Goal: Task Accomplishment & Management: Manage account settings

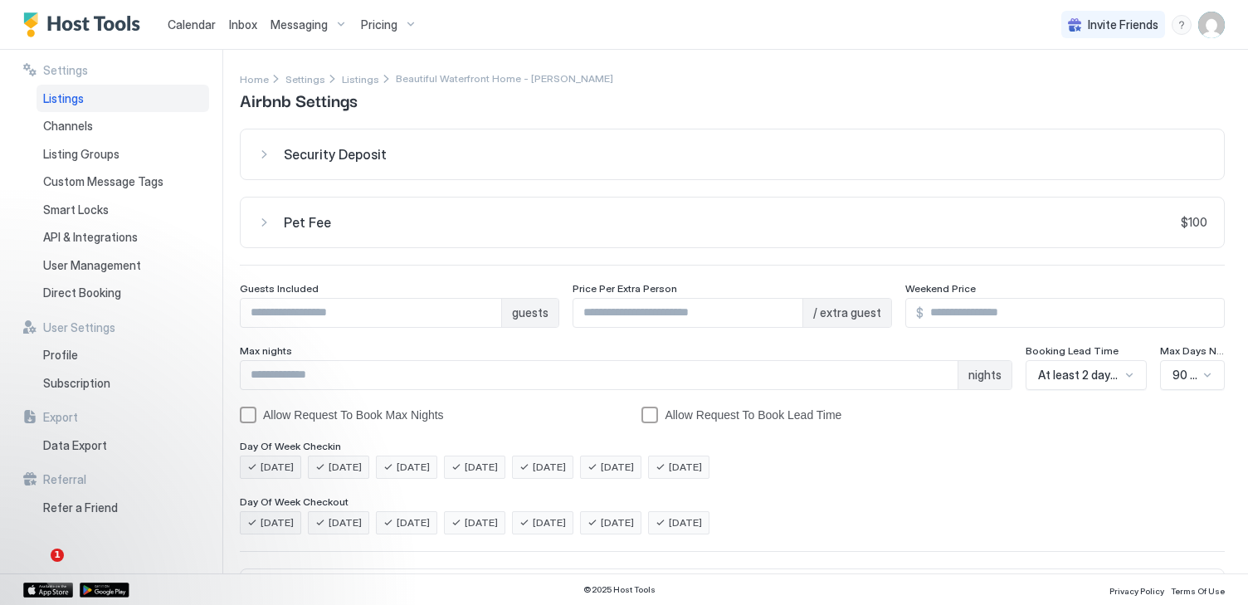
click at [1218, 15] on img "User profile" at bounding box center [1211, 25] width 27 height 27
click at [1139, 55] on span "[PERSON_NAME]" at bounding box center [1102, 52] width 90 height 15
click at [1052, 88] on span "Settings" at bounding box center [1062, 92] width 45 height 15
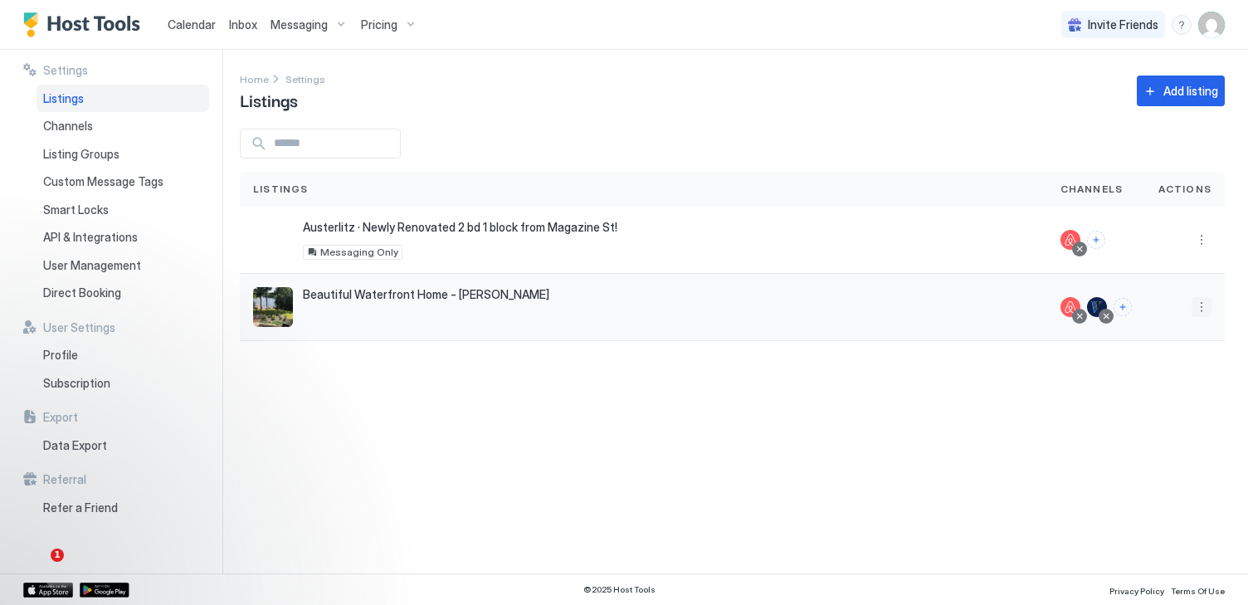
click at [1197, 309] on button "More options" at bounding box center [1202, 307] width 20 height 20
click at [793, 466] on div at bounding box center [624, 302] width 1248 height 605
click at [691, 316] on div "Beautiful Waterfront Home - Mousam Lake 863 Goose Pond Road, Shapleigh, ME 0407…" at bounding box center [643, 307] width 781 height 40
click at [183, 20] on span "Calendar" at bounding box center [192, 24] width 48 height 14
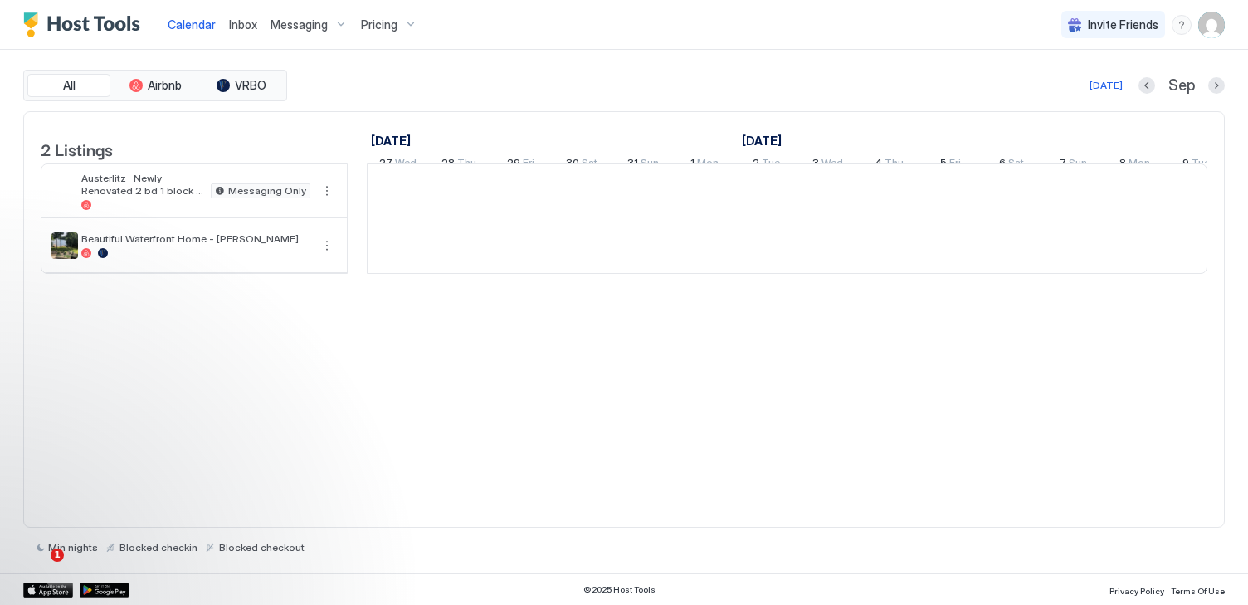
scroll to position [0, 922]
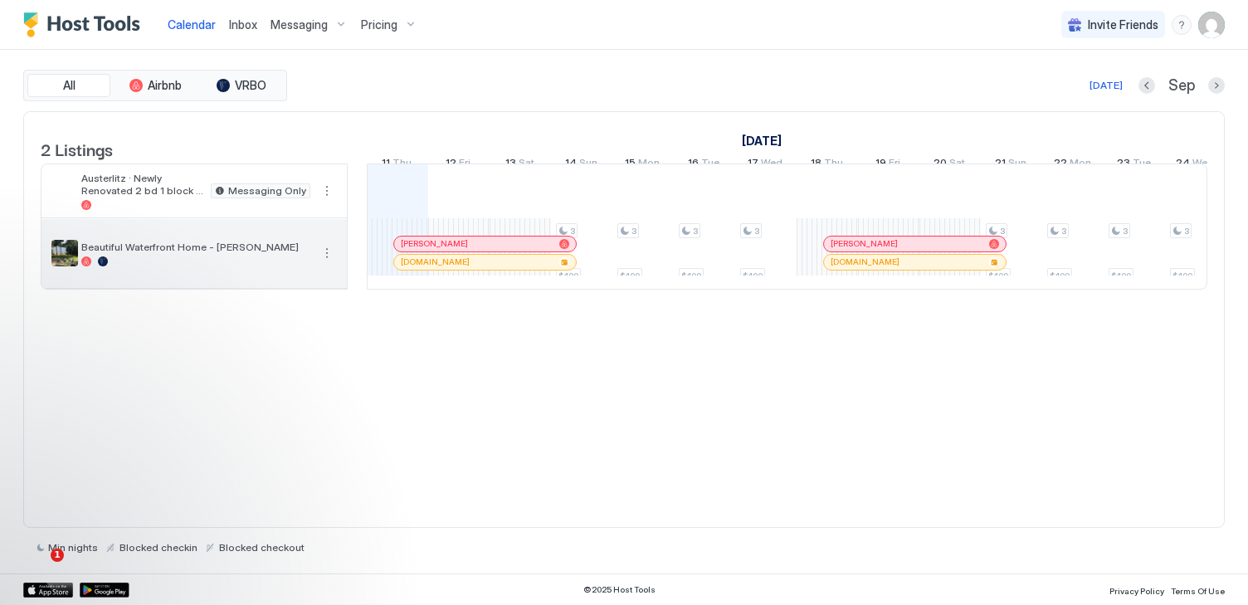
click at [260, 266] on div at bounding box center [195, 261] width 229 height 10
click at [327, 263] on button "More options" at bounding box center [327, 253] width 20 height 20
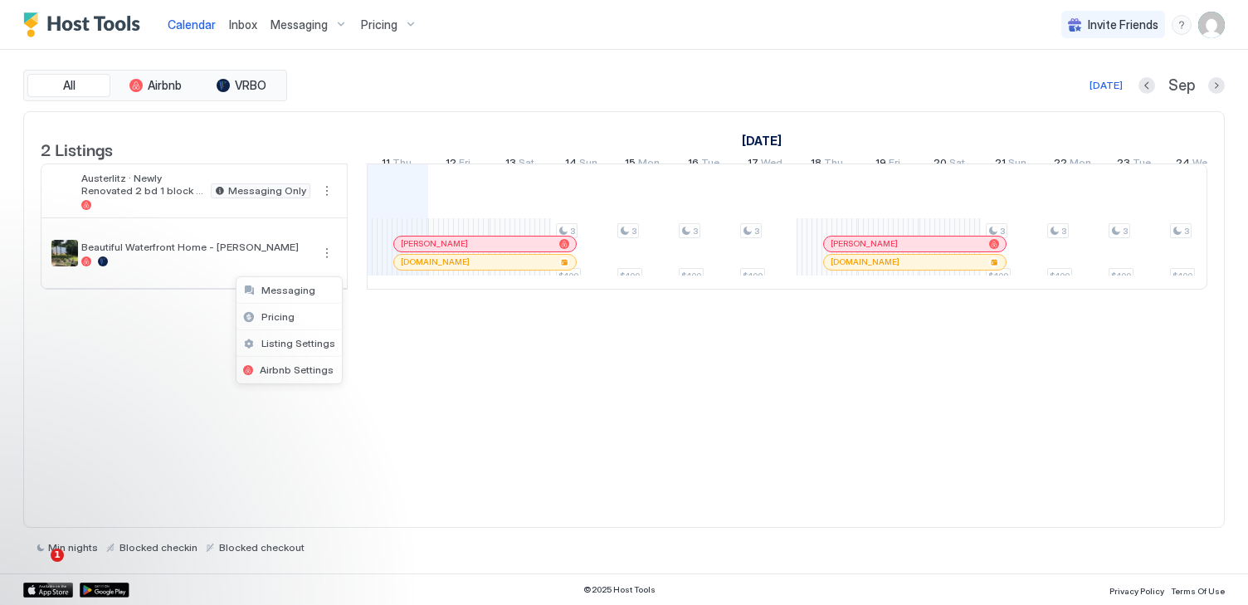
click at [107, 276] on div at bounding box center [624, 302] width 1248 height 605
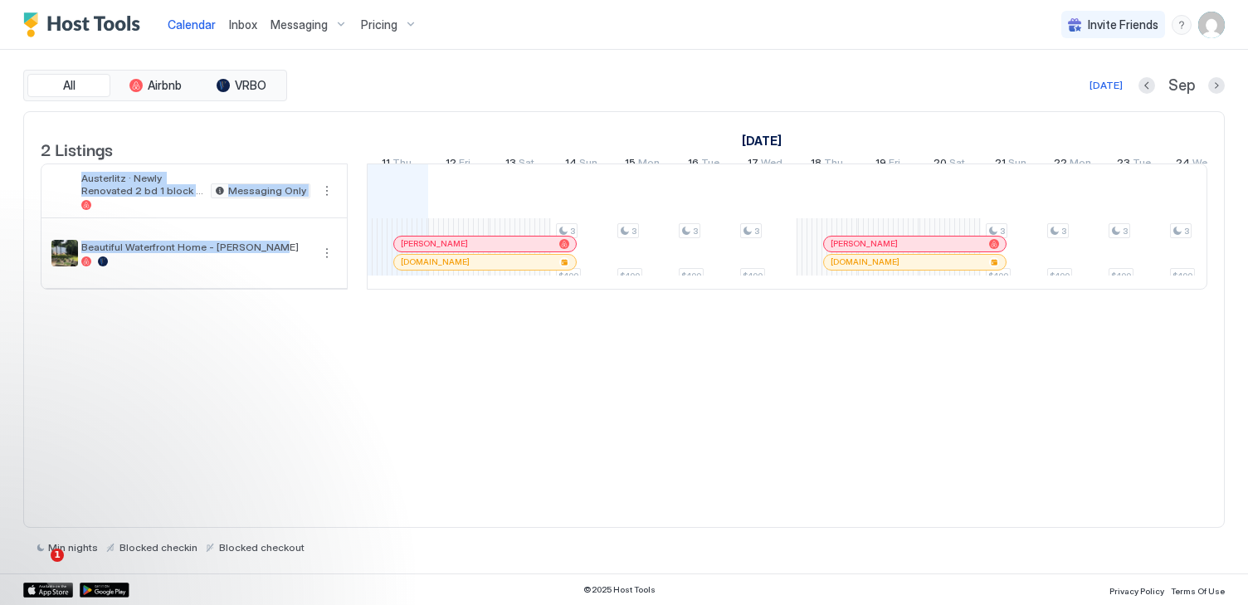
click at [164, 266] on div "Beautiful Waterfront Home - [PERSON_NAME]" at bounding box center [195, 254] width 229 height 26
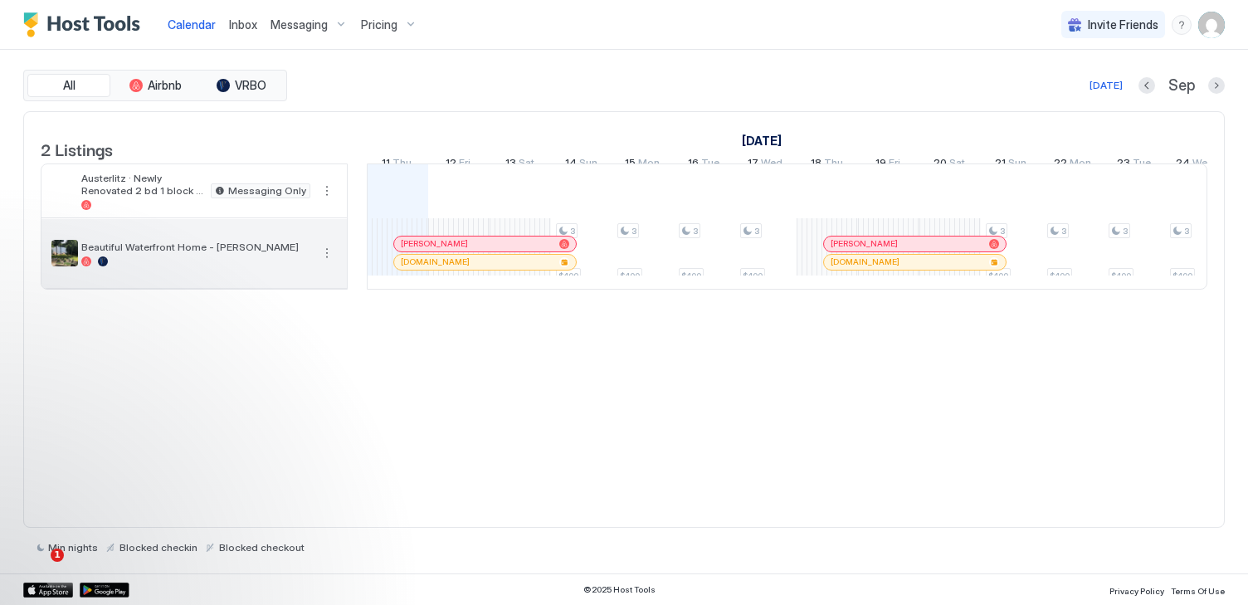
click at [207, 253] on span "Beautiful Waterfront Home - [PERSON_NAME]" at bounding box center [195, 247] width 229 height 12
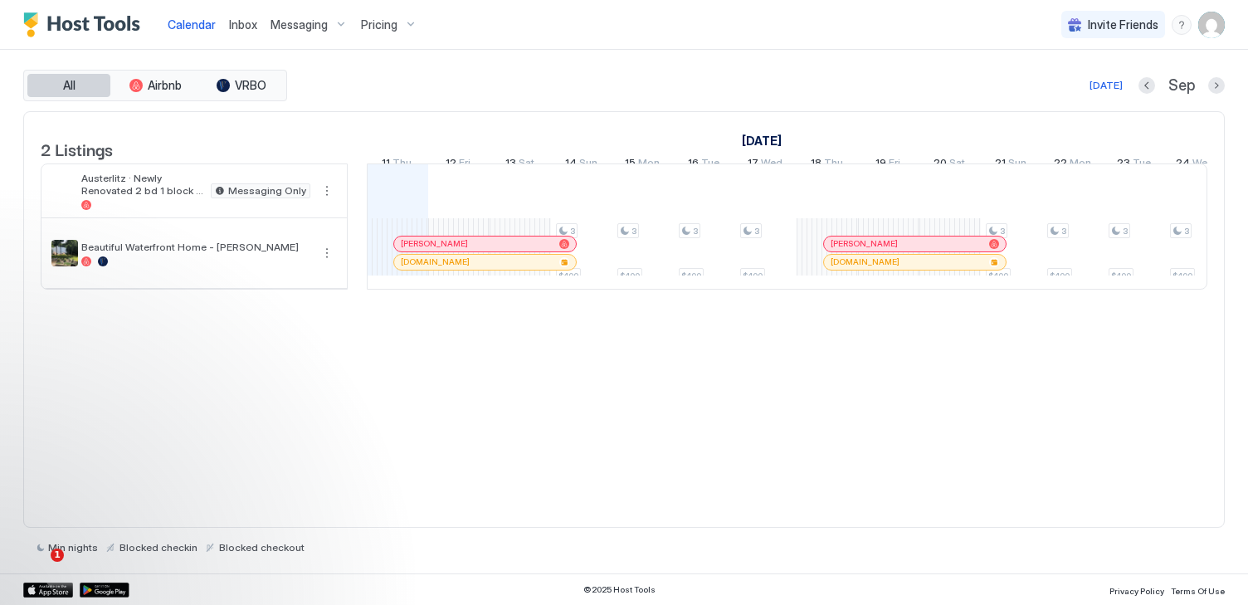
click at [63, 82] on span "All" at bounding box center [69, 85] width 12 height 15
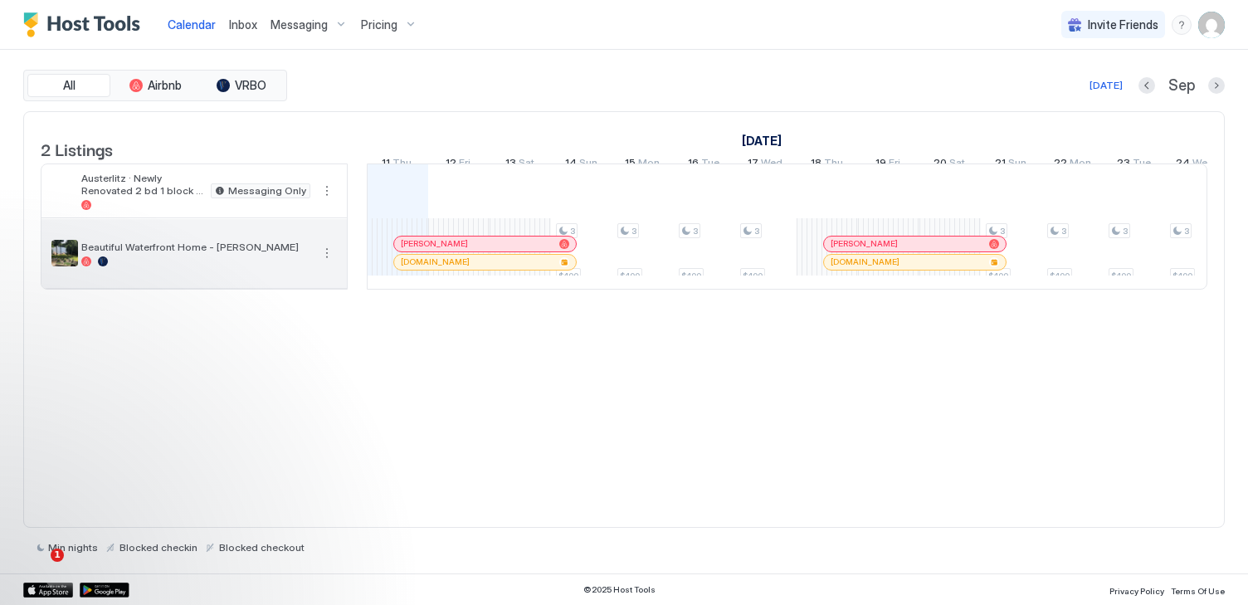
click at [237, 284] on div "Beautiful Waterfront Home - [PERSON_NAME]" at bounding box center [193, 253] width 305 height 69
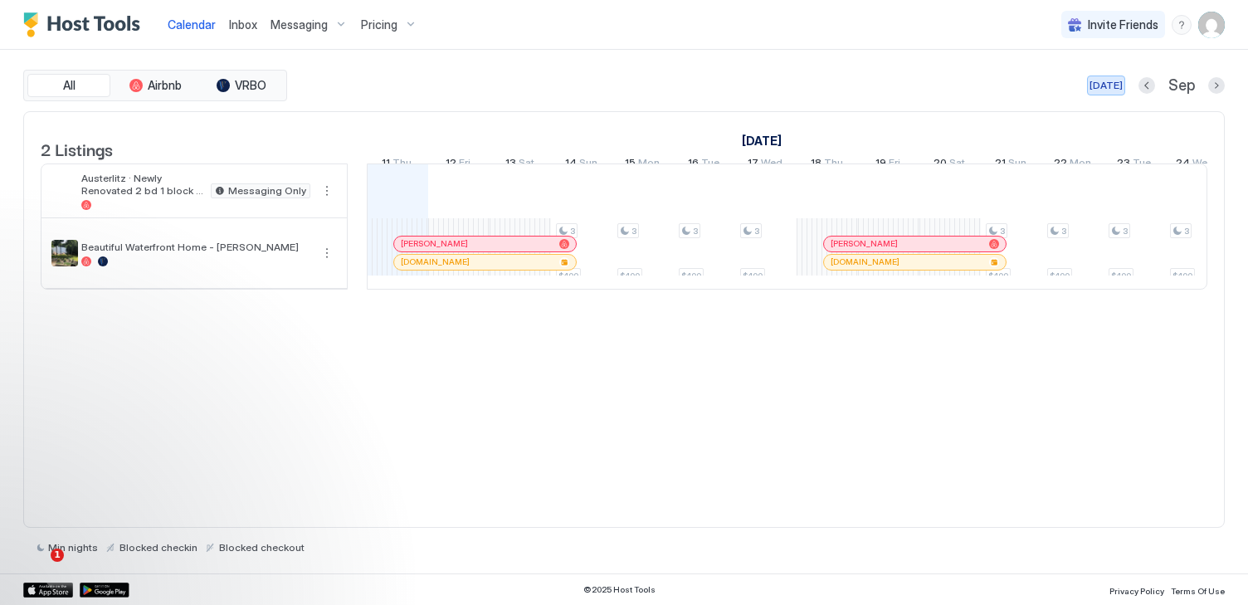
click at [1108, 86] on div "[DATE]" at bounding box center [1106, 85] width 33 height 15
click at [1216, 86] on button "Next month" at bounding box center [1216, 85] width 17 height 17
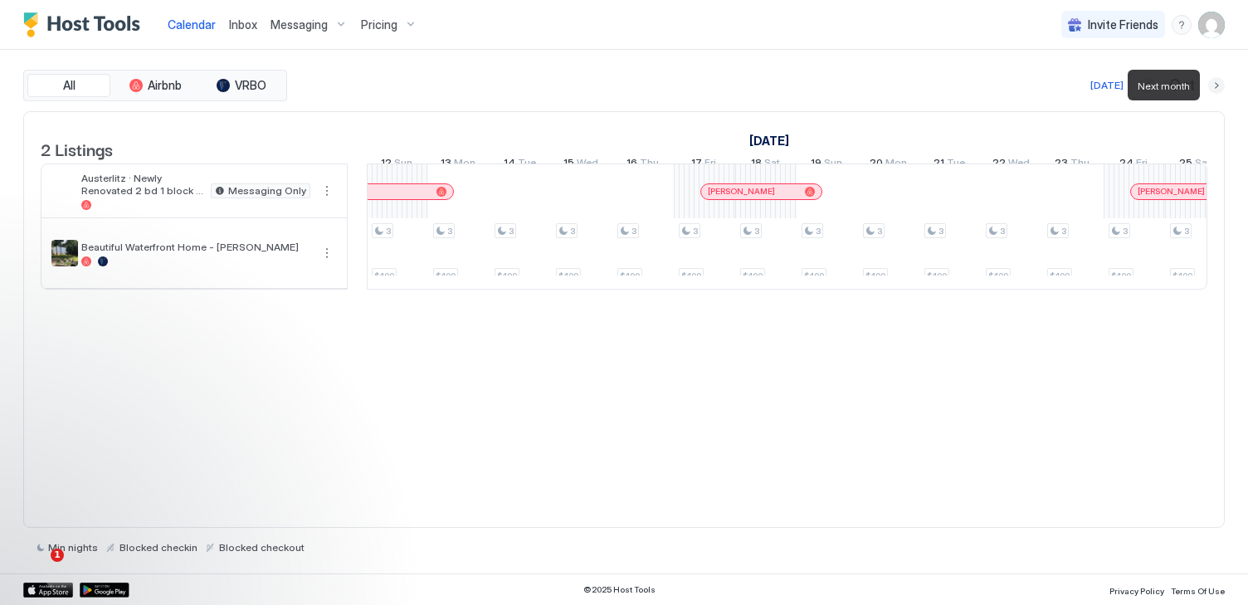
click at [1216, 86] on button "Next month" at bounding box center [1216, 85] width 17 height 17
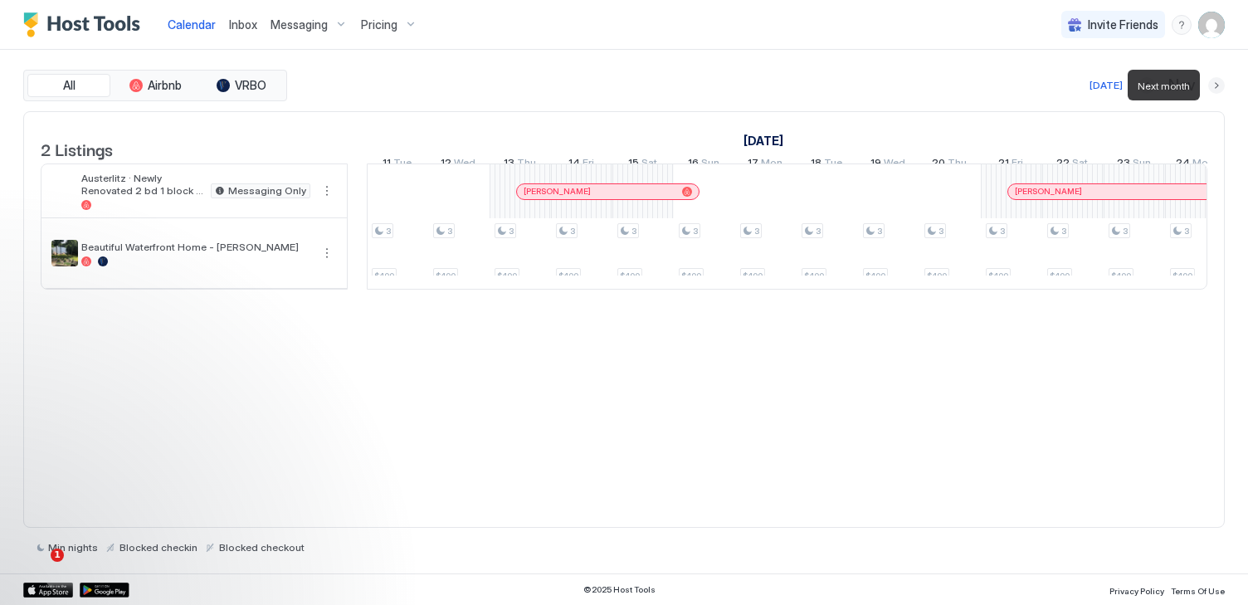
click at [1216, 86] on button "Next month" at bounding box center [1216, 85] width 17 height 17
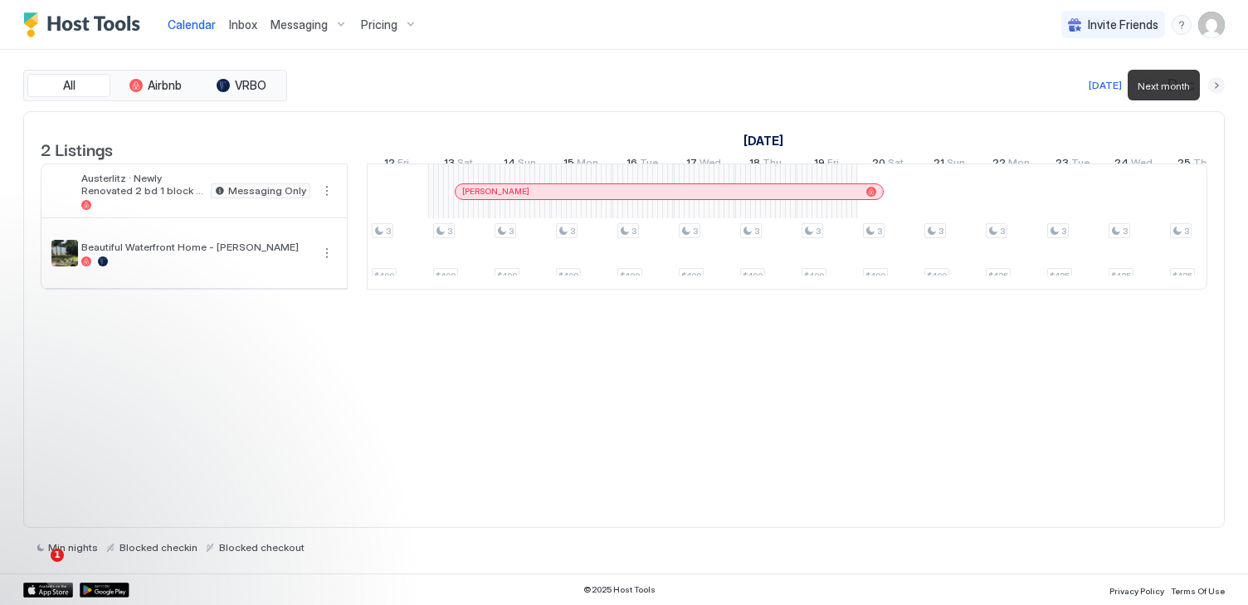
click at [1216, 86] on button "Next month" at bounding box center [1216, 85] width 17 height 17
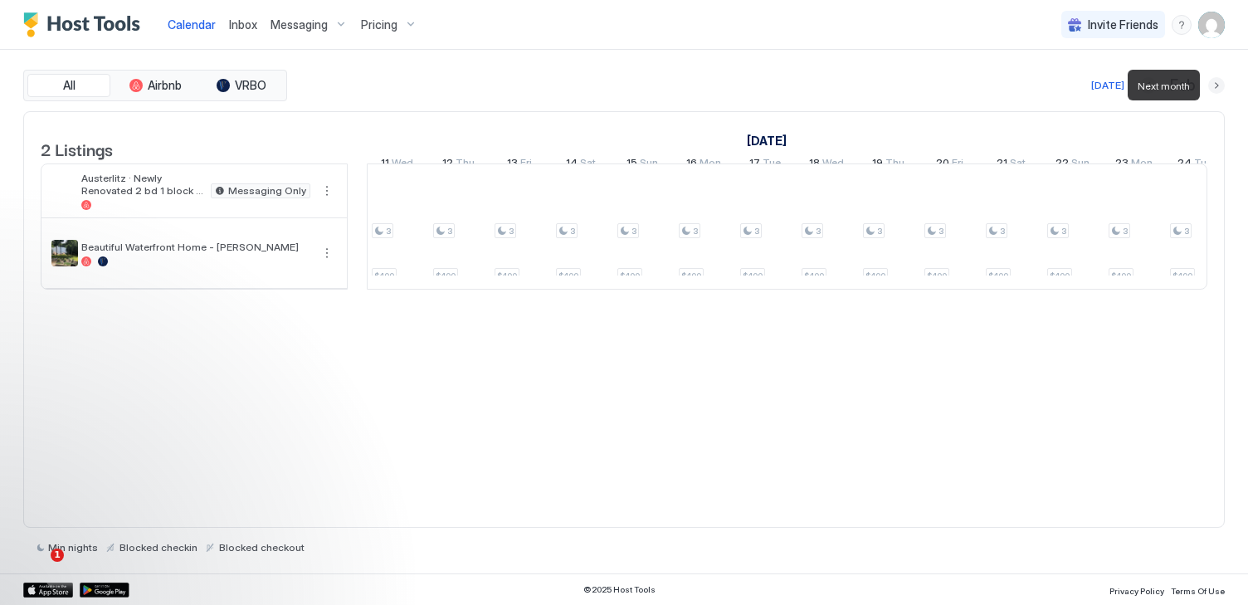
click at [1216, 86] on button "Next month" at bounding box center [1216, 85] width 17 height 17
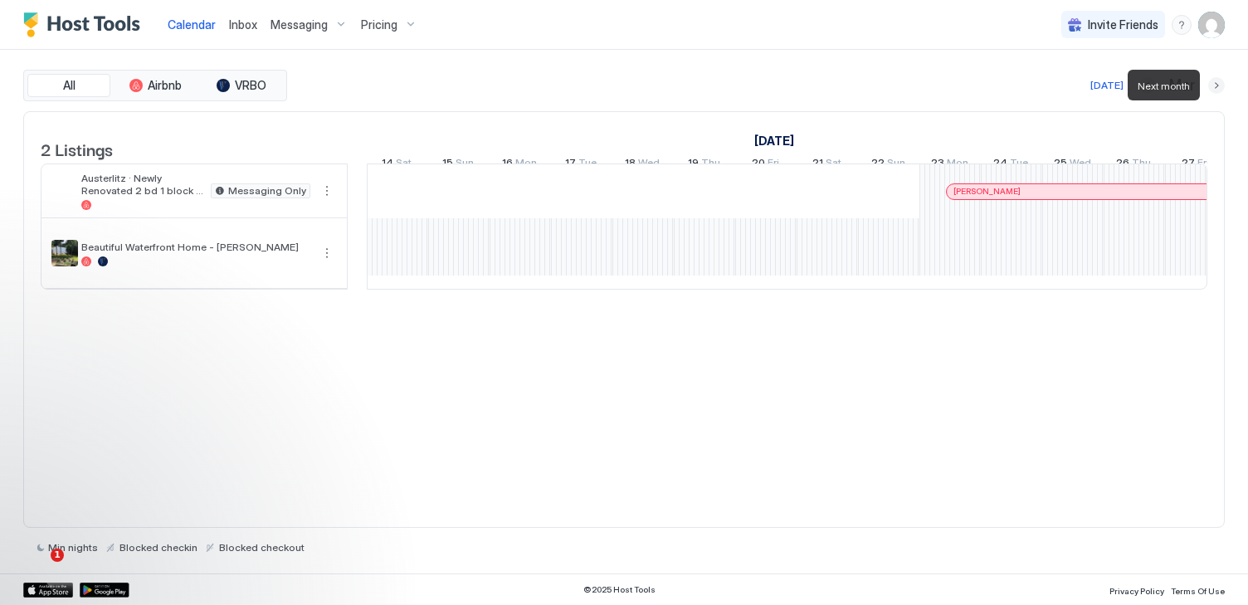
click at [1216, 86] on button "Next month" at bounding box center [1216, 85] width 17 height 17
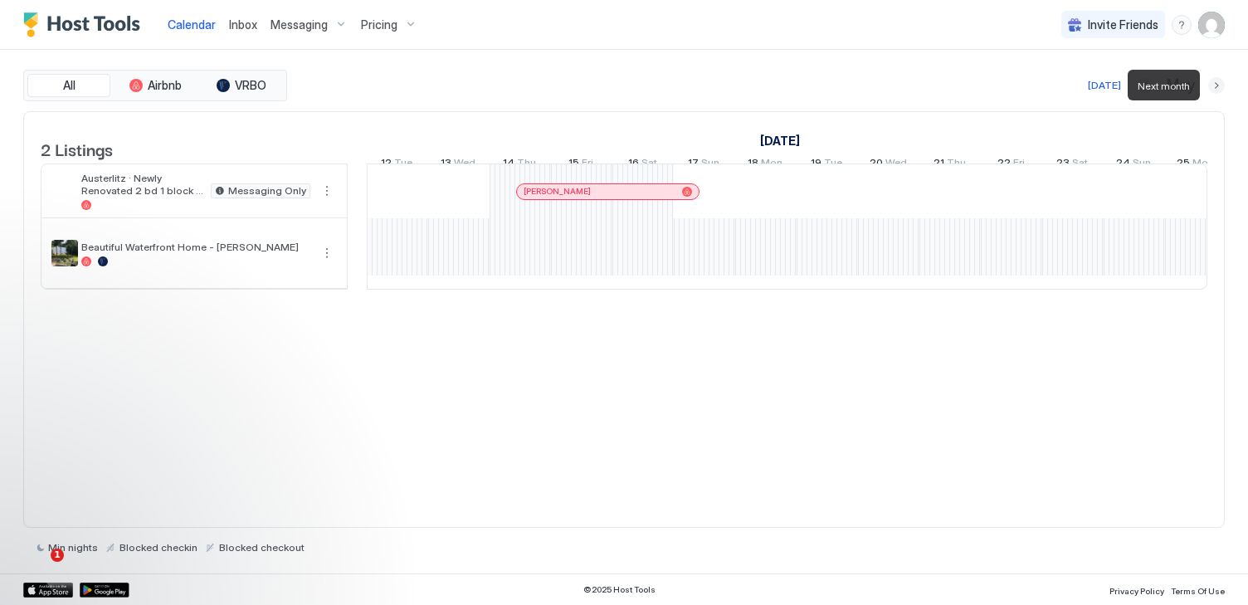
click at [1216, 86] on button "Next month" at bounding box center [1216, 85] width 17 height 17
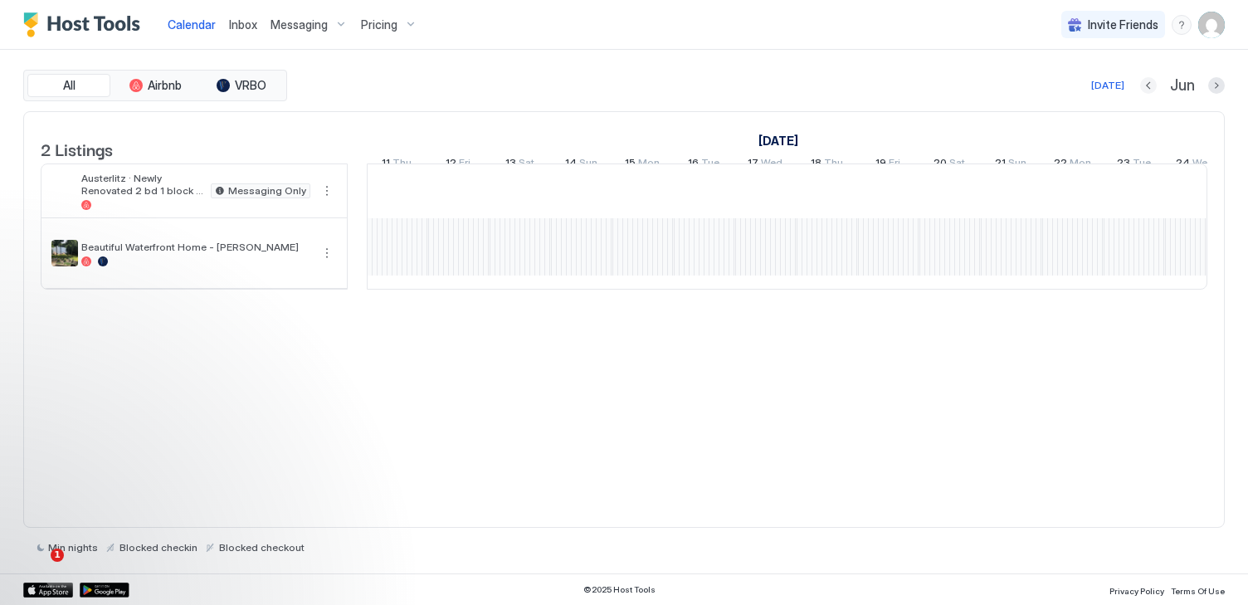
click at [1150, 83] on button "Previous month" at bounding box center [1148, 85] width 17 height 17
click at [1150, 83] on button "Previous month" at bounding box center [1145, 85] width 17 height 17
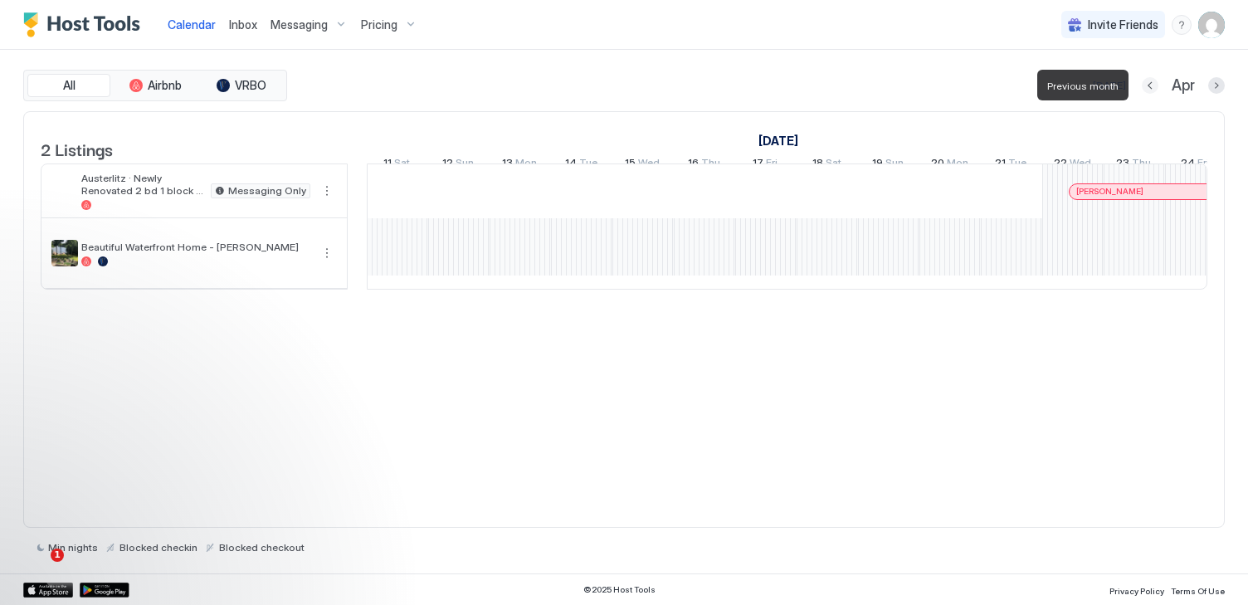
click at [1150, 83] on button "Previous month" at bounding box center [1150, 85] width 17 height 17
click at [1150, 83] on button "Previous month" at bounding box center [1148, 85] width 17 height 17
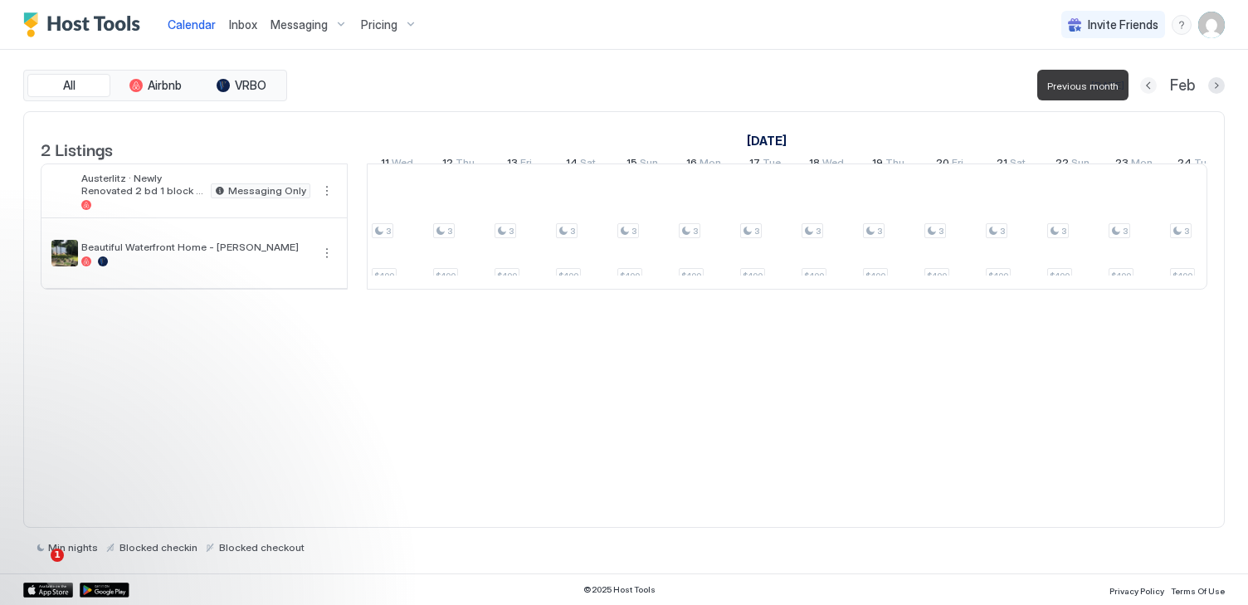
click at [1150, 83] on button "Previous month" at bounding box center [1148, 85] width 17 height 17
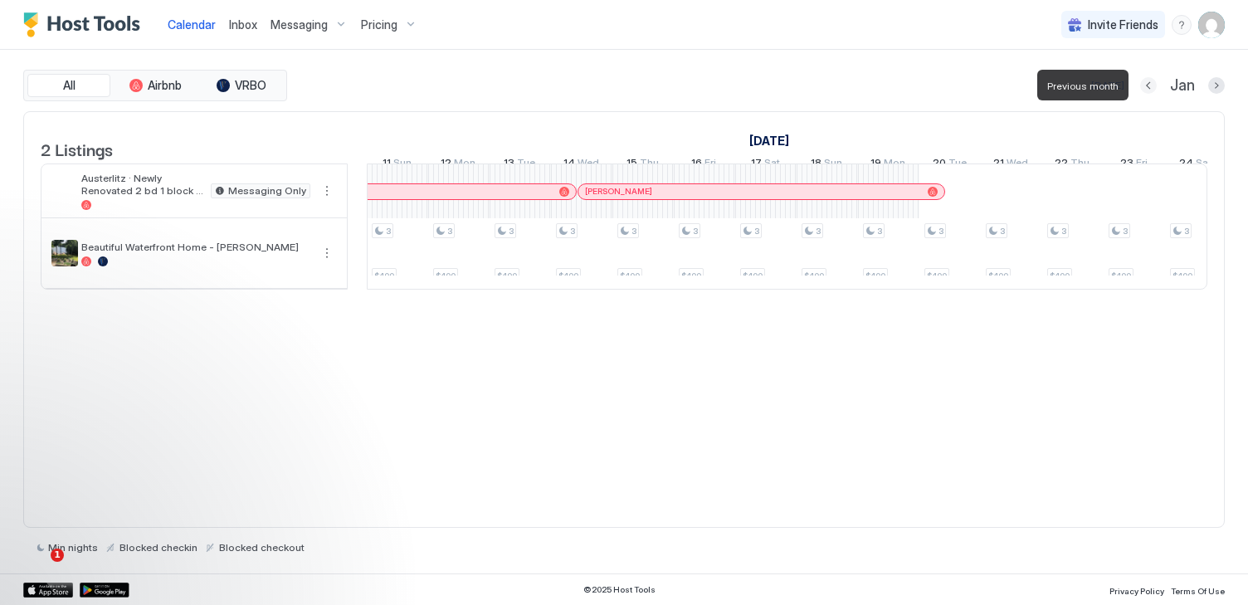
click at [1150, 83] on button "Previous month" at bounding box center [1148, 85] width 17 height 17
click at [1150, 83] on button "Previous month" at bounding box center [1146, 85] width 17 height 17
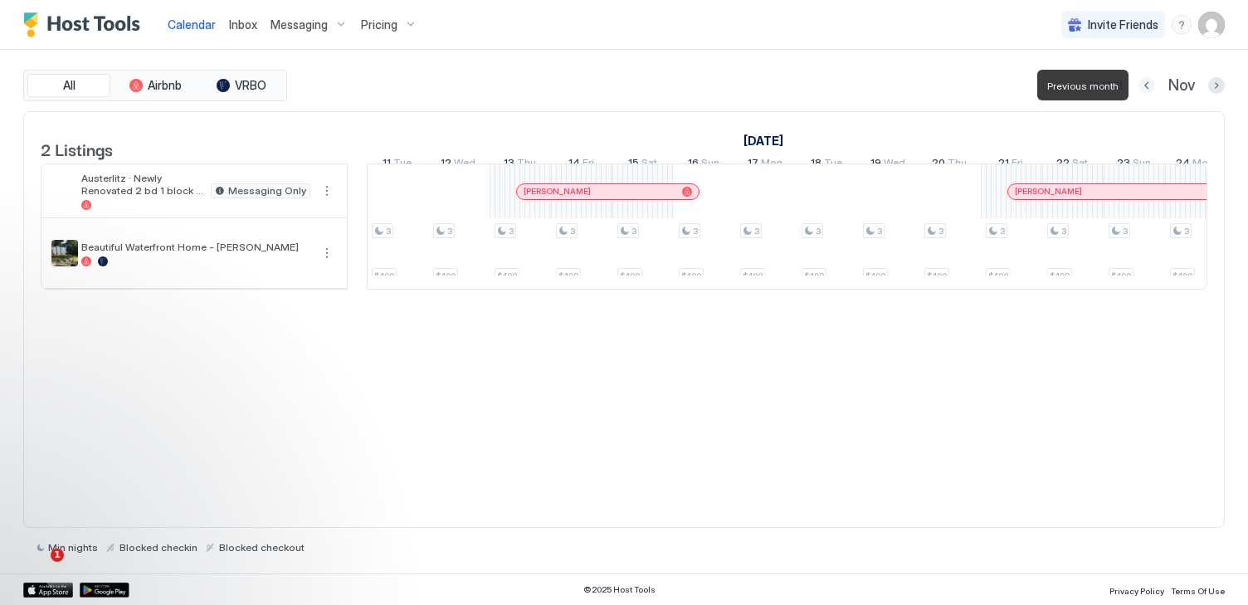
click at [1150, 83] on button "Previous month" at bounding box center [1147, 85] width 17 height 17
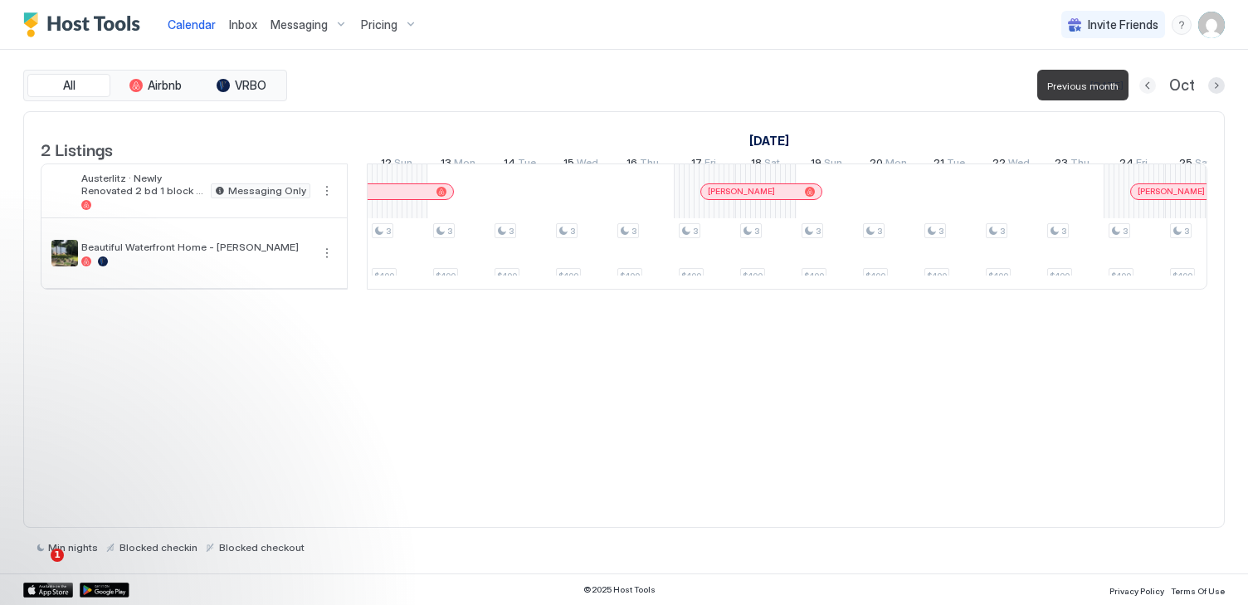
click at [1150, 83] on button "Previous month" at bounding box center [1148, 85] width 17 height 17
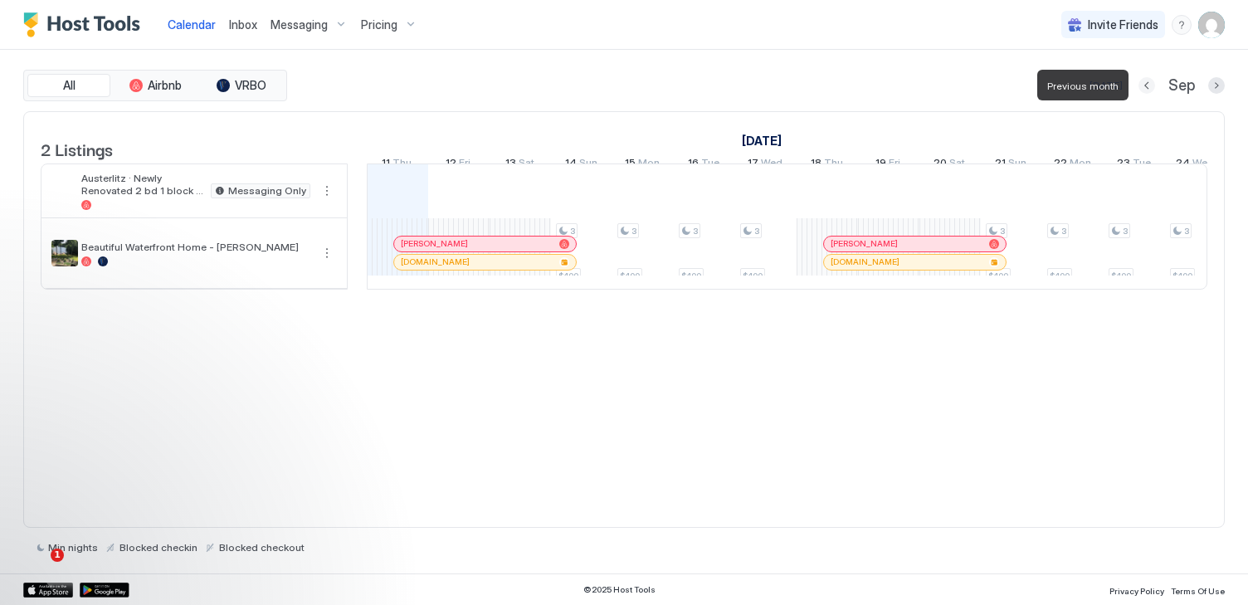
click at [1150, 83] on button "Previous month" at bounding box center [1147, 85] width 17 height 17
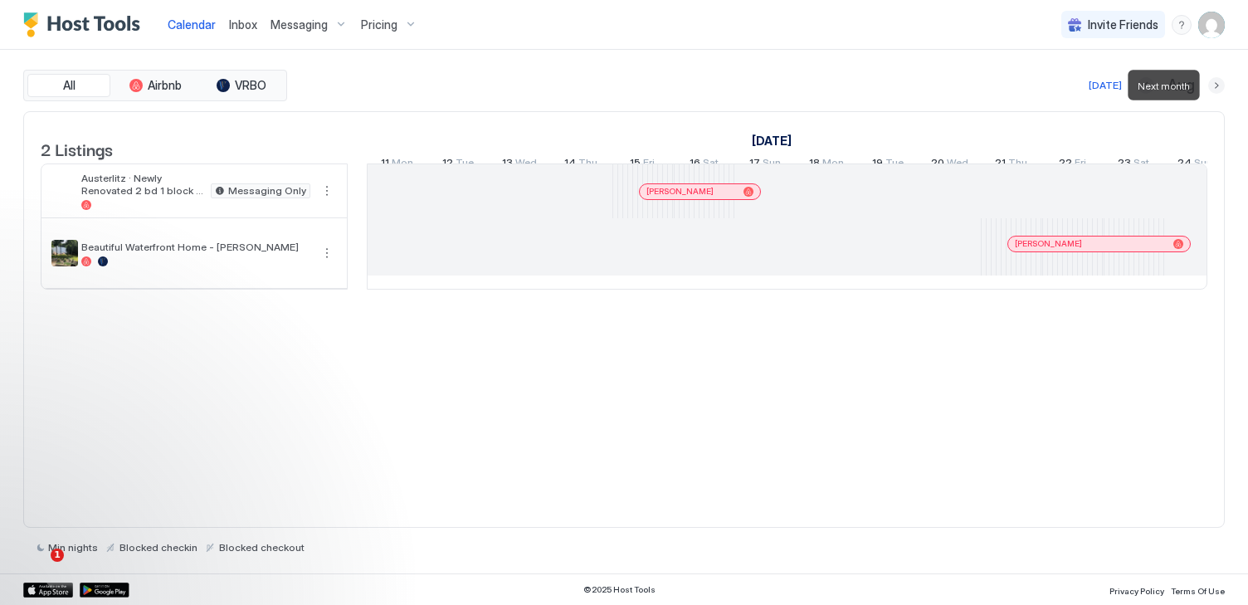
click at [1213, 86] on button "Next month" at bounding box center [1216, 85] width 17 height 17
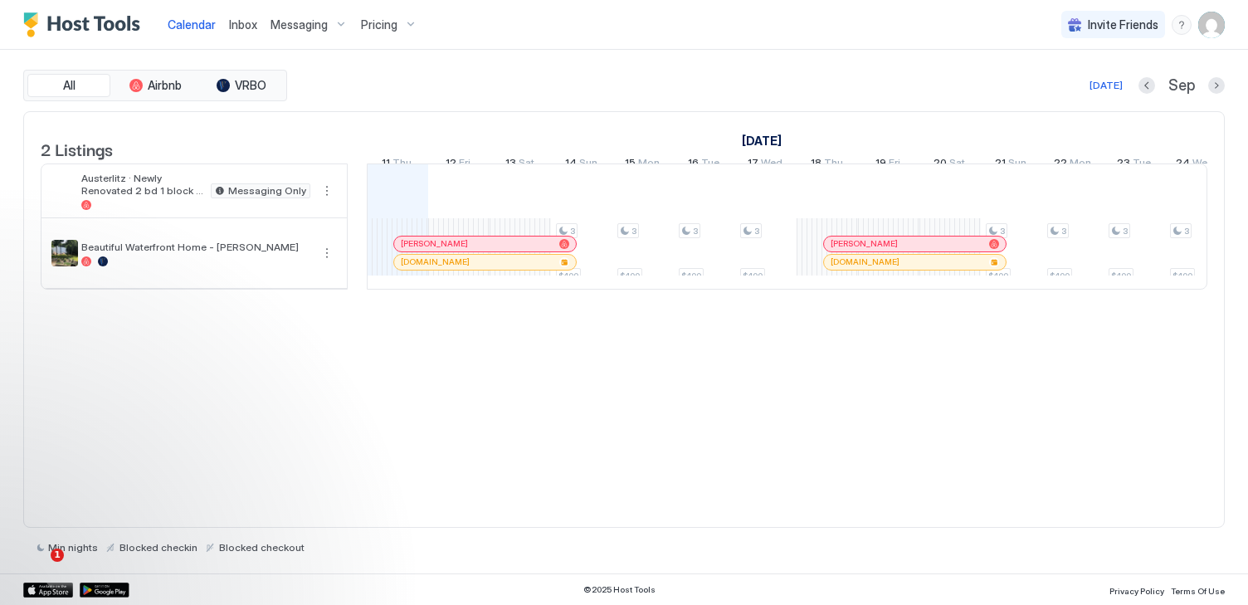
click at [739, 581] on div "© 2025 Host Tools Privacy Policy Terms Of Use" at bounding box center [624, 589] width 1248 height 32
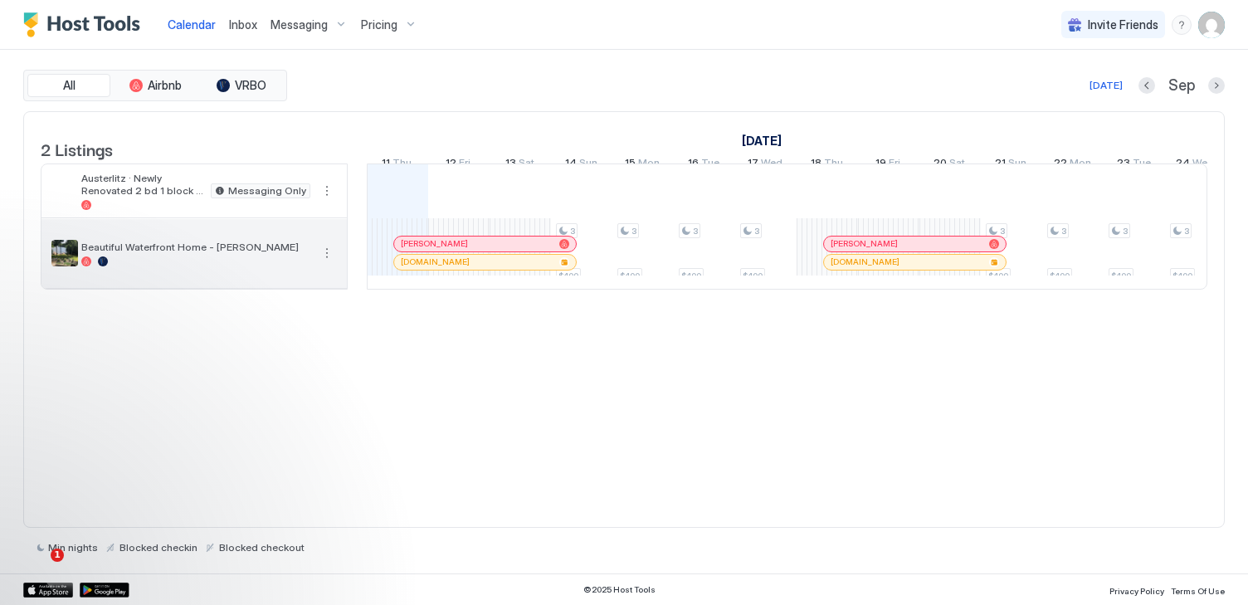
click at [247, 266] on div at bounding box center [195, 261] width 229 height 10
click at [240, 252] on div "Beautiful Waterfront Home - [PERSON_NAME]" at bounding box center [180, 253] width 259 height 27
click at [324, 259] on button "More options" at bounding box center [327, 253] width 20 height 20
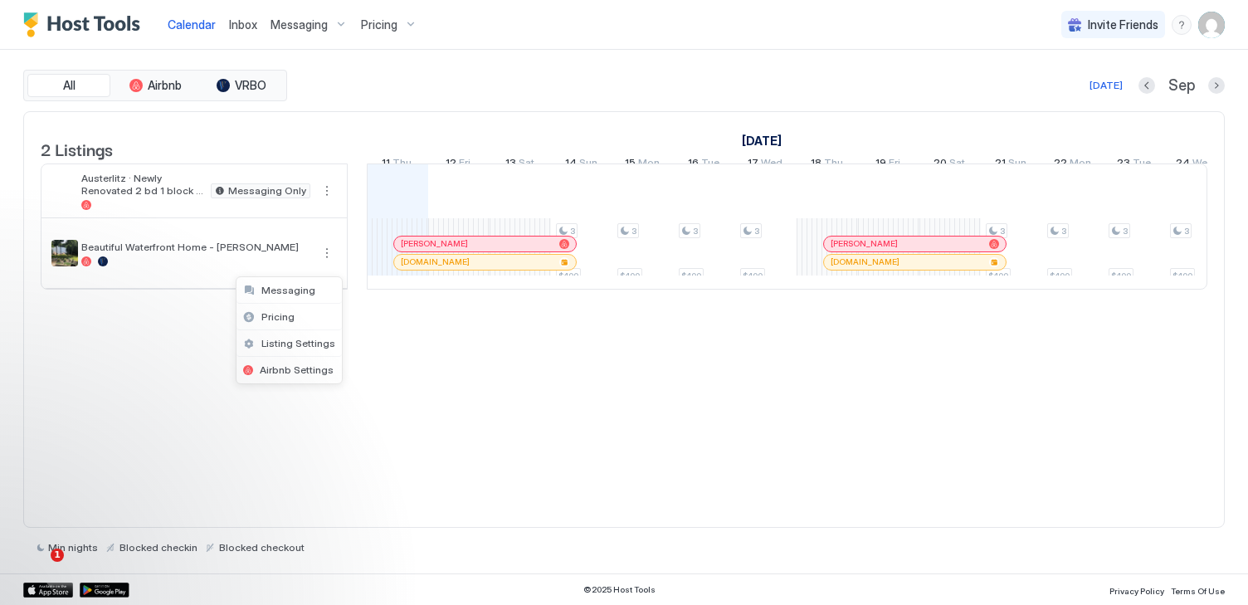
click at [222, 262] on div at bounding box center [624, 302] width 1248 height 605
click at [174, 270] on div at bounding box center [624, 302] width 1248 height 605
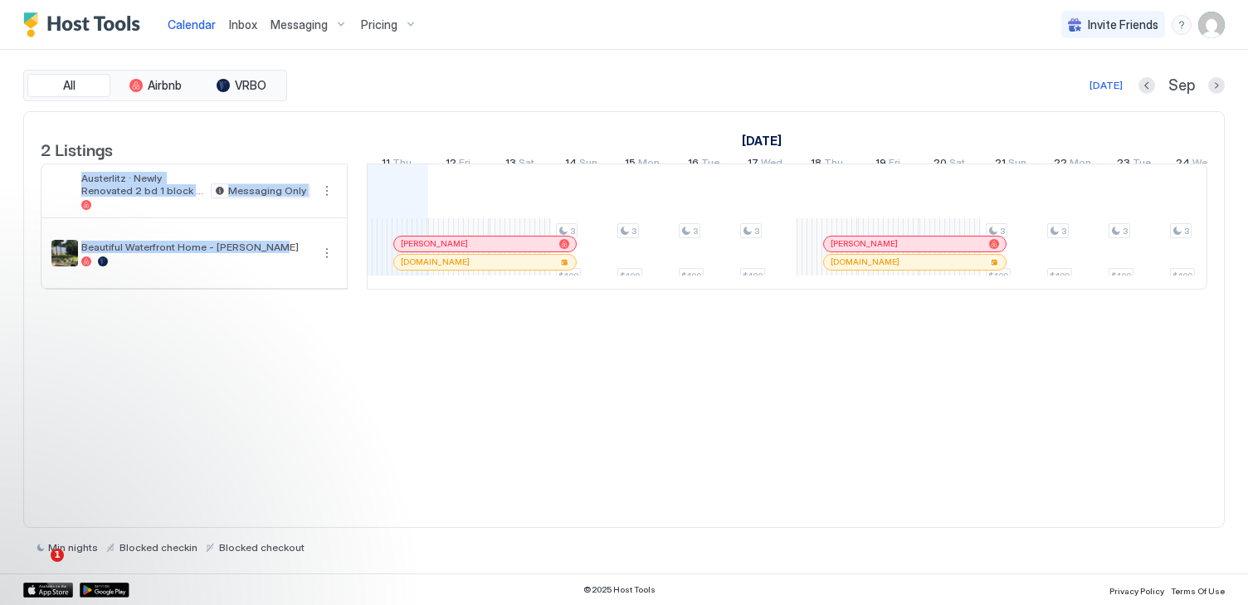
click at [174, 266] on div at bounding box center [195, 261] width 229 height 10
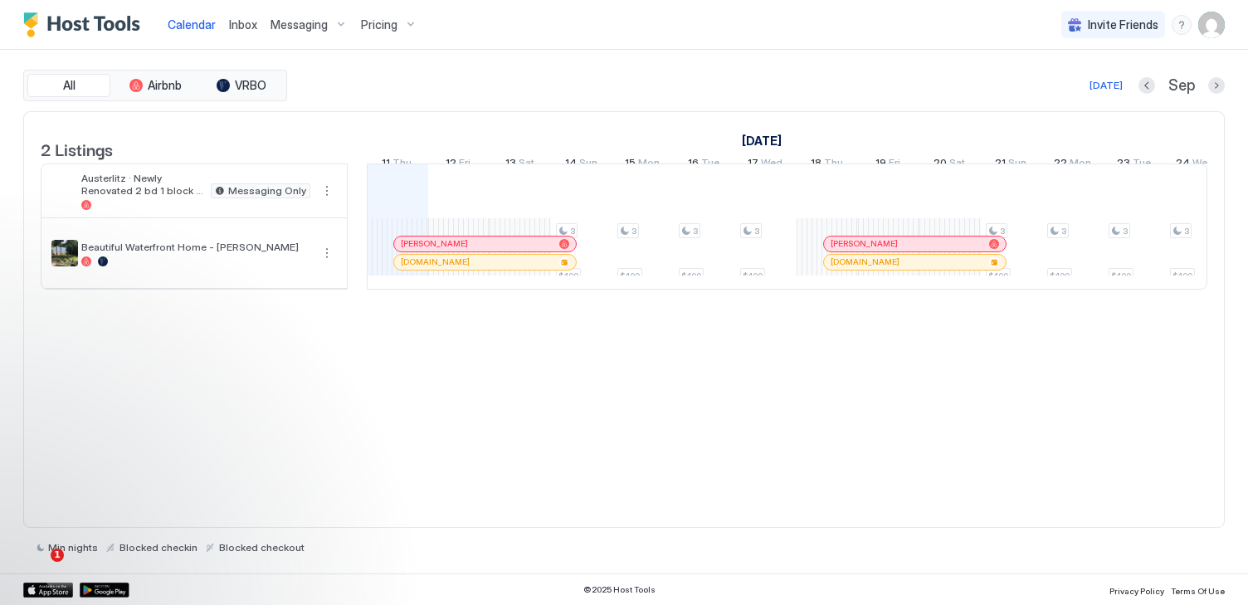
click at [185, 19] on span "Calendar" at bounding box center [192, 24] width 48 height 14
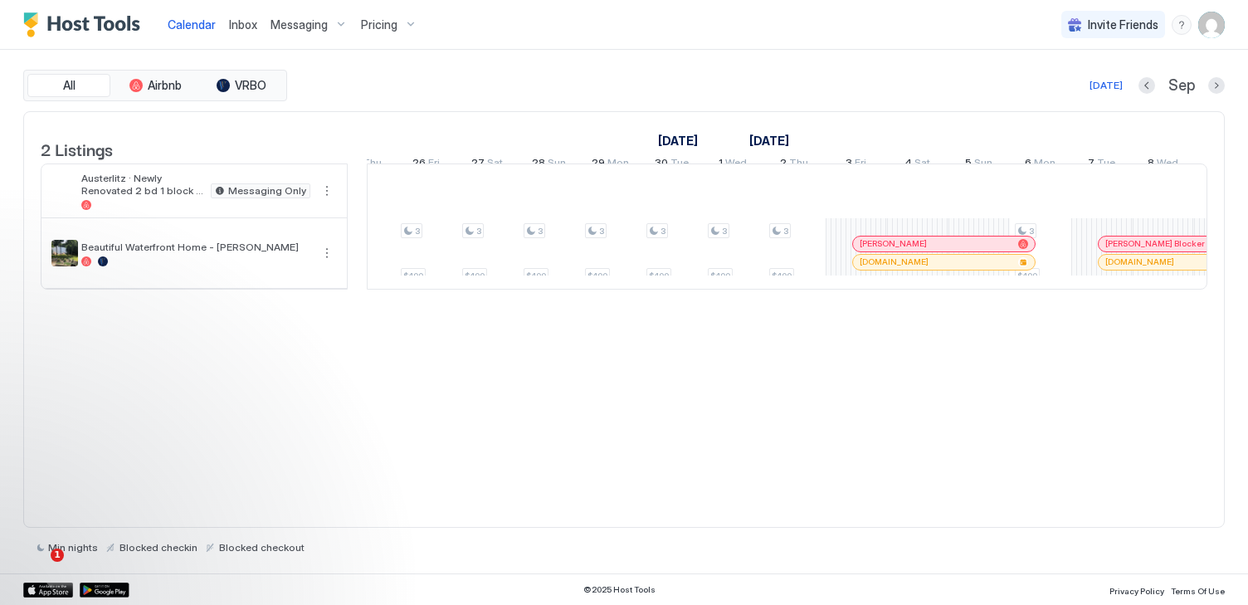
scroll to position [0, 1847]
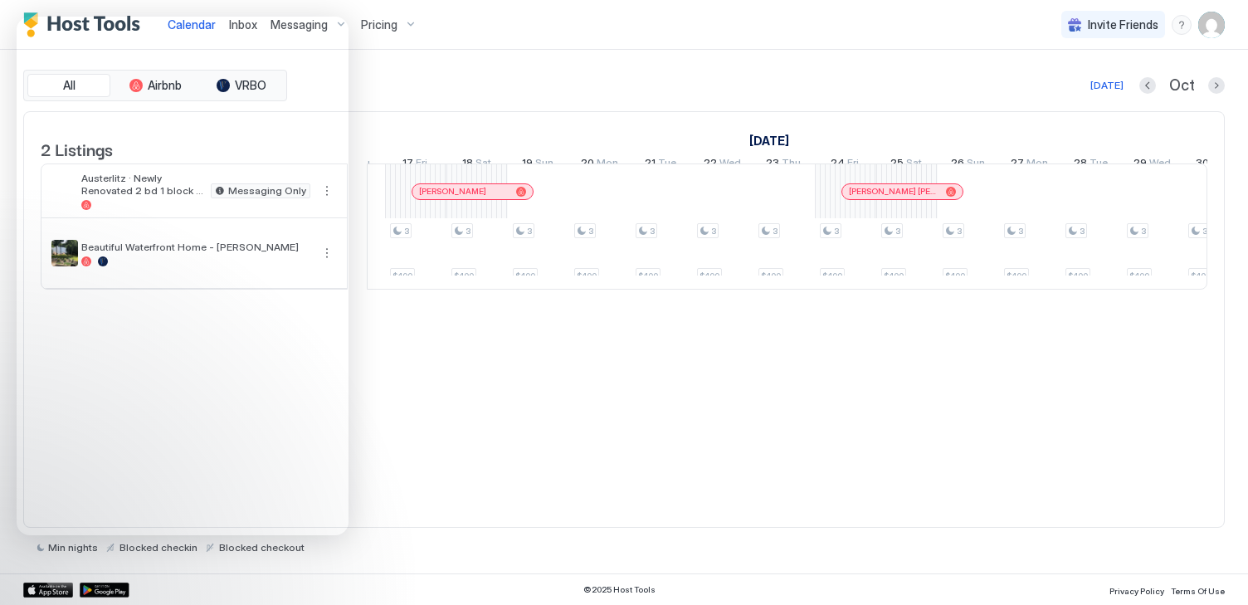
click at [432, 418] on div "2 Listings September 2025 October 2025 November 2025 16 Tue 17 Wed 18 Thu 19 Fr…" at bounding box center [624, 319] width 1202 height 417
click at [381, 70] on div "All Airbnb VRBO Today Oct" at bounding box center [624, 86] width 1202 height 32
click at [496, 428] on div "2 Listings September 2025 October 2025 November 2025 16 Tue 17 Wed 18 Thu 19 Fr…" at bounding box center [624, 319] width 1202 height 417
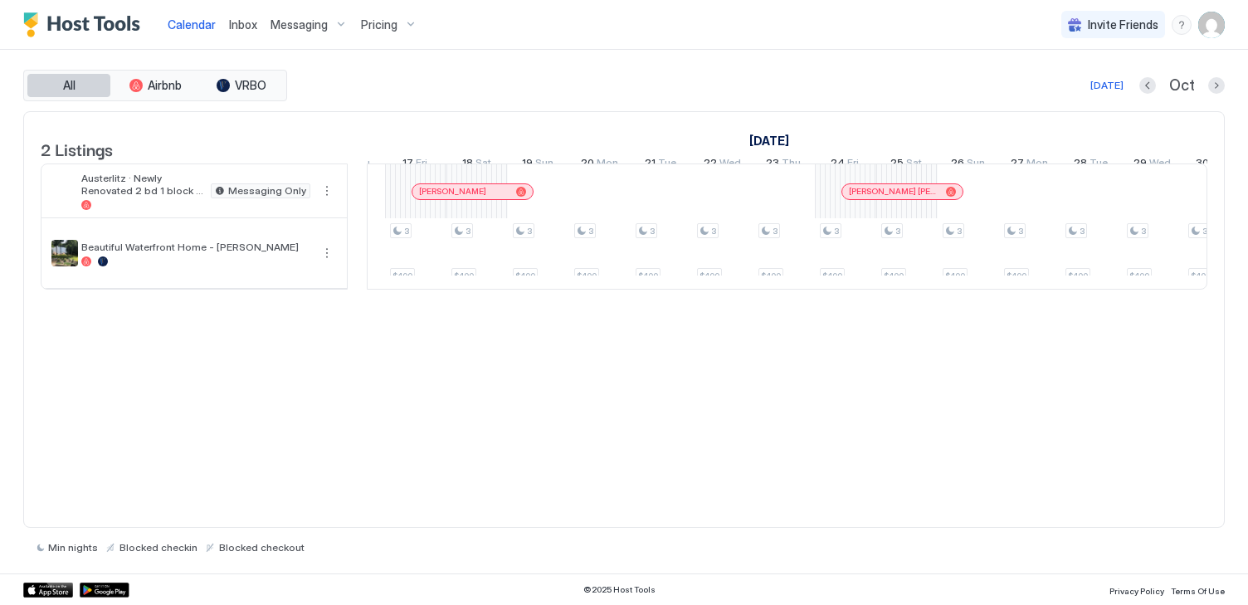
click at [69, 82] on span "All" at bounding box center [69, 85] width 12 height 15
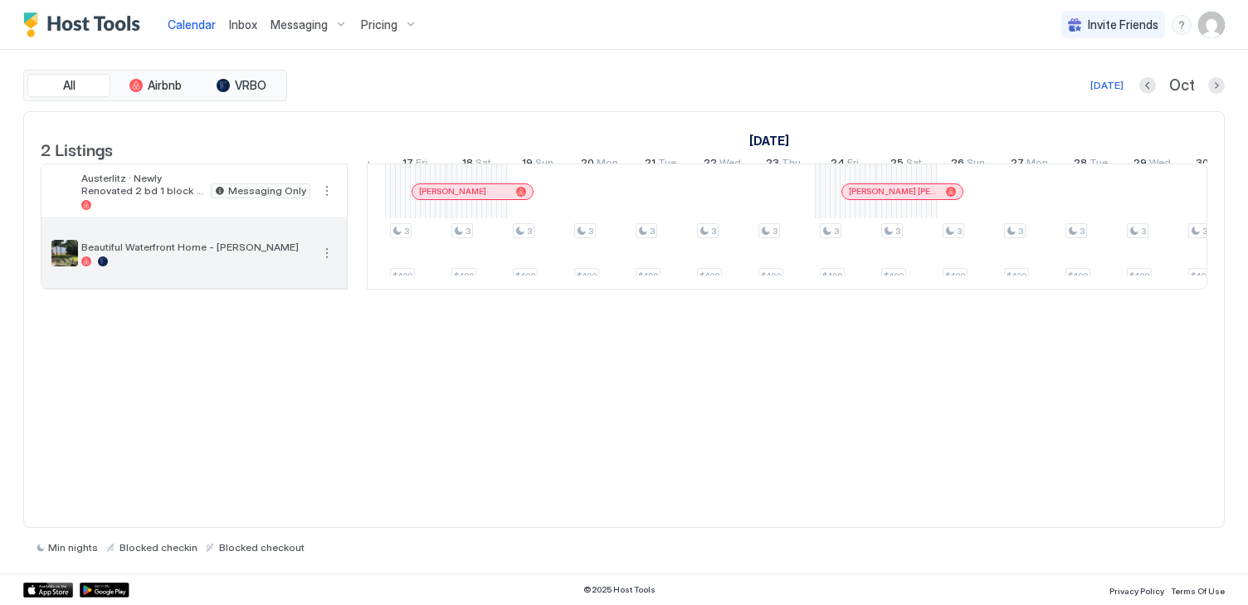
click at [151, 253] on span "Beautiful Waterfront Home - [PERSON_NAME]" at bounding box center [195, 247] width 229 height 12
click at [323, 263] on button "More options" at bounding box center [327, 253] width 20 height 20
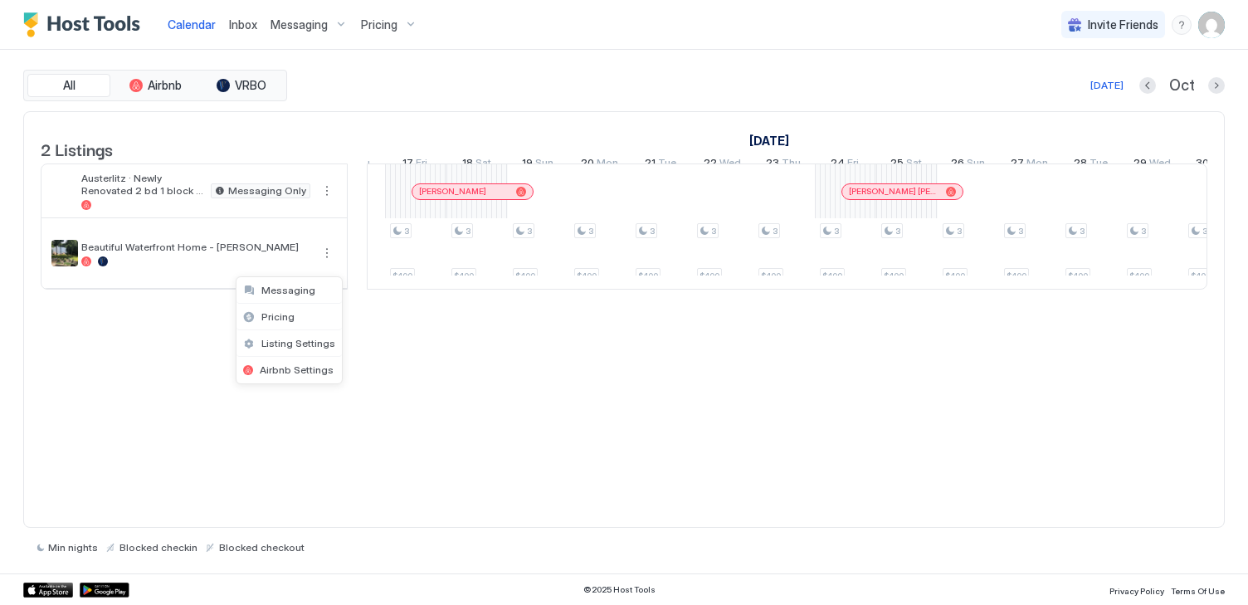
click at [485, 374] on div at bounding box center [624, 302] width 1248 height 605
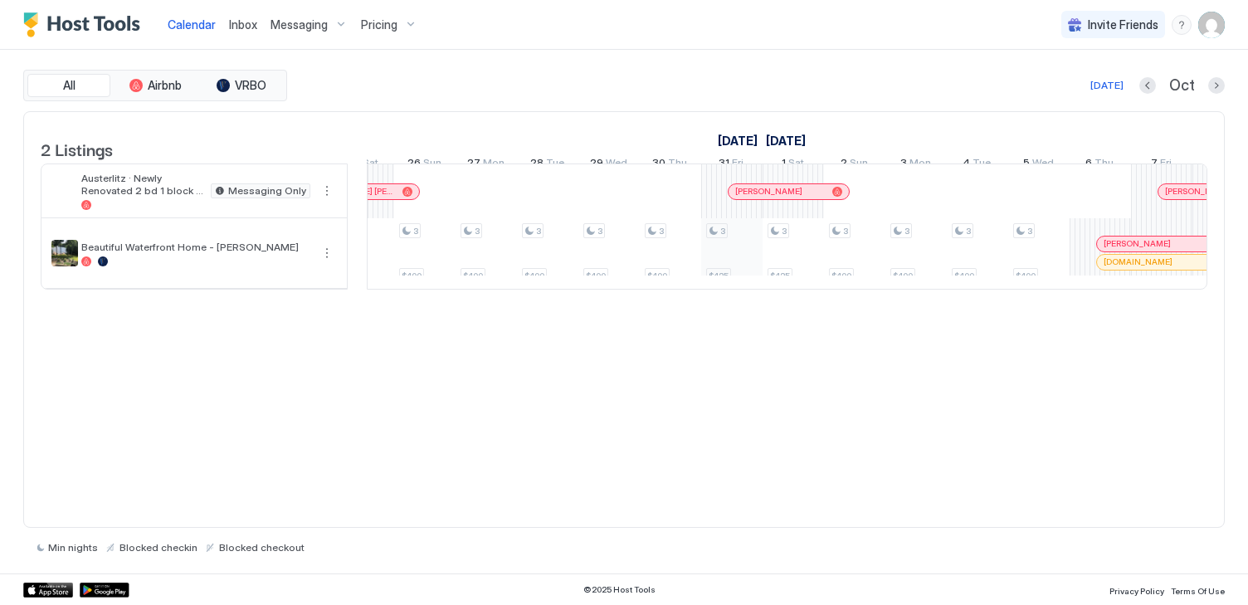
scroll to position [0, 1361]
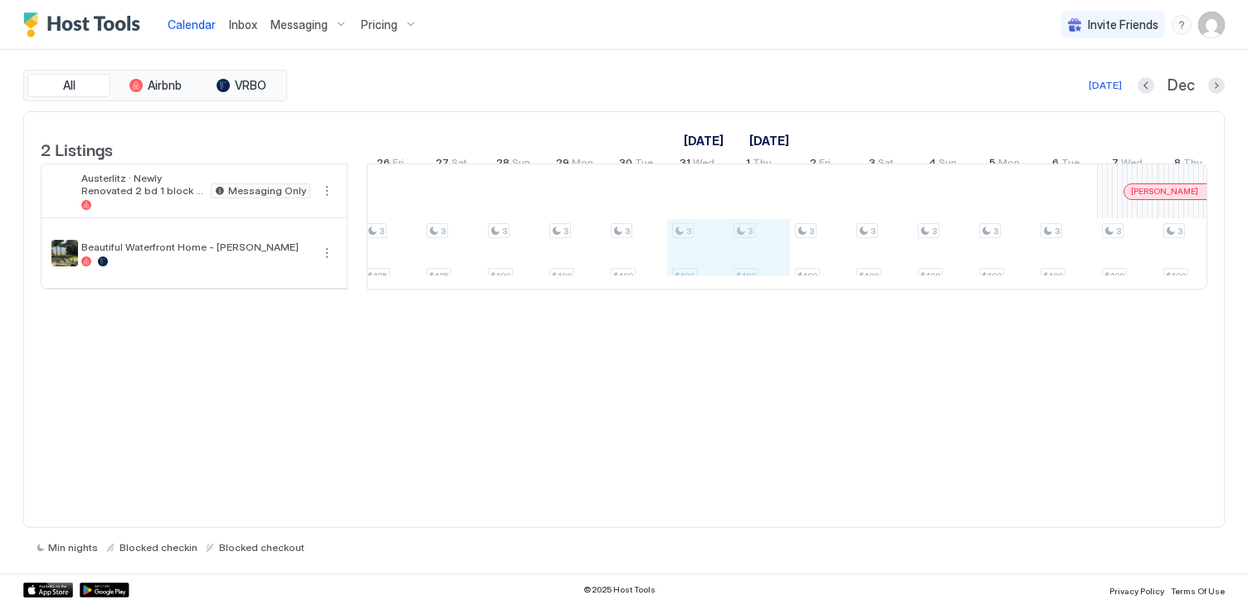
drag, startPoint x: 686, startPoint y: 274, endPoint x: 760, endPoint y: 275, distance: 74.7
click at [760, 275] on div "3 $400 3 $400 3 $400 3 $400 3 $400 3 $400 3 $400 3 $400 3 $400 3 $400 3 $400 3 …" at bounding box center [728, 226] width 3316 height 124
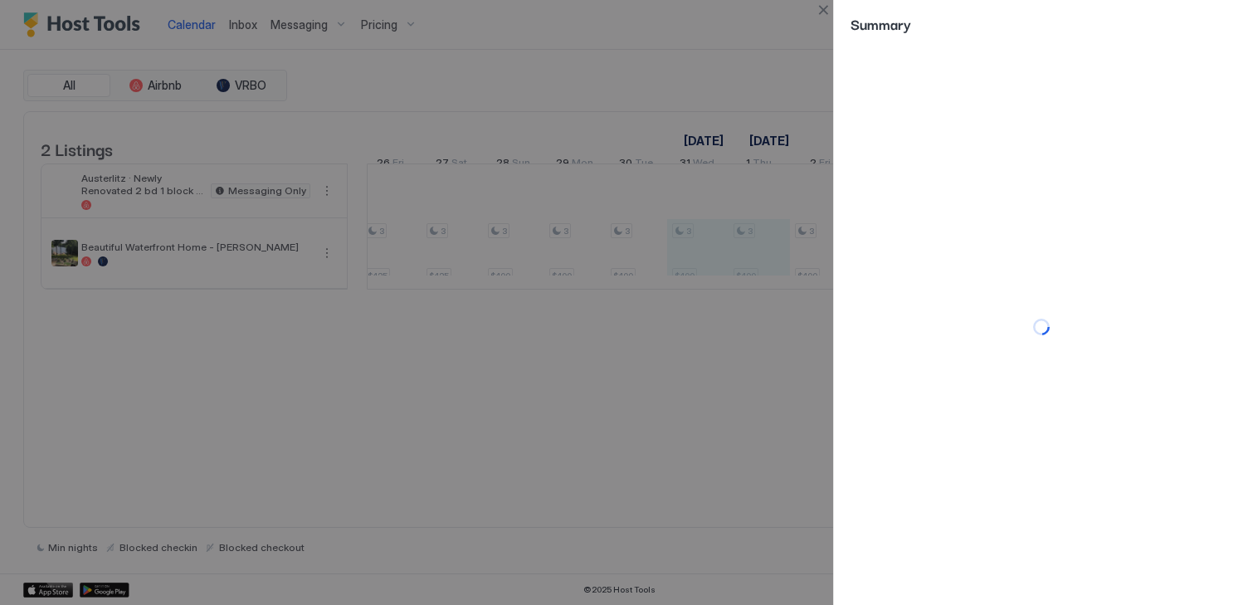
click at [949, 222] on div at bounding box center [1041, 326] width 414 height 557
click at [668, 448] on div at bounding box center [624, 302] width 1248 height 605
click at [923, 56] on div at bounding box center [1041, 326] width 414 height 557
click at [534, 397] on div at bounding box center [624, 302] width 1248 height 605
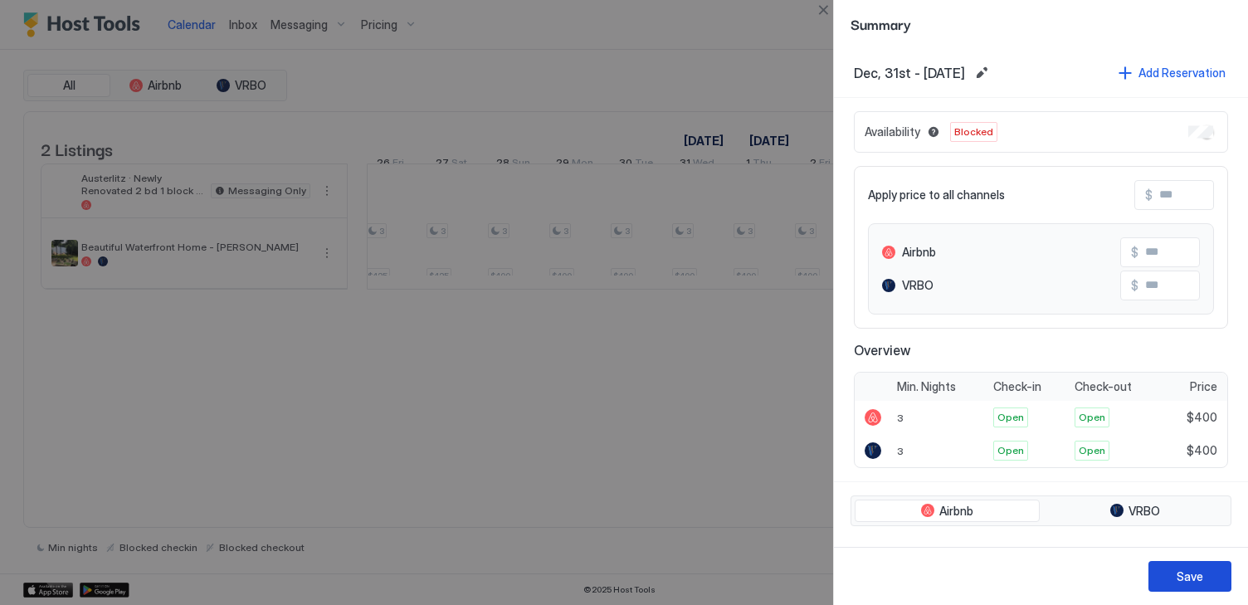
click at [1180, 585] on button "Save" at bounding box center [1190, 576] width 83 height 31
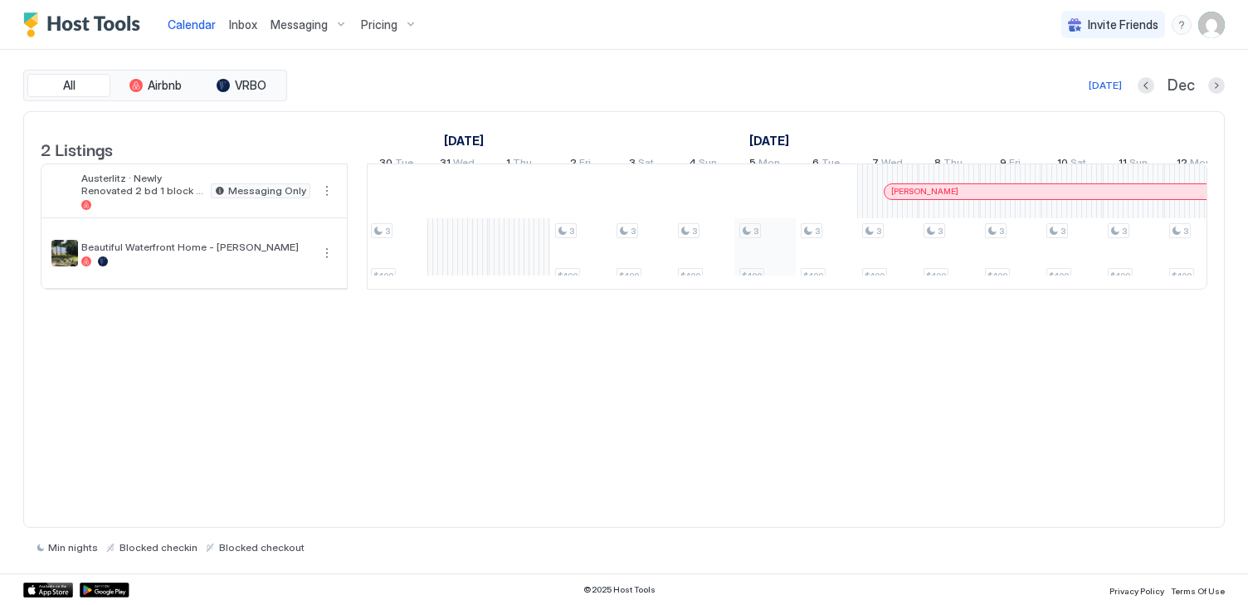
scroll to position [0, 1559]
click at [554, 266] on div "3 $400 3 $400 3 $400 3 $400 3 $400 3 $400 3 $400 3 $400 3 $400 3 $400 3 $400 3 …" at bounding box center [467, 226] width 3316 height 124
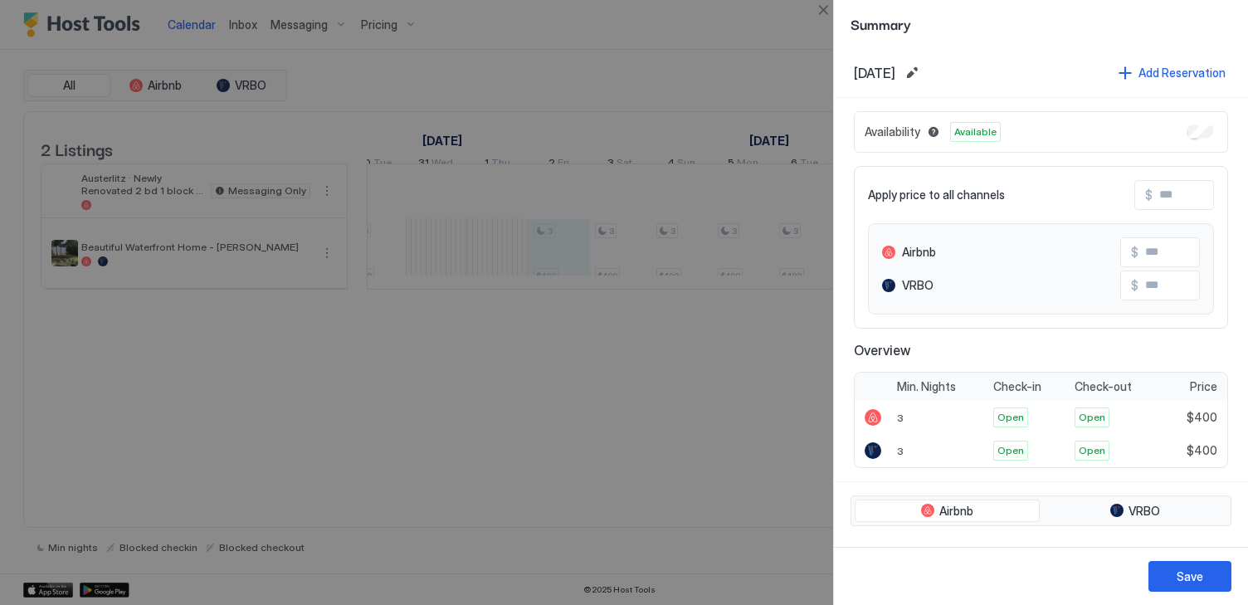
click at [797, 503] on div at bounding box center [624, 302] width 1248 height 605
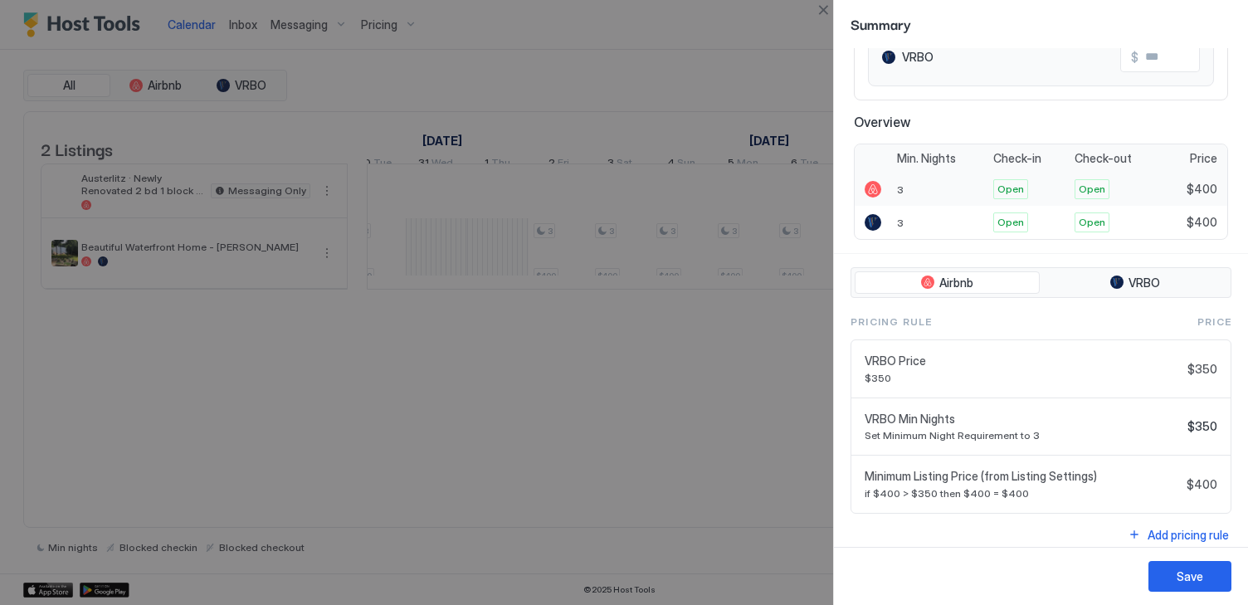
scroll to position [240, 0]
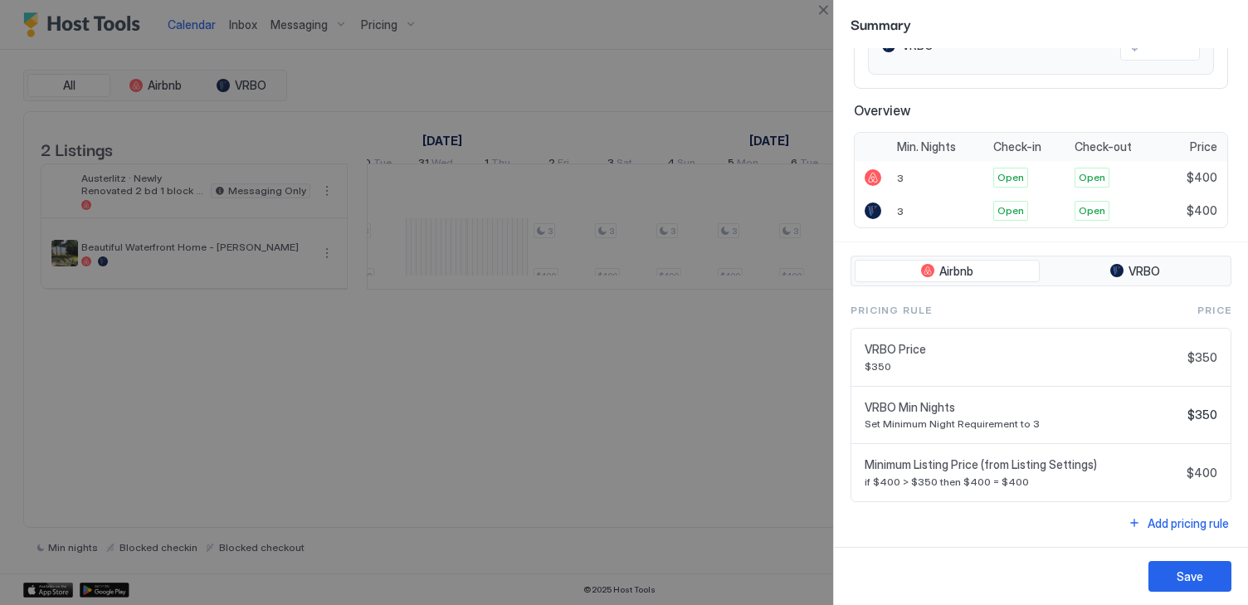
click at [1051, 349] on span "VRBO Price" at bounding box center [1023, 349] width 316 height 15
click at [1057, 415] on div "VRBO Min Nights Set Minimum Night Requirement to 3" at bounding box center [1023, 415] width 316 height 31
click at [1113, 270] on div "tab-group" at bounding box center [1116, 270] width 13 height 13
click at [1126, 271] on button "VRBO" at bounding box center [1135, 271] width 185 height 23
click at [962, 266] on span "Airbnb" at bounding box center [956, 271] width 34 height 15
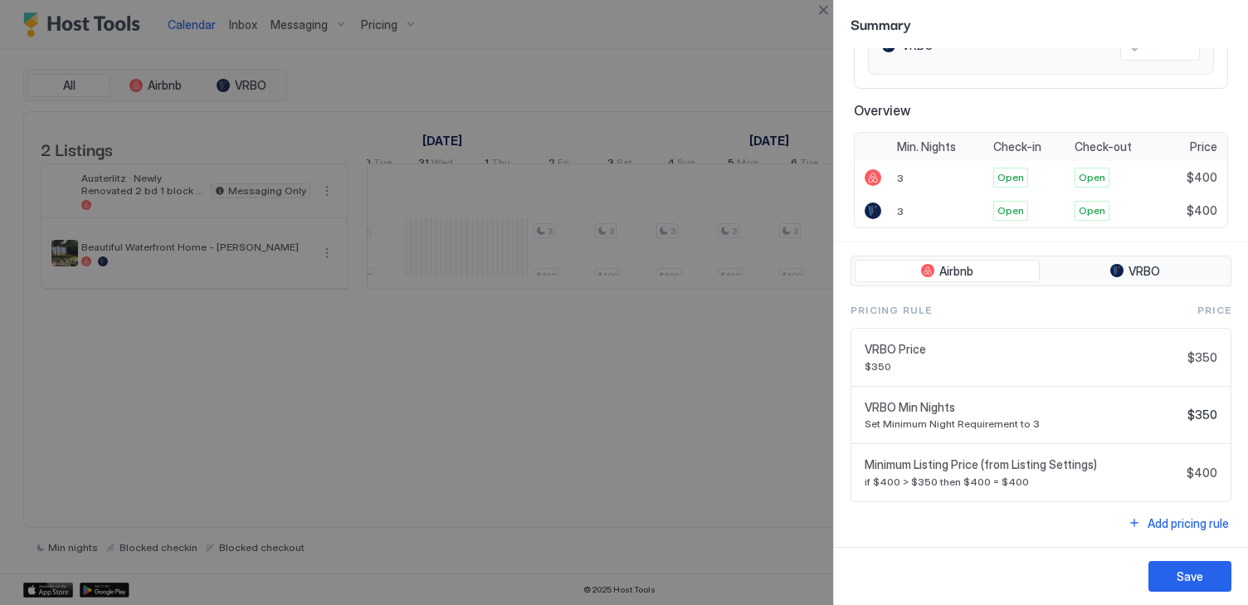
click at [960, 377] on div "VRBO Price $350 $350" at bounding box center [1041, 358] width 379 height 58
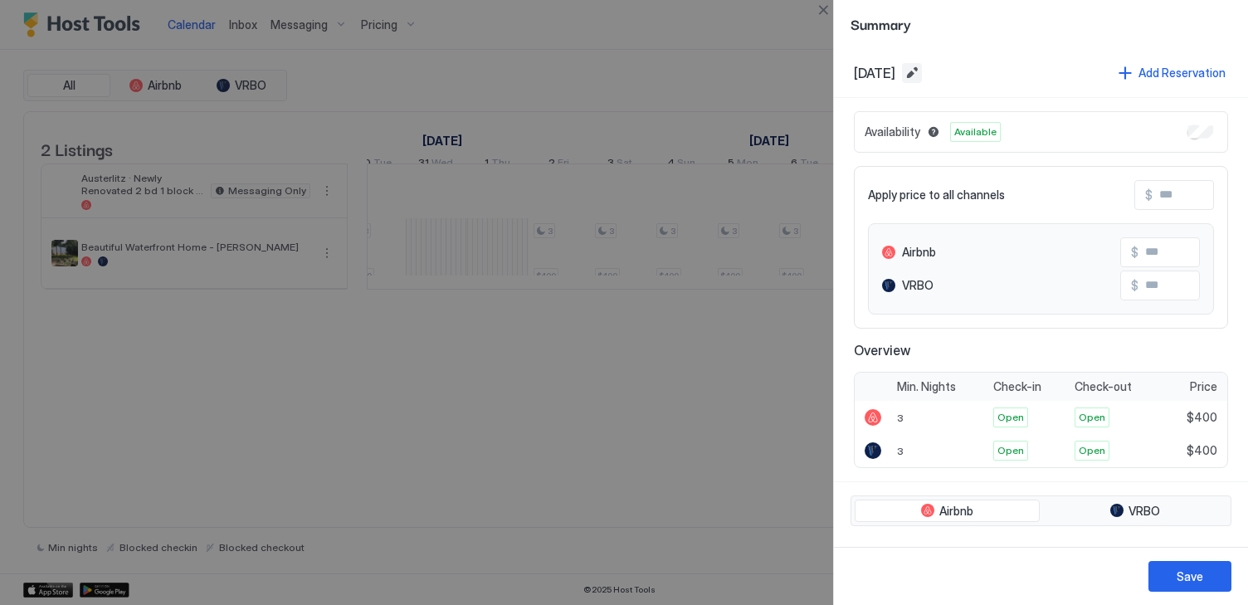
click at [922, 70] on button "Edit date range" at bounding box center [912, 73] width 20 height 20
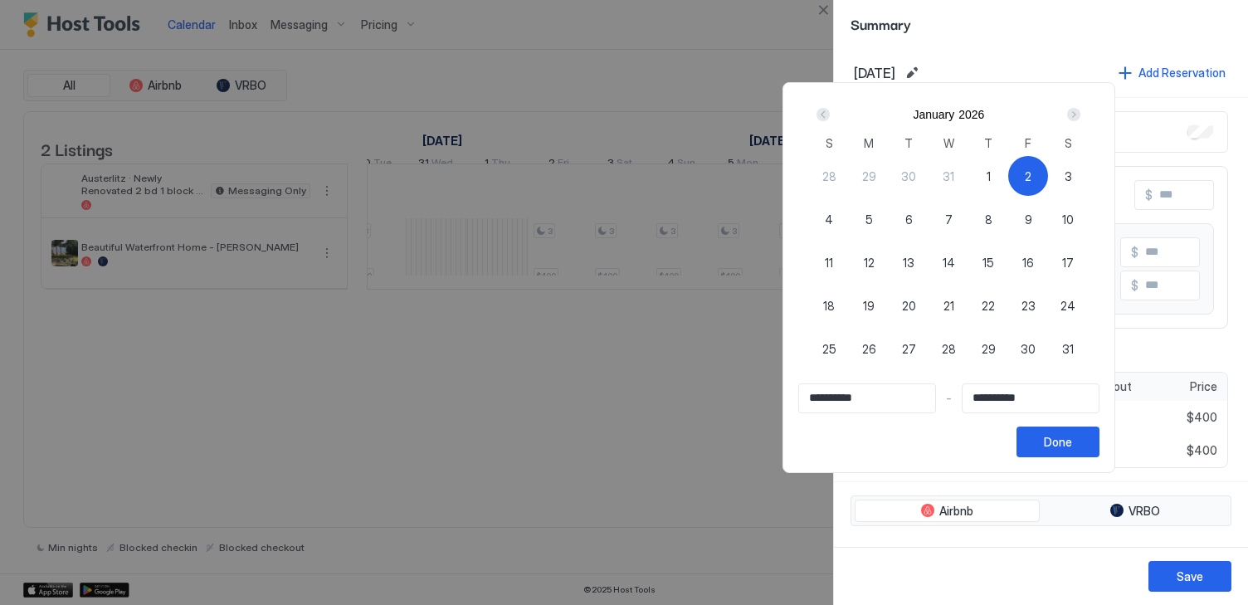
click at [1076, 110] on div "Next" at bounding box center [1073, 114] width 13 height 13
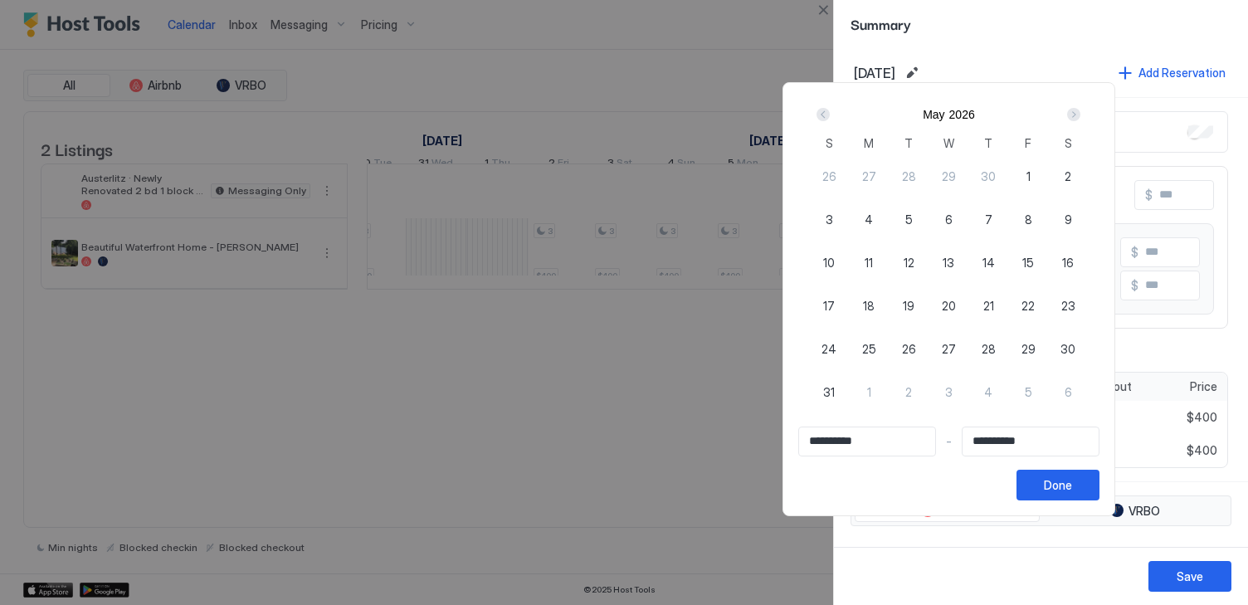
click at [1076, 110] on div "Next" at bounding box center [1073, 114] width 13 height 13
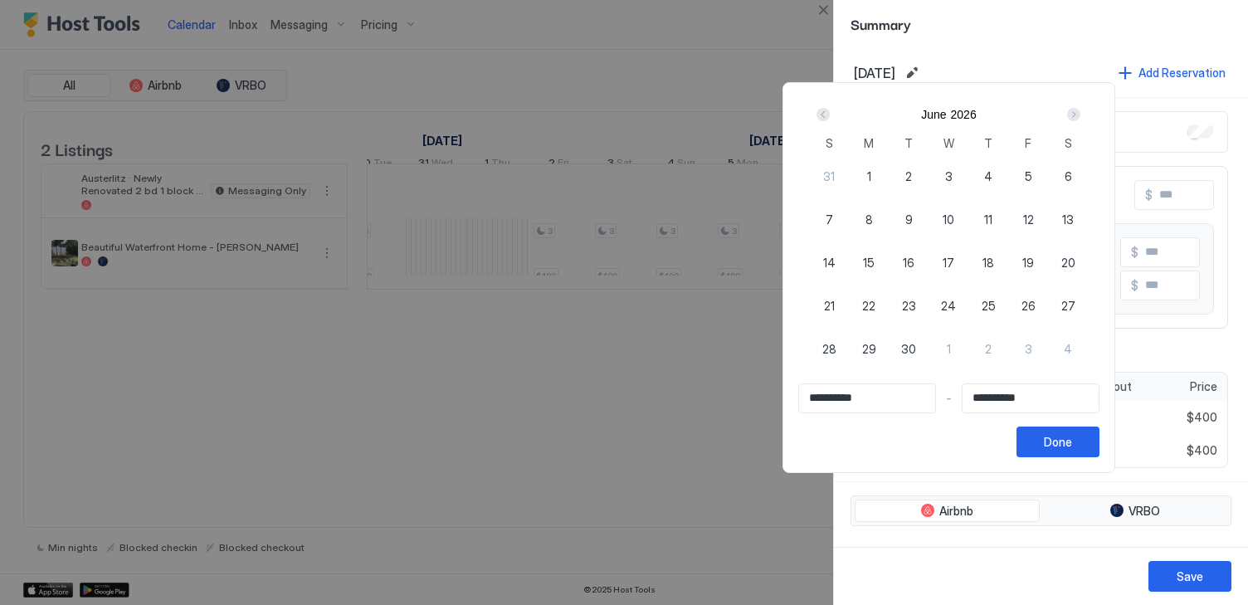
click at [1076, 110] on div "Next" at bounding box center [1073, 114] width 13 height 13
click at [837, 172] on span "28" at bounding box center [829, 176] width 14 height 17
type input "**********"
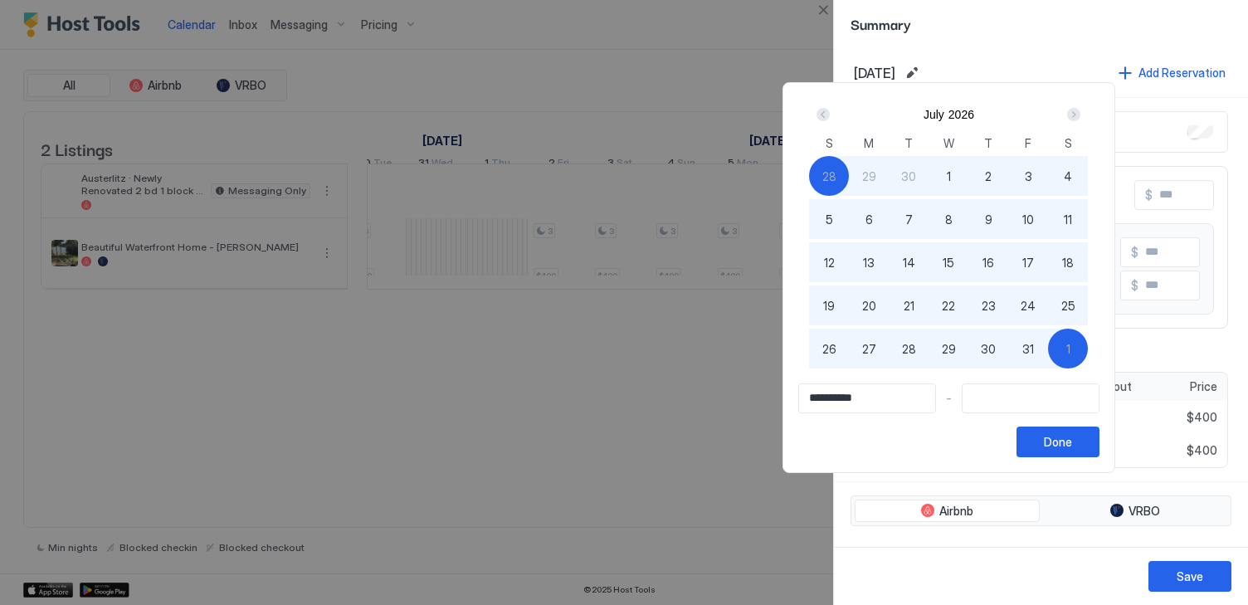
click at [1083, 354] on div "1" at bounding box center [1068, 349] width 40 height 40
type input "**********"
click at [1064, 408] on input "**********" at bounding box center [1031, 398] width 136 height 28
drag, startPoint x: 991, startPoint y: 397, endPoint x: 974, endPoint y: 398, distance: 17.4
click at [974, 398] on input "**********" at bounding box center [1031, 398] width 136 height 28
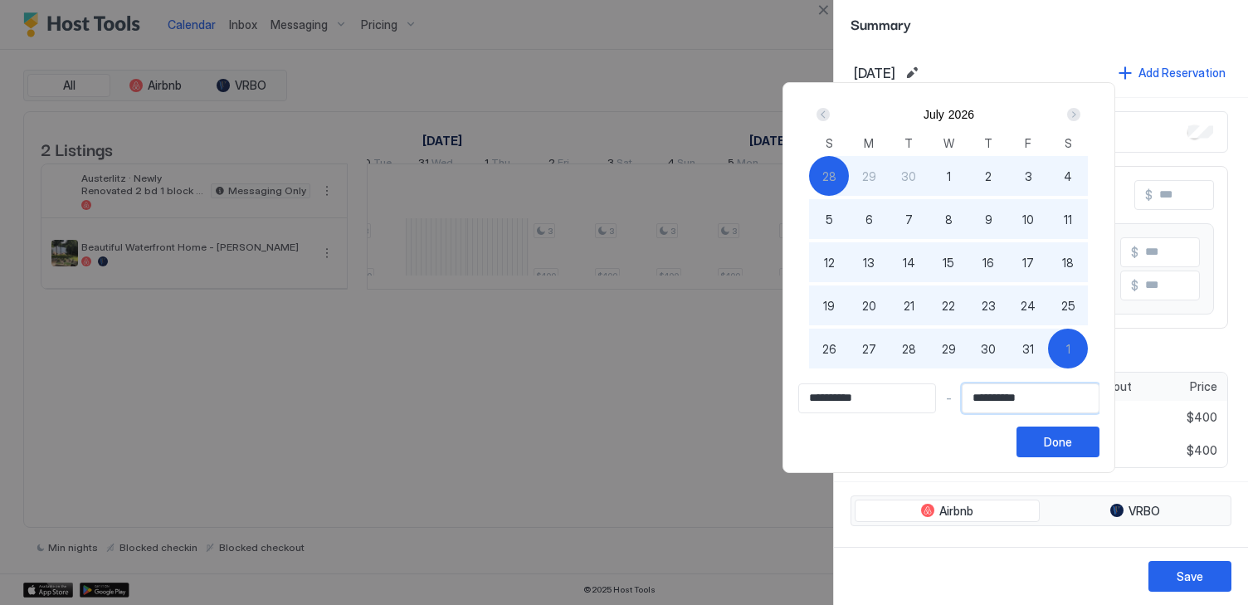
click at [1004, 406] on input "**********" at bounding box center [1031, 398] width 136 height 28
click at [1081, 113] on div "Next" at bounding box center [1073, 114] width 13 height 13
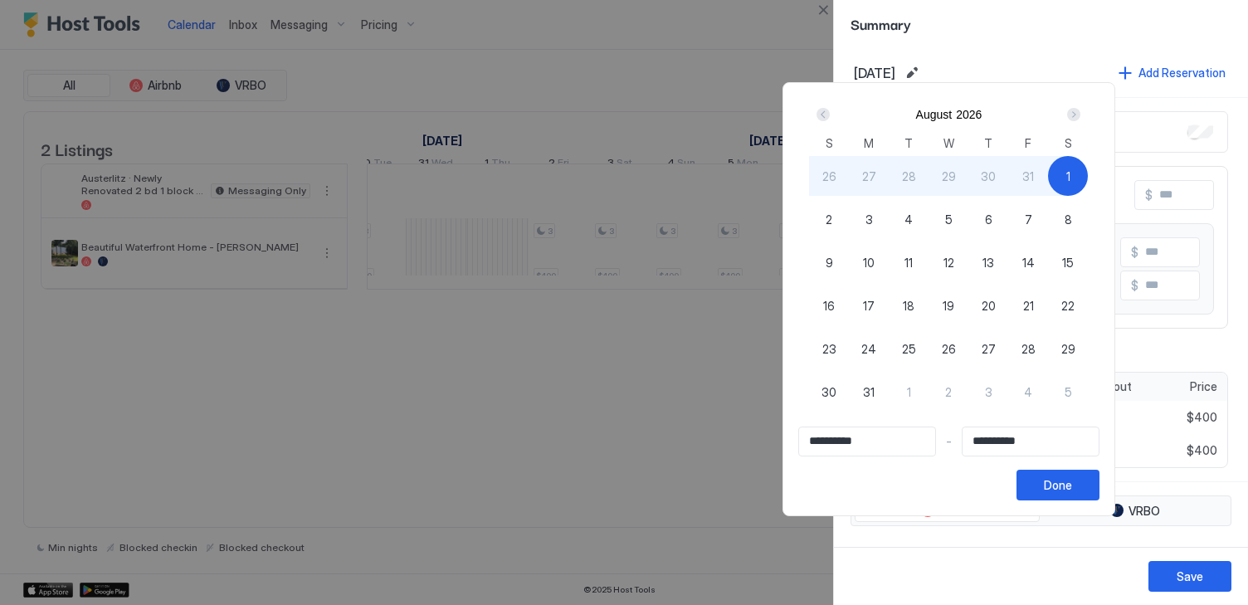
click at [1068, 342] on span "29" at bounding box center [1069, 348] width 14 height 17
type input "**********"
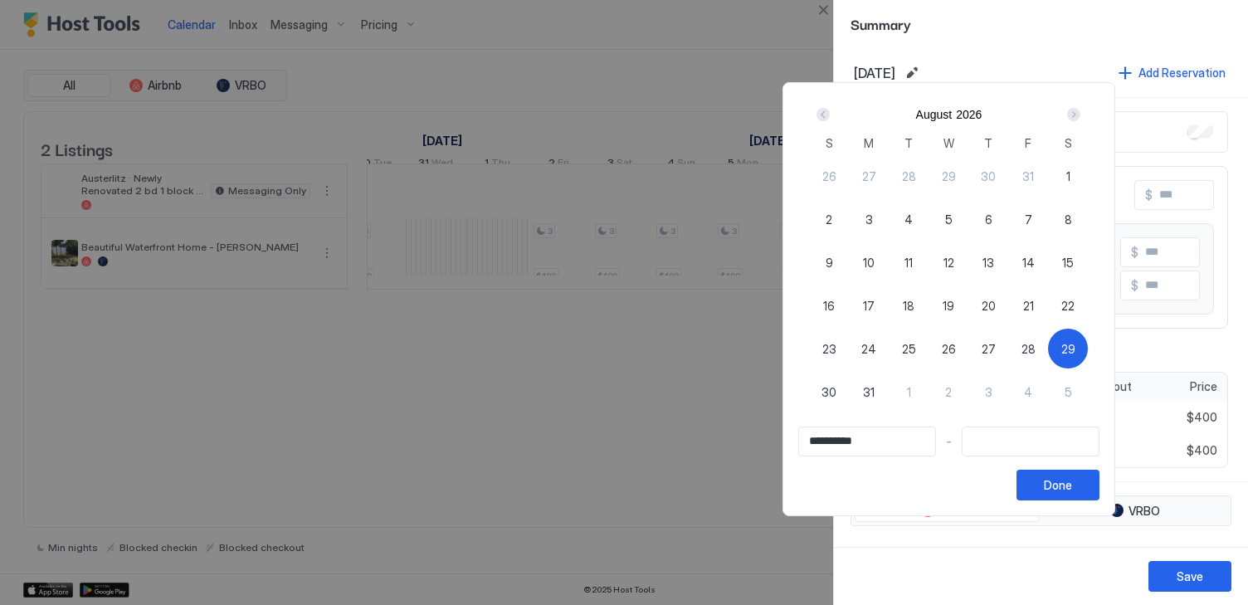
click at [827, 111] on div "Prev" at bounding box center [823, 114] width 13 height 13
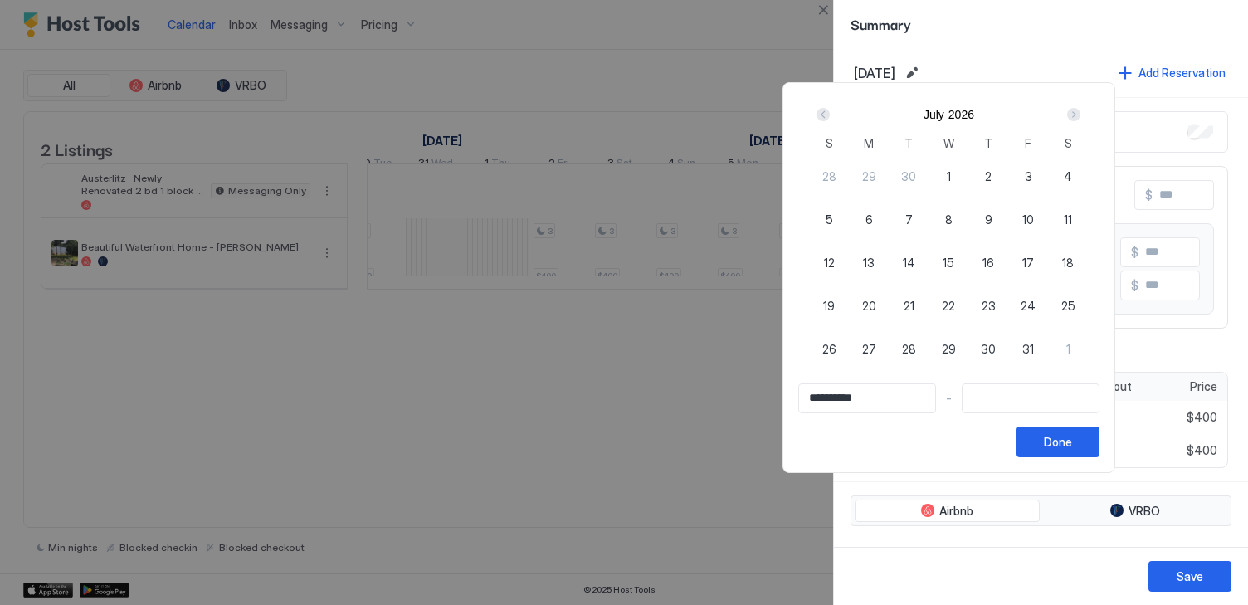
click at [836, 173] on span "28" at bounding box center [829, 176] width 14 height 17
type input "**********"
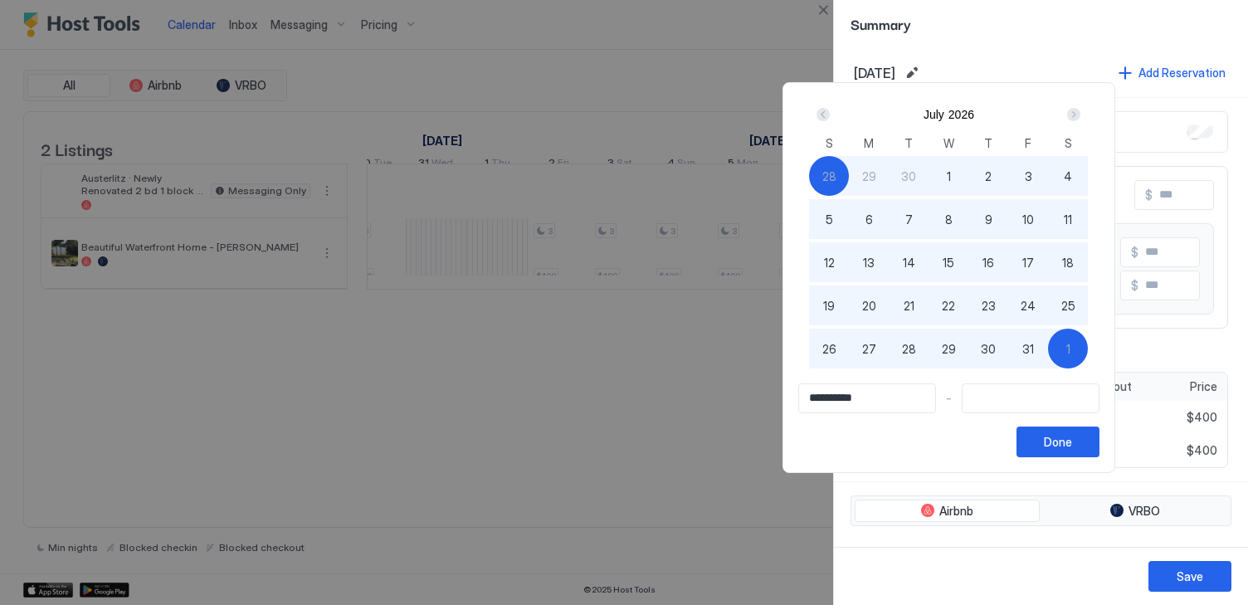
click at [1081, 110] on div "Next" at bounding box center [1073, 114] width 13 height 13
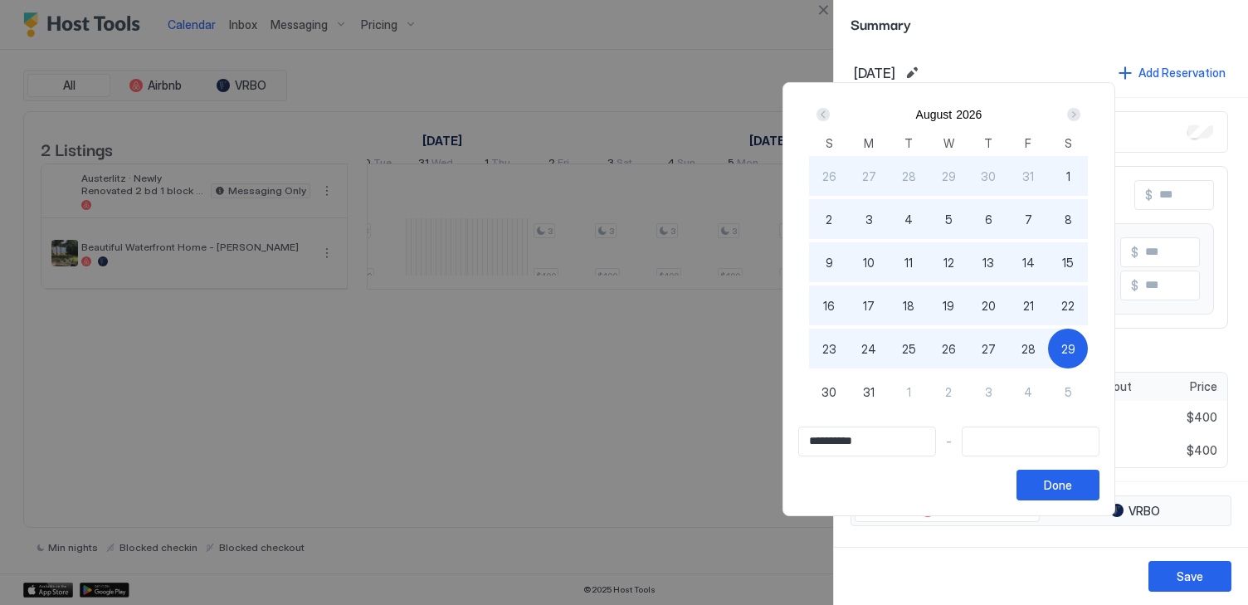
click at [1076, 344] on span "29" at bounding box center [1069, 348] width 14 height 17
type input "**********"
click at [1072, 478] on div "Done" at bounding box center [1058, 484] width 28 height 17
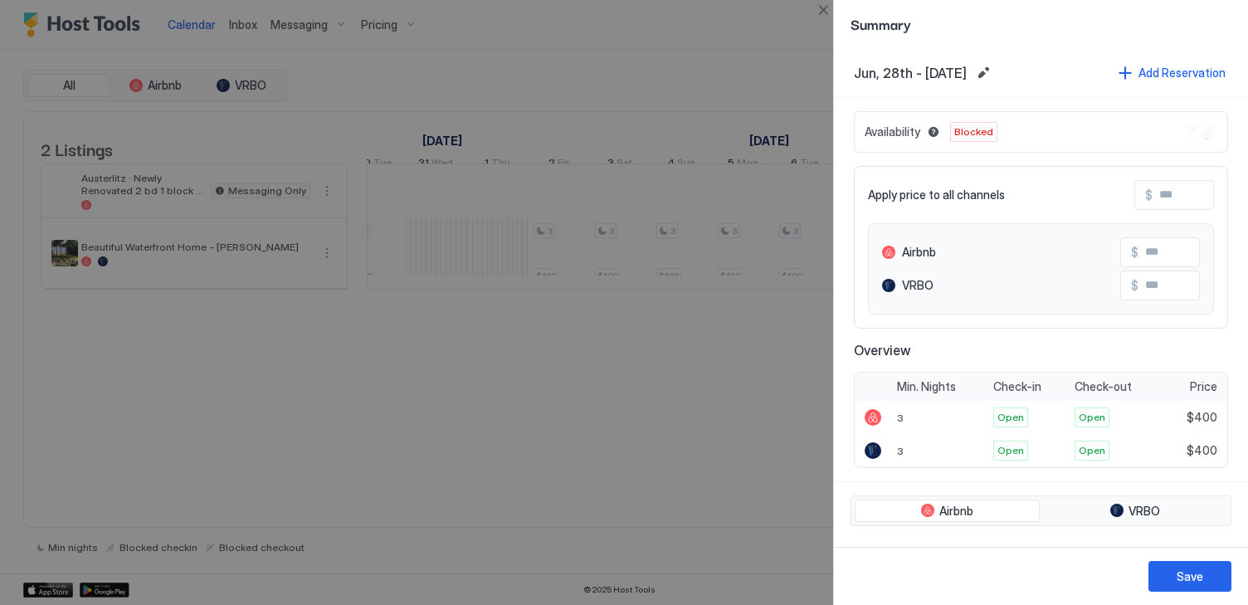
click at [1191, 123] on div "Availability Blocked" at bounding box center [1041, 131] width 374 height 41
click at [1205, 578] on button "Save" at bounding box center [1190, 576] width 83 height 31
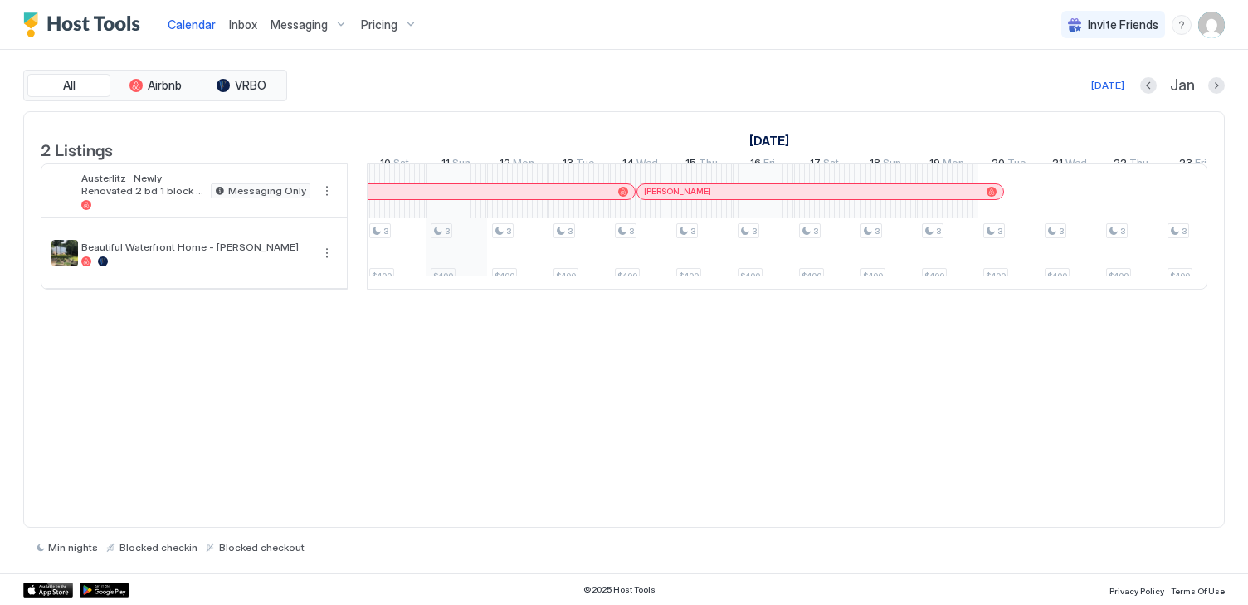
scroll to position [0, 1120]
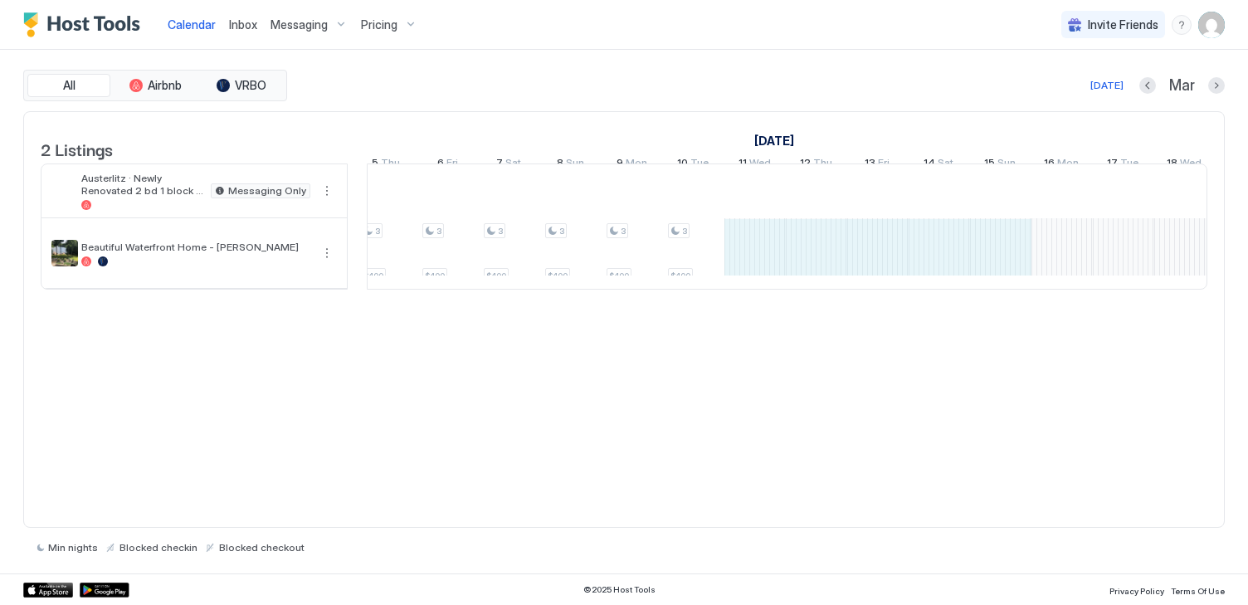
click at [1032, 261] on div "3 $400 3 $400 3 $400 3 $400 3 $400 3 $400 3 $400 3 $400 3 $400 3 $400 3 $400 3 …" at bounding box center [172, 226] width 3316 height 124
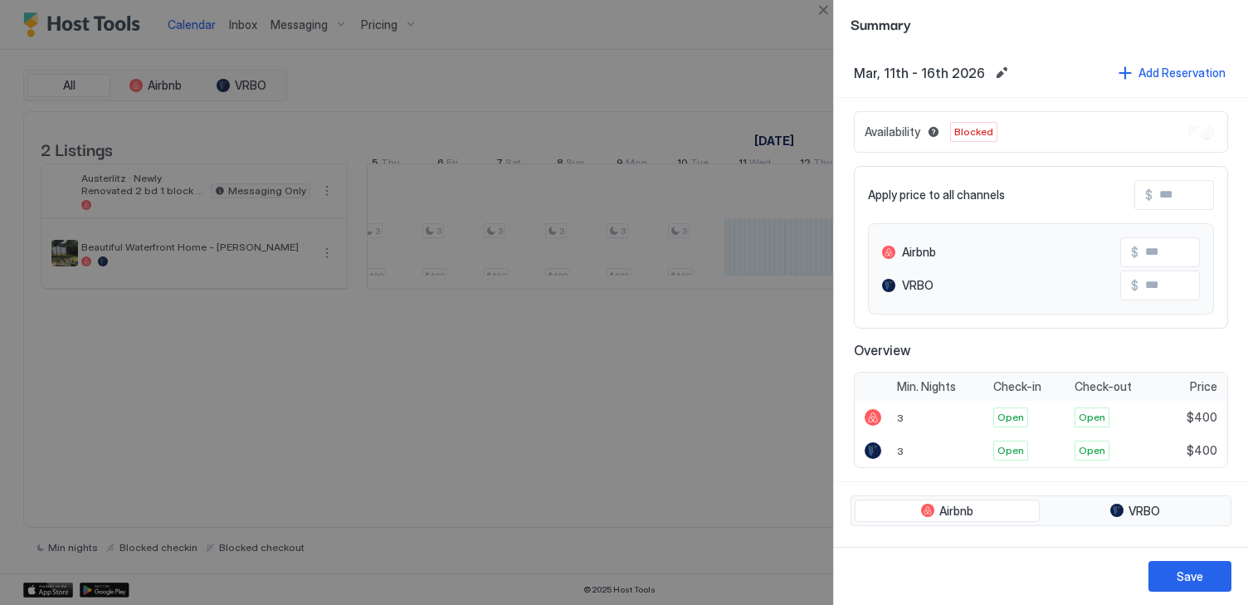
click at [1182, 129] on div "Availability Blocked" at bounding box center [1041, 131] width 374 height 41
click at [683, 525] on div at bounding box center [624, 302] width 1248 height 605
click at [1181, 573] on div "Save" at bounding box center [1190, 576] width 27 height 17
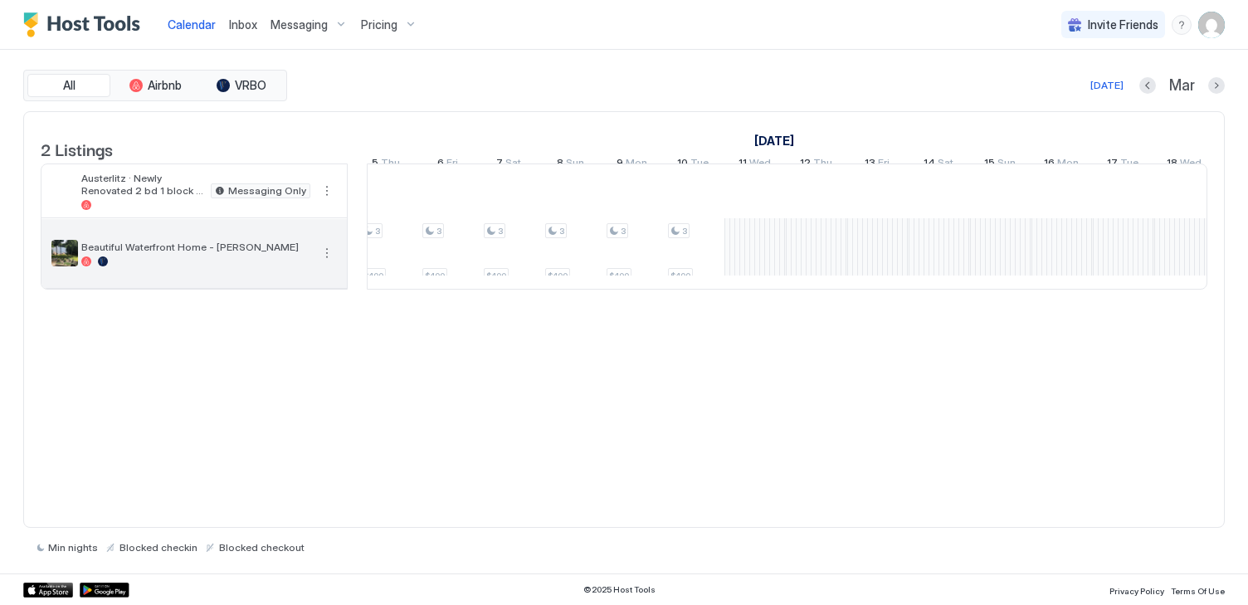
click at [323, 263] on button "More options" at bounding box center [327, 253] width 20 height 20
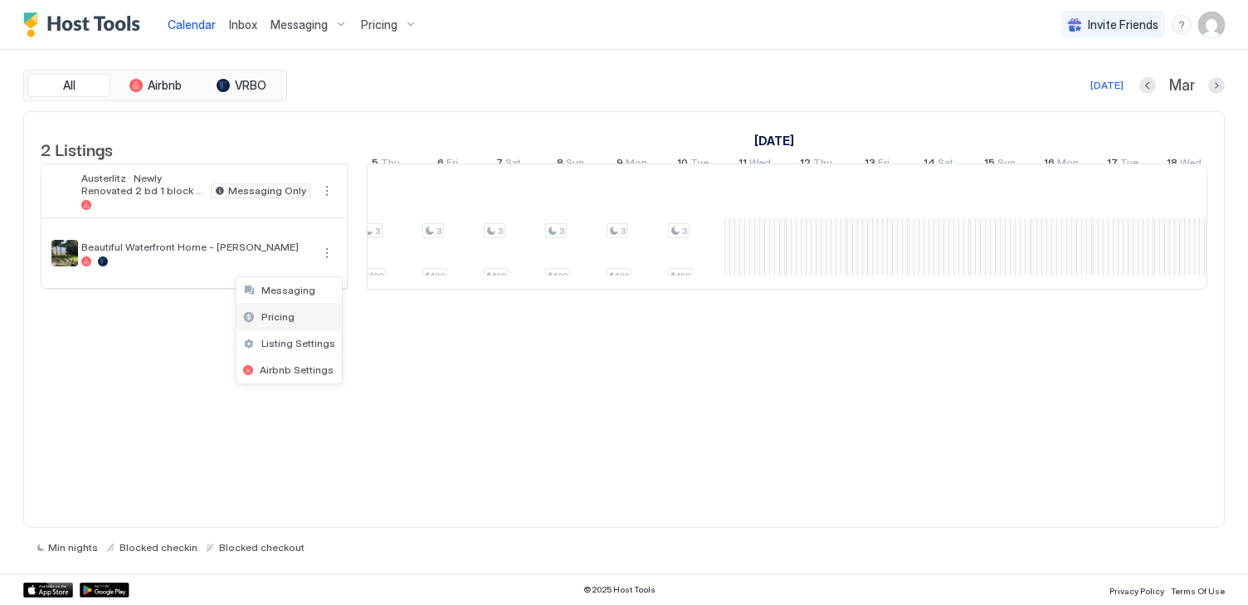
click at [292, 317] on div "Pricing" at bounding box center [289, 317] width 105 height 27
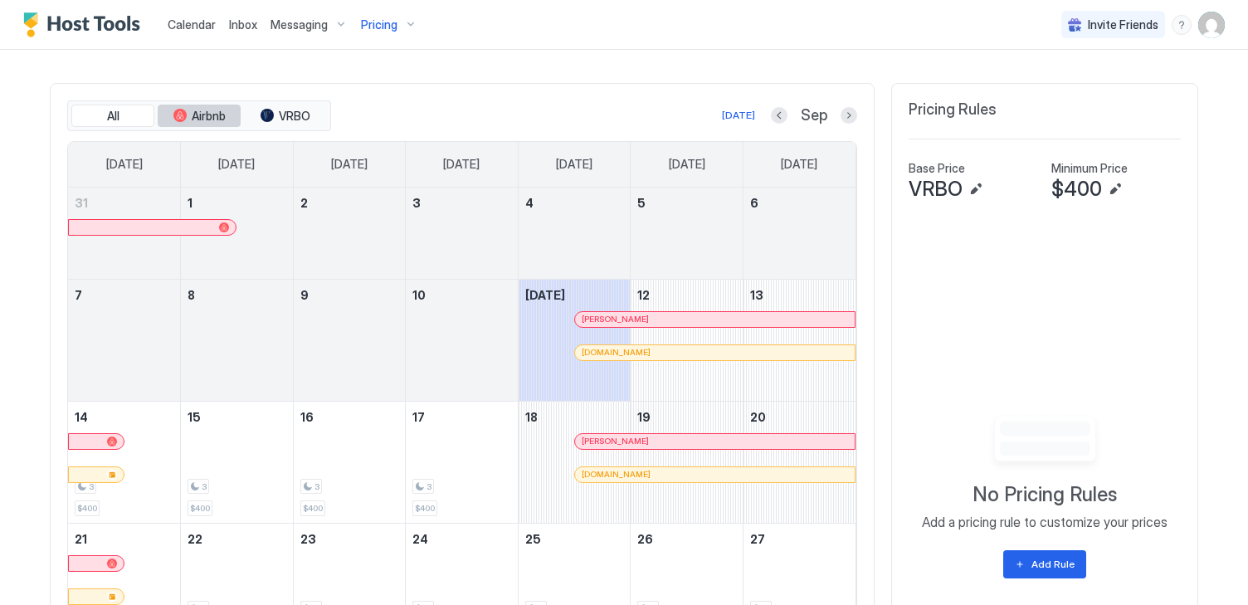
click at [222, 113] on span "Airbnb" at bounding box center [209, 116] width 34 height 15
click at [210, 113] on span "Airbnb" at bounding box center [209, 116] width 34 height 15
click at [962, 178] on span "VRBO" at bounding box center [936, 189] width 54 height 25
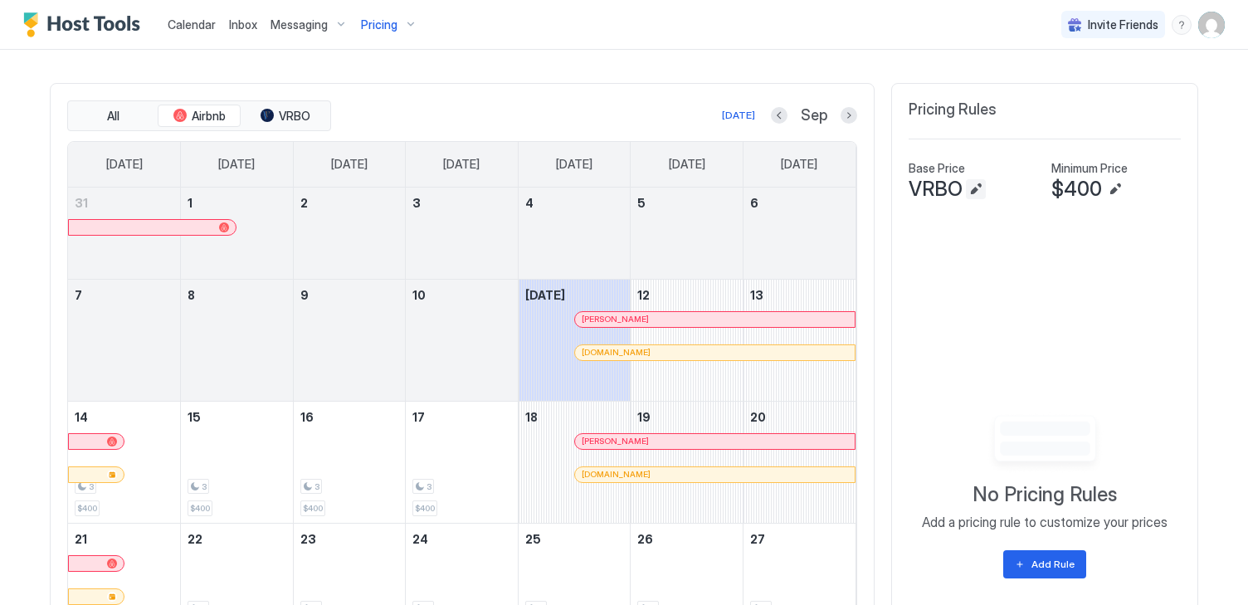
click at [973, 191] on button "Edit" at bounding box center [976, 189] width 20 height 20
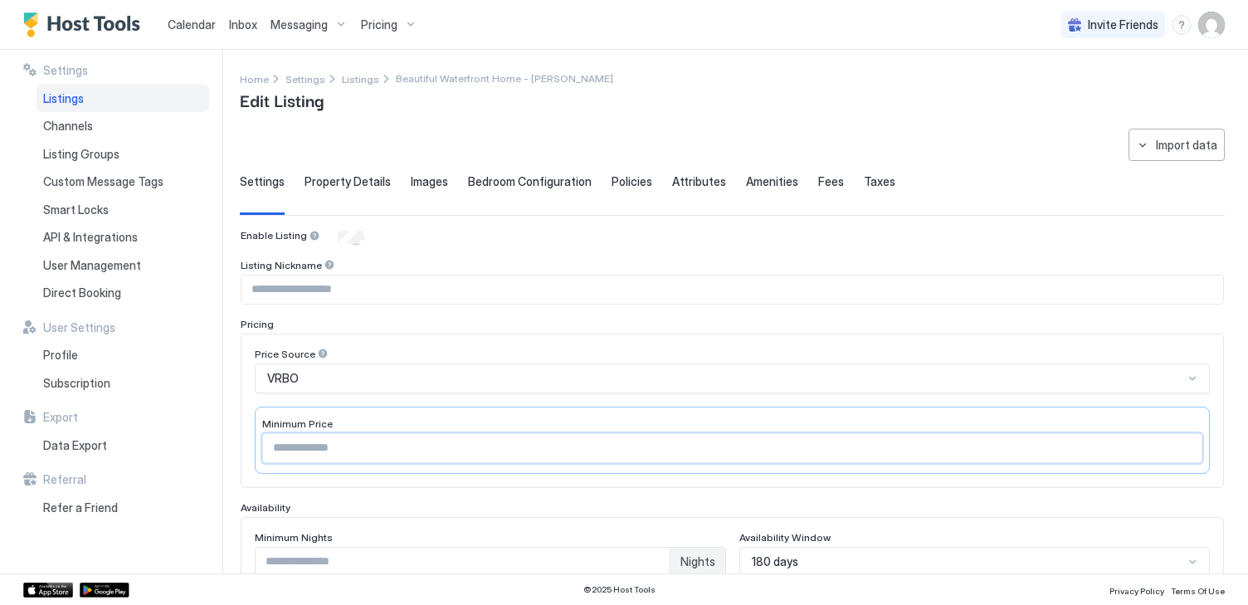
click at [361, 439] on input "***" at bounding box center [732, 448] width 939 height 28
click at [1042, 448] on input "***" at bounding box center [732, 448] width 939 height 28
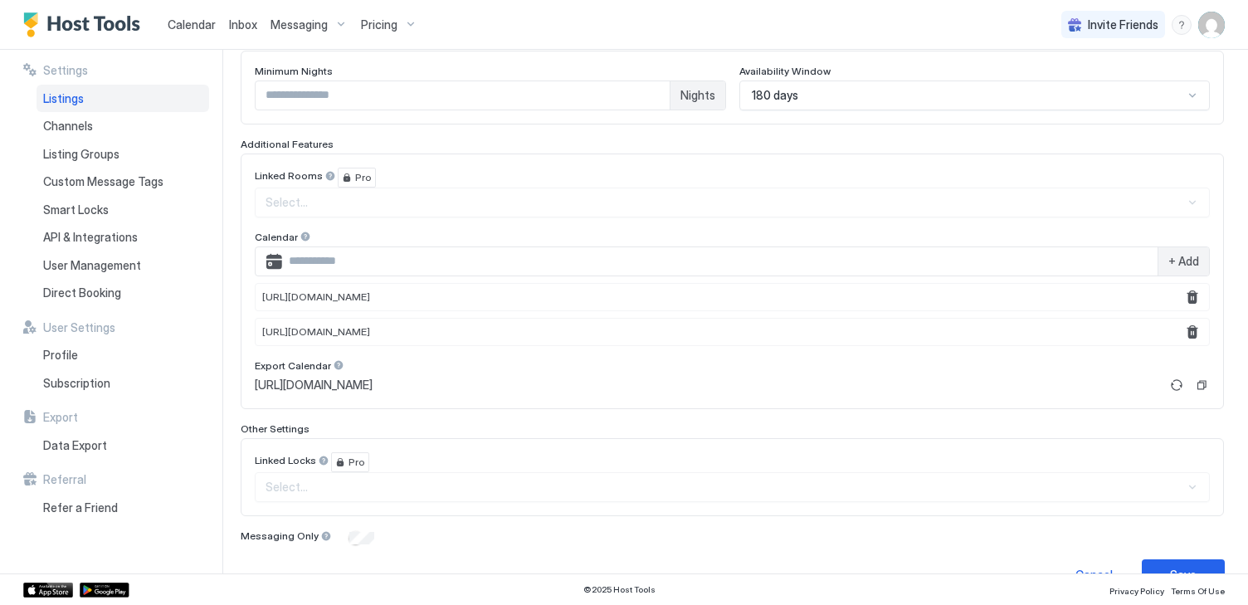
scroll to position [502, 0]
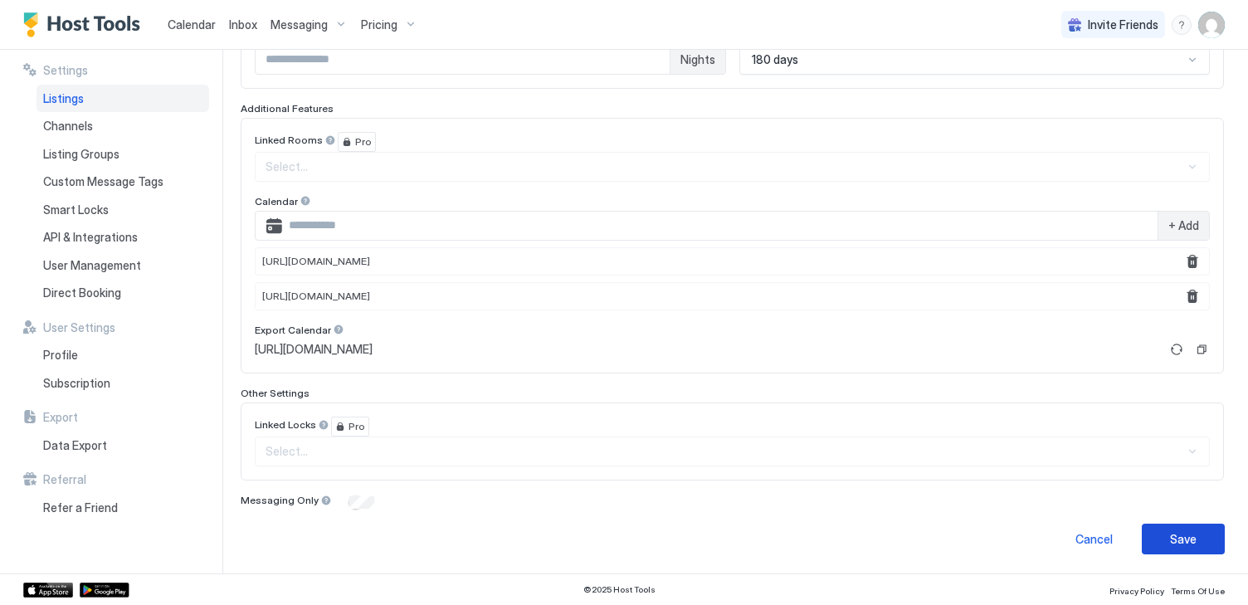
type input "***"
click at [1171, 538] on div "Save" at bounding box center [1183, 538] width 27 height 17
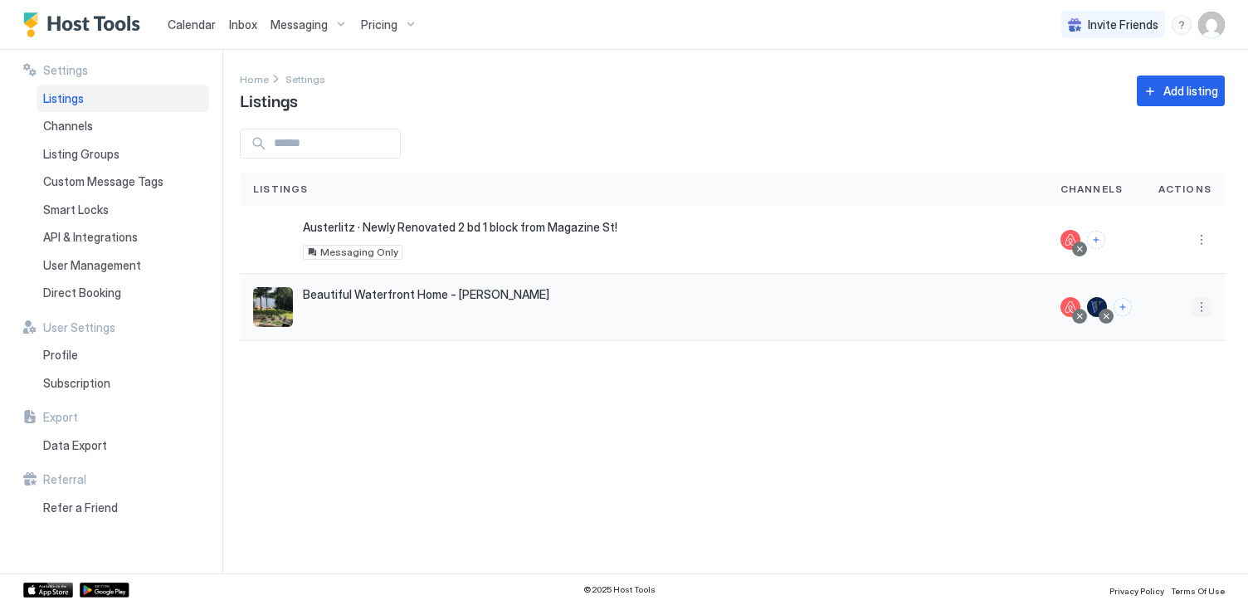
click at [1200, 309] on button "More options" at bounding box center [1202, 307] width 20 height 20
click at [1147, 442] on span "Airbnb Settings" at bounding box center [1162, 437] width 74 height 12
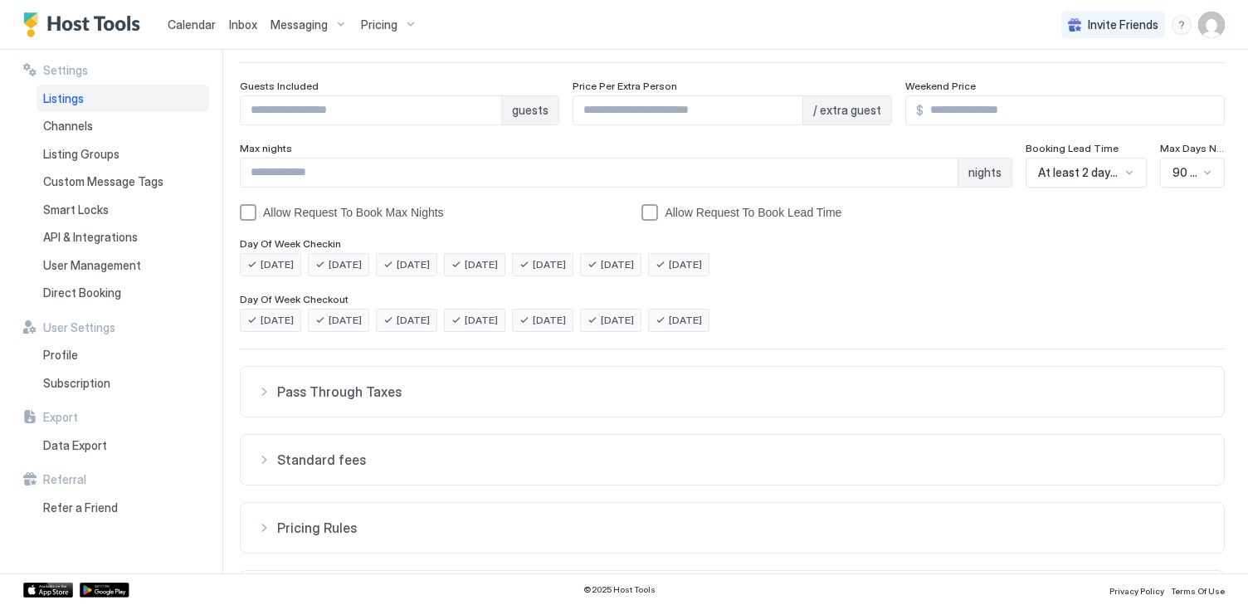
scroll to position [320, 0]
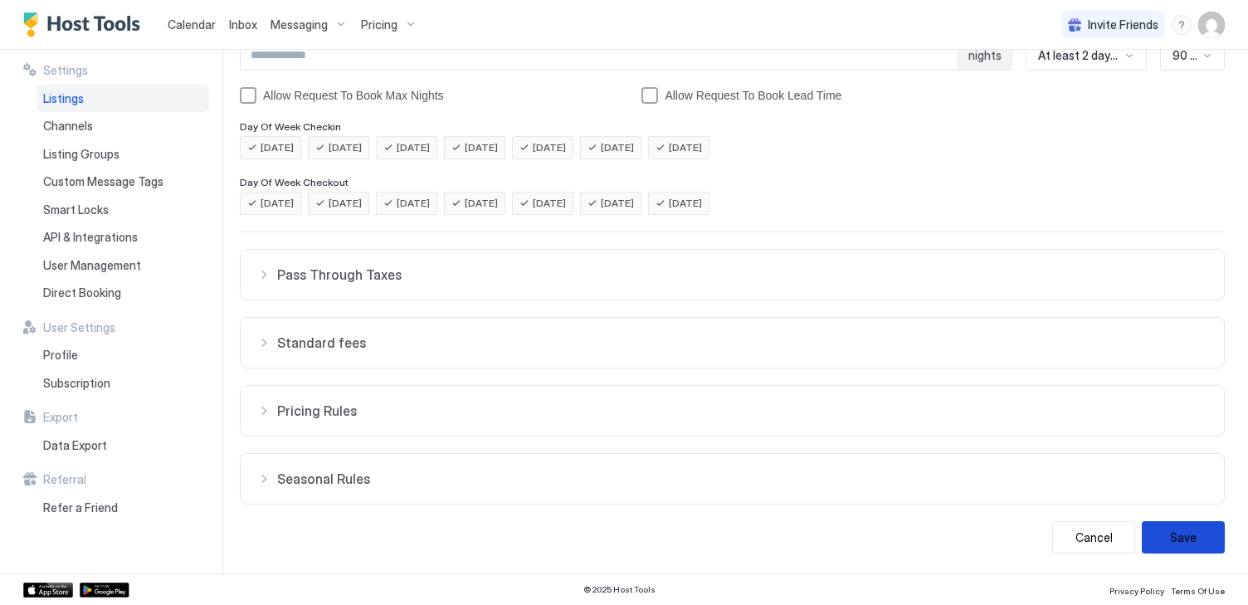
click at [1195, 539] on button "Save" at bounding box center [1183, 537] width 83 height 32
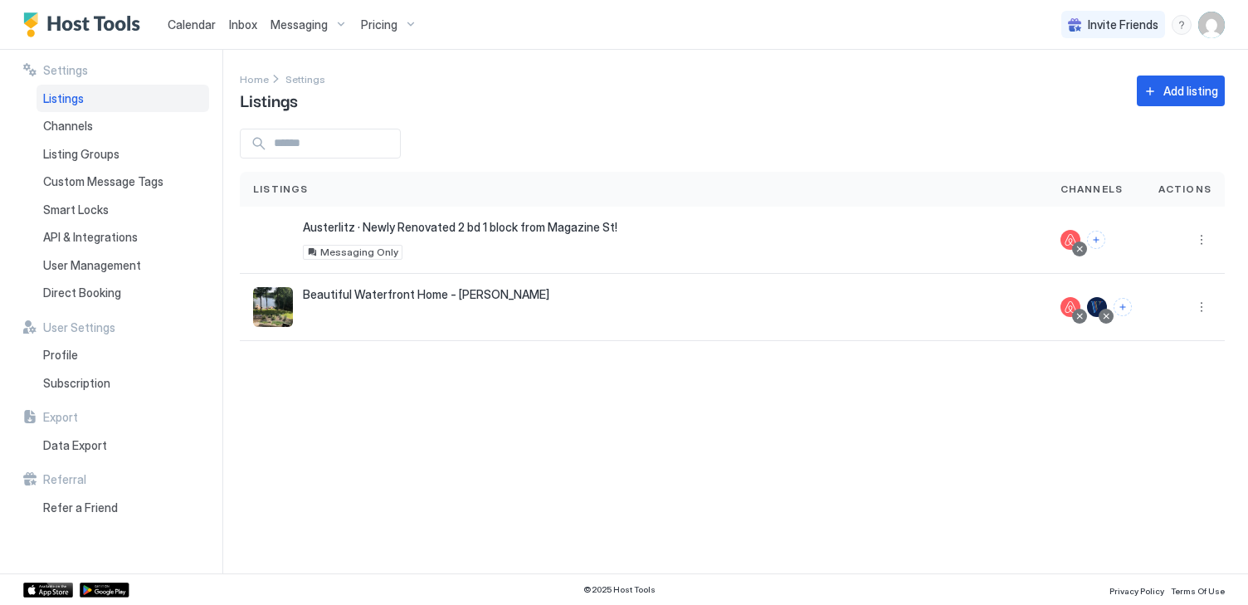
click at [192, 17] on span "Calendar" at bounding box center [192, 24] width 48 height 14
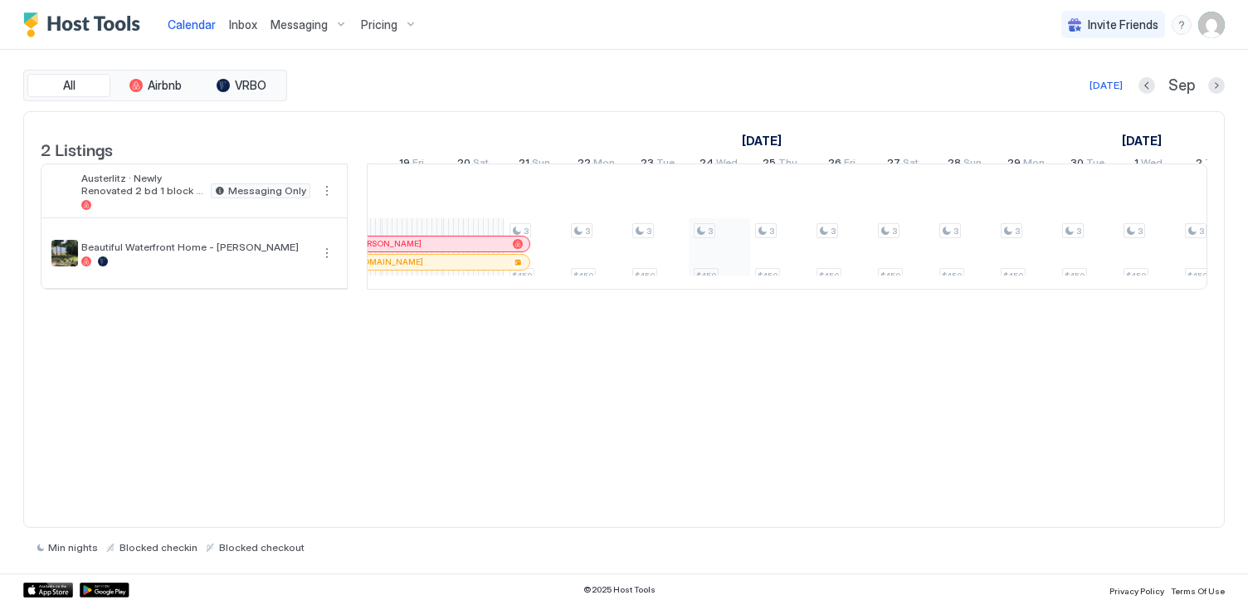
scroll to position [0, 1502]
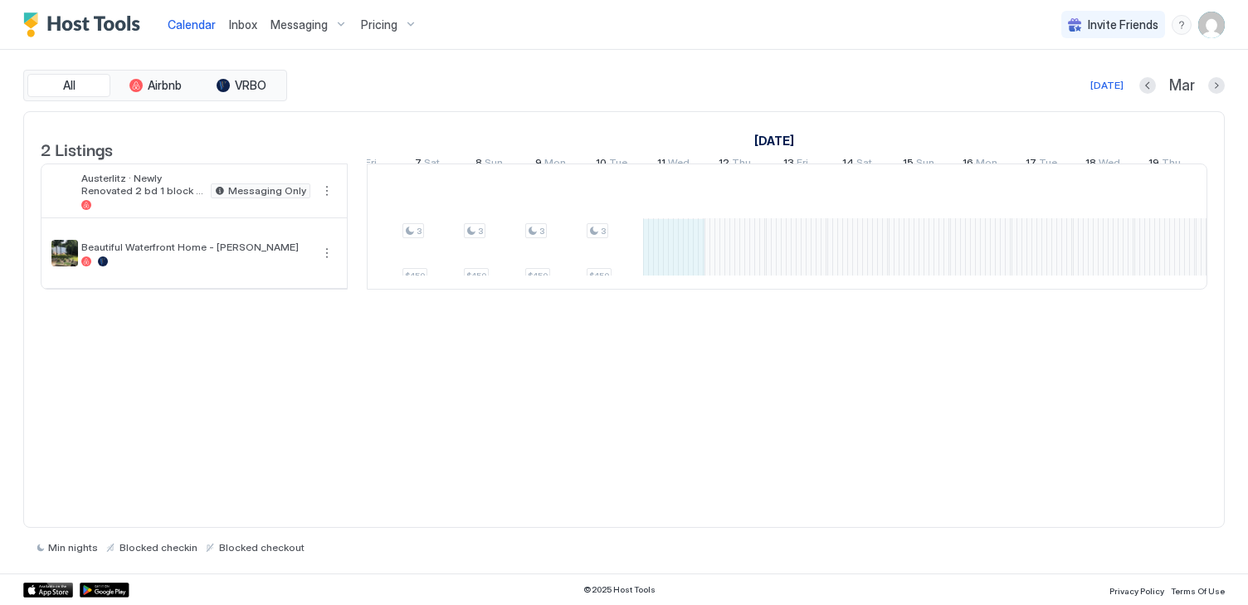
click at [686, 273] on div "3 $450 3 $450 3 $450 3 $450 3 $450 3 $450 3 $450 3 $450 3 $450 3 $450 3 $450 3 …" at bounding box center [90, 226] width 3316 height 124
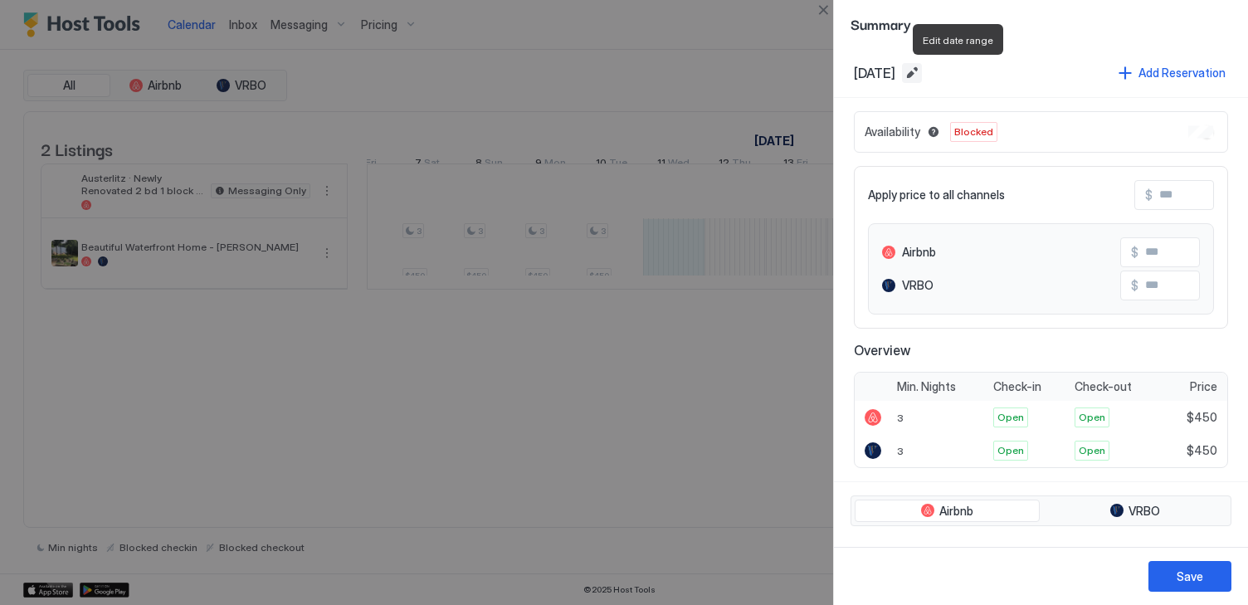
click at [922, 71] on button "Edit date range" at bounding box center [912, 73] width 20 height 20
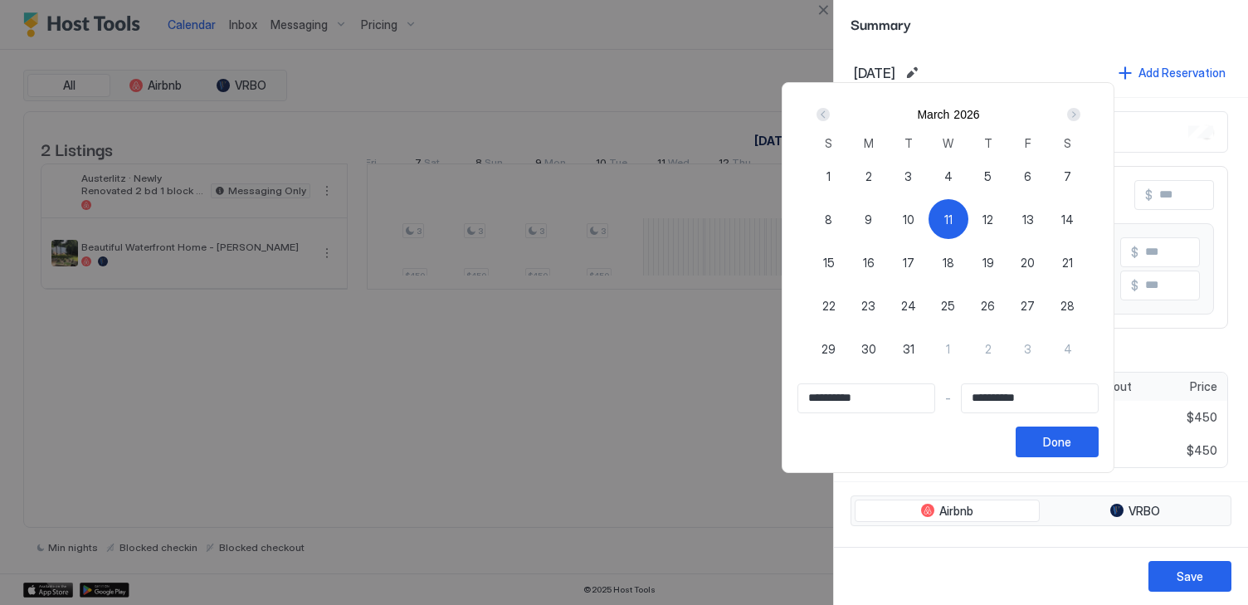
click at [998, 29] on div at bounding box center [624, 302] width 1248 height 605
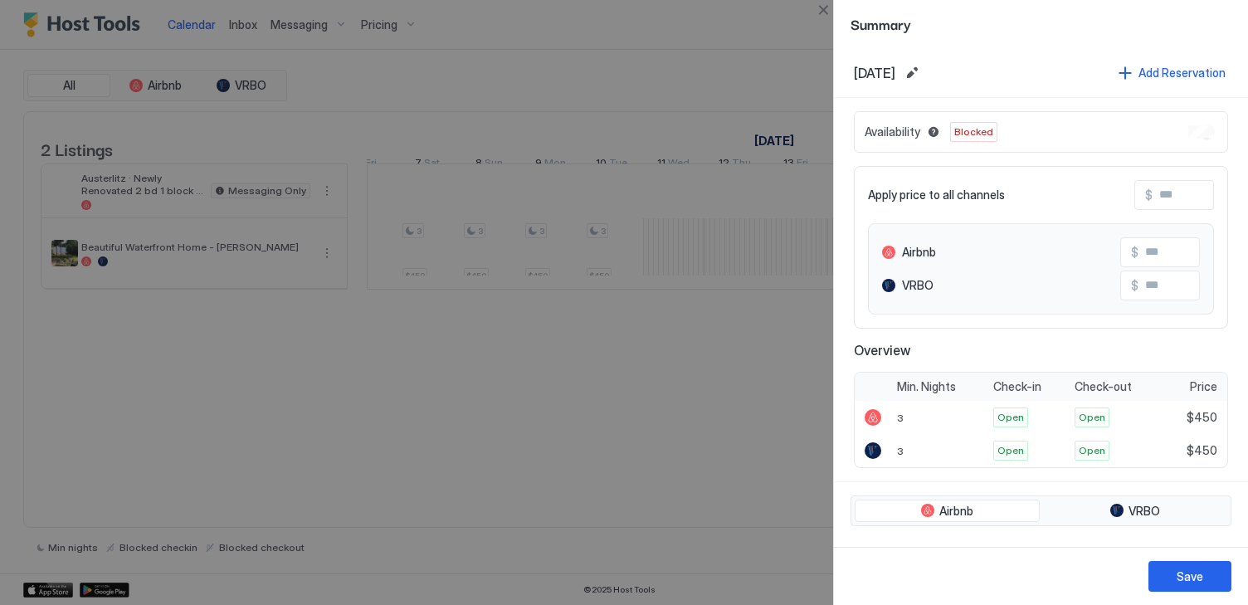
click at [497, 573] on div at bounding box center [624, 302] width 1248 height 605
click at [282, 421] on div at bounding box center [624, 302] width 1248 height 605
click at [288, 418] on div at bounding box center [624, 302] width 1248 height 605
click at [354, 375] on div at bounding box center [624, 302] width 1248 height 605
click at [1148, 496] on div "Airbnb VRBO" at bounding box center [1041, 511] width 381 height 32
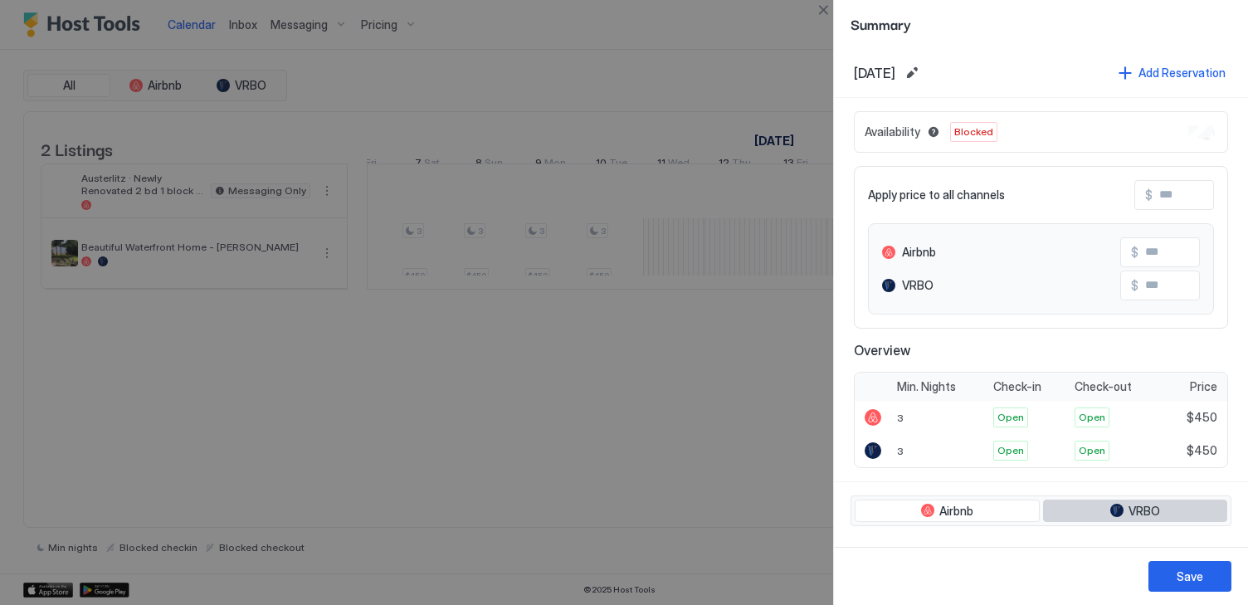
click at [1148, 510] on span "VRBO" at bounding box center [1145, 511] width 32 height 15
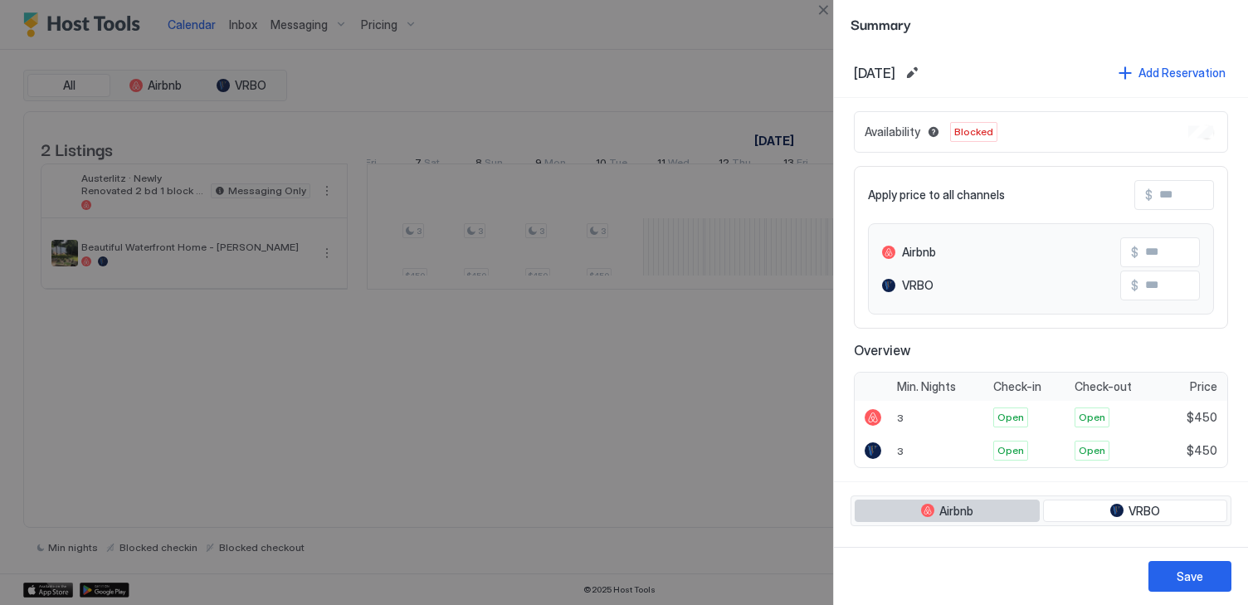
click at [949, 521] on button "Airbnb" at bounding box center [947, 511] width 185 height 23
click at [1187, 569] on div "Save" at bounding box center [1190, 576] width 27 height 17
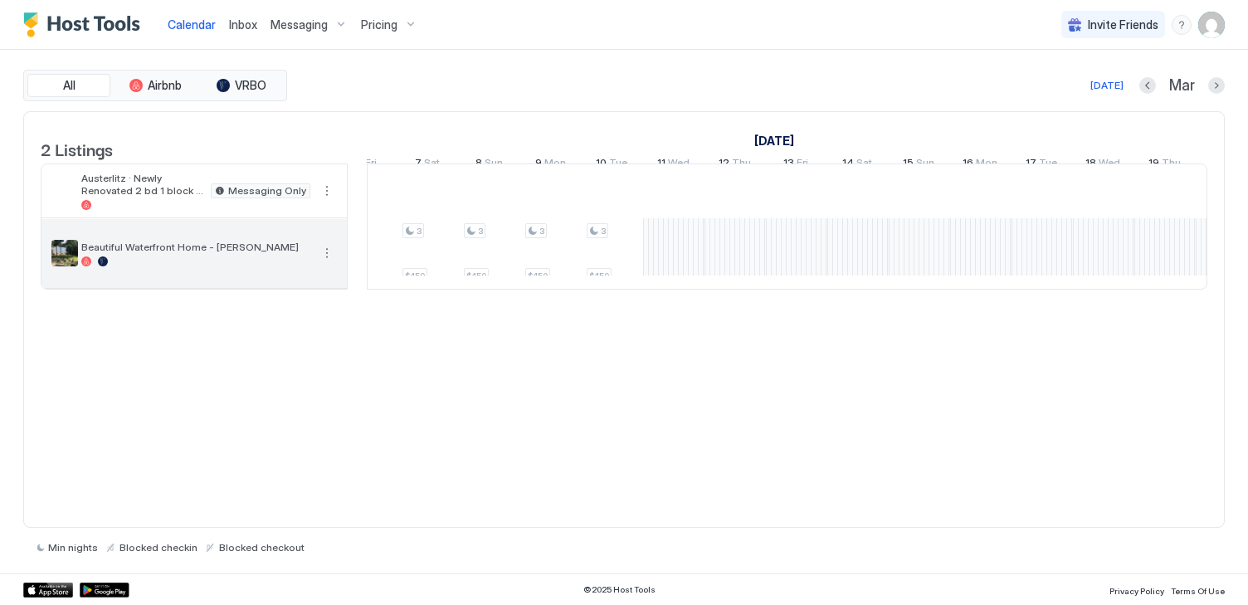
click at [180, 266] on div at bounding box center [195, 261] width 229 height 10
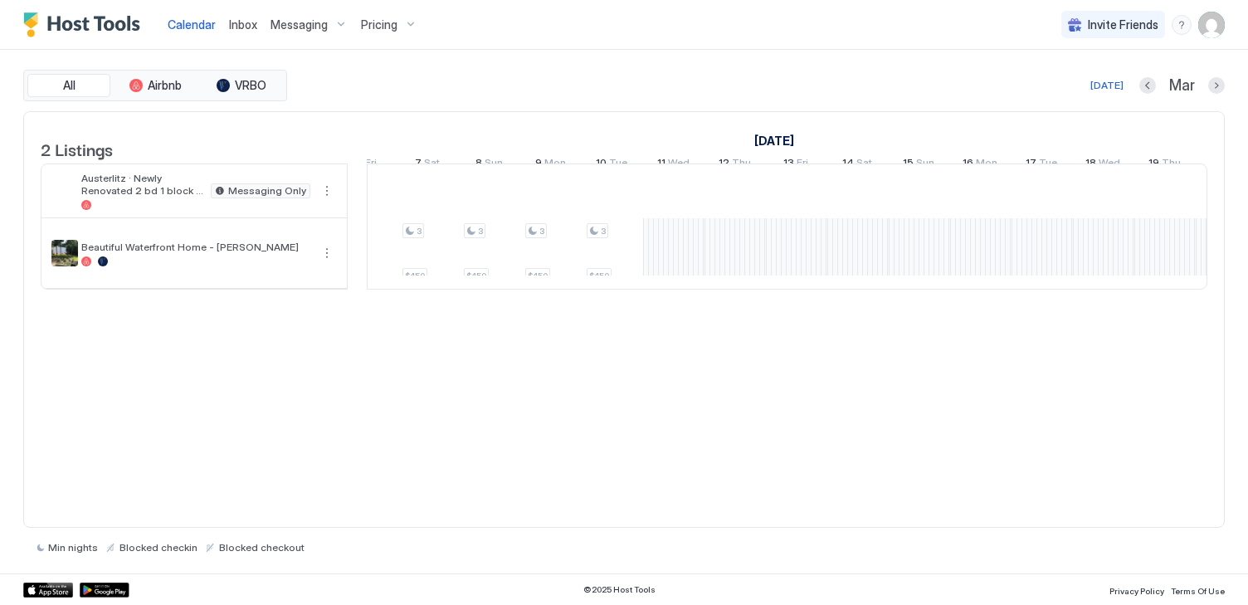
click at [1215, 25] on img "User profile" at bounding box center [1211, 25] width 27 height 27
click at [1123, 85] on div "Settings" at bounding box center [1118, 93] width 211 height 29
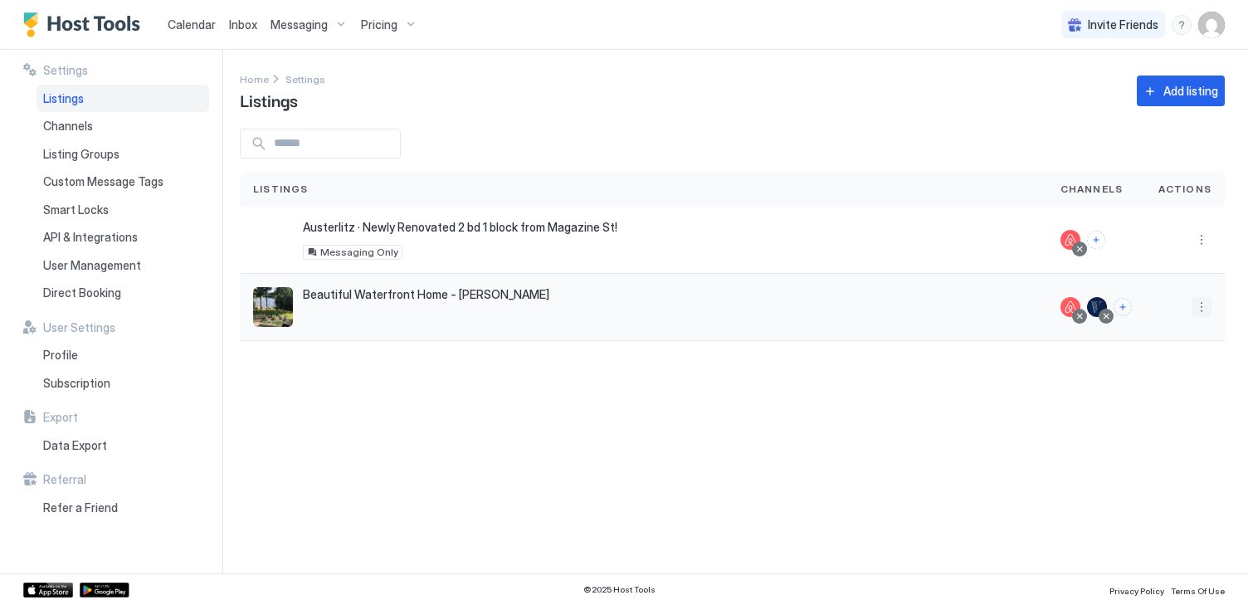
click at [1199, 307] on button "More options" at bounding box center [1202, 307] width 20 height 20
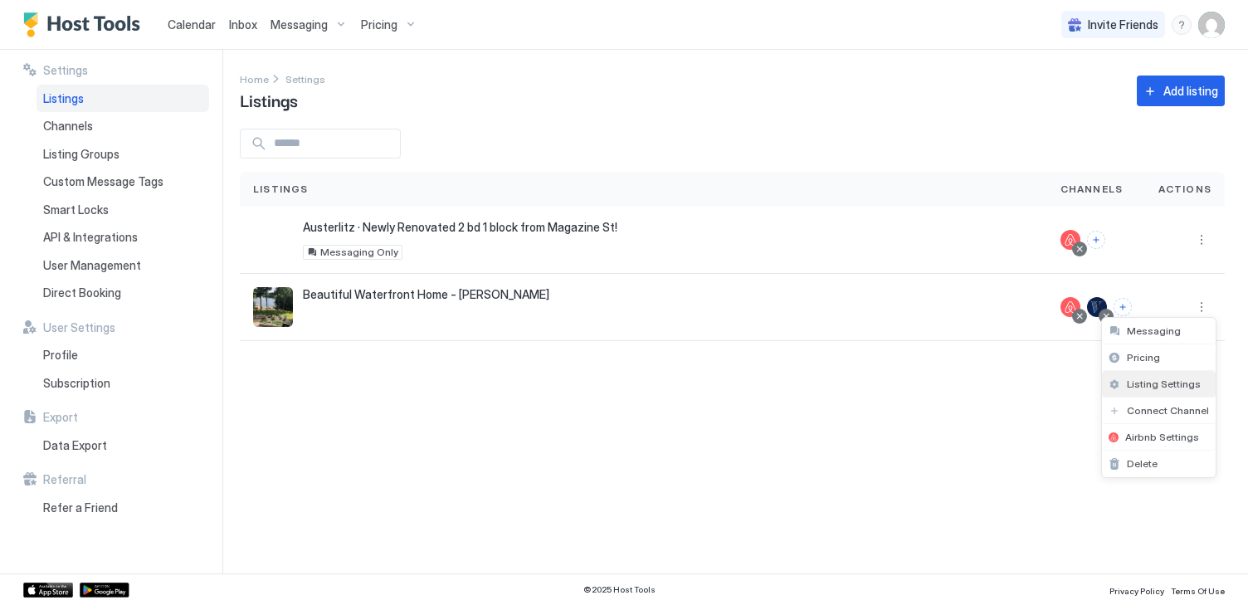
click at [1175, 381] on span "Listing Settings" at bounding box center [1164, 384] width 74 height 12
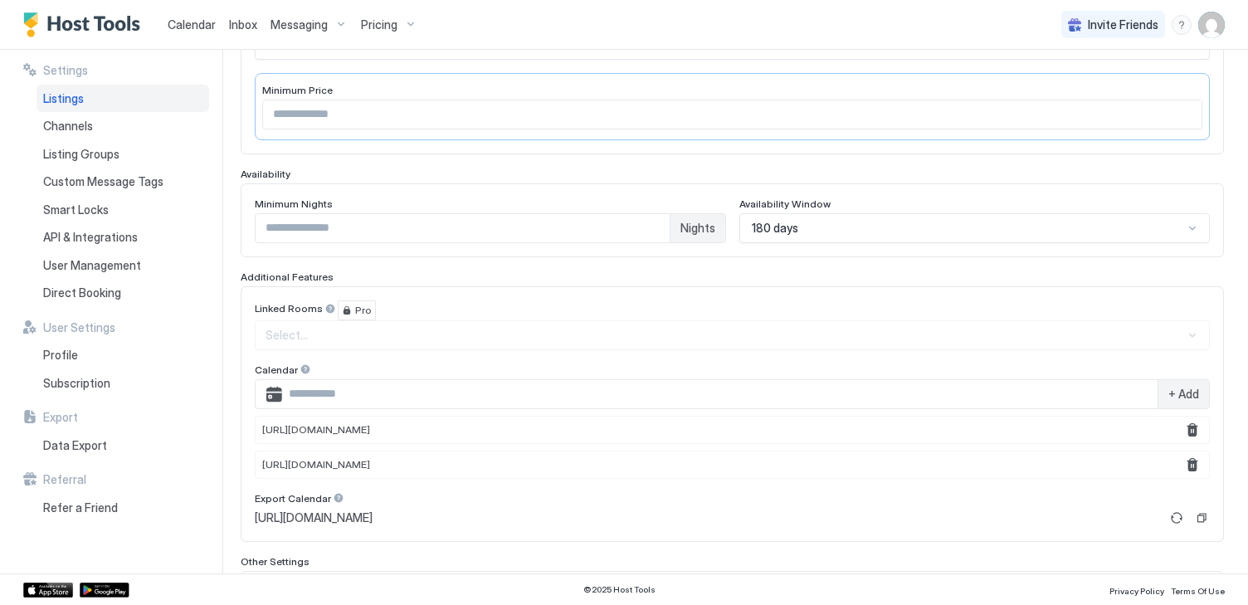
scroll to position [336, 0]
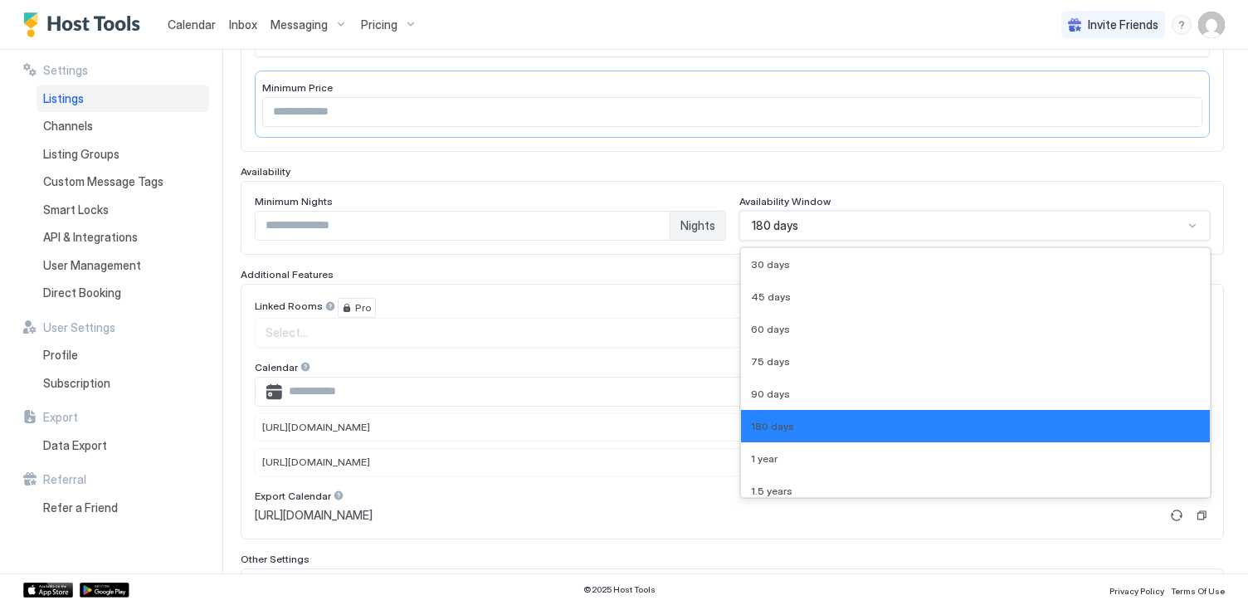
click at [857, 226] on div "180 days" at bounding box center [968, 225] width 432 height 15
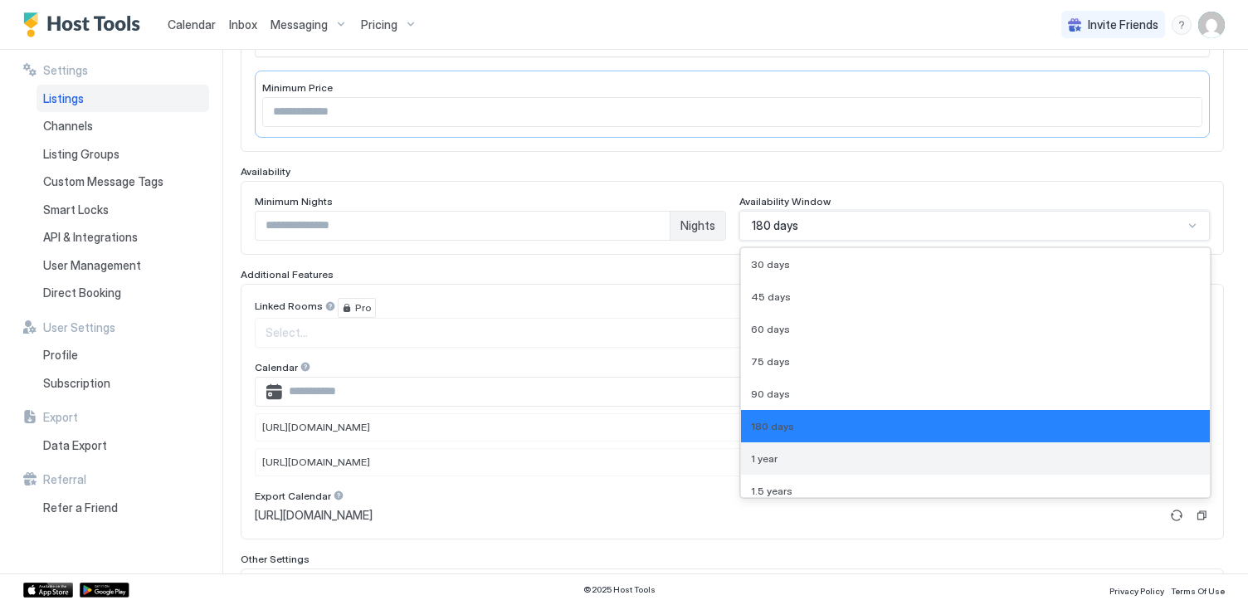
click at [775, 455] on span "1 year" at bounding box center [764, 458] width 27 height 12
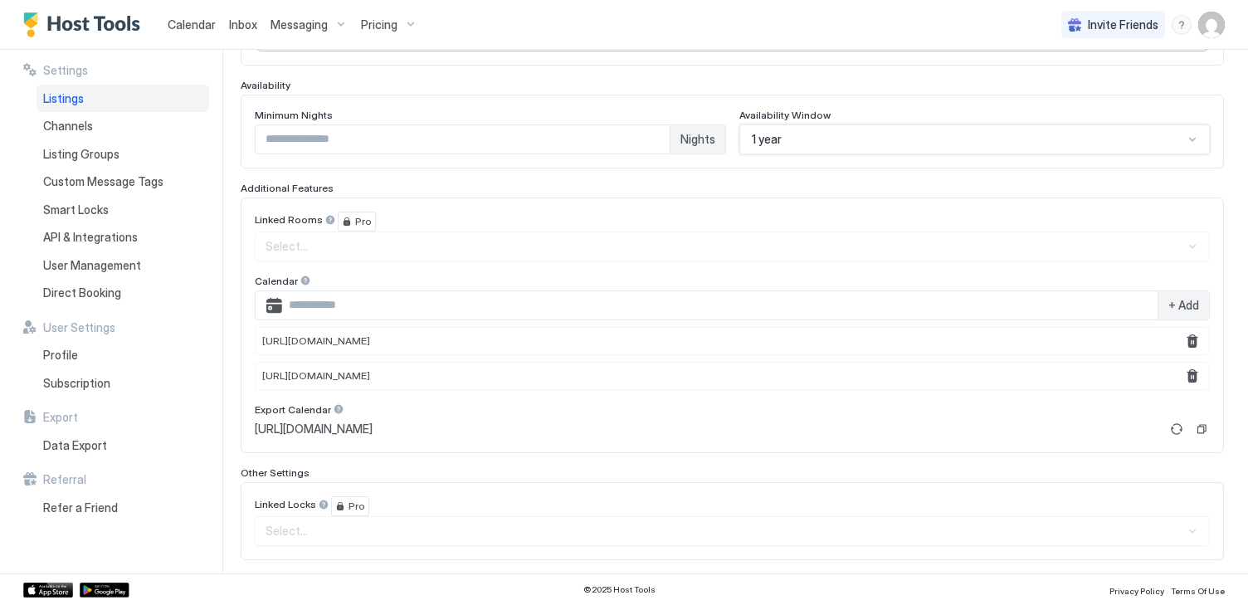
scroll to position [502, 0]
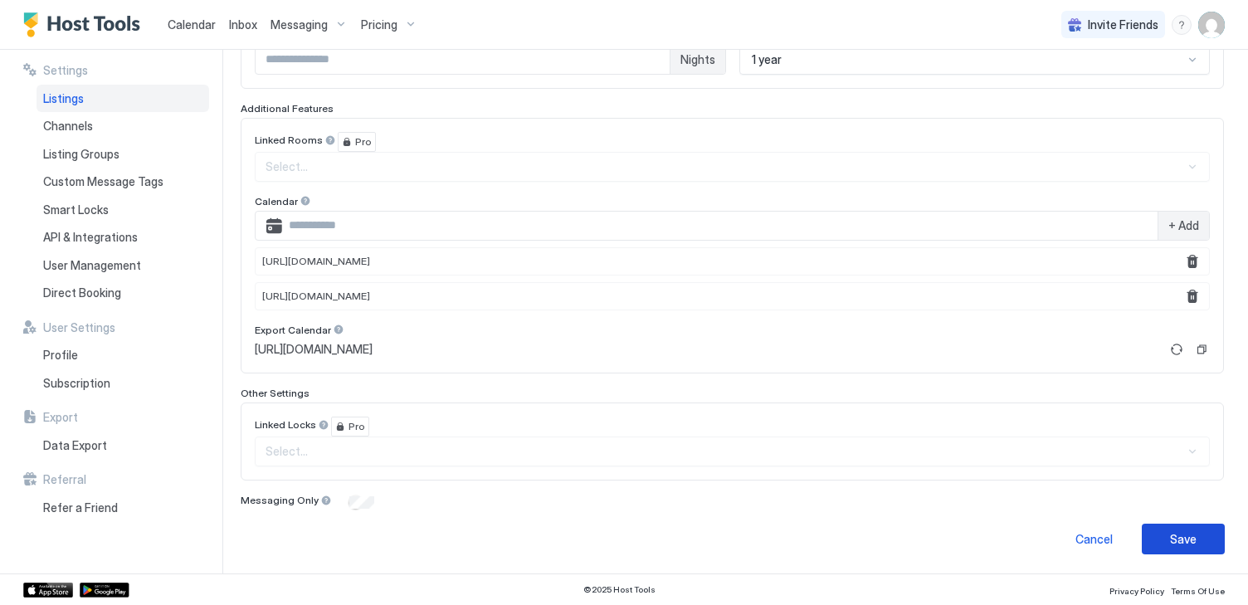
click at [1184, 531] on div "Save" at bounding box center [1183, 538] width 27 height 17
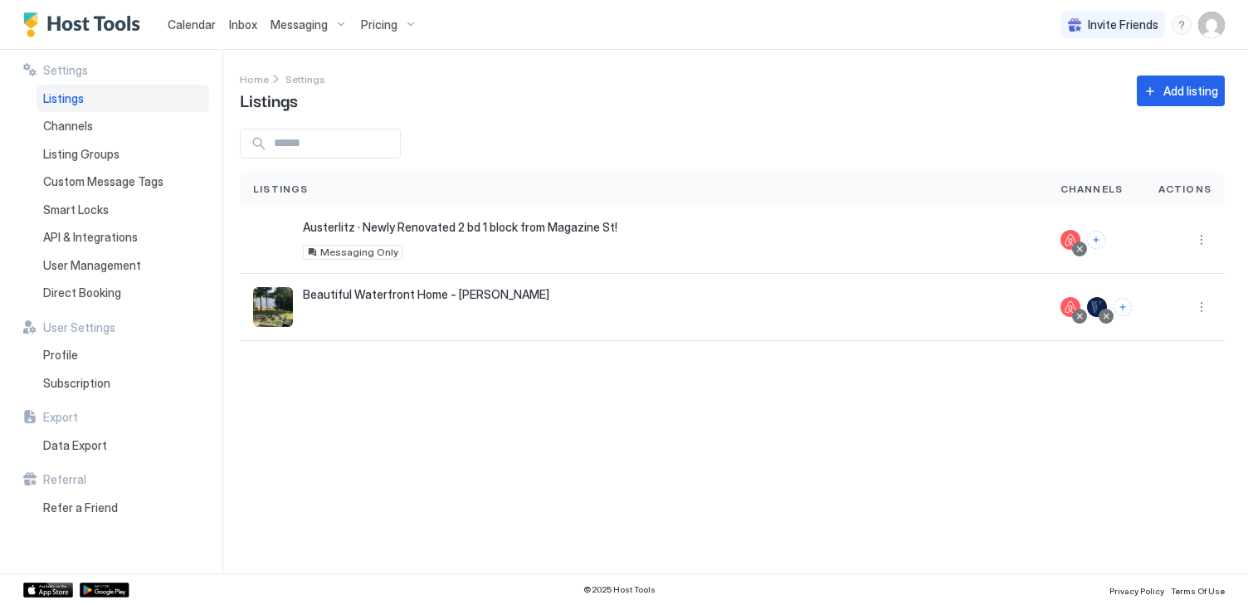
click at [289, 20] on span "Messaging" at bounding box center [299, 24] width 57 height 15
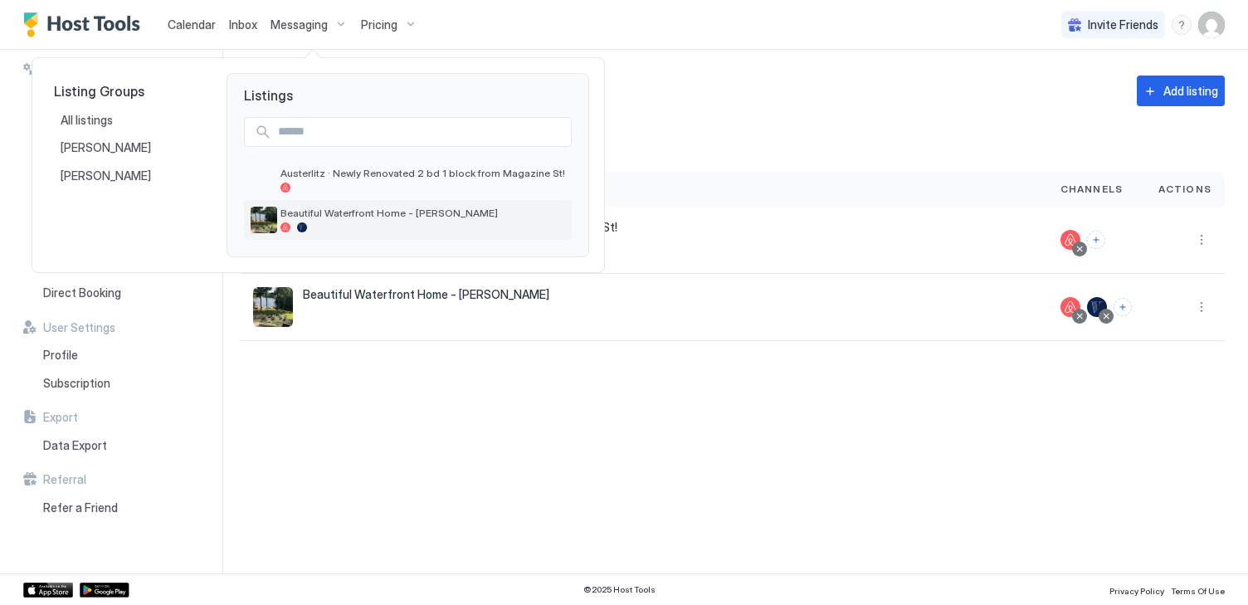
click at [345, 218] on span "Beautiful Waterfront Home - [PERSON_NAME]" at bounding box center [423, 213] width 285 height 12
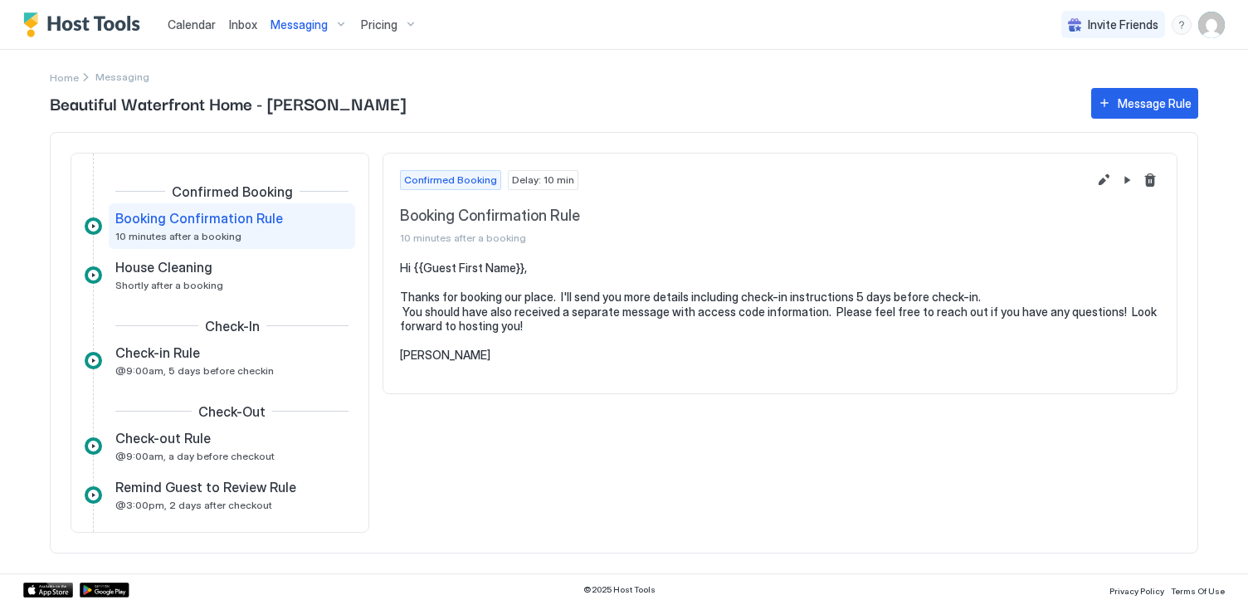
click at [186, 18] on span "Calendar" at bounding box center [192, 24] width 48 height 14
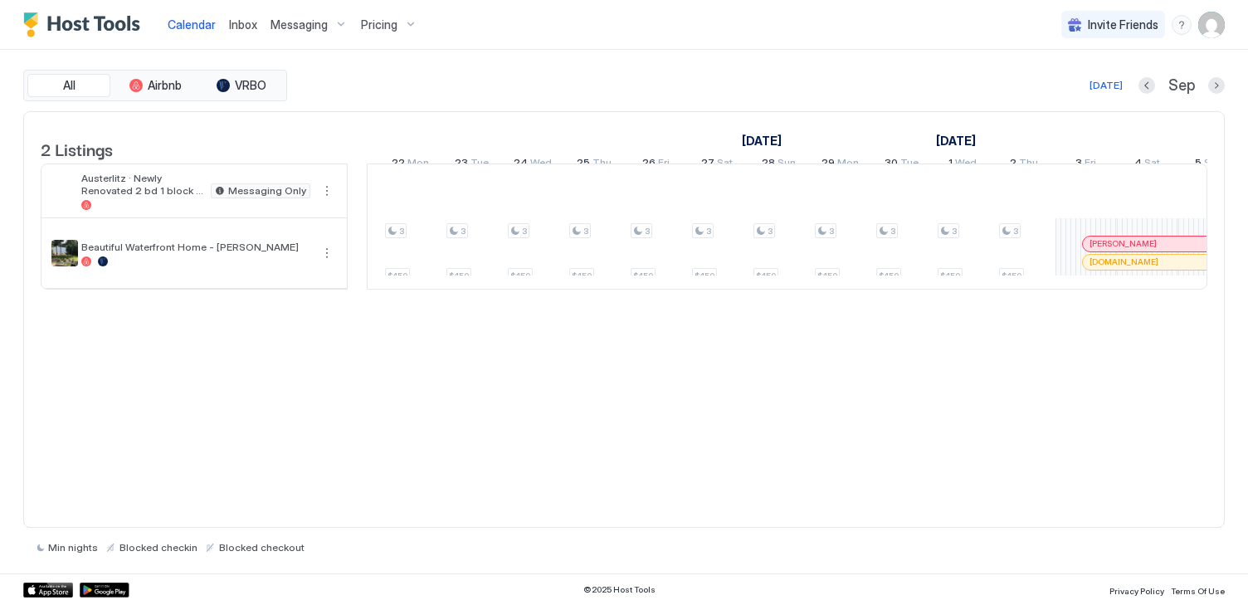
scroll to position [0, 1803]
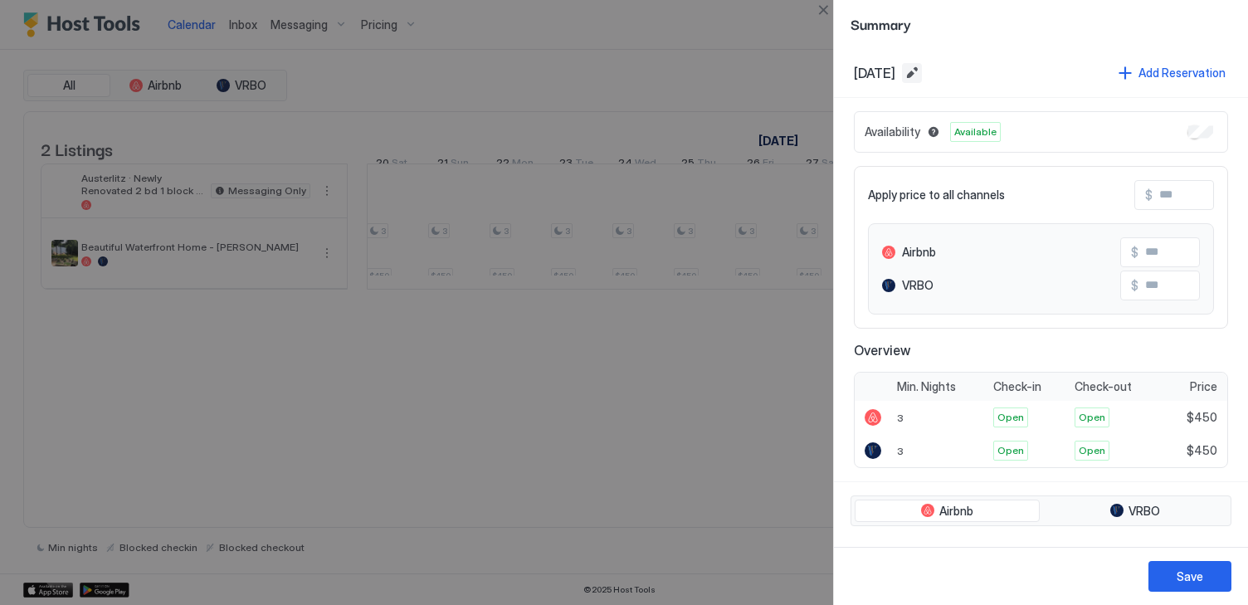
click at [922, 68] on button "Edit date range" at bounding box center [912, 73] width 20 height 20
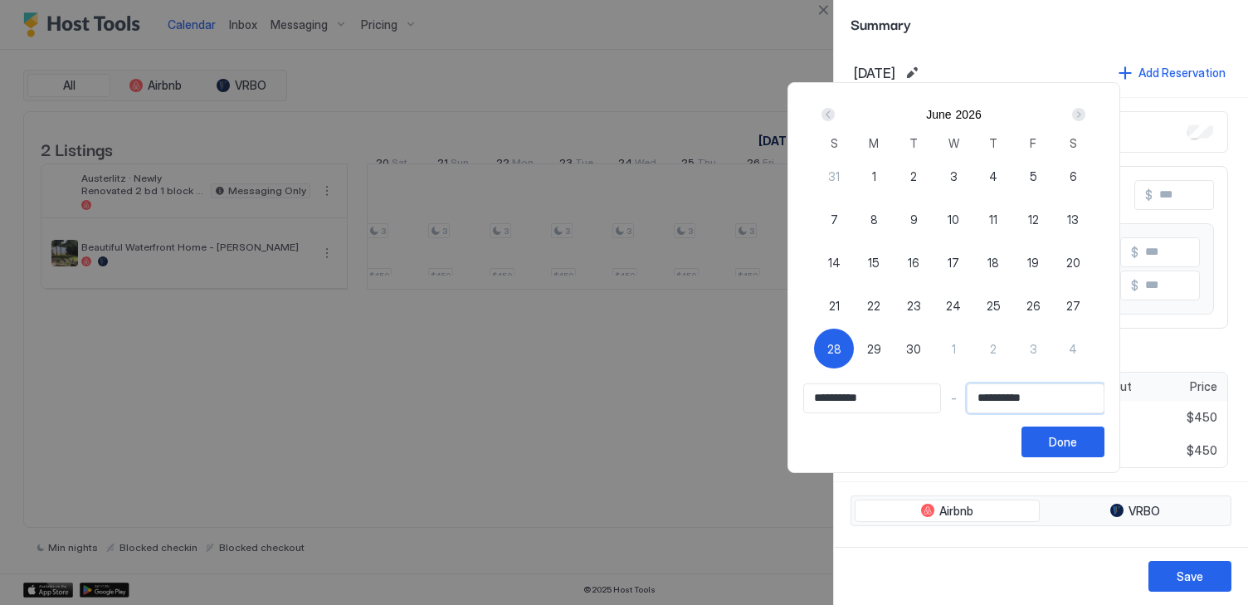
click at [1095, 399] on input "**********" at bounding box center [1036, 398] width 136 height 28
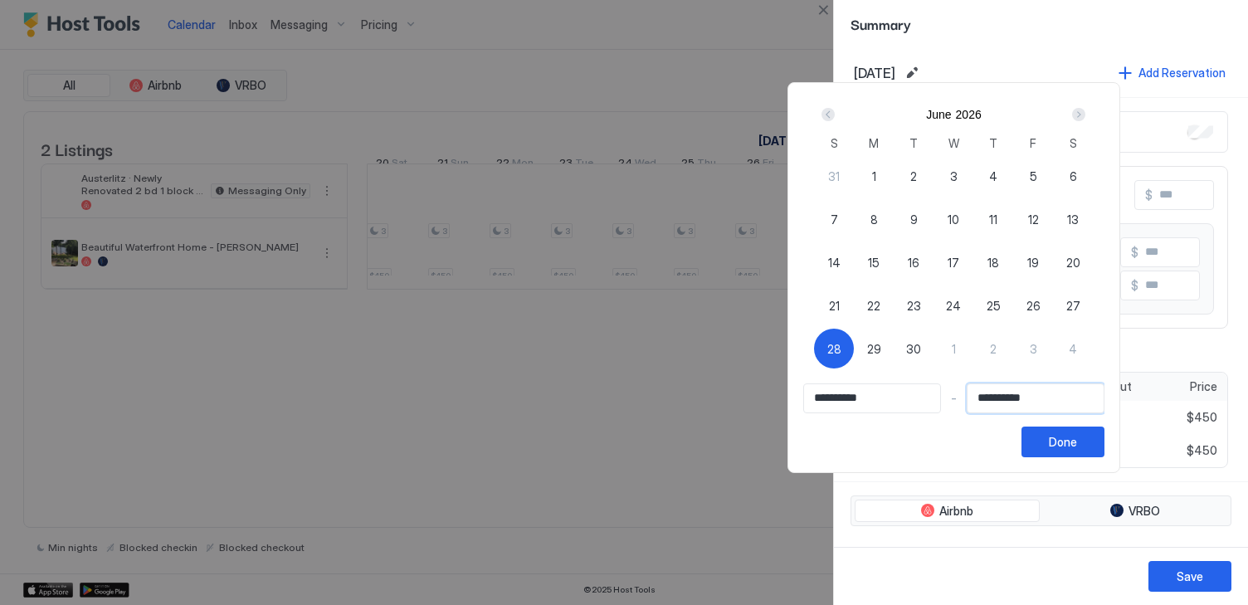
click at [1095, 399] on input "**********" at bounding box center [1036, 398] width 136 height 28
click at [1096, 394] on input "**********" at bounding box center [1036, 398] width 136 height 28
click at [1086, 116] on div "Next" at bounding box center [1078, 114] width 13 height 13
click at [1084, 110] on div "Next" at bounding box center [1078, 114] width 13 height 13
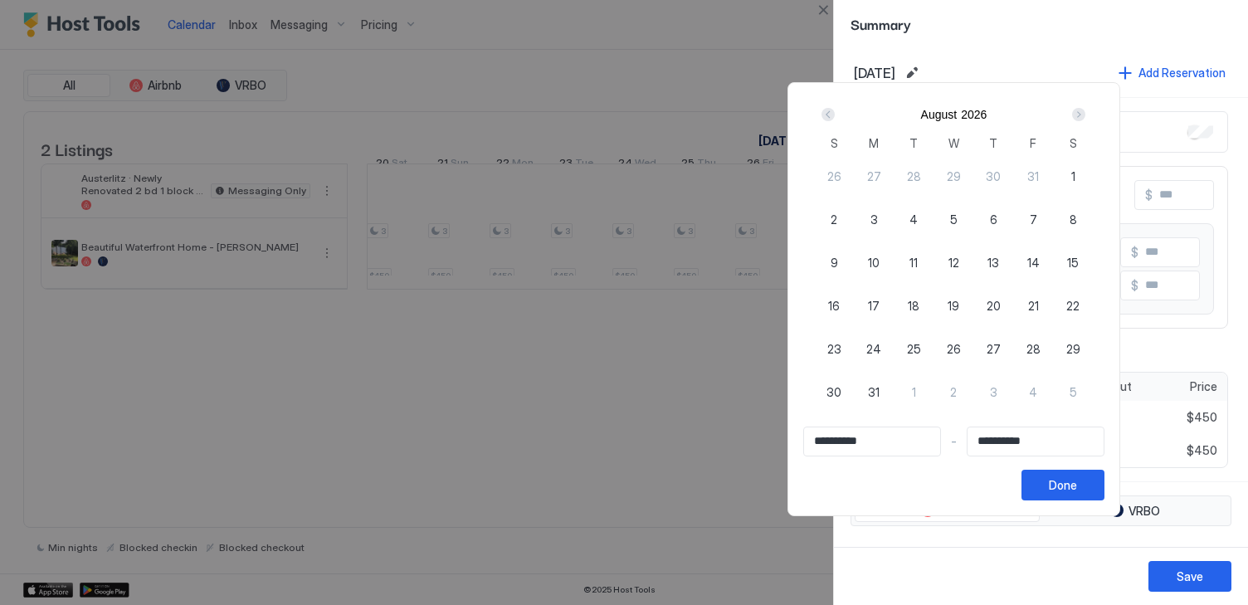
click at [1041, 348] on span "28" at bounding box center [1034, 348] width 14 height 17
type input "**********"
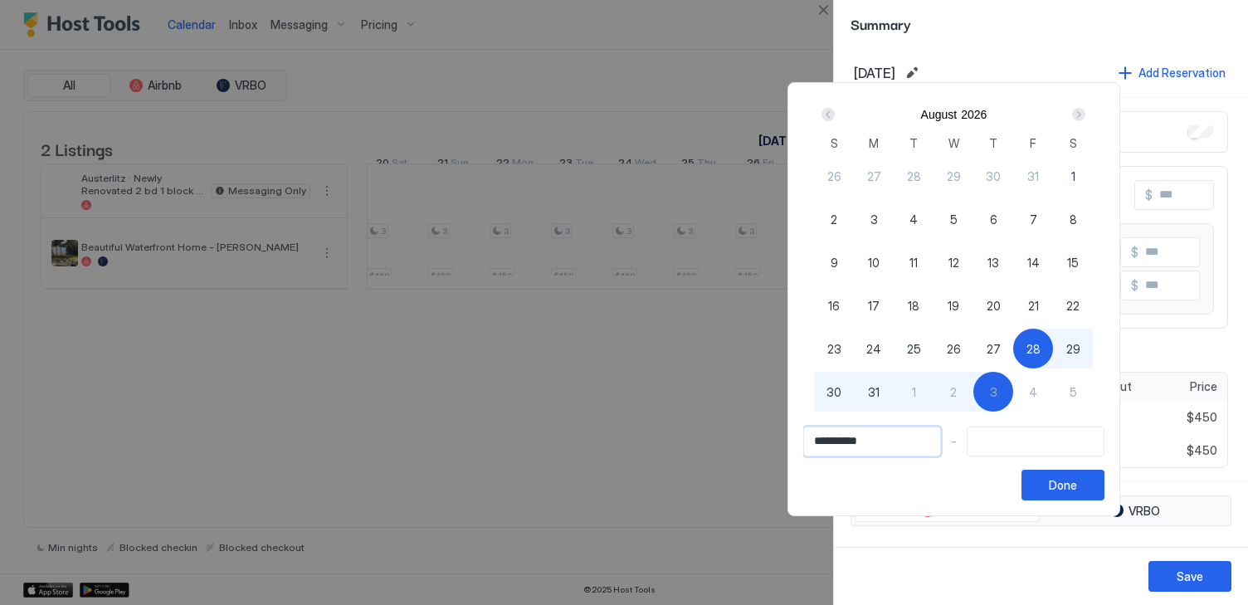
click at [822, 441] on input "**********" at bounding box center [872, 441] width 136 height 28
click at [835, 110] on div "Prev" at bounding box center [828, 114] width 13 height 13
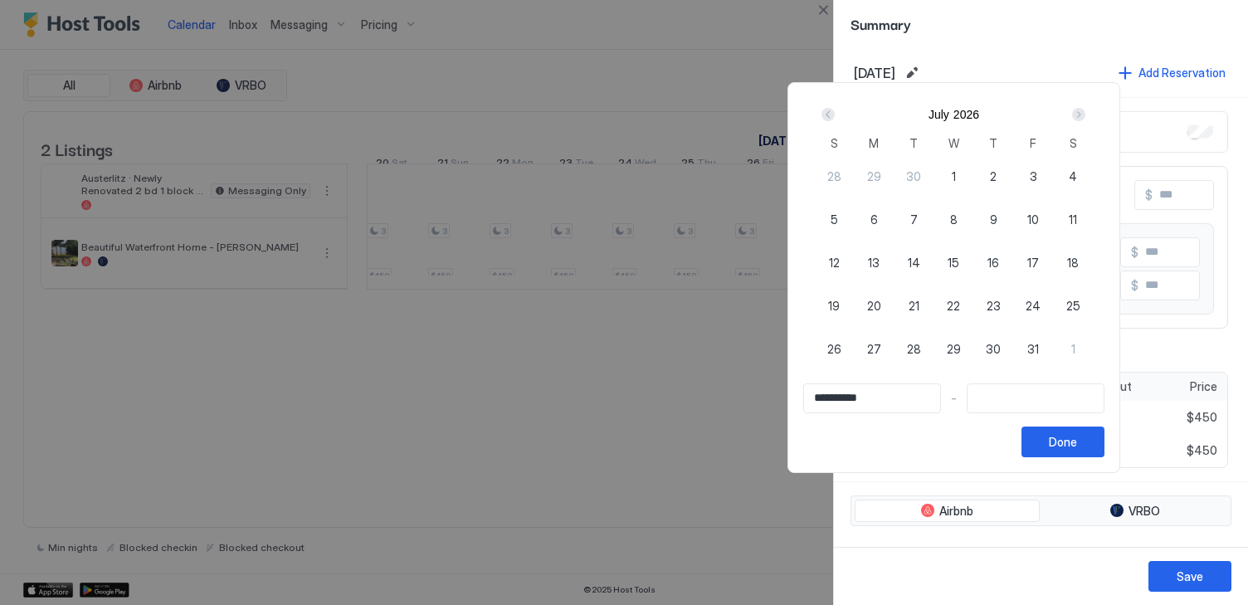
click at [842, 172] on span "28" at bounding box center [834, 176] width 14 height 17
type input "**********"
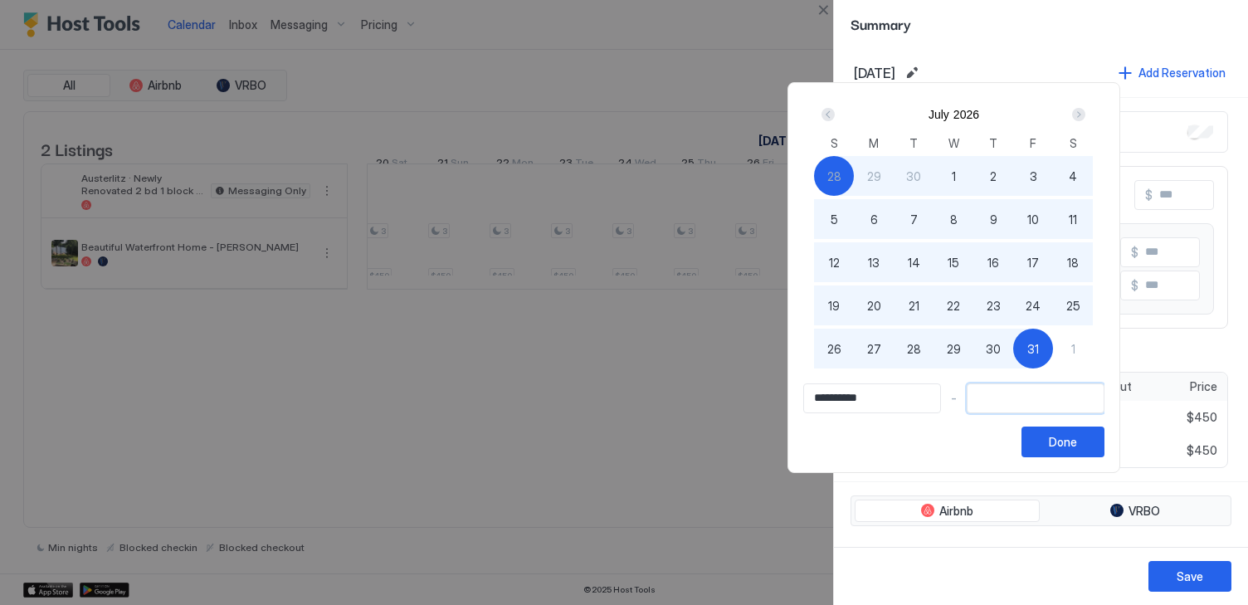
click at [1038, 393] on input "Input Field" at bounding box center [1036, 398] width 136 height 28
click at [1084, 352] on div "1" at bounding box center [1073, 349] width 40 height 40
type input "**********"
click at [998, 397] on input "**********" at bounding box center [1036, 398] width 136 height 28
click at [1086, 110] on div "Next" at bounding box center [1078, 114] width 13 height 13
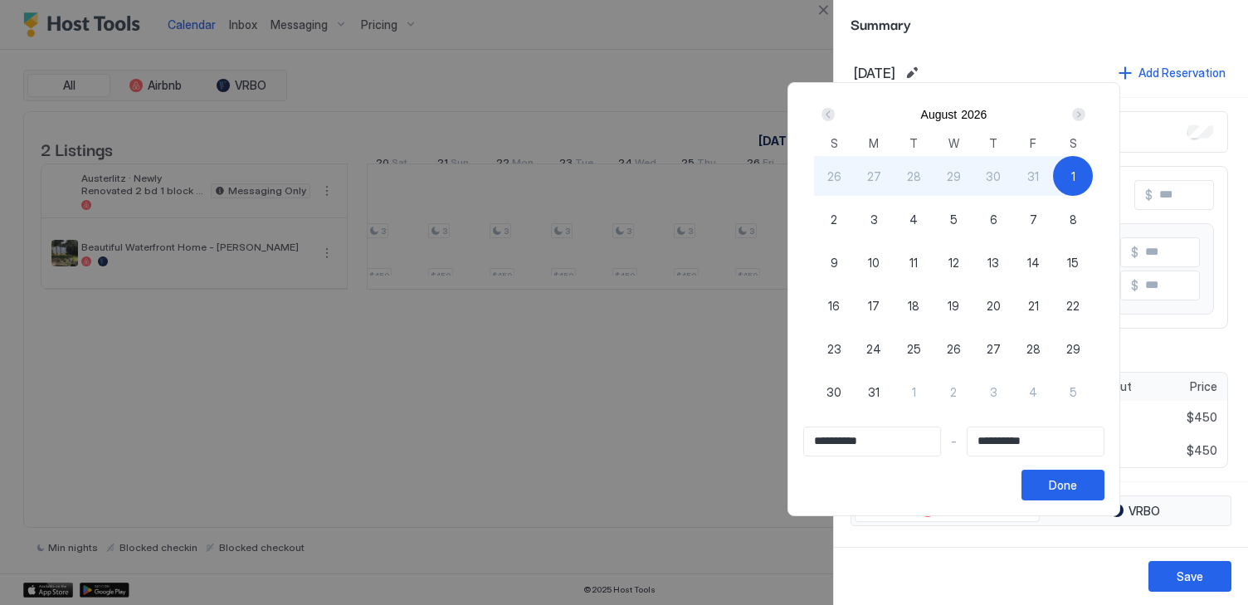
click at [887, 388] on div "31" at bounding box center [874, 392] width 40 height 40
type input "**********"
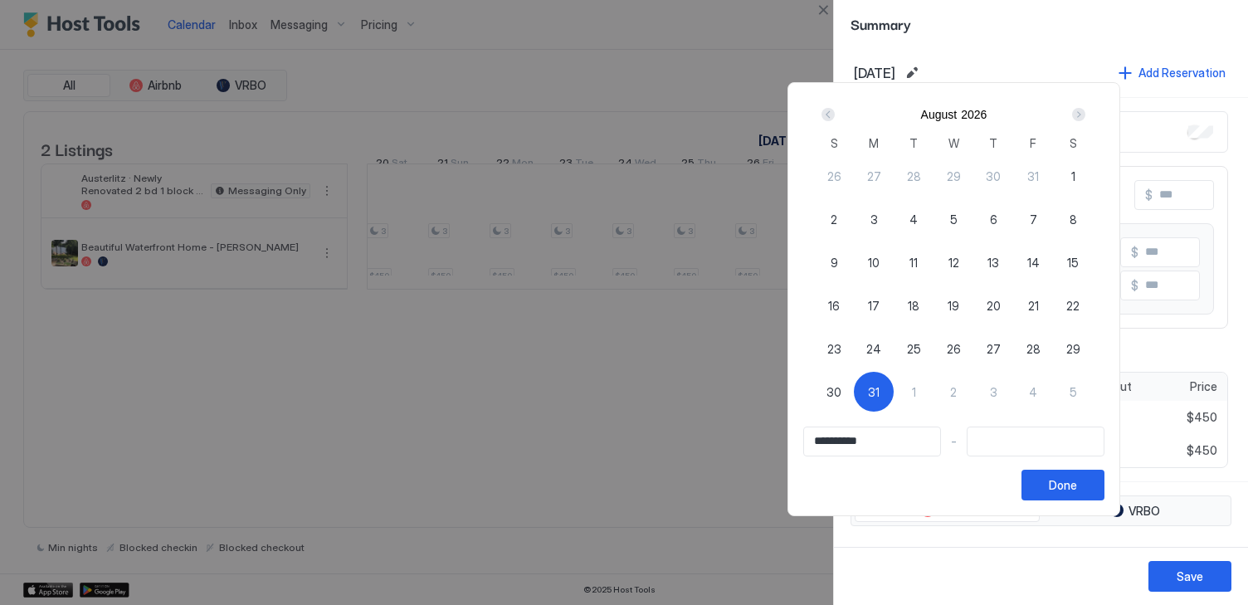
click at [835, 110] on div "Prev" at bounding box center [828, 114] width 13 height 13
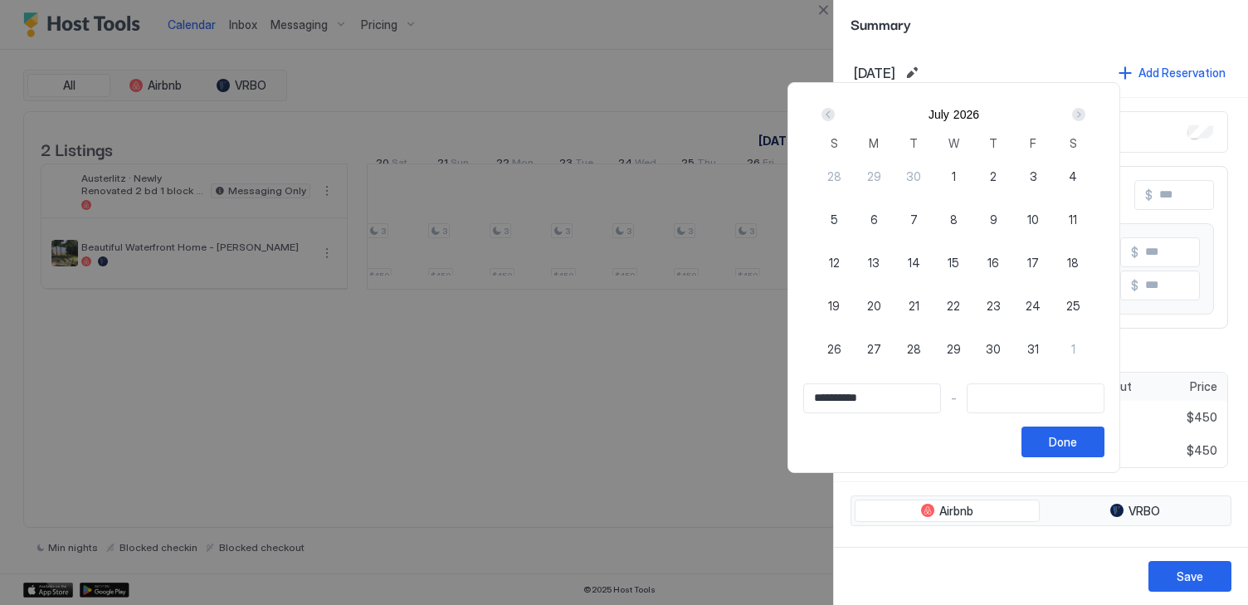
click at [841, 173] on span "28" at bounding box center [834, 176] width 14 height 17
type input "**********"
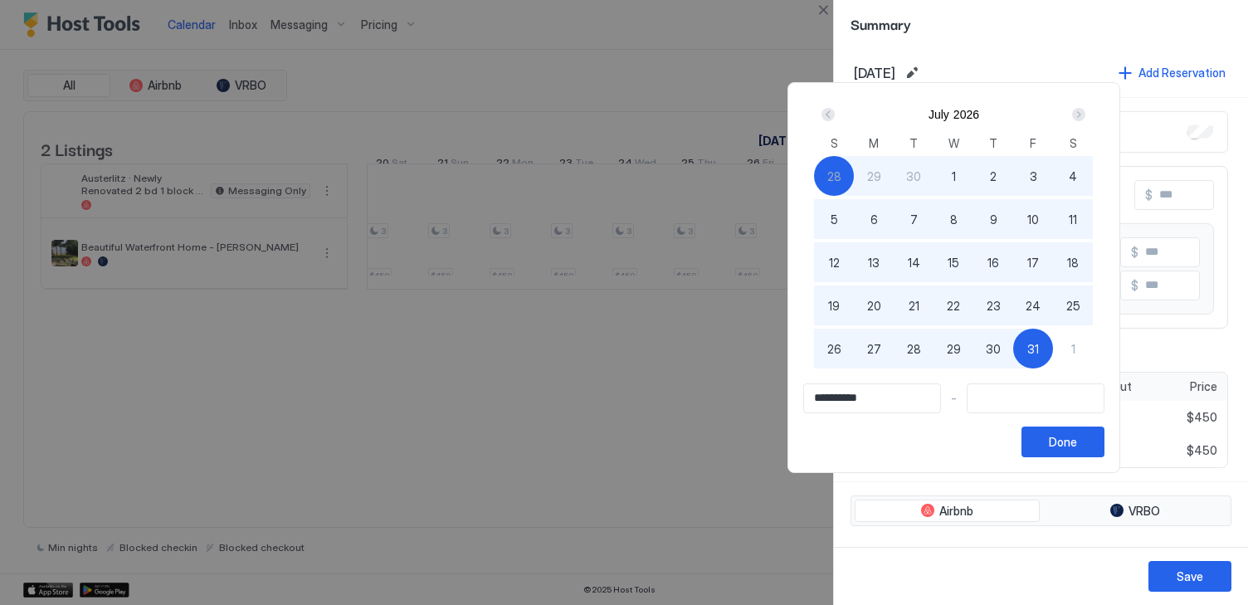
click at [1039, 348] on span "31" at bounding box center [1033, 348] width 12 height 17
type input "**********"
click at [1077, 442] on div "Done" at bounding box center [1063, 441] width 28 height 17
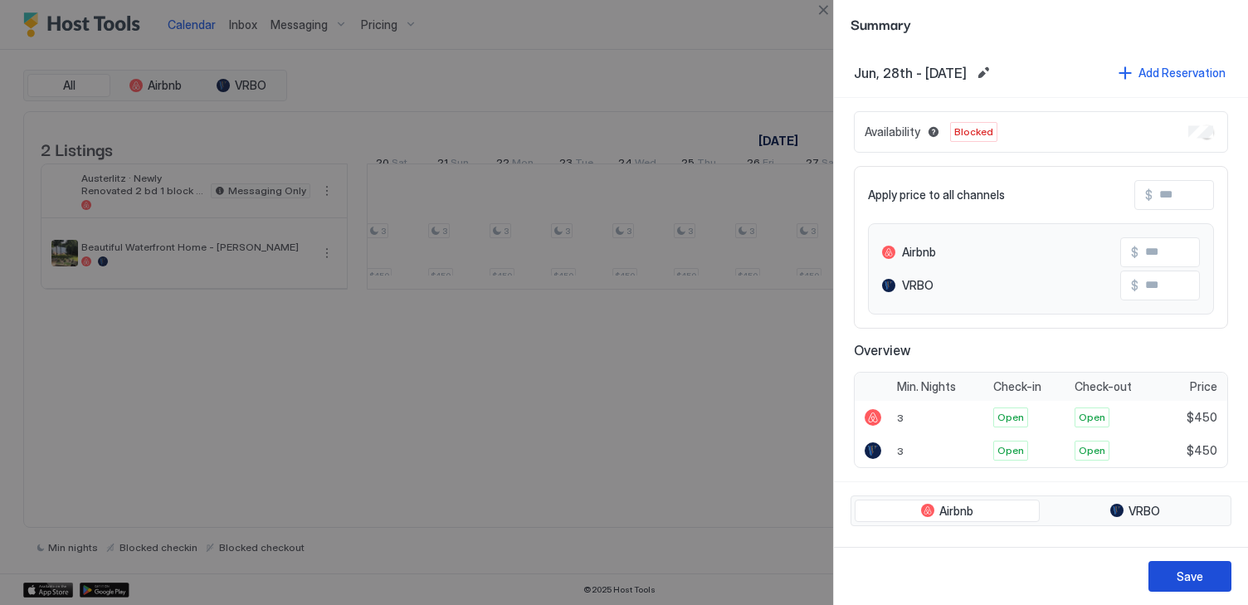
click at [1187, 583] on div "Save" at bounding box center [1190, 576] width 27 height 17
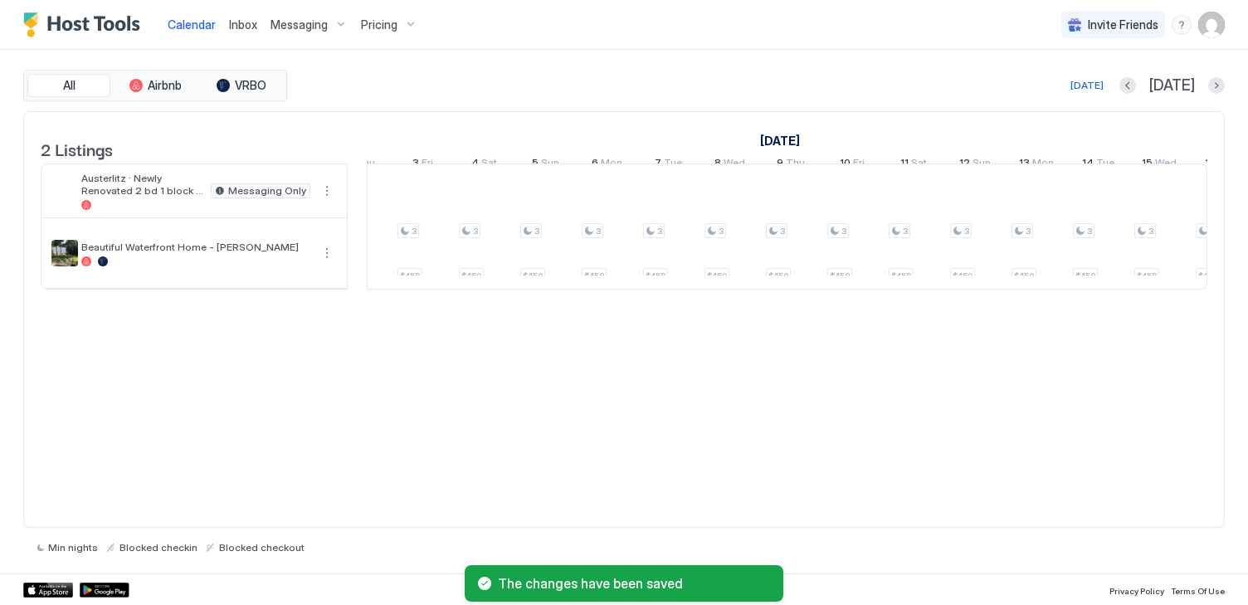
scroll to position [0, 2041]
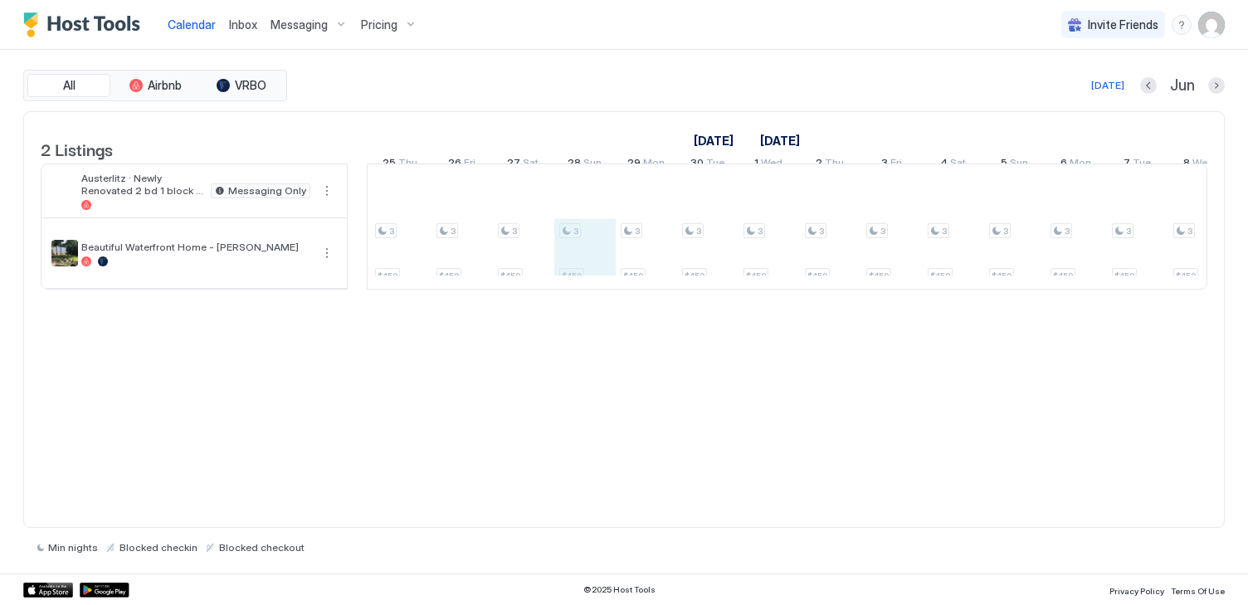
click at [578, 274] on div "3 $450 3 $450 3 $450 3 $450 3 $450 3 $450 3 $450 3 $450 3 $450 3 $450 3 $450 3 …" at bounding box center [677, 226] width 3316 height 124
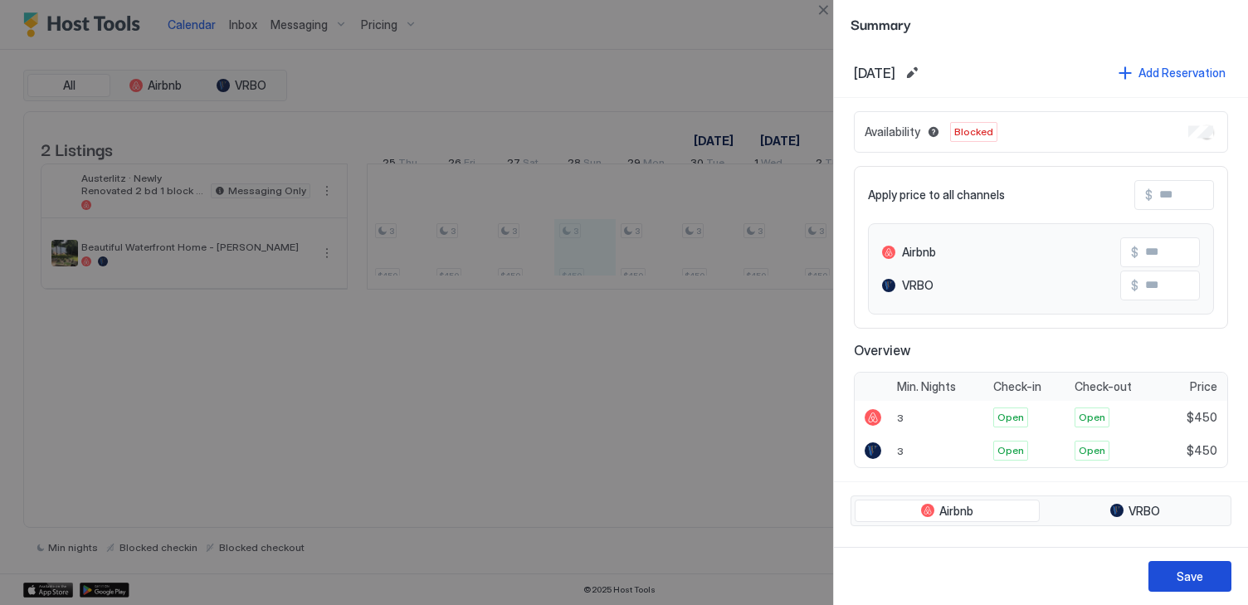
click at [1218, 578] on button "Save" at bounding box center [1190, 576] width 83 height 31
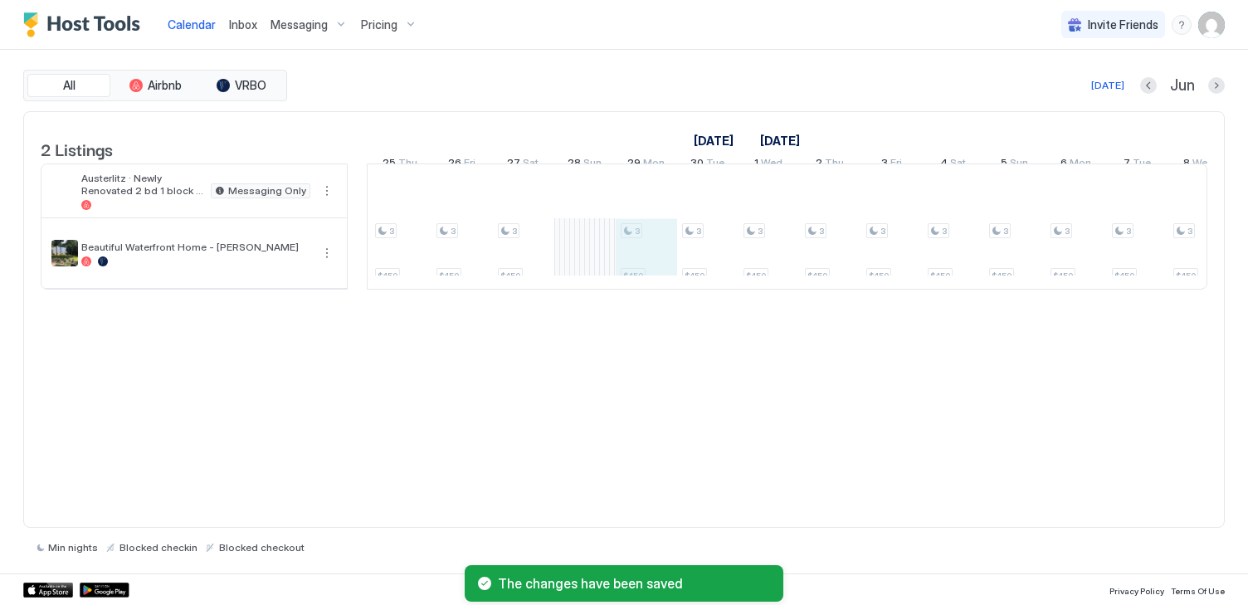
click at [639, 257] on div "3 $450 3 $450 3 $450 3 $450 3 $450 3 $450 3 $450 3 $450 3 $450 3 $450 3 $450 3 …" at bounding box center [677, 226] width 3316 height 124
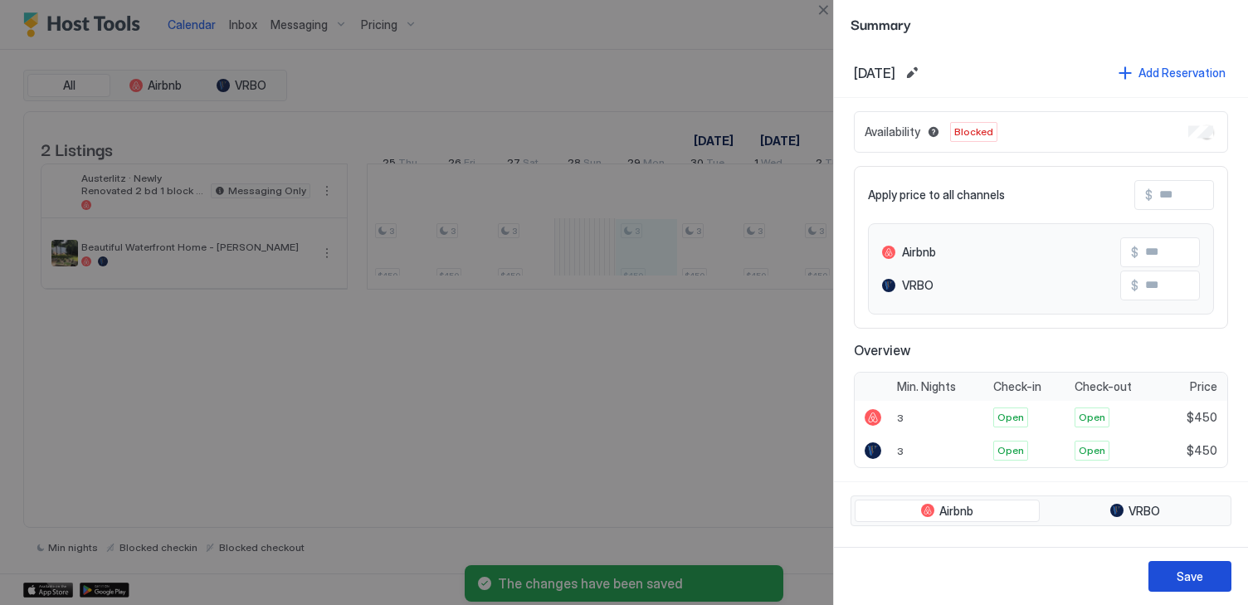
click at [1179, 578] on div "Save" at bounding box center [1190, 576] width 27 height 17
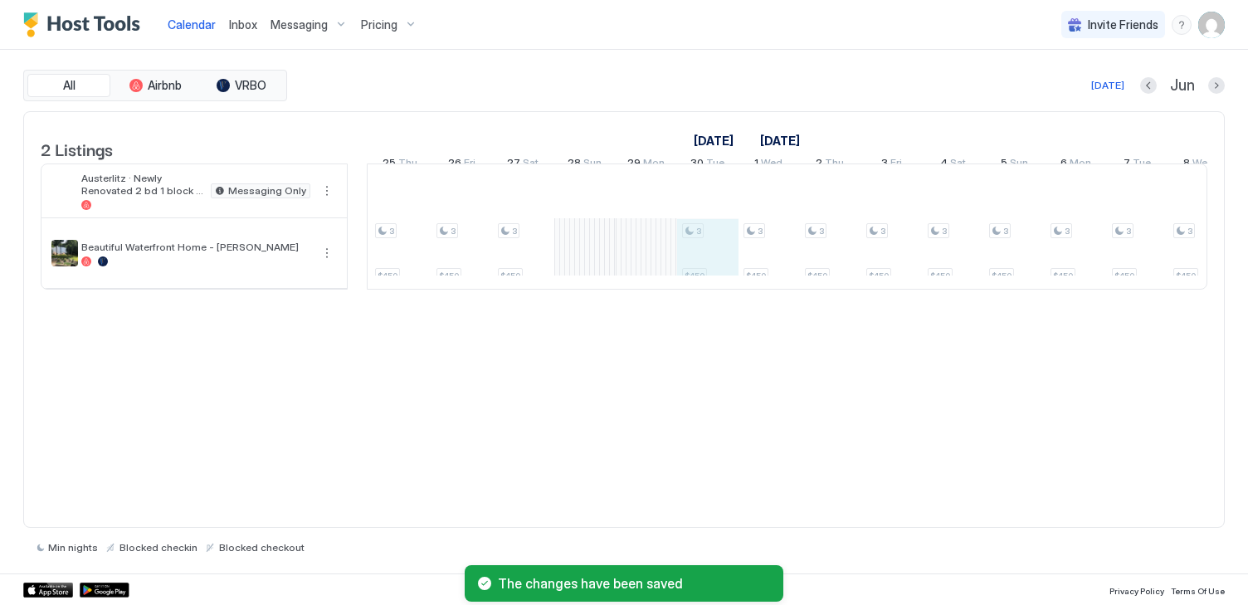
click at [709, 259] on div "3 $450 3 $450 3 $450 3 $450 3 $450 3 $450 3 $450 3 $450 3 $450 3 $450 3 $450 3 …" at bounding box center [677, 226] width 3316 height 124
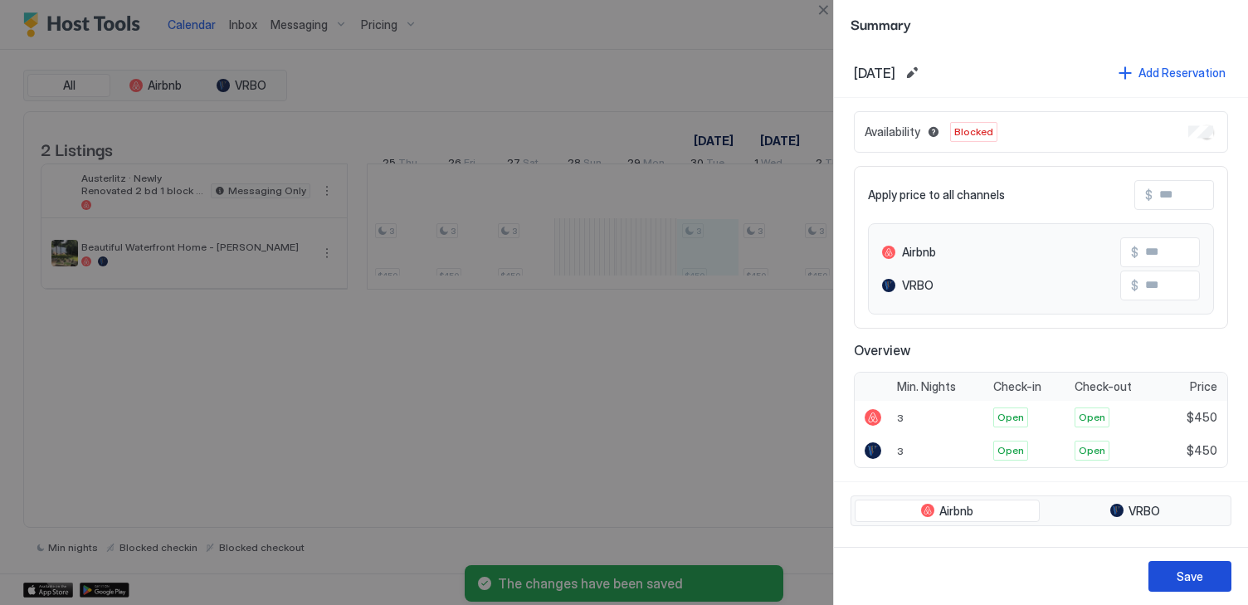
click at [1190, 573] on div "Save" at bounding box center [1190, 576] width 27 height 17
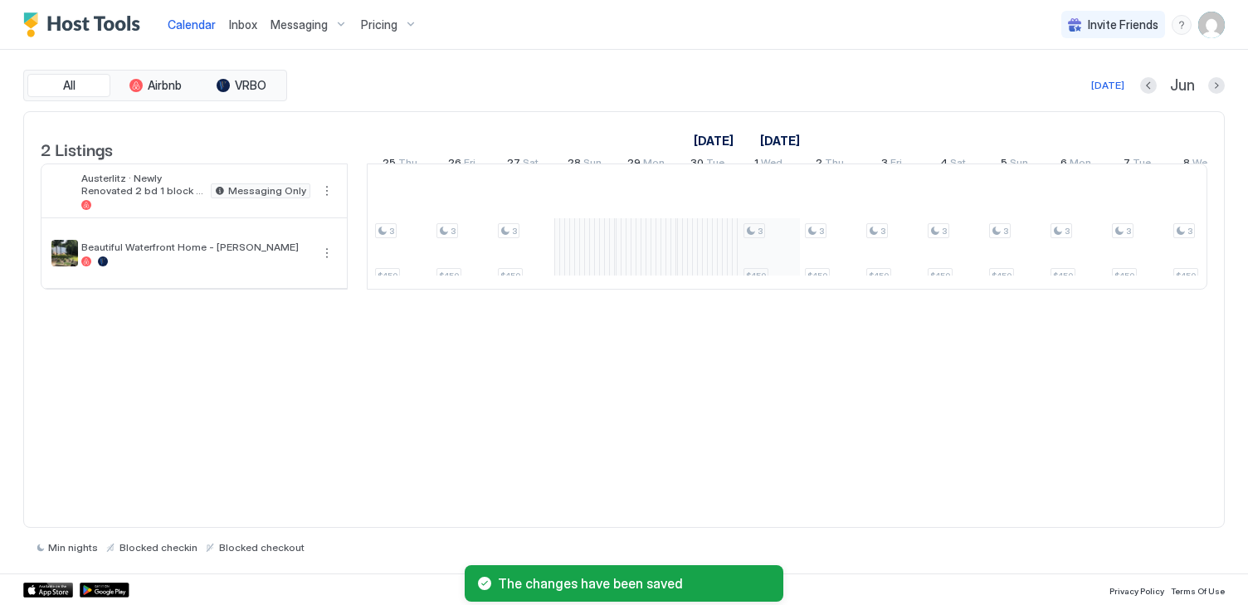
click at [769, 269] on div "3 $450 3 $450 3 $450 3 $450 3 $450 3 $450 3 $450 3 $450 3 $450 3 $450 3 $450 3 …" at bounding box center [677, 226] width 3316 height 124
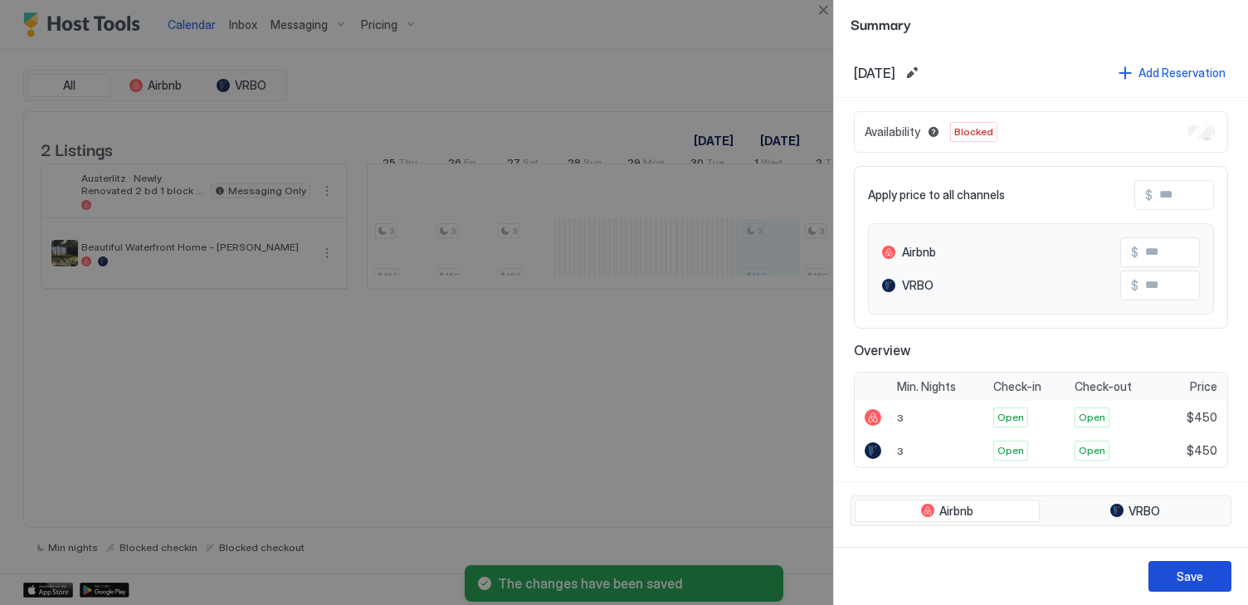
click at [1188, 583] on div "Save" at bounding box center [1190, 576] width 27 height 17
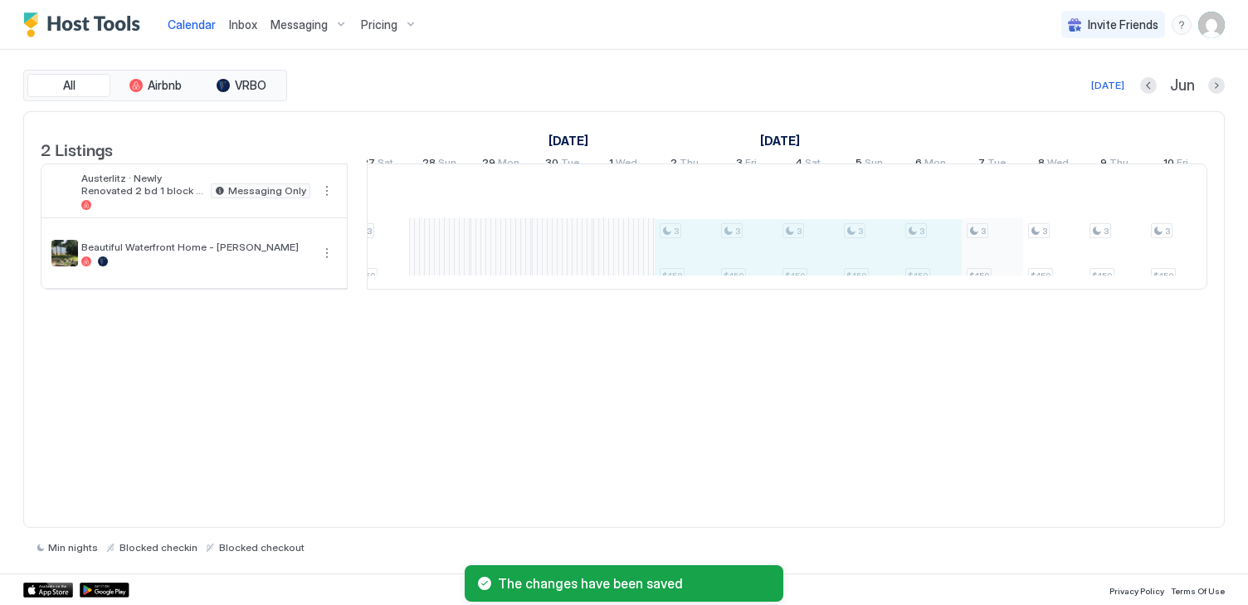
click at [983, 270] on div "3 $450 3 $450 3 $450 3 $450 3 $450 3 $450 3 $450 3 $450 3 $450 3 $450 3 $450 3 …" at bounding box center [532, 226] width 3316 height 124
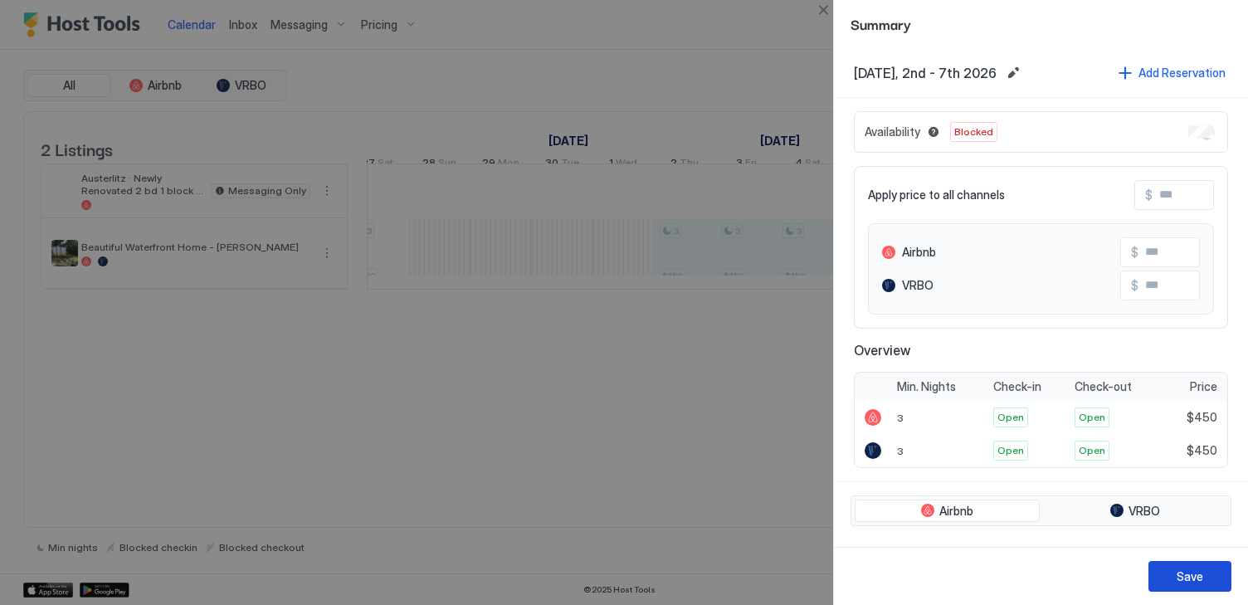
click at [1199, 580] on div "Save" at bounding box center [1190, 576] width 27 height 17
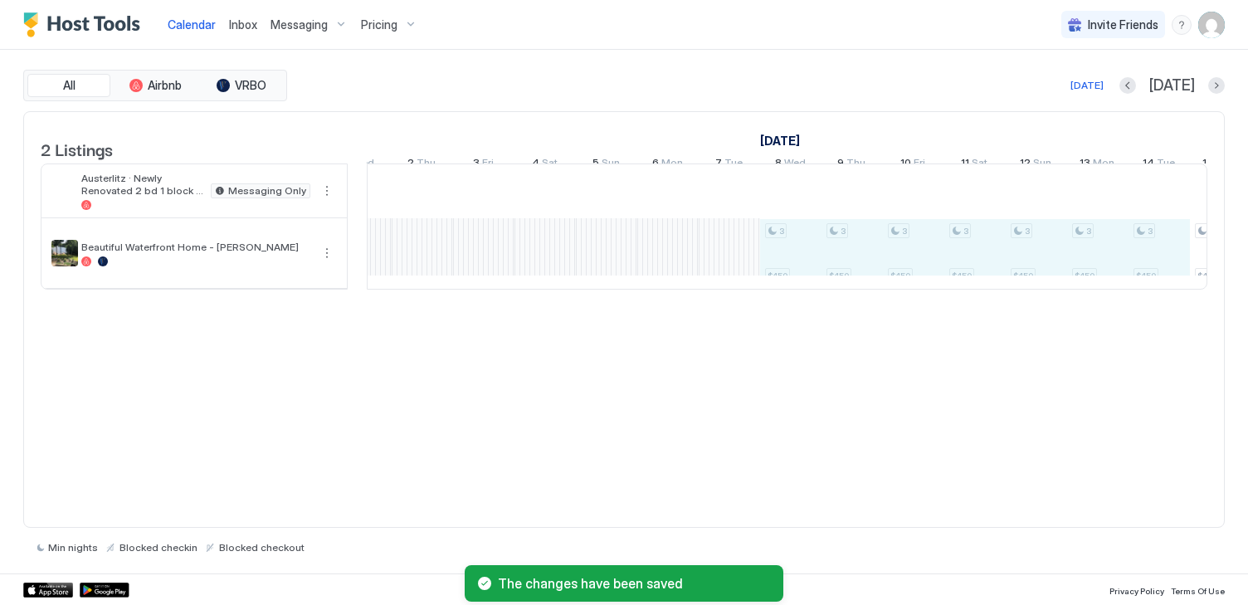
drag, startPoint x: 779, startPoint y: 272, endPoint x: 1158, endPoint y: 281, distance: 378.6
click at [1158, 281] on div "3 $450 3 $450 3 $450 3 $450 3 $450 3 $450 3 $450 3 $450 3 $450 3 $450 3 $450 3 …" at bounding box center [269, 226] width 3316 height 124
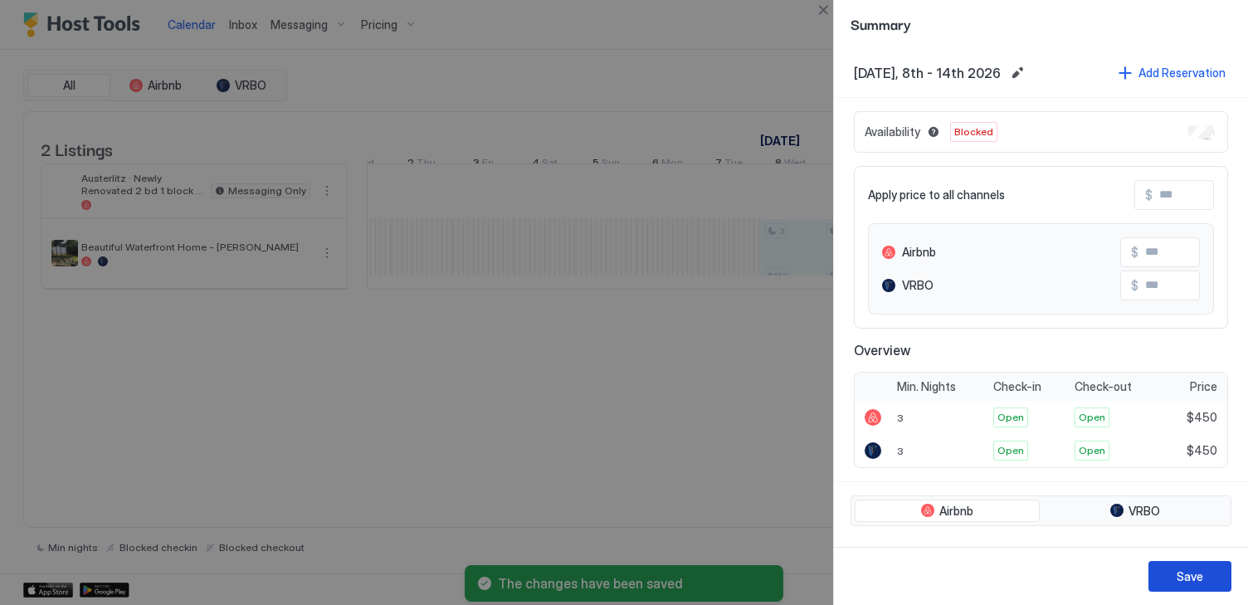
click at [1213, 568] on button "Save" at bounding box center [1190, 576] width 83 height 31
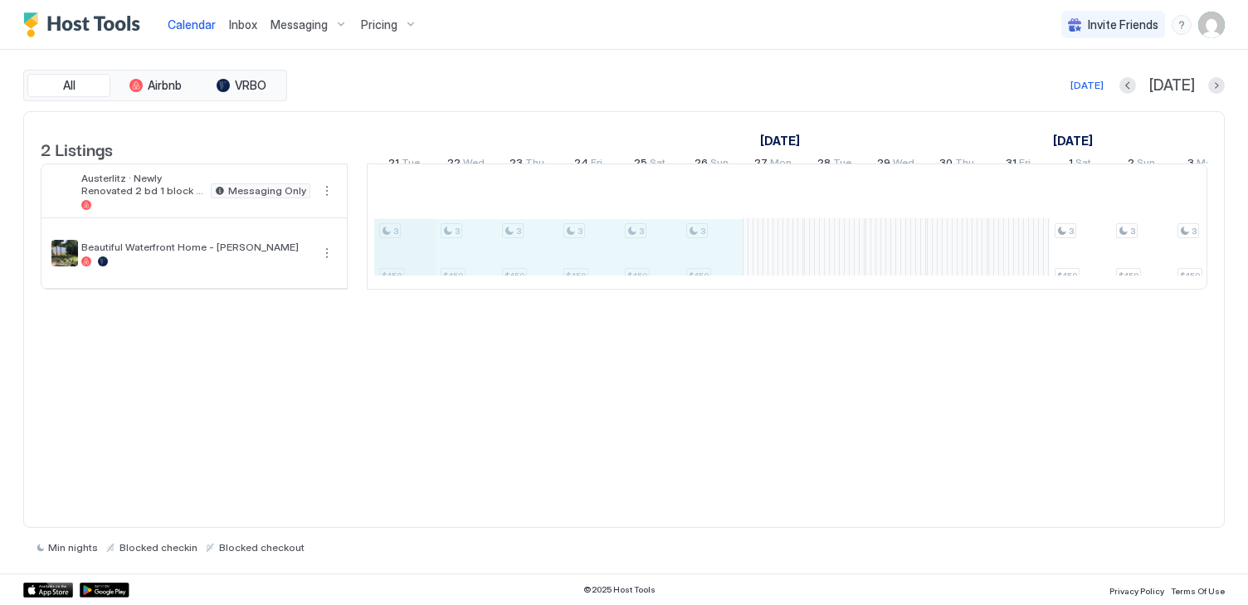
drag, startPoint x: 711, startPoint y: 274, endPoint x: 432, endPoint y: 271, distance: 279.7
click at [411, 268] on div "3 $450 3 $450 3 $450 3 $450 3 $450 3 $450 3 $450 3 $450 3 $450 3 $450 3 $450 3 …" at bounding box center [313, 226] width 3316 height 124
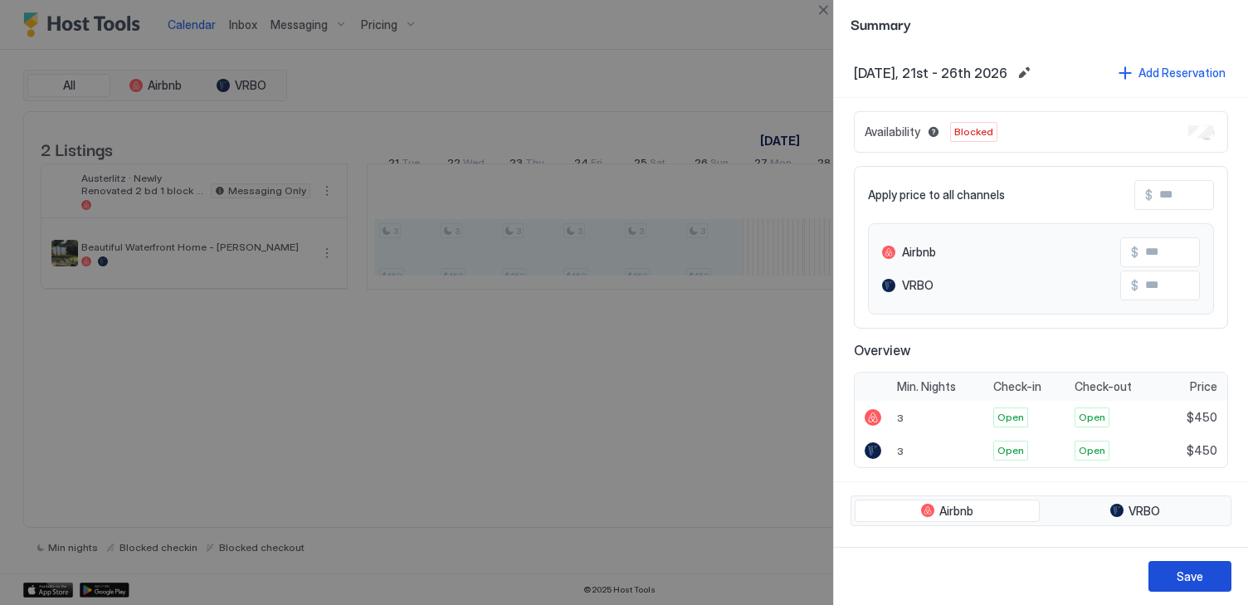
click at [1218, 578] on button "Save" at bounding box center [1190, 576] width 83 height 31
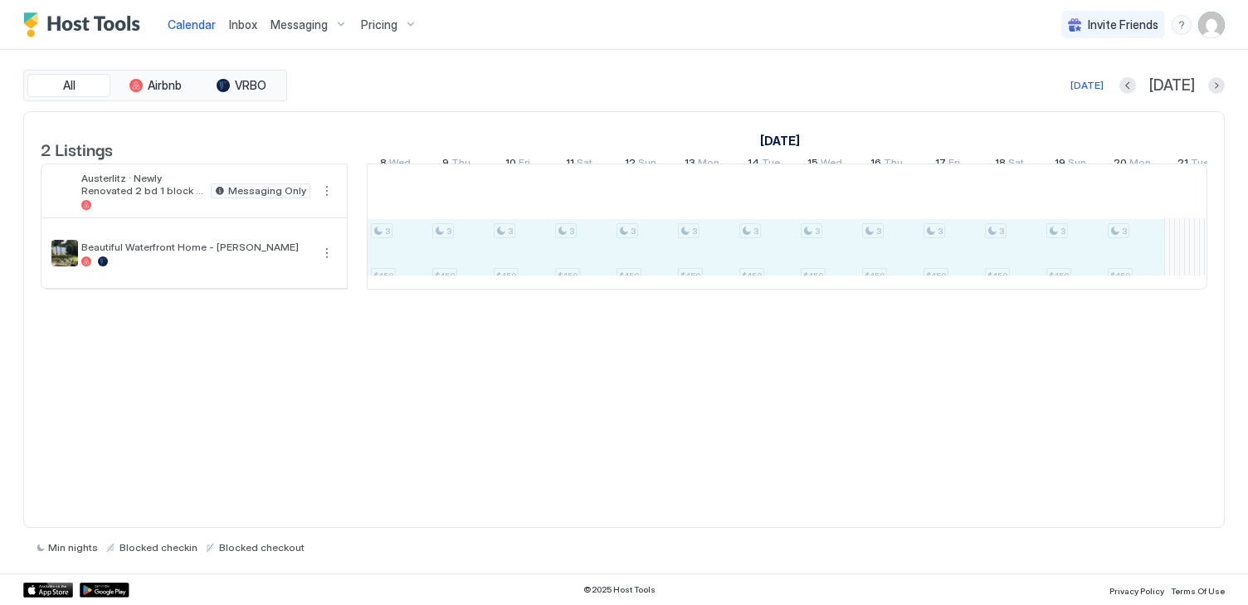
drag, startPoint x: 1114, startPoint y: 276, endPoint x: 384, endPoint y: 258, distance: 729.8
click at [384, 258] on div "3 $450 3 $450 3 $450 3 $450 3 $450 3 $450 3 $450 3 $450 3 $450 3 $450 3 $450 3 …" at bounding box center [1103, 226] width 3316 height 124
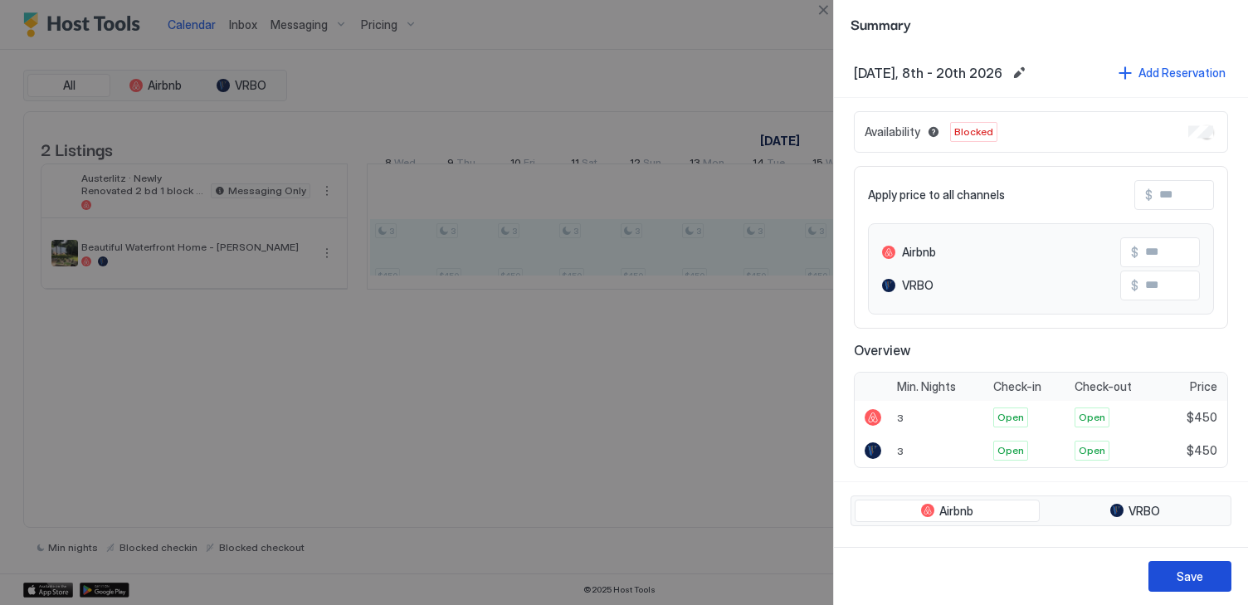
click at [1199, 573] on div "Save" at bounding box center [1190, 576] width 27 height 17
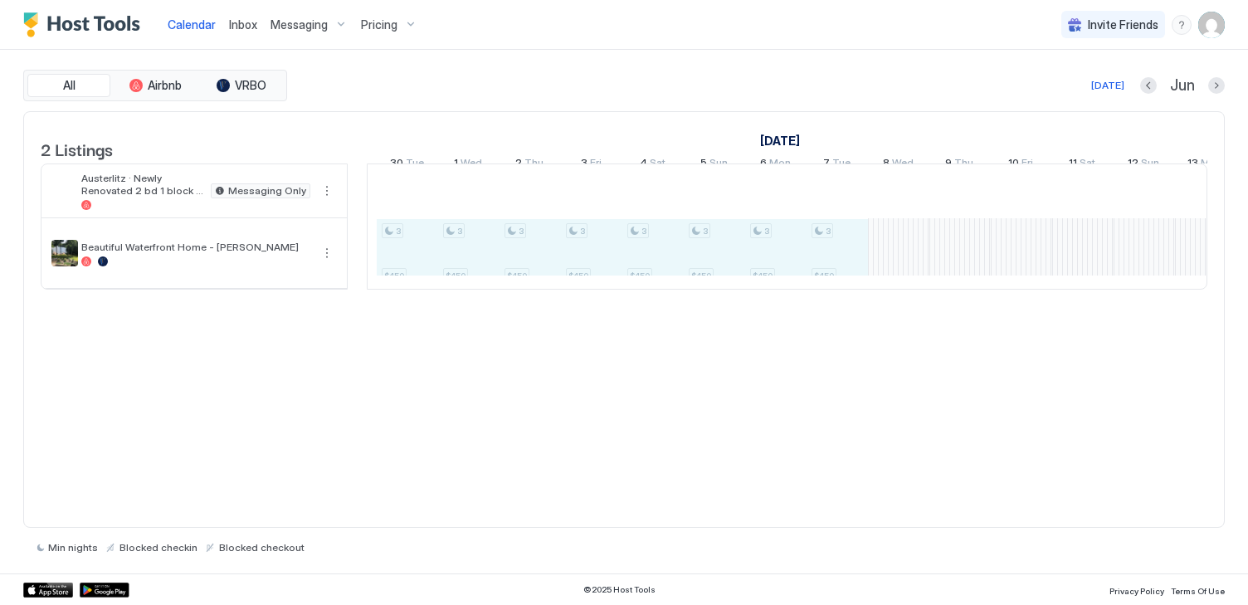
drag, startPoint x: 839, startPoint y: 271, endPoint x: 434, endPoint y: 267, distance: 405.0
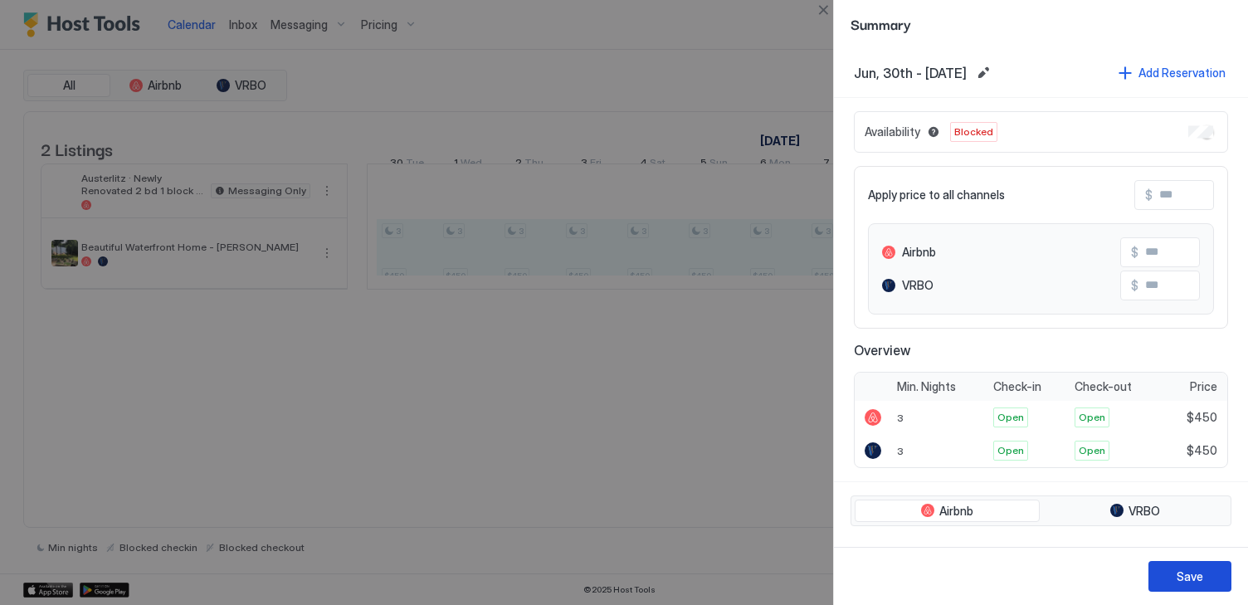
click at [1180, 572] on div "Save" at bounding box center [1190, 576] width 27 height 17
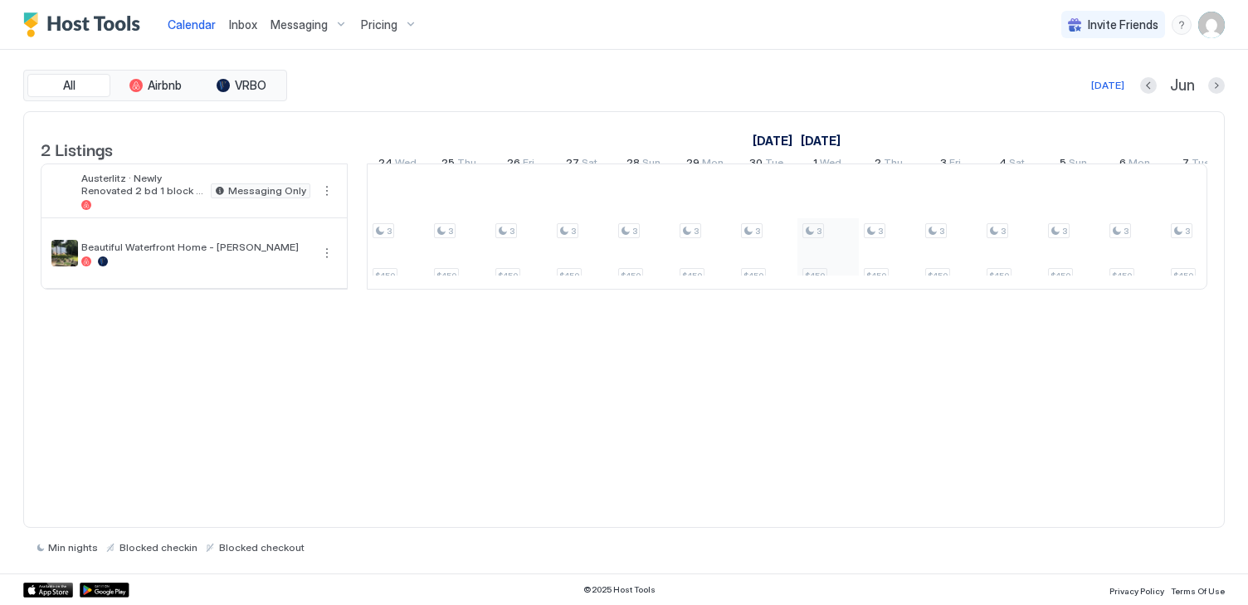
click at [823, 266] on div "3 $450 3 $450 3 $450 3 $450 3 $450 3 $450 3 $450 3 $450 3 $450 3 $450 3 $450 3 …" at bounding box center [736, 226] width 3316 height 124
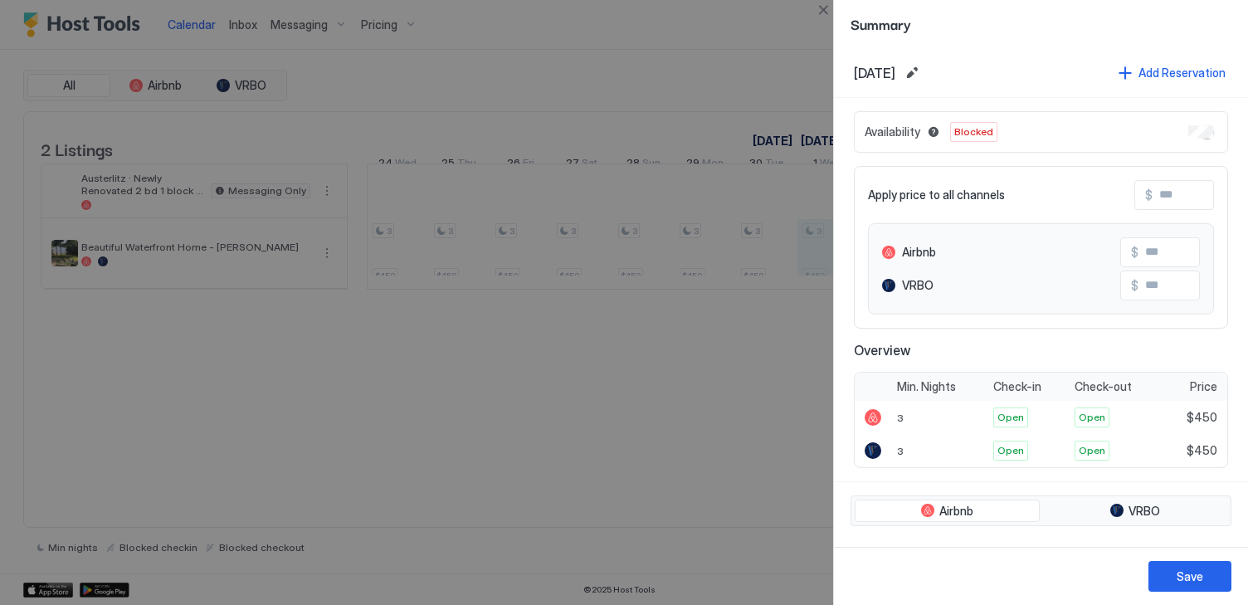
click at [723, 329] on div at bounding box center [624, 302] width 1248 height 605
click at [1188, 576] on div "Save" at bounding box center [1190, 576] width 27 height 17
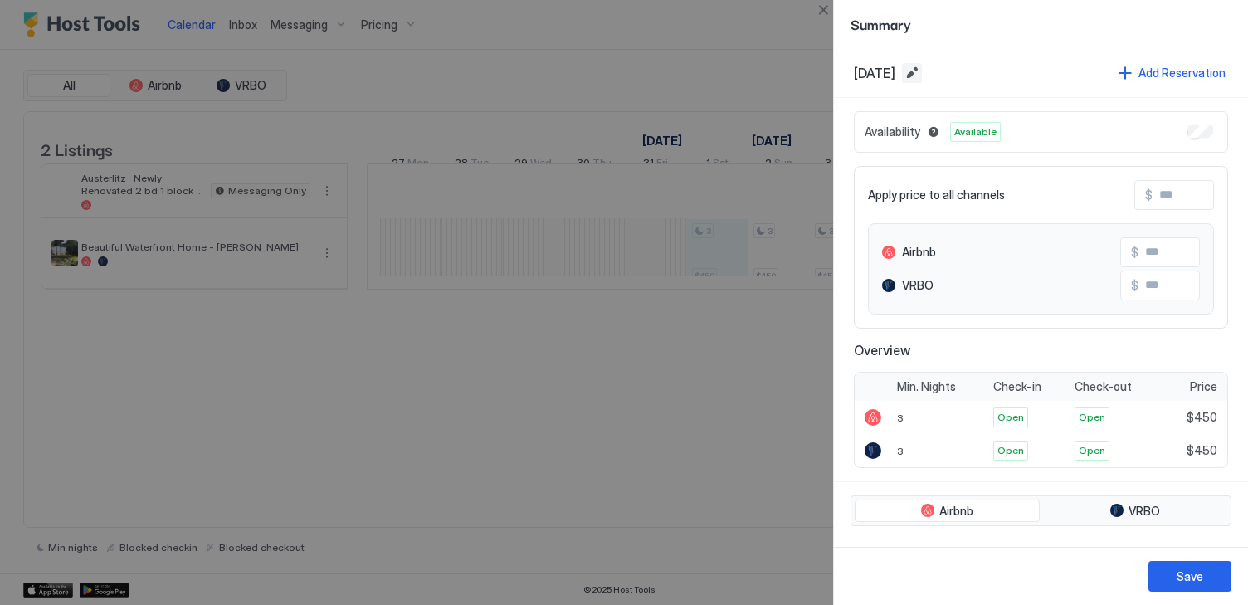
click at [922, 73] on button "Edit date range" at bounding box center [912, 73] width 20 height 20
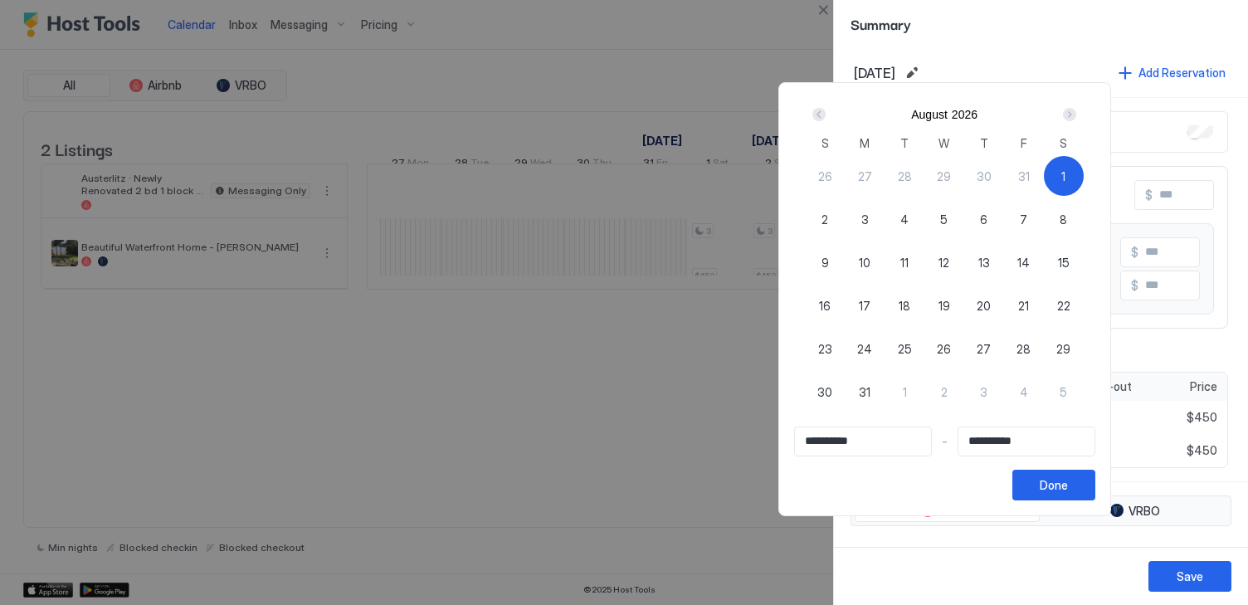
click at [1071, 340] on span "29" at bounding box center [1064, 348] width 14 height 17
type input "**********"
click at [1063, 166] on div "1" at bounding box center [1064, 176] width 40 height 40
type input "**********"
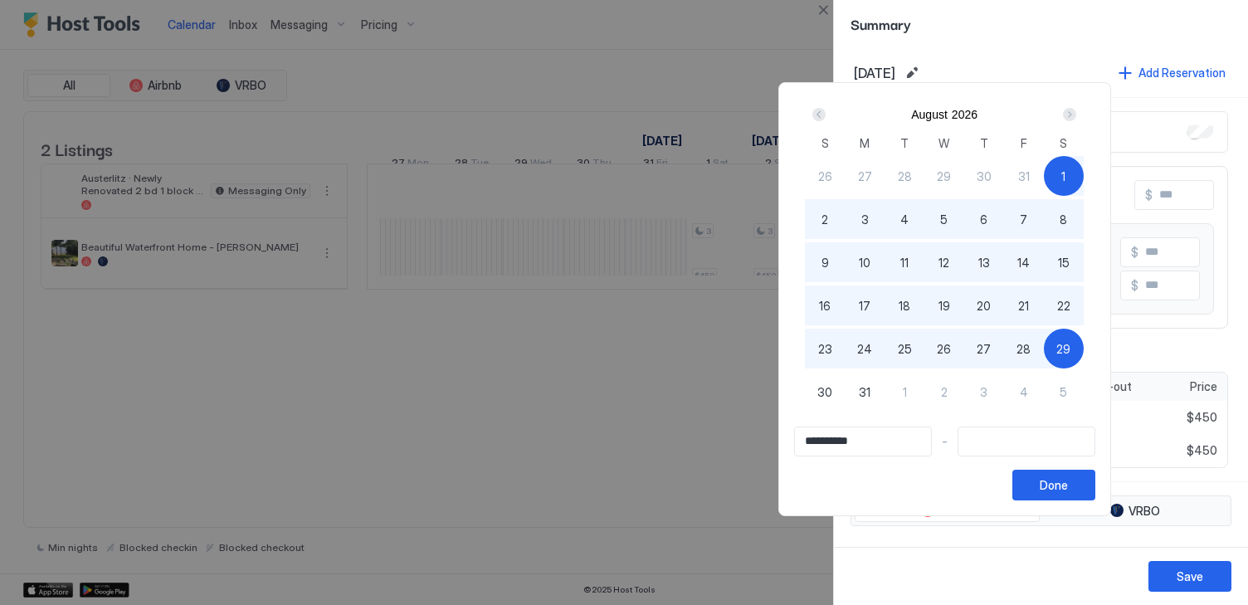
drag, startPoint x: 836, startPoint y: 231, endPoint x: 1052, endPoint y: 330, distance: 238.4
click at [1052, 330] on div "26 27 28 29 30 31 1 2 3 4 5 6 7 8 9 10 11 12 13 14 15 16 17 18 19 20 21 22 23 2…" at bounding box center [944, 295] width 279 height 282
click at [1077, 350] on div "29" at bounding box center [1064, 349] width 40 height 40
type input "**********"
click at [1068, 481] on div "Done" at bounding box center [1054, 484] width 28 height 17
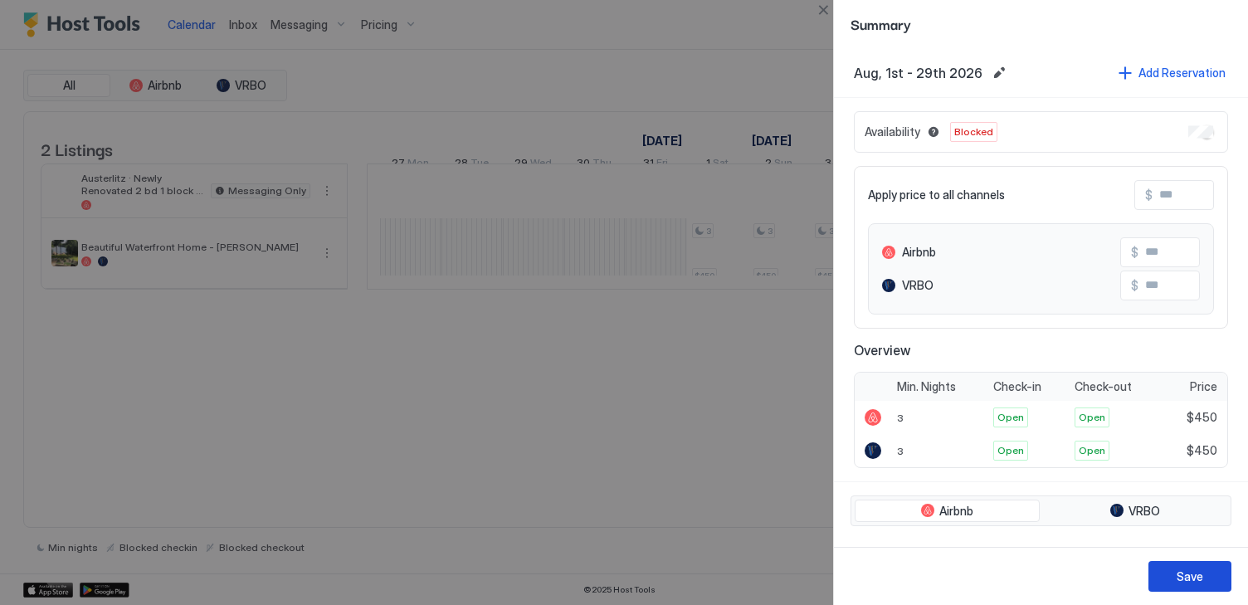
click at [1208, 575] on button "Save" at bounding box center [1190, 576] width 83 height 31
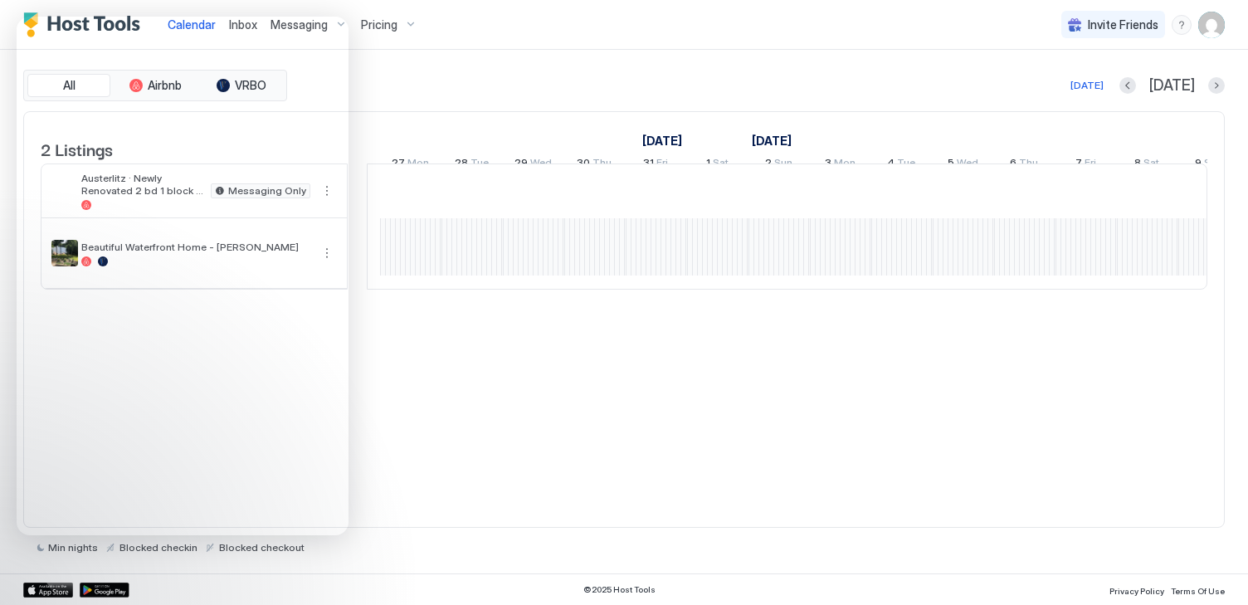
click at [642, 384] on div "2 Listings June 2026 July 2026 August 2026 23 Tue 24 Wed 25 Thu 26 Fri 27 Sat 2…" at bounding box center [624, 319] width 1202 height 417
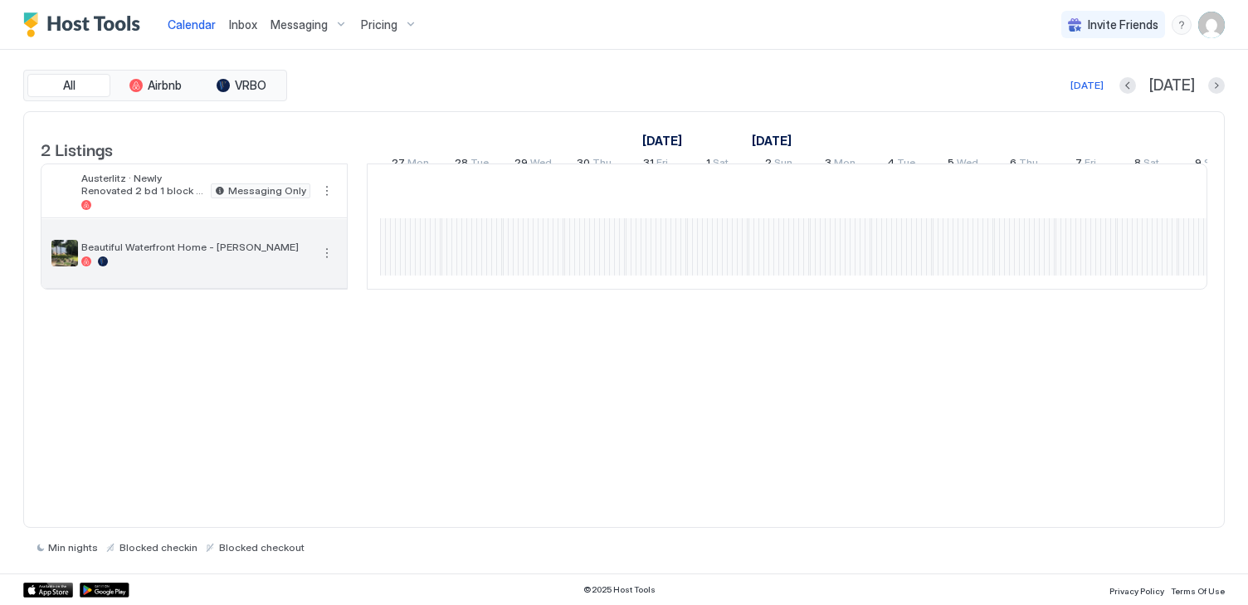
click at [178, 253] on span "Beautiful Waterfront Home - [PERSON_NAME]" at bounding box center [195, 247] width 229 height 12
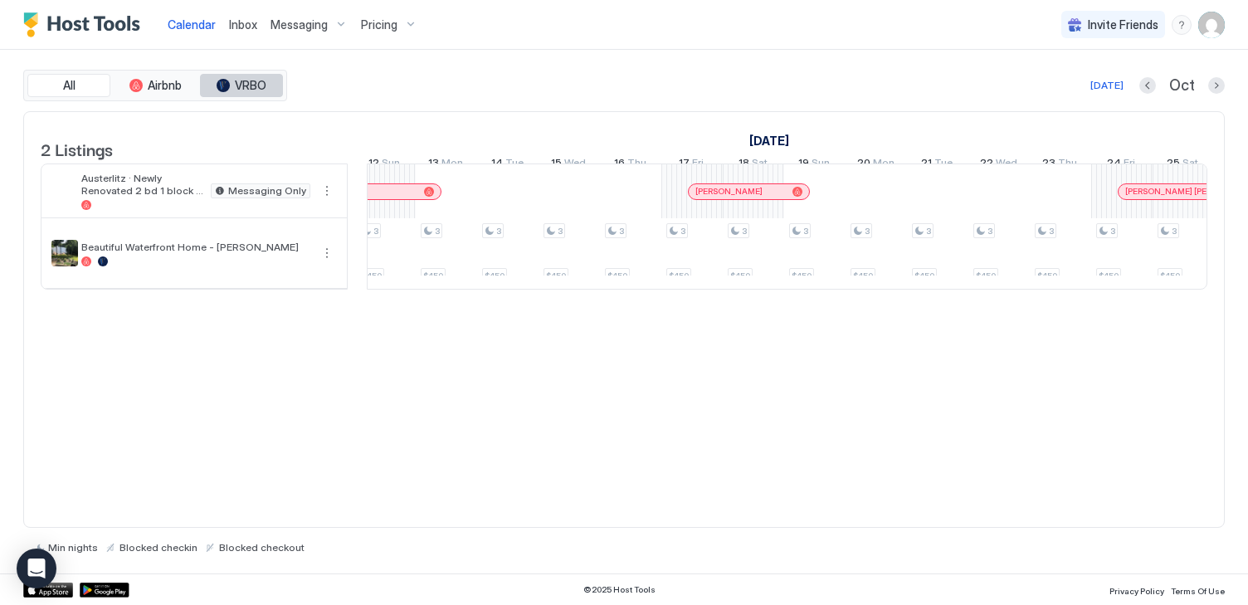
click at [246, 83] on span "VRBO" at bounding box center [251, 85] width 32 height 15
click at [142, 81] on button "Airbnb" at bounding box center [155, 85] width 83 height 23
click at [247, 75] on button "VRBO" at bounding box center [241, 85] width 83 height 23
click at [148, 81] on span "Airbnb" at bounding box center [165, 85] width 34 height 15
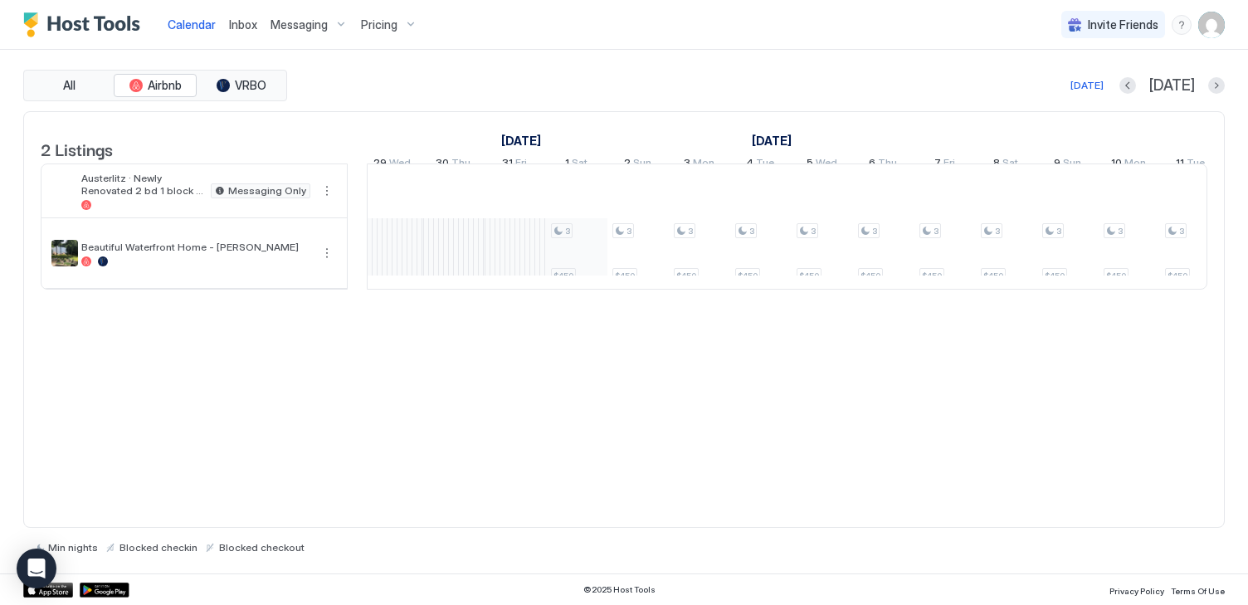
click at [578, 257] on div "3 $450 3 $450 3 $450 3 $450 3 $450 3 $450 3 $450 3 $450 3 $450 3 $450 3 $450 3 …" at bounding box center [1037, 226] width 3316 height 124
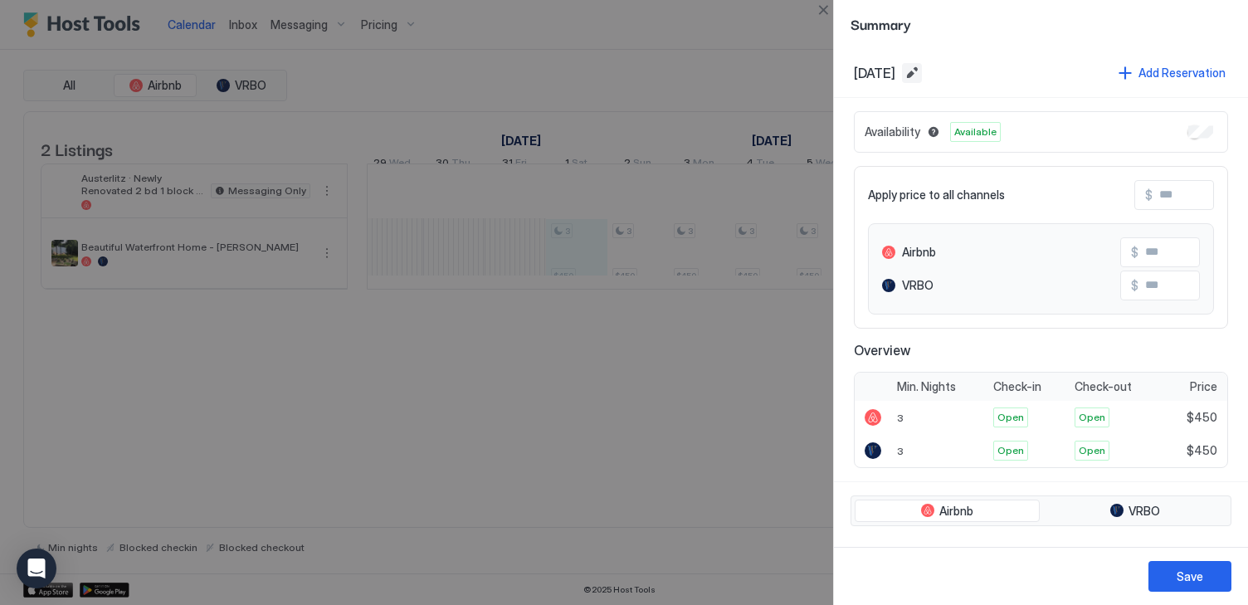
click at [922, 66] on button "Edit date range" at bounding box center [912, 73] width 20 height 20
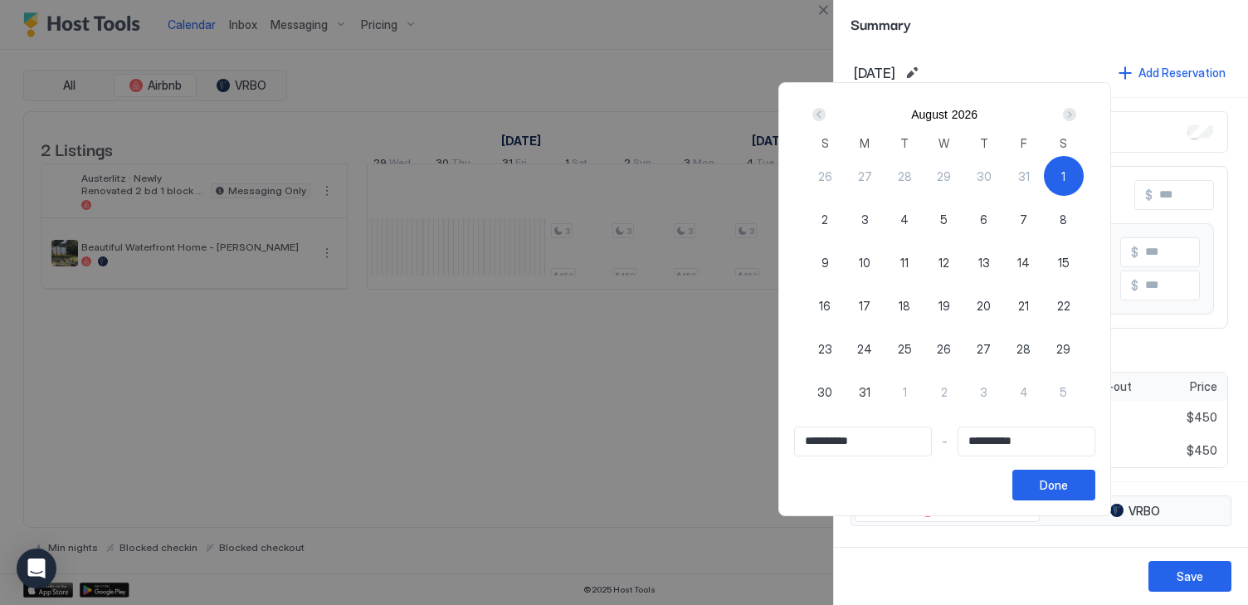
click at [1066, 346] on span "29" at bounding box center [1064, 348] width 14 height 17
type input "**********"
click at [1073, 168] on div "1" at bounding box center [1064, 176] width 40 height 40
type input "**********"
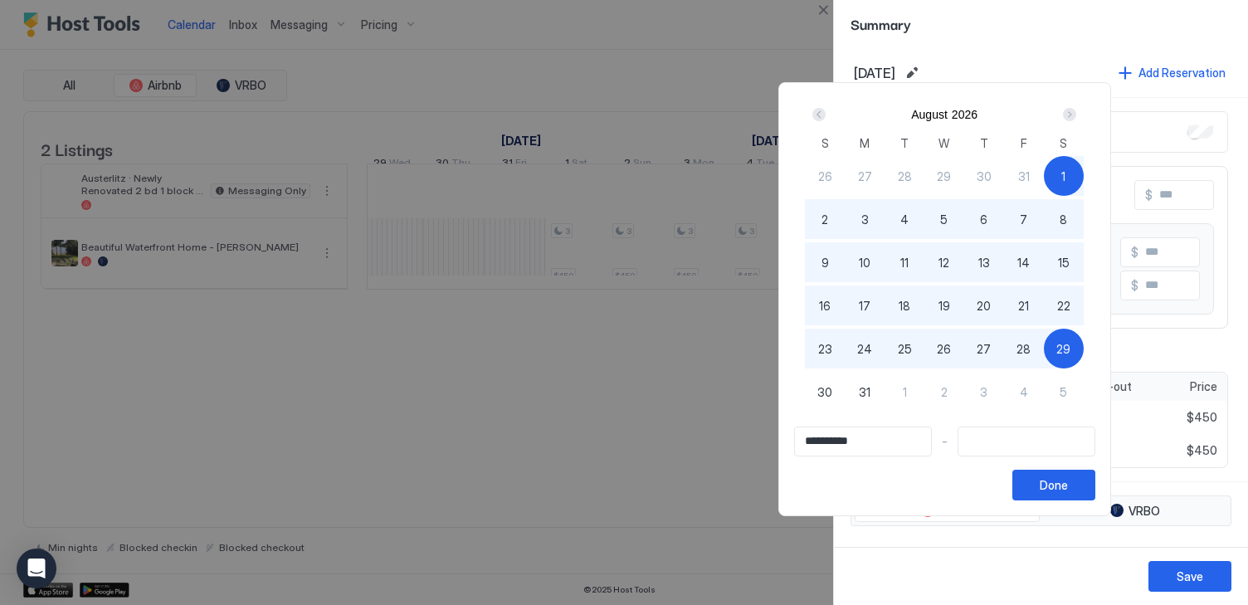
click at [1066, 342] on span "29" at bounding box center [1064, 348] width 14 height 17
type input "**********"
click at [1082, 487] on button "Done" at bounding box center [1054, 485] width 83 height 31
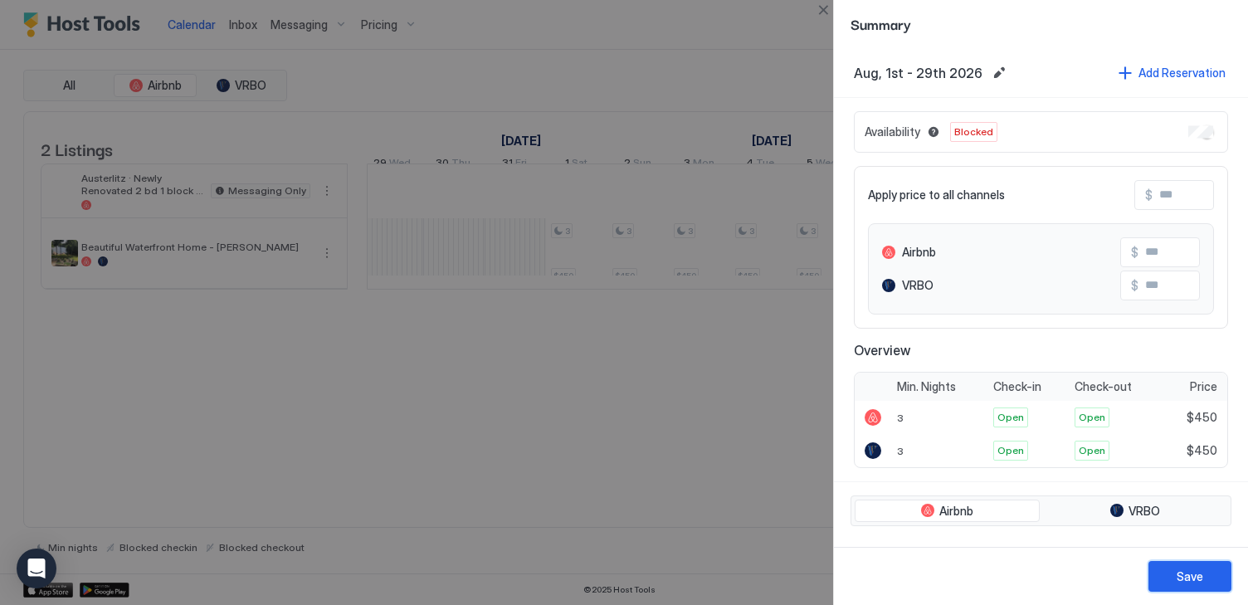
click at [1192, 576] on div "Save" at bounding box center [1190, 576] width 27 height 17
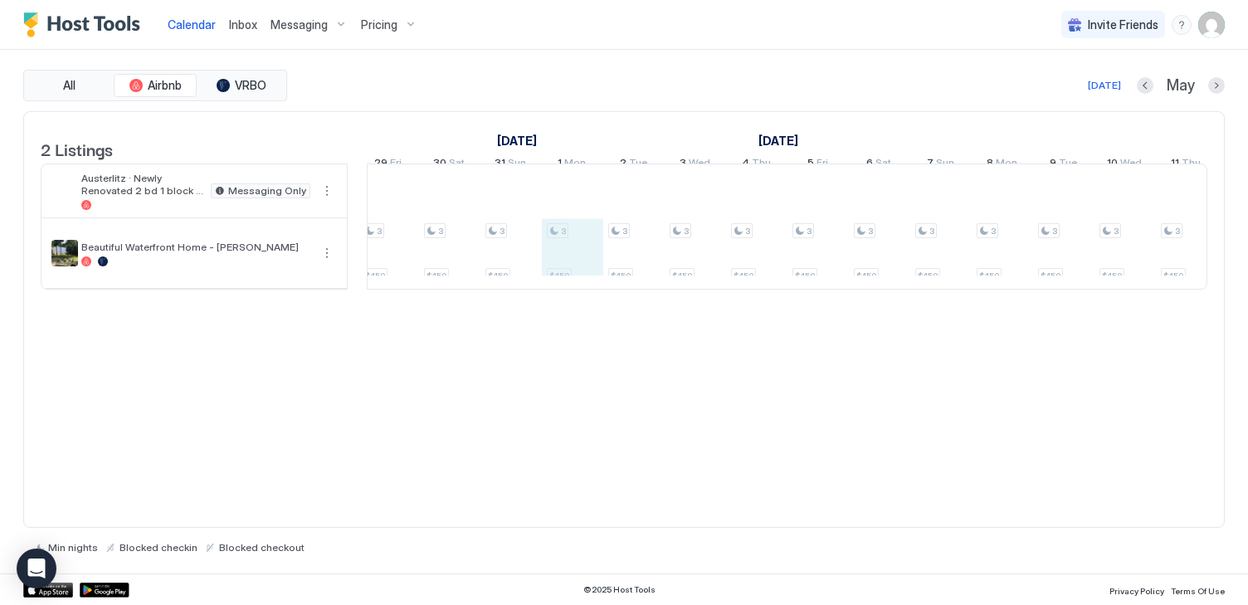
click at [571, 267] on div "3 $450 3 $450 3 $450 3 $450 3 $450 3 $450 3 $450 3 $450 3 $450 3 $450 3 $450 3 …" at bounding box center [1094, 226] width 3316 height 124
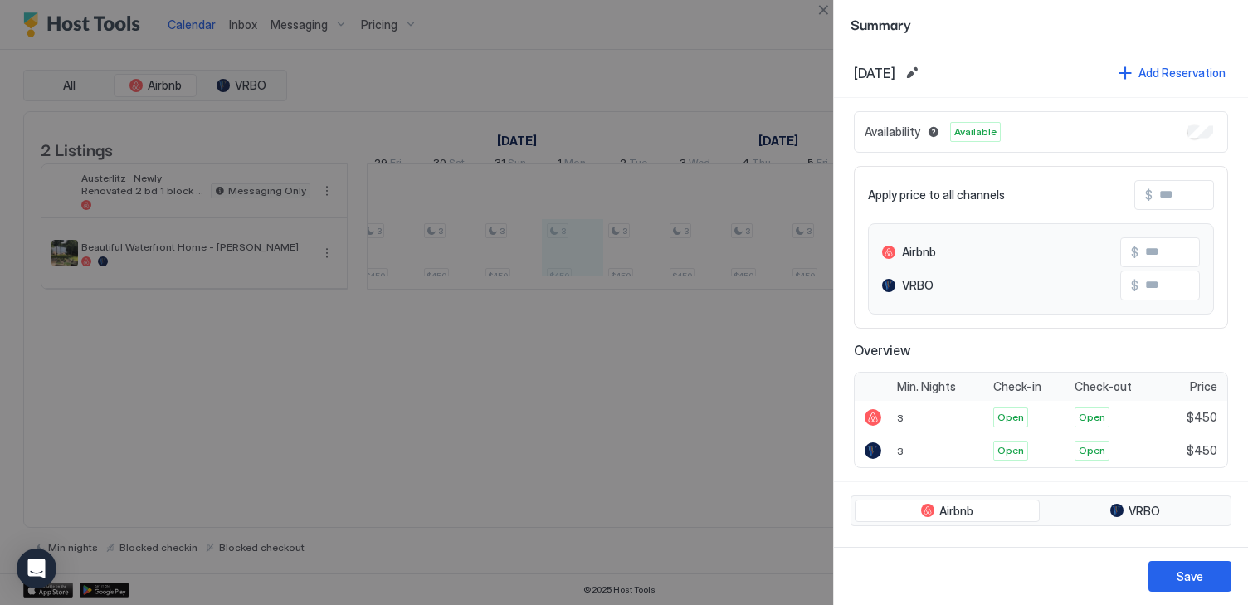
click at [1159, 261] on input "Input Field" at bounding box center [1205, 252] width 133 height 28
click at [1192, 579] on div "Save" at bounding box center [1190, 576] width 27 height 17
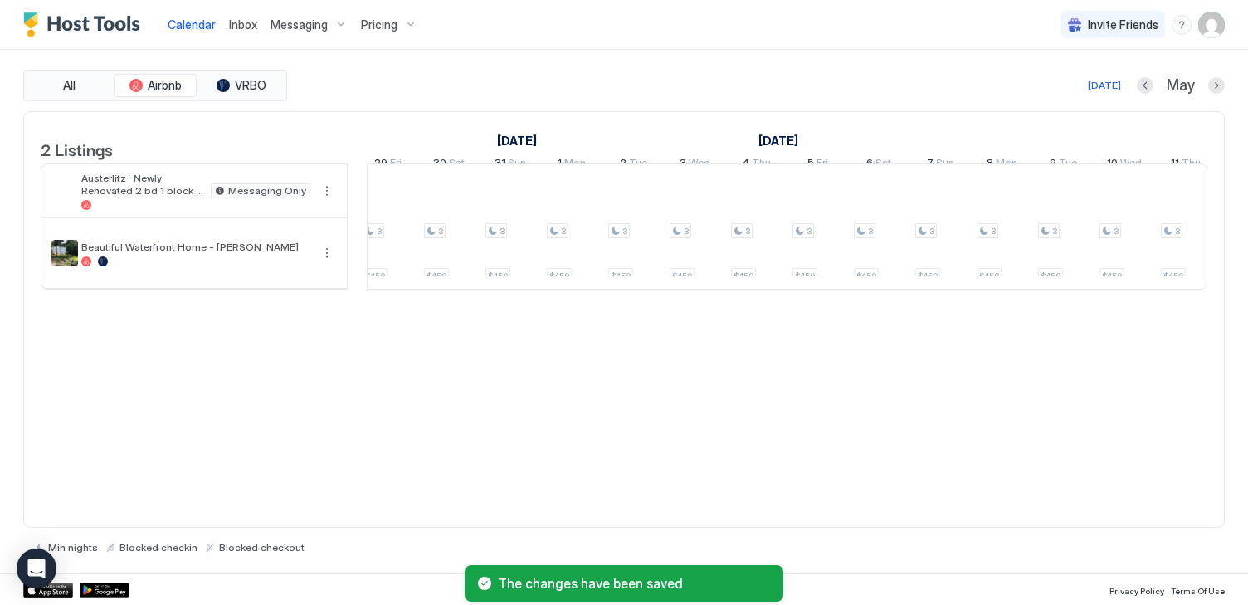
click at [197, 18] on span "Calendar" at bounding box center [192, 24] width 48 height 14
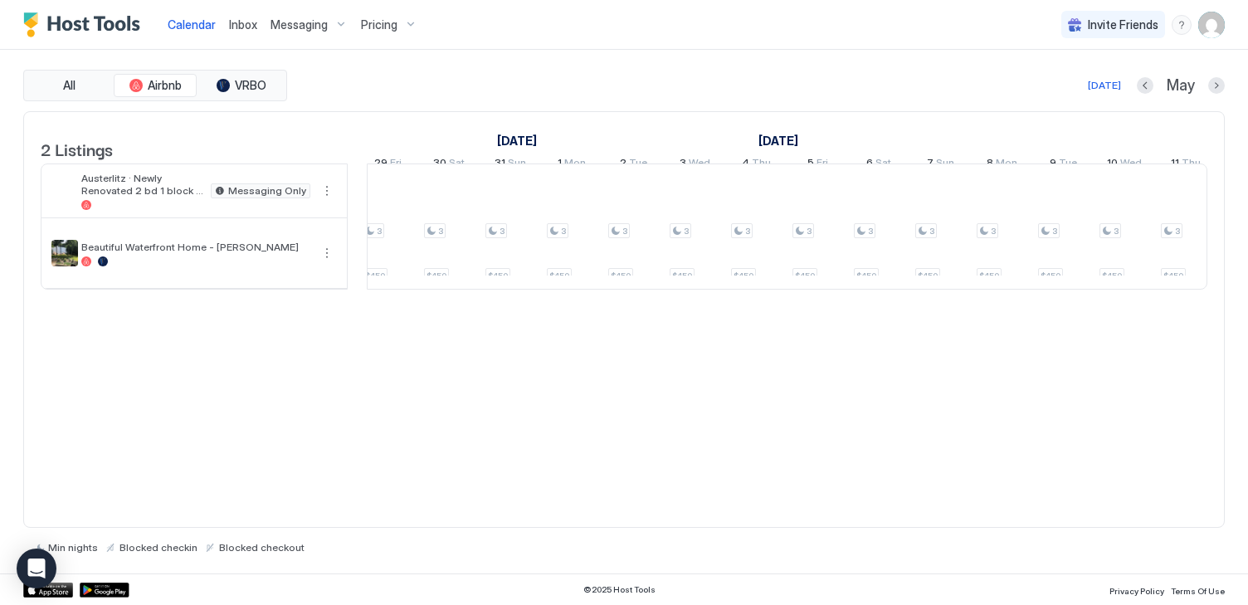
click at [1218, 18] on img "User profile" at bounding box center [1211, 25] width 27 height 27
click at [1066, 88] on span "Settings" at bounding box center [1062, 92] width 45 height 15
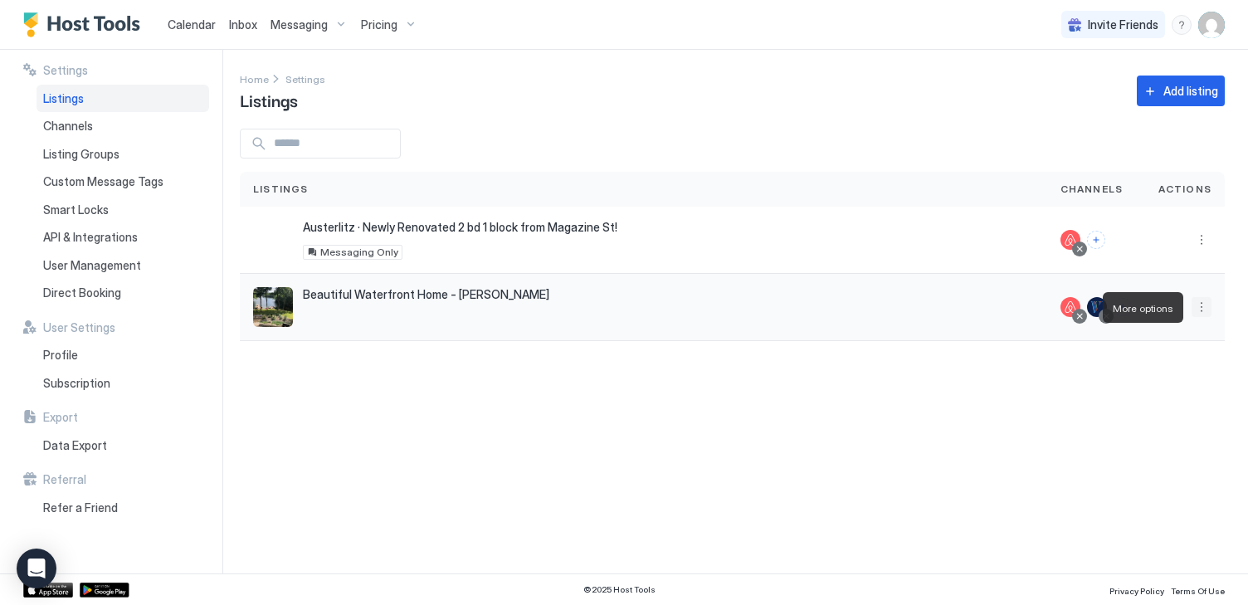
click at [1202, 307] on button "More options" at bounding box center [1202, 307] width 20 height 20
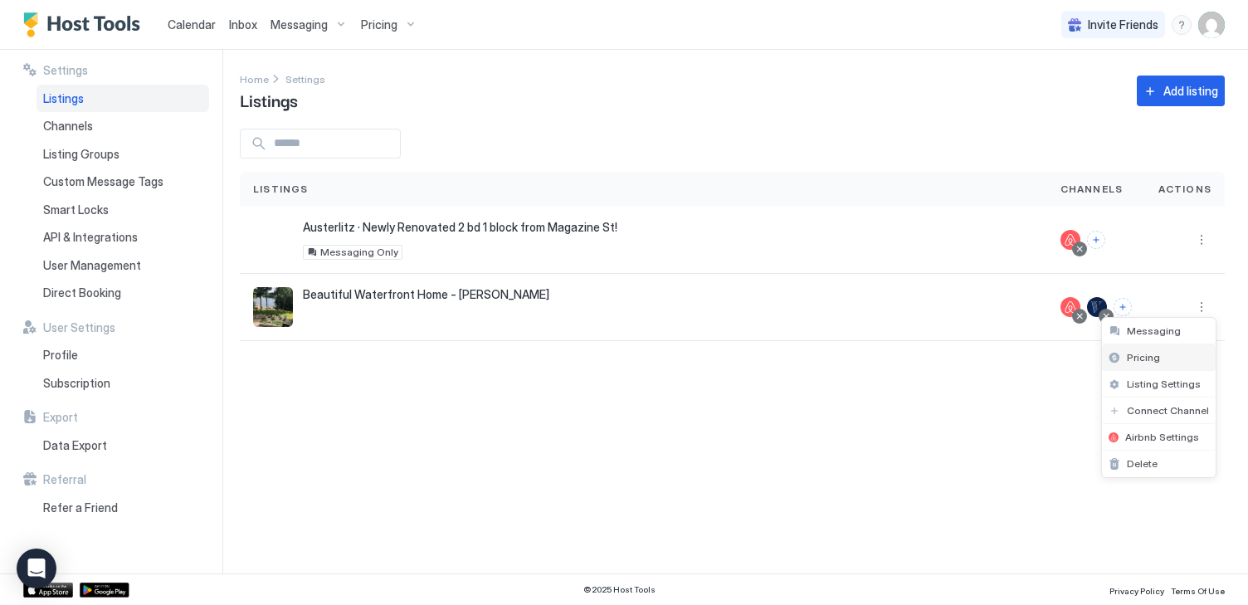
click at [1143, 360] on span "Pricing" at bounding box center [1143, 357] width 33 height 12
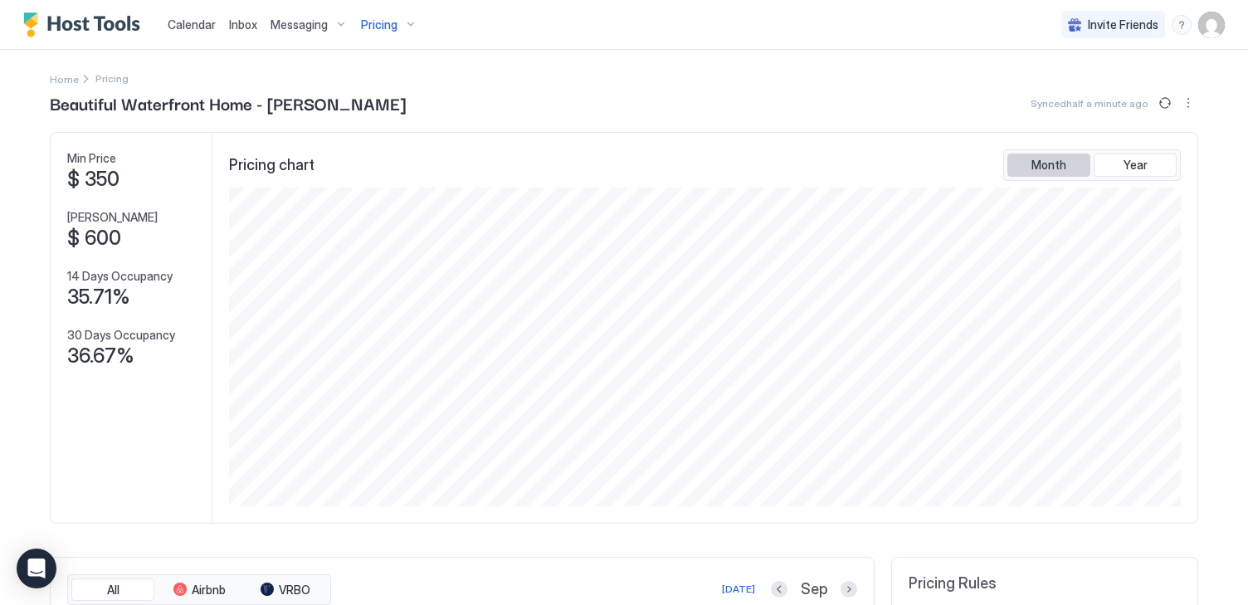
click at [1047, 160] on span "Month" at bounding box center [1049, 165] width 35 height 15
click at [105, 194] on div "Min Price $ 350 Max Price $ 600 14 Days Occupancy 35.71% 30 Days Occupancy 36.6…" at bounding box center [132, 328] width 162 height 390
click at [105, 191] on span "$ 350" at bounding box center [93, 179] width 52 height 25
click at [1223, 21] on img "User profile" at bounding box center [1211, 25] width 27 height 27
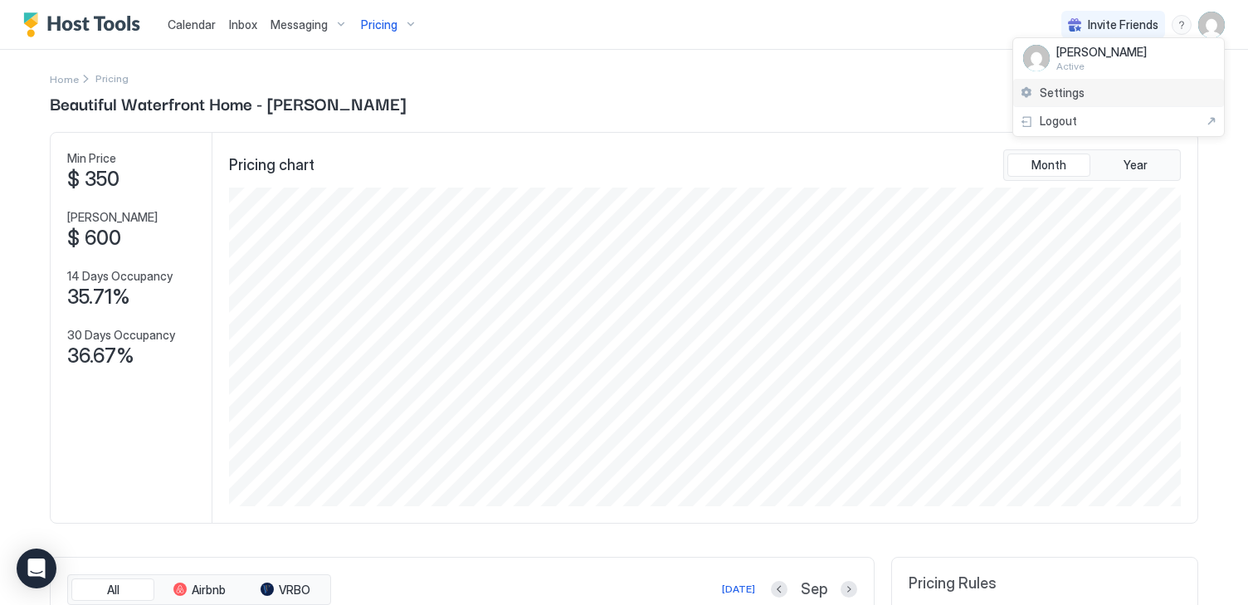
click at [1091, 95] on div "Settings" at bounding box center [1118, 93] width 211 height 29
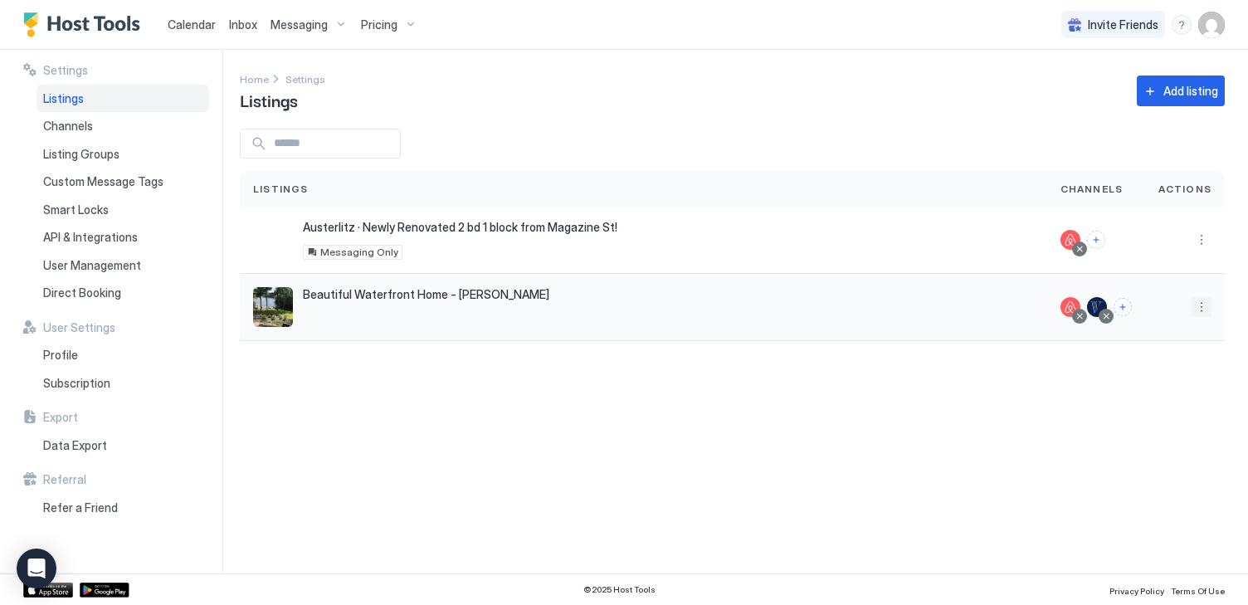
click at [1203, 308] on button "More options" at bounding box center [1202, 307] width 20 height 20
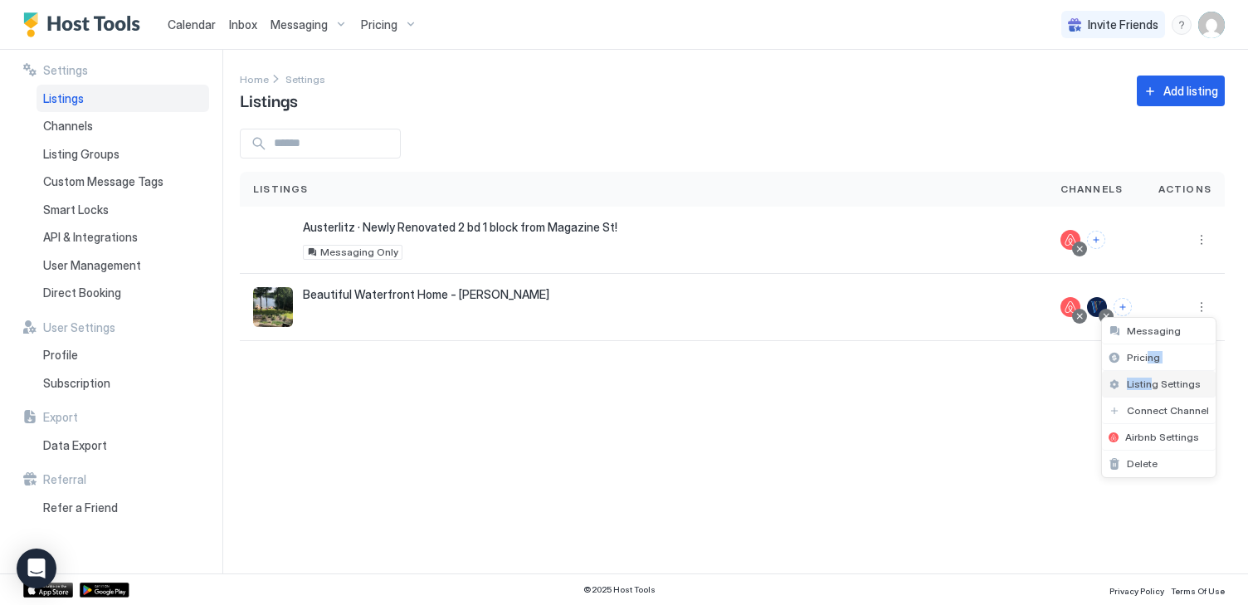
drag, startPoint x: 1149, startPoint y: 360, endPoint x: 1149, endPoint y: 381, distance: 20.7
click at [1149, 381] on ul "Messaging Pricing Listing Settings Connect Channel Airbnb Settings Delete" at bounding box center [1158, 397] width 115 height 161
click at [1149, 381] on span "Listing Settings" at bounding box center [1164, 384] width 74 height 12
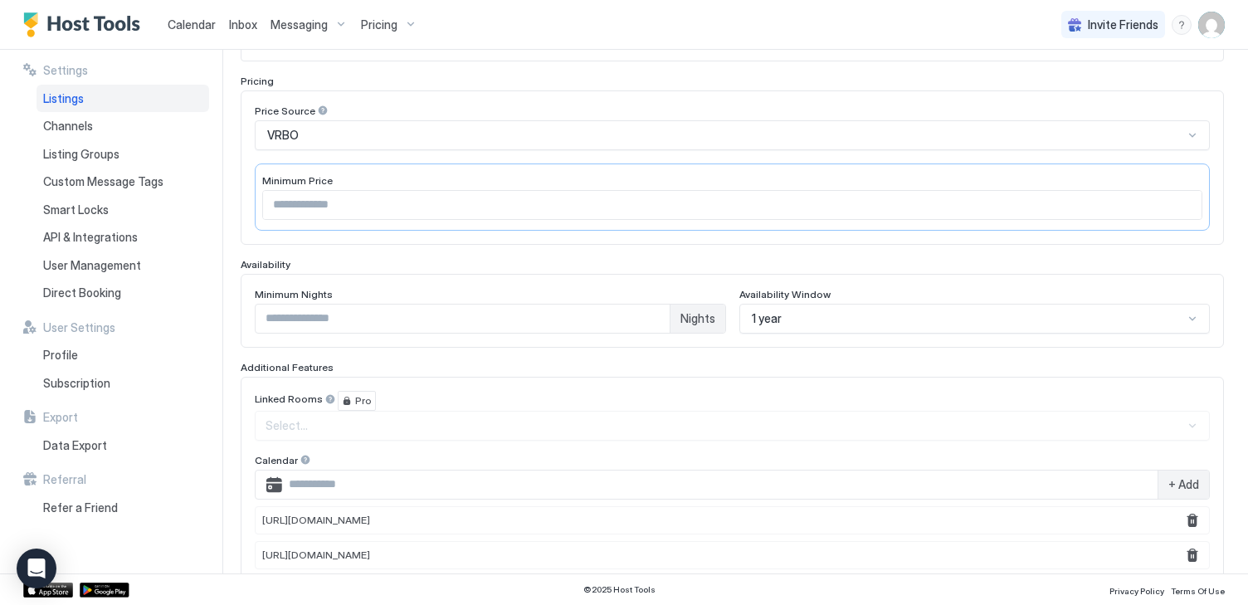
scroll to position [247, 0]
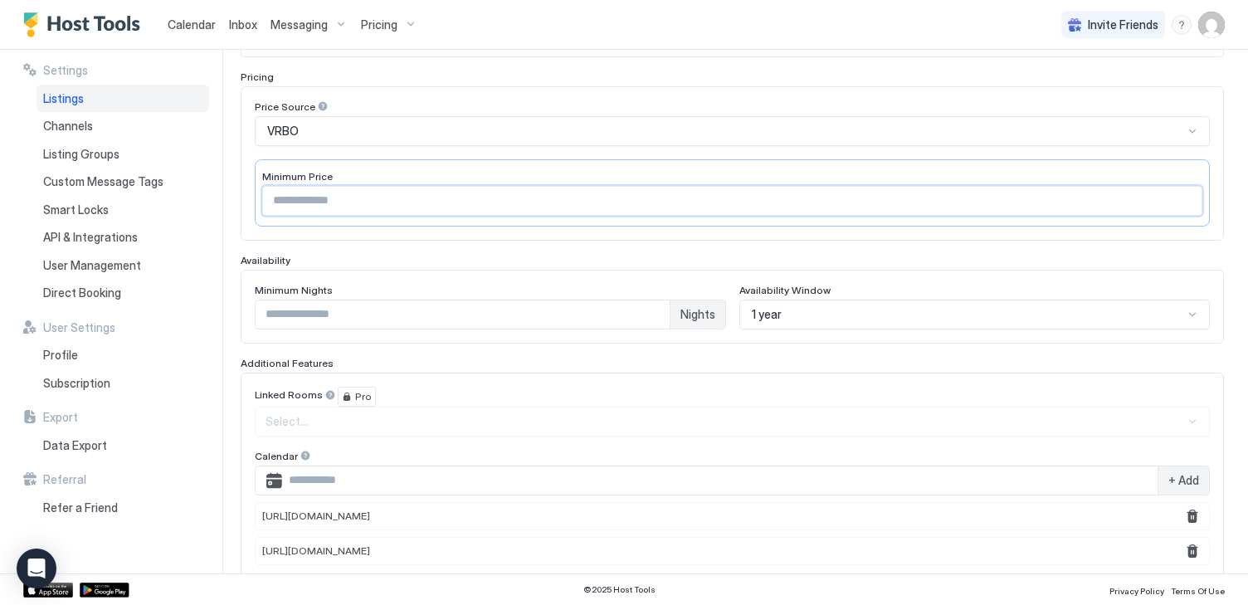
click at [602, 203] on input "***" at bounding box center [732, 201] width 939 height 28
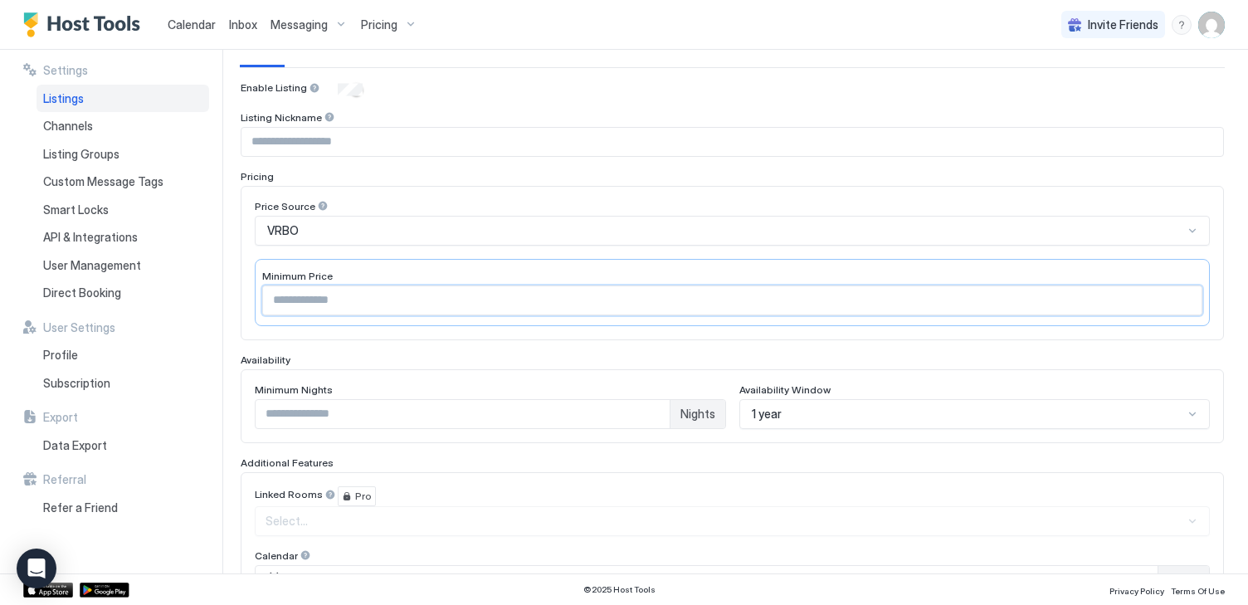
scroll to position [0, 0]
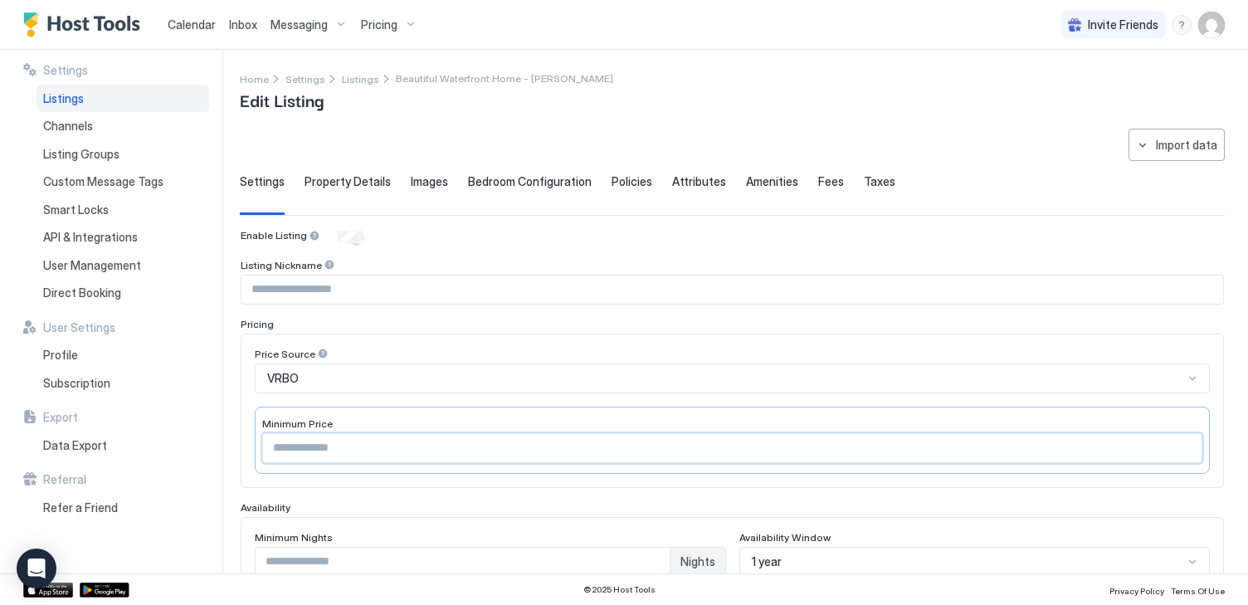
click at [387, 447] on input "***" at bounding box center [732, 448] width 939 height 28
type input "***"
click at [419, 377] on div "VRBO" at bounding box center [732, 379] width 955 height 30
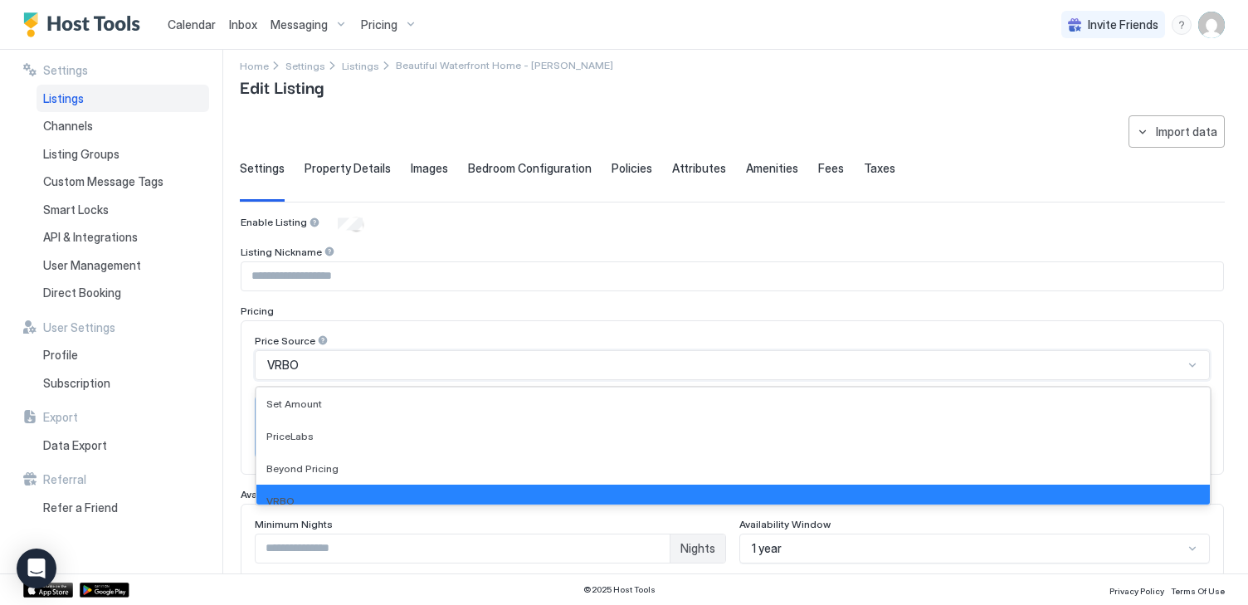
scroll to position [13, 0]
click at [419, 377] on div "VRBO" at bounding box center [732, 365] width 955 height 30
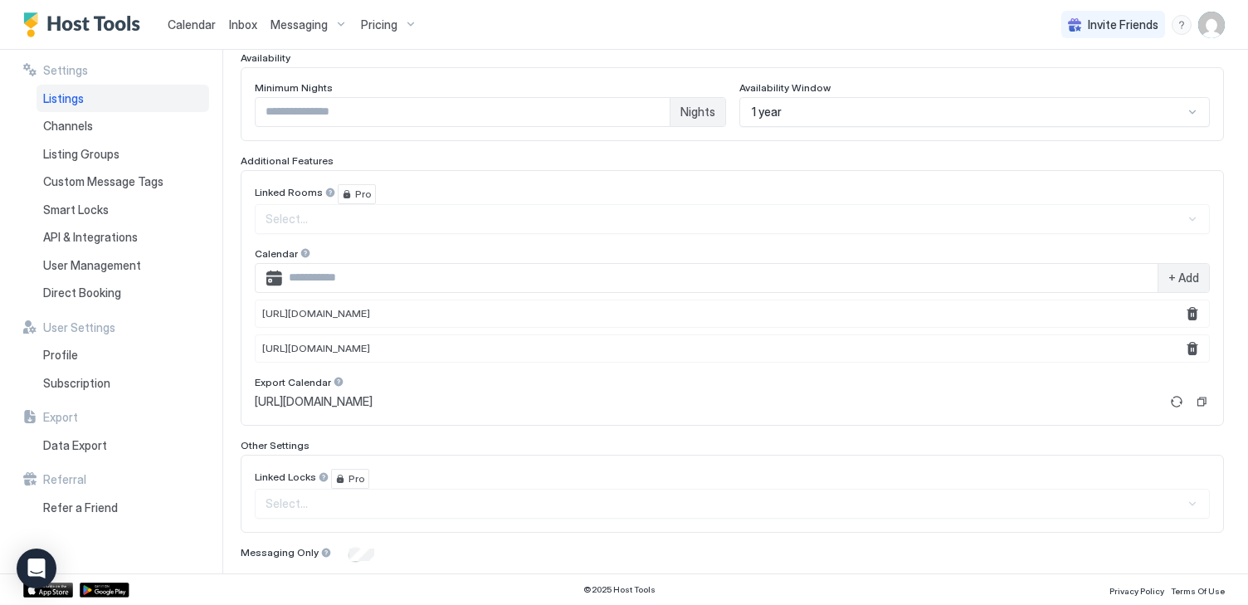
scroll to position [502, 0]
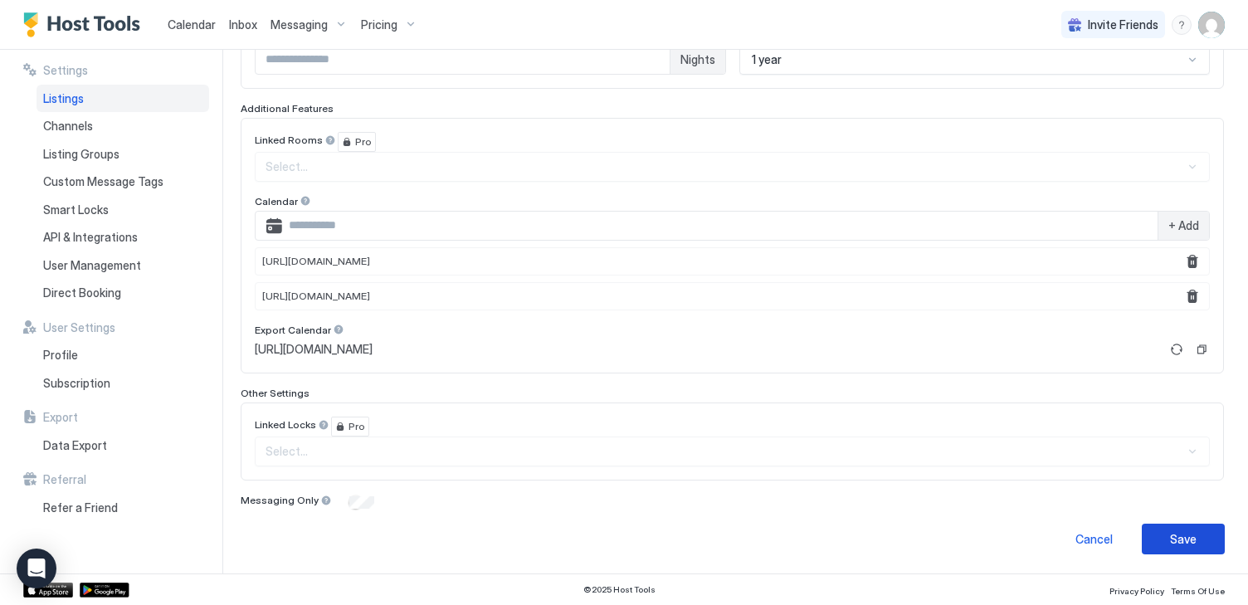
click at [1191, 538] on div "Save" at bounding box center [1183, 538] width 27 height 17
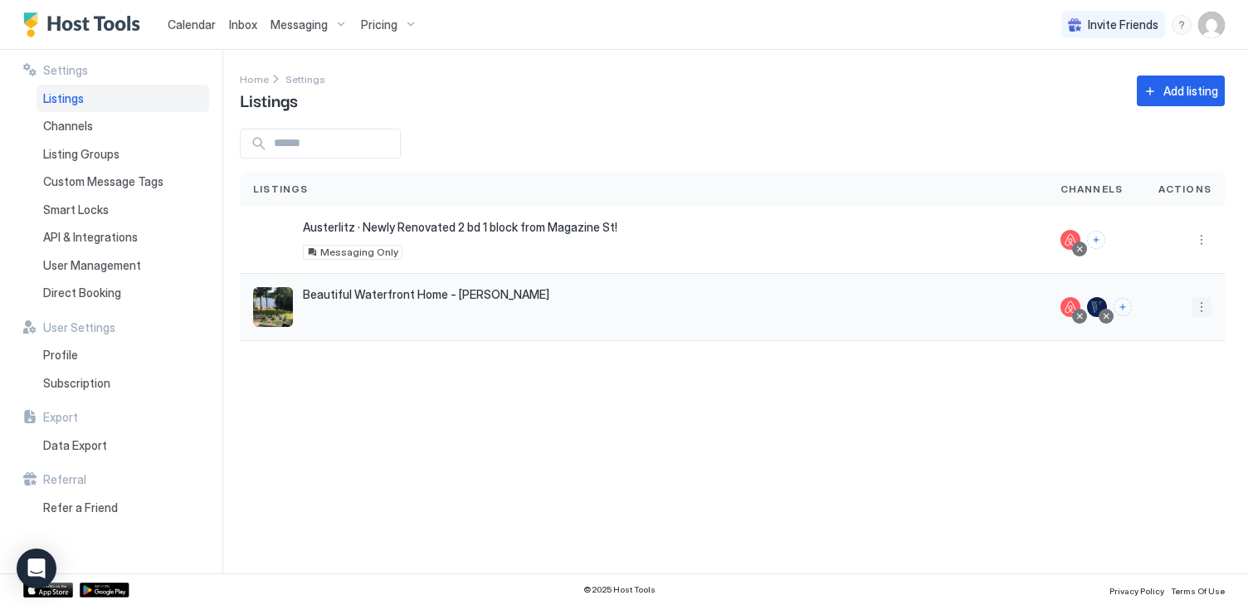
click at [1197, 301] on button "More options" at bounding box center [1202, 307] width 20 height 20
click at [1134, 437] on span "Airbnb Settings" at bounding box center [1162, 437] width 74 height 12
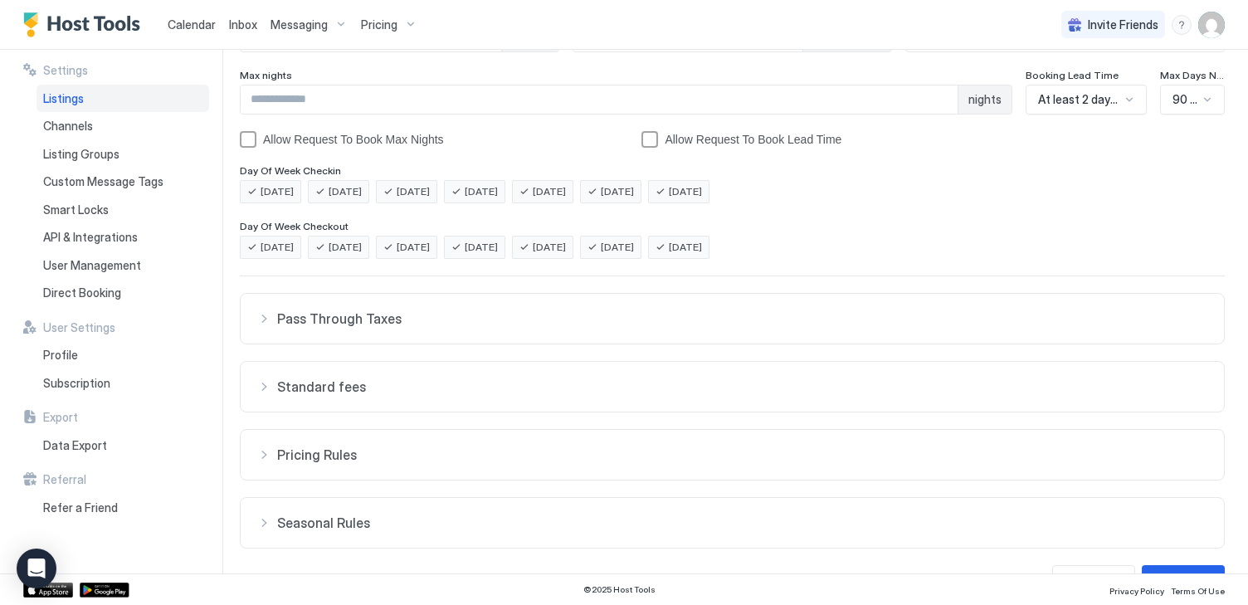
scroll to position [320, 0]
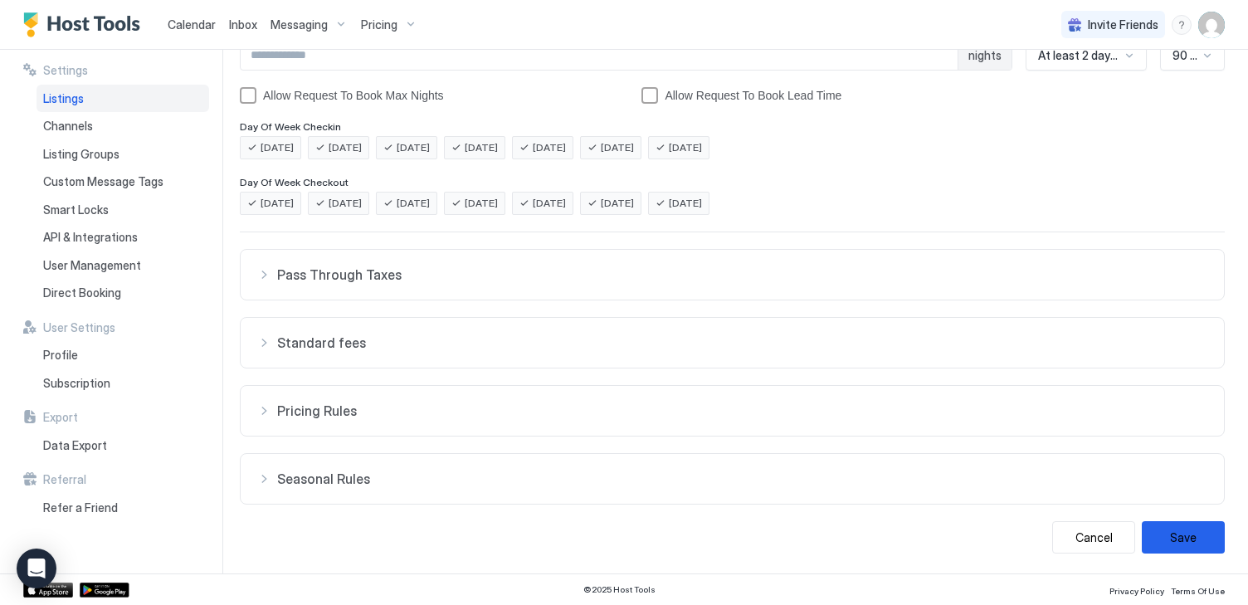
click at [1045, 412] on span "Pricing Rules" at bounding box center [742, 411] width 930 height 17
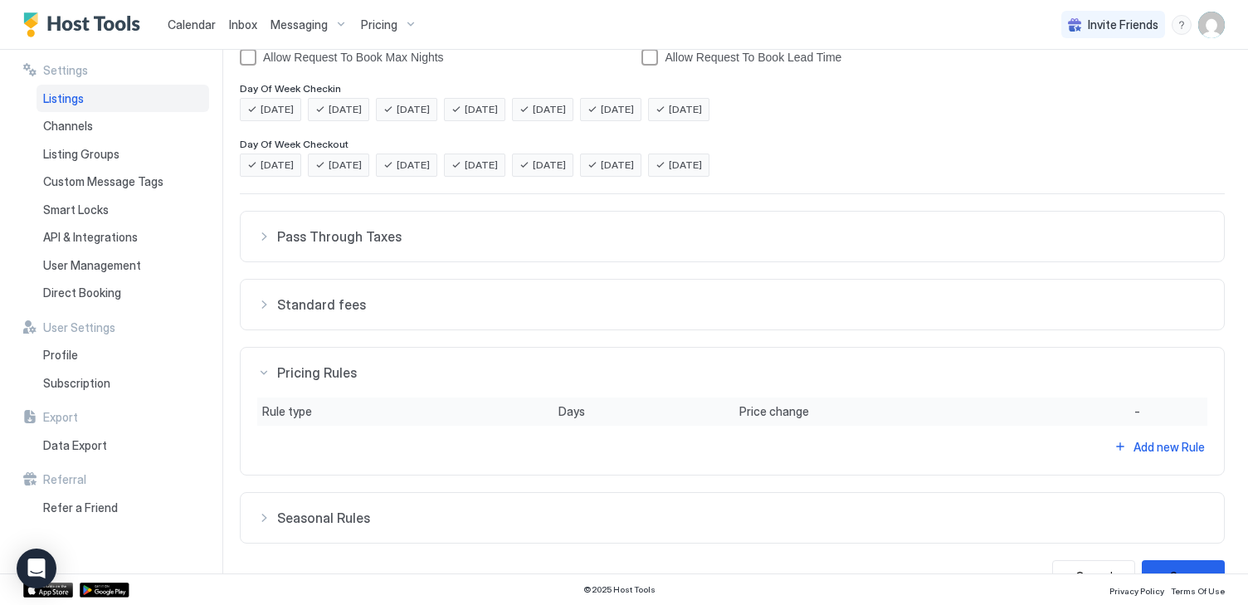
scroll to position [397, 0]
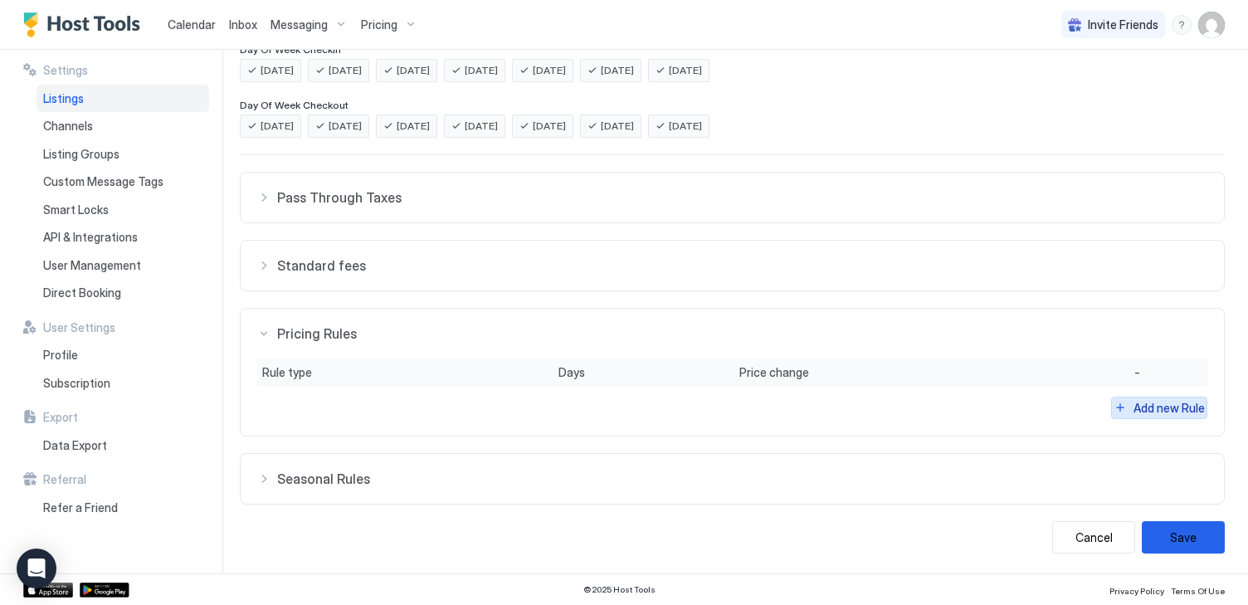
click at [1159, 408] on div "Add new Rule" at bounding box center [1169, 407] width 71 height 17
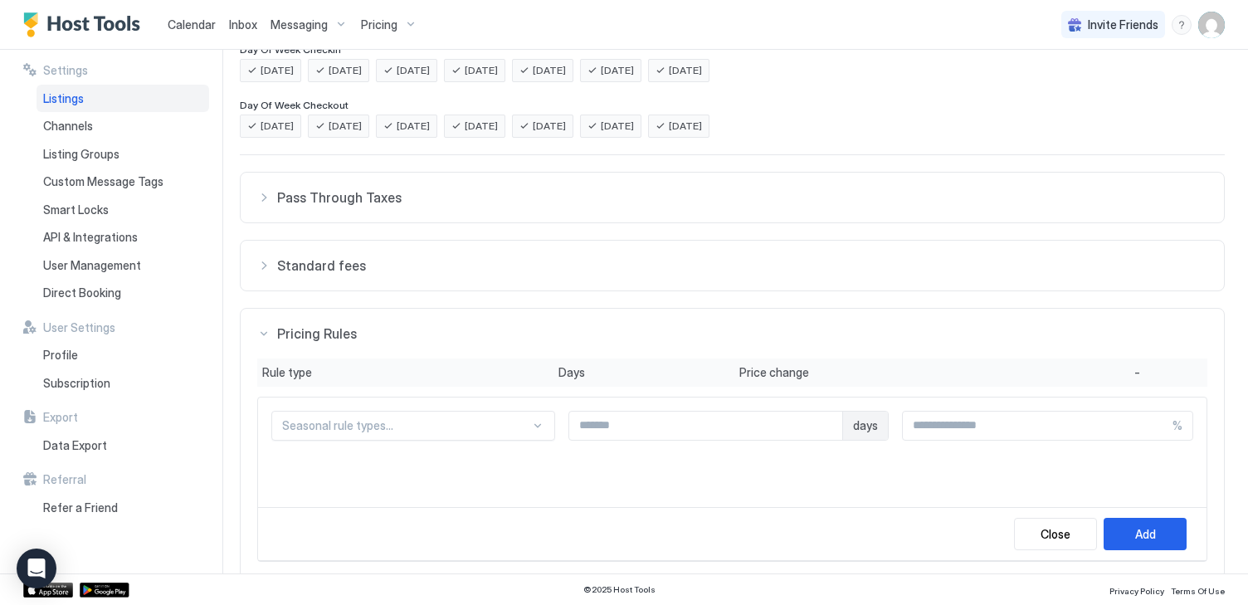
scroll to position [457, 0]
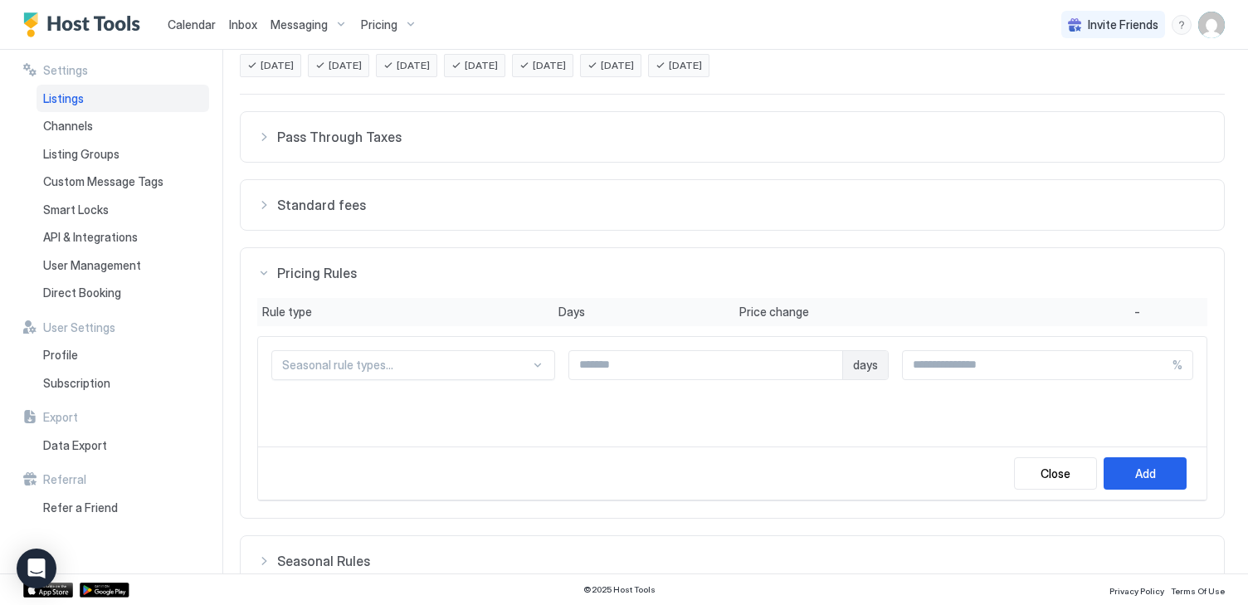
click at [531, 380] on div "Seasonal rule types..." at bounding box center [413, 365] width 284 height 30
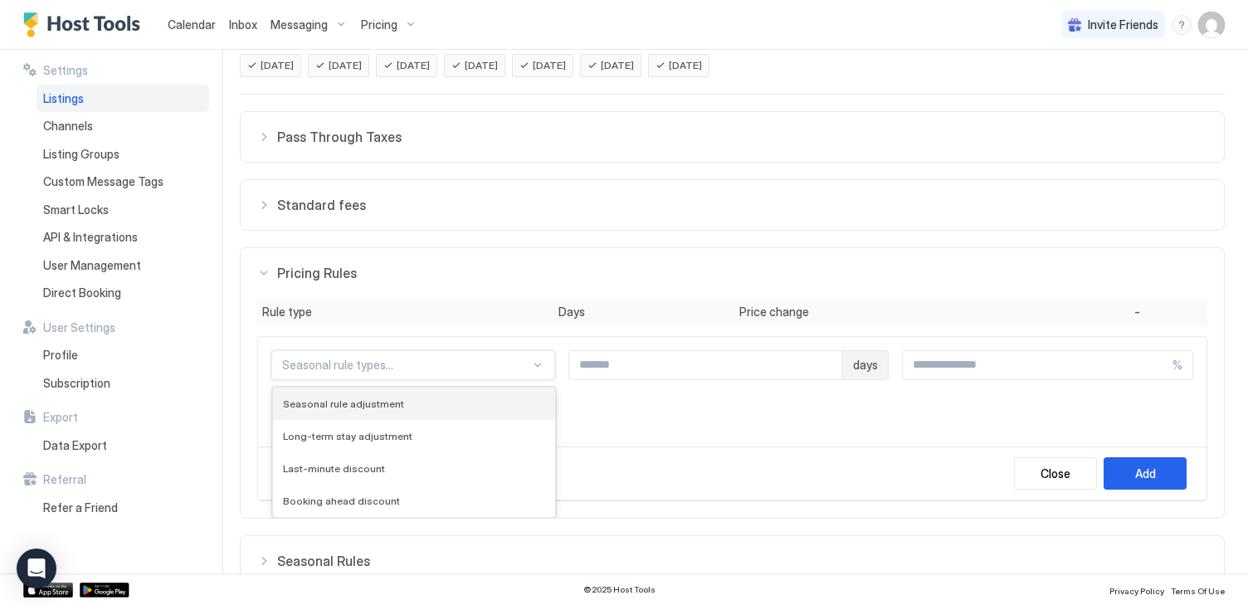
click at [520, 393] on div "Seasonal rule adjustment" at bounding box center [414, 404] width 282 height 32
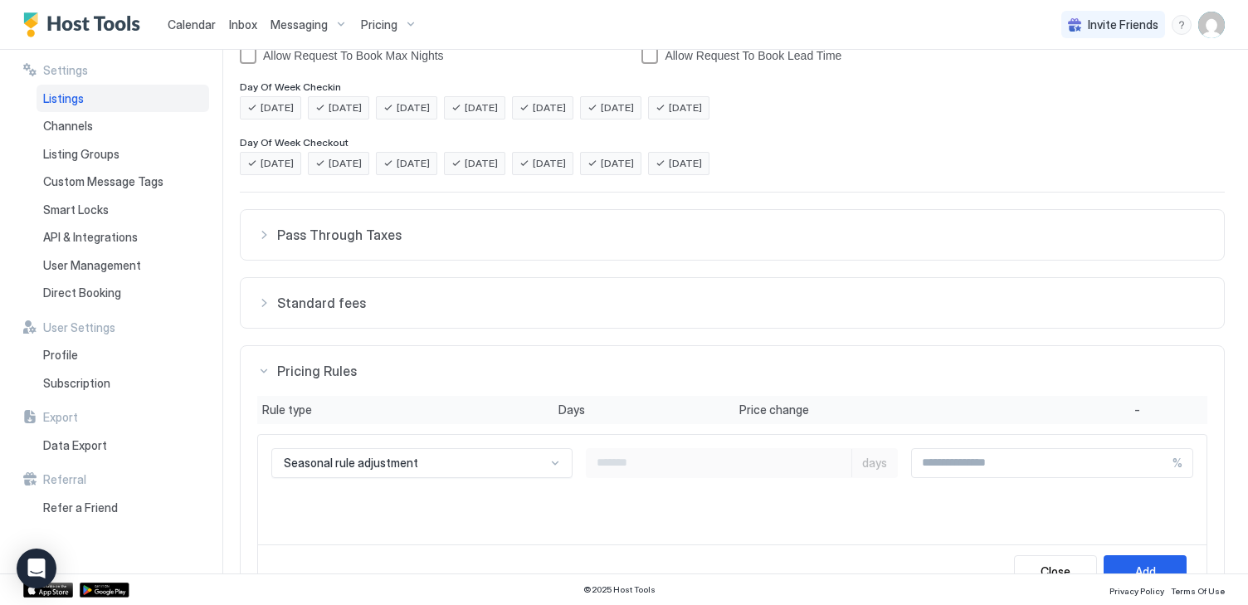
scroll to position [539, 0]
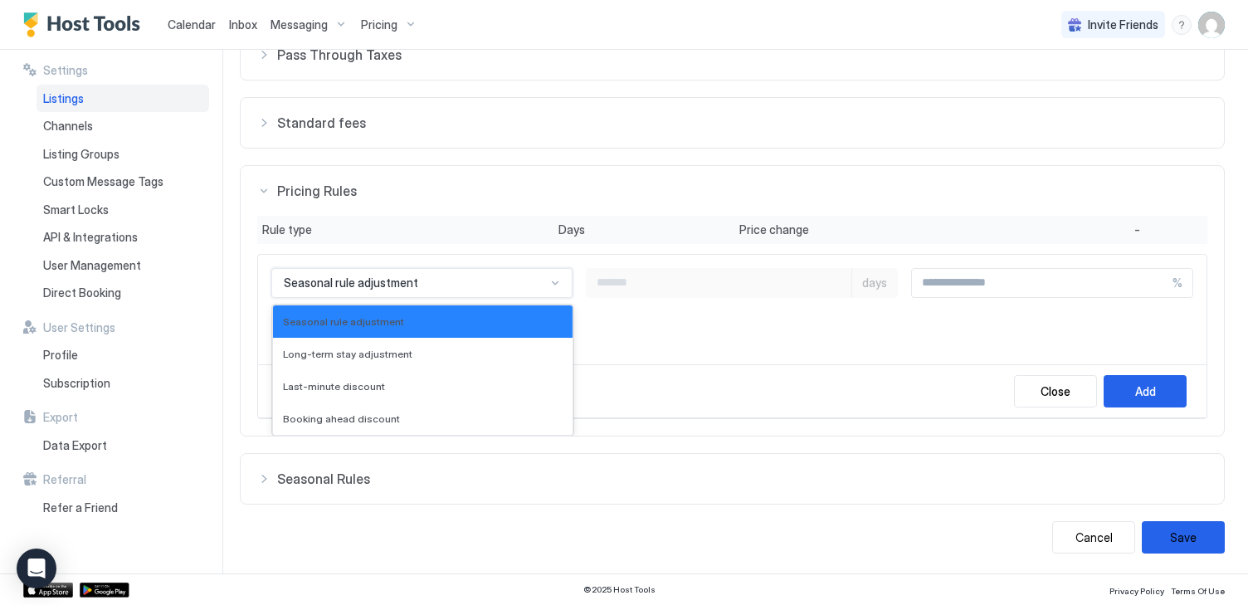
click at [549, 279] on div at bounding box center [555, 282] width 13 height 13
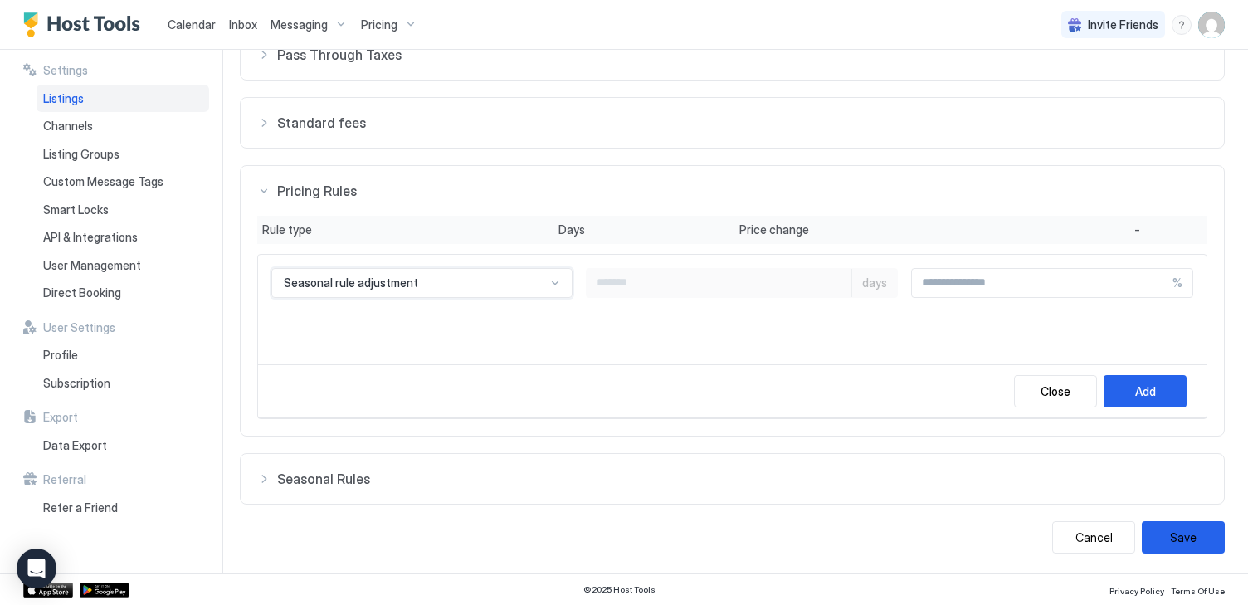
click at [549, 279] on div at bounding box center [555, 282] width 13 height 13
click at [1144, 389] on div "Add" at bounding box center [1145, 391] width 21 height 17
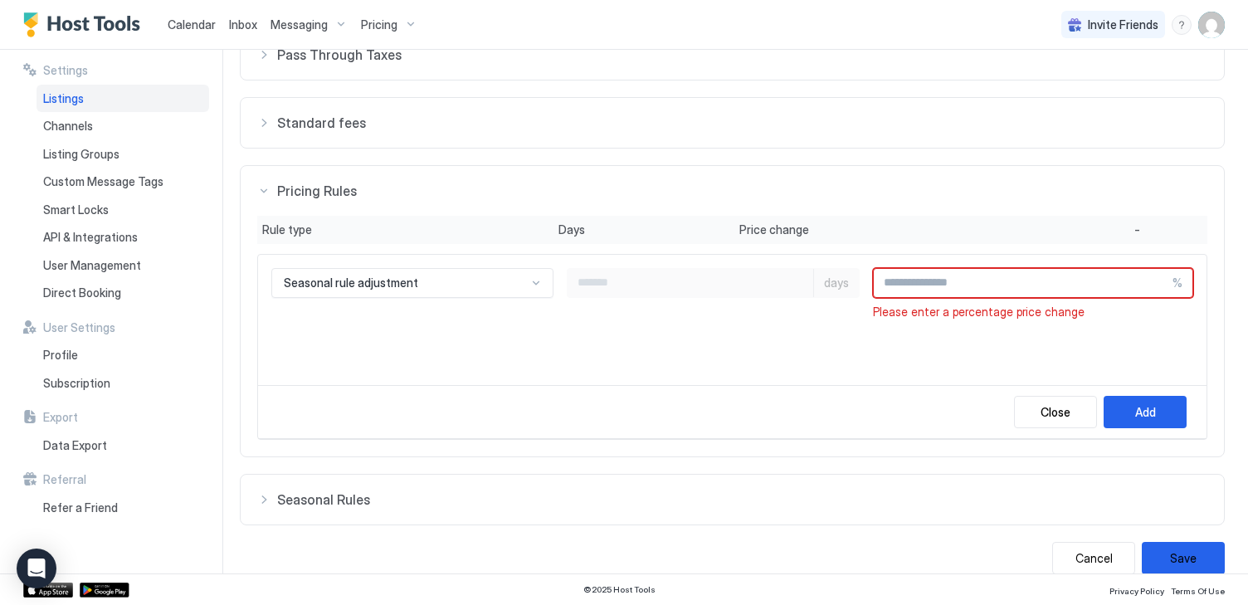
click at [1051, 281] on input "Input Field" at bounding box center [1023, 283] width 299 height 28
click at [1137, 281] on input "Input Field" at bounding box center [1023, 283] width 299 height 28
click at [1058, 408] on div "Close" at bounding box center [1056, 411] width 30 height 17
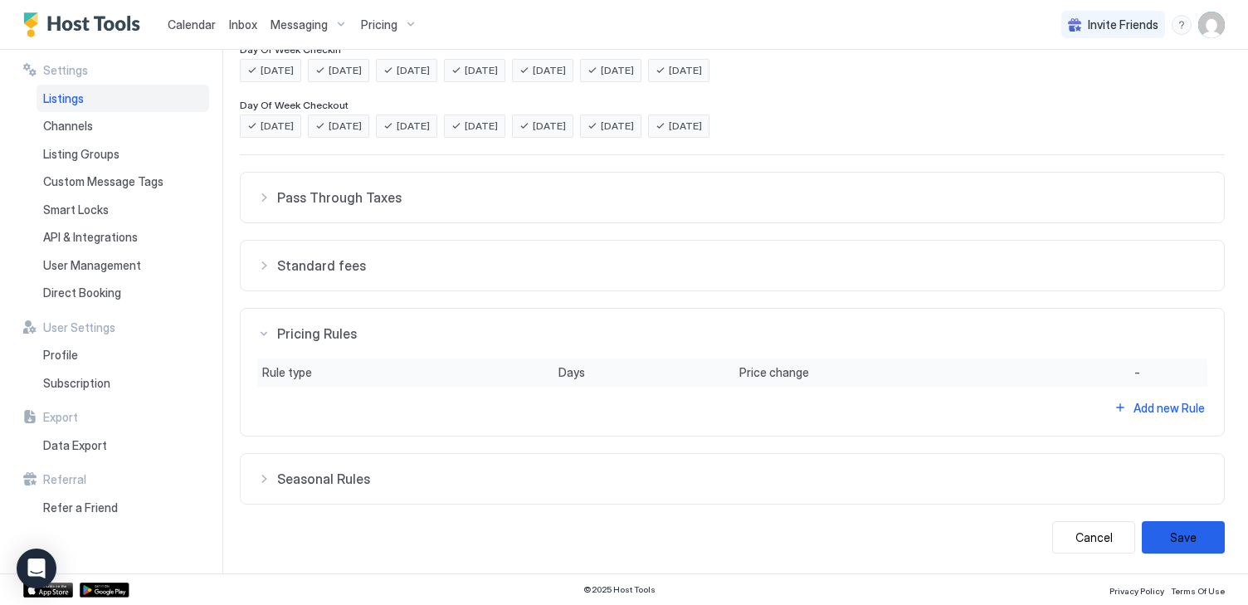
click at [995, 466] on button "Seasonal Rules" at bounding box center [732, 479] width 983 height 50
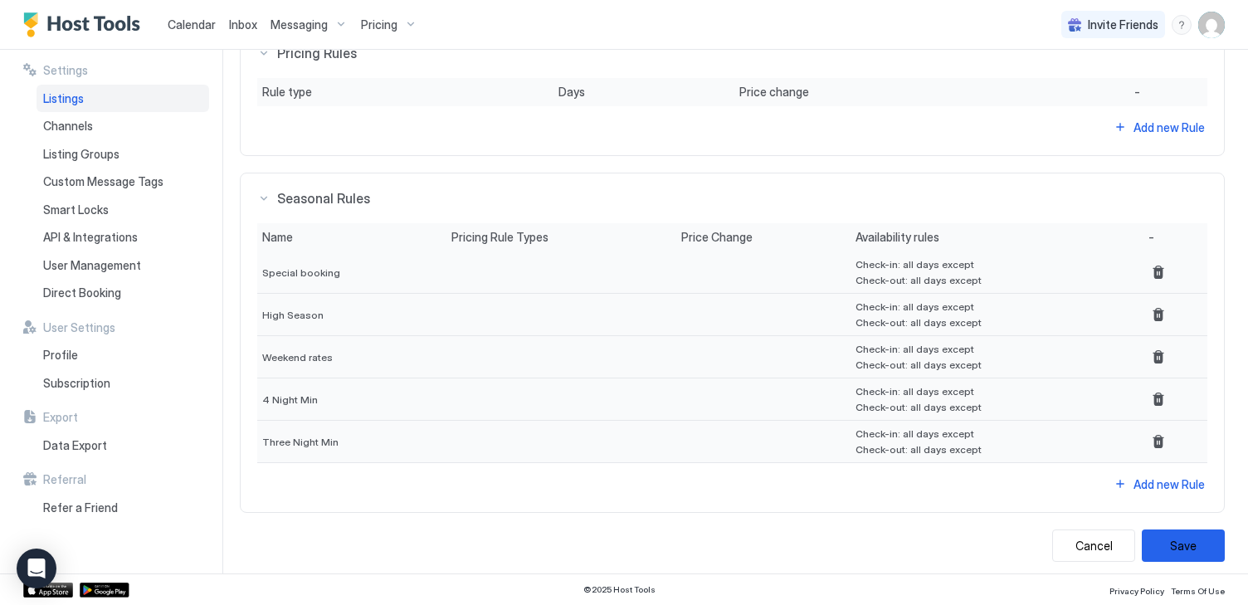
scroll to position [686, 0]
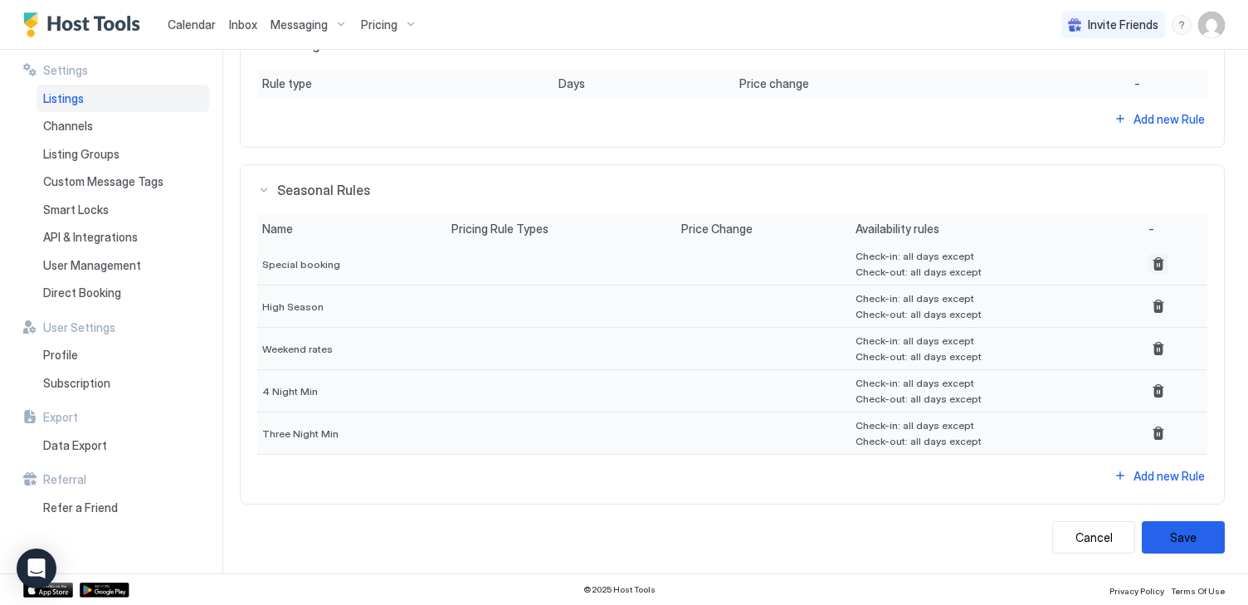
click at [1156, 261] on button "Delete" at bounding box center [1159, 264] width 20 height 20
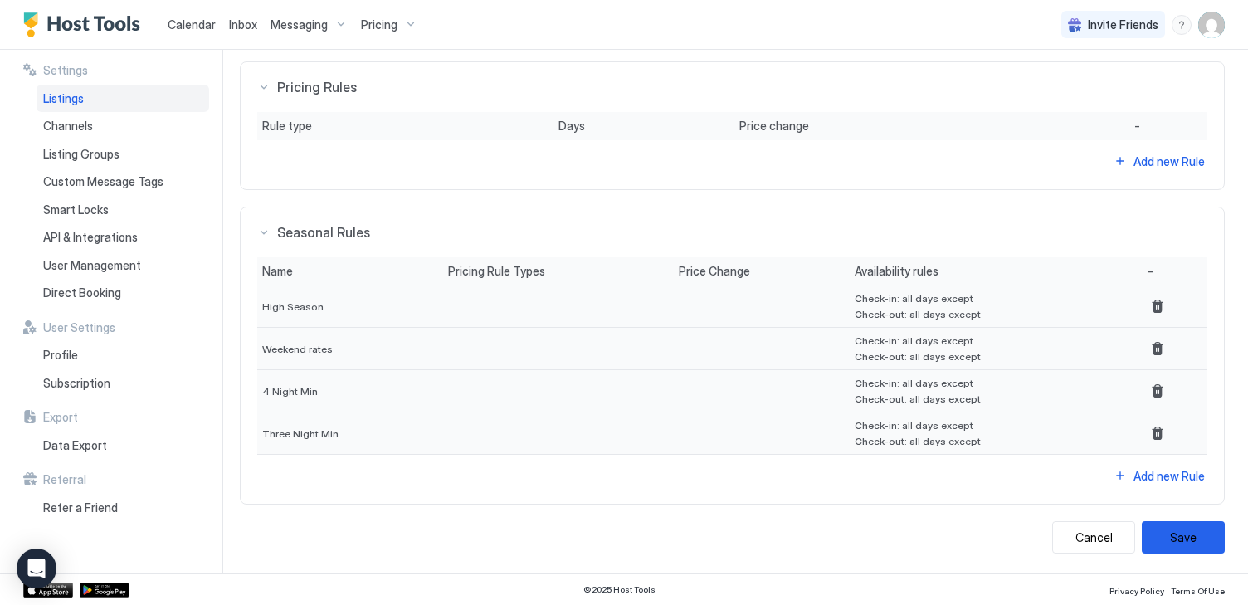
scroll to position [643, 0]
click at [1158, 302] on button "Delete" at bounding box center [1158, 306] width 20 height 20
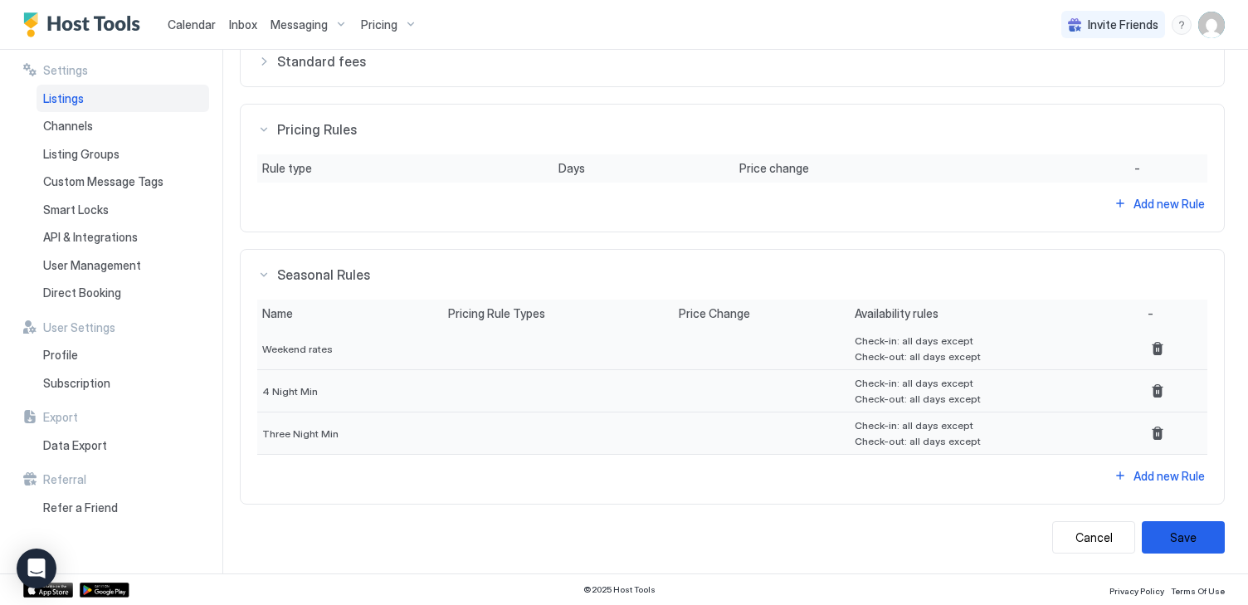
scroll to position [601, 0]
click at [775, 344] on div at bounding box center [761, 349] width 175 height 42
click at [1150, 386] on button "Delete" at bounding box center [1158, 391] width 20 height 20
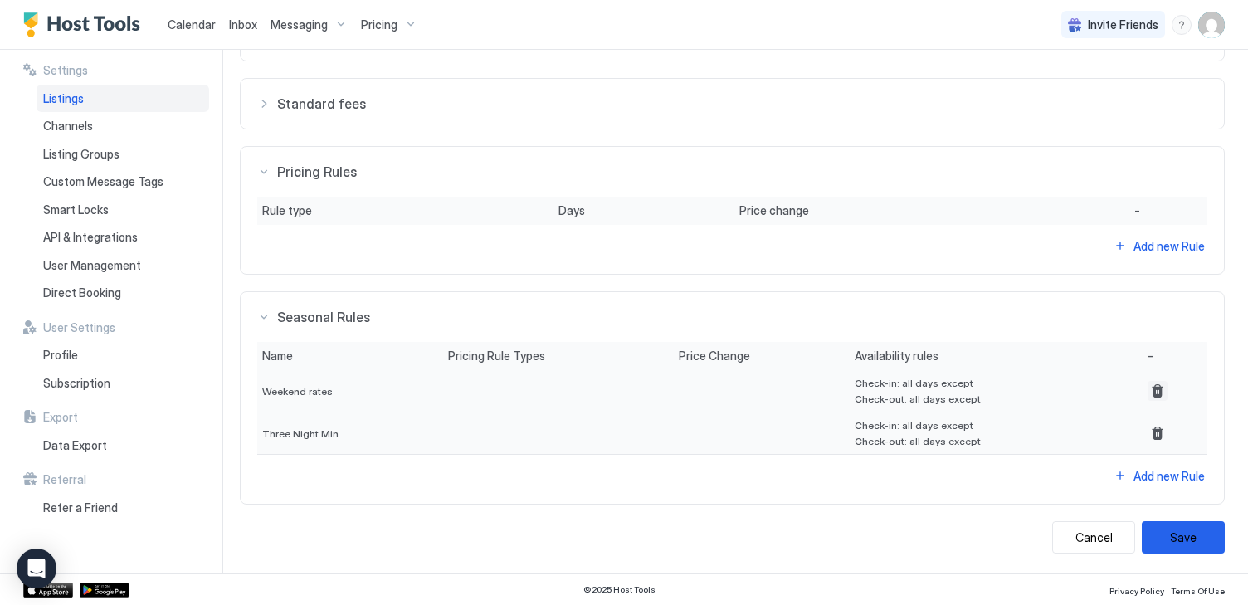
scroll to position [559, 0]
click at [1076, 387] on div "Check-in: all days except Check-out: all days except" at bounding box center [997, 391] width 284 height 28
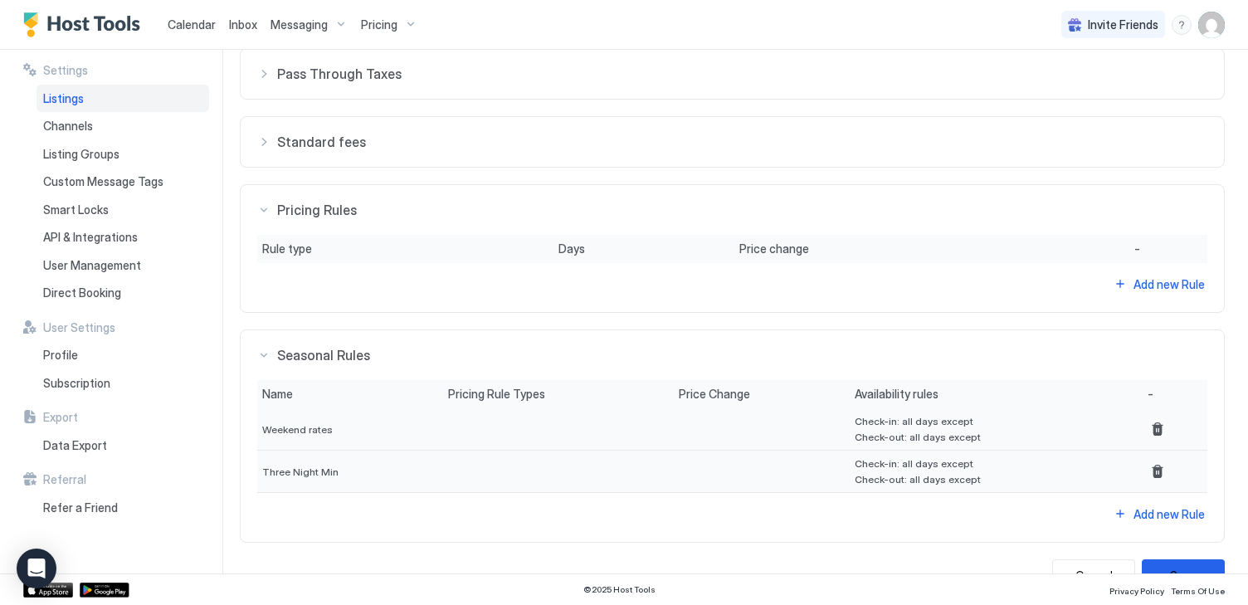
scroll to position [522, 0]
click at [471, 250] on div "Rule type" at bounding box center [405, 247] width 286 height 15
click at [1142, 283] on div "Add new Rule" at bounding box center [1169, 282] width 71 height 17
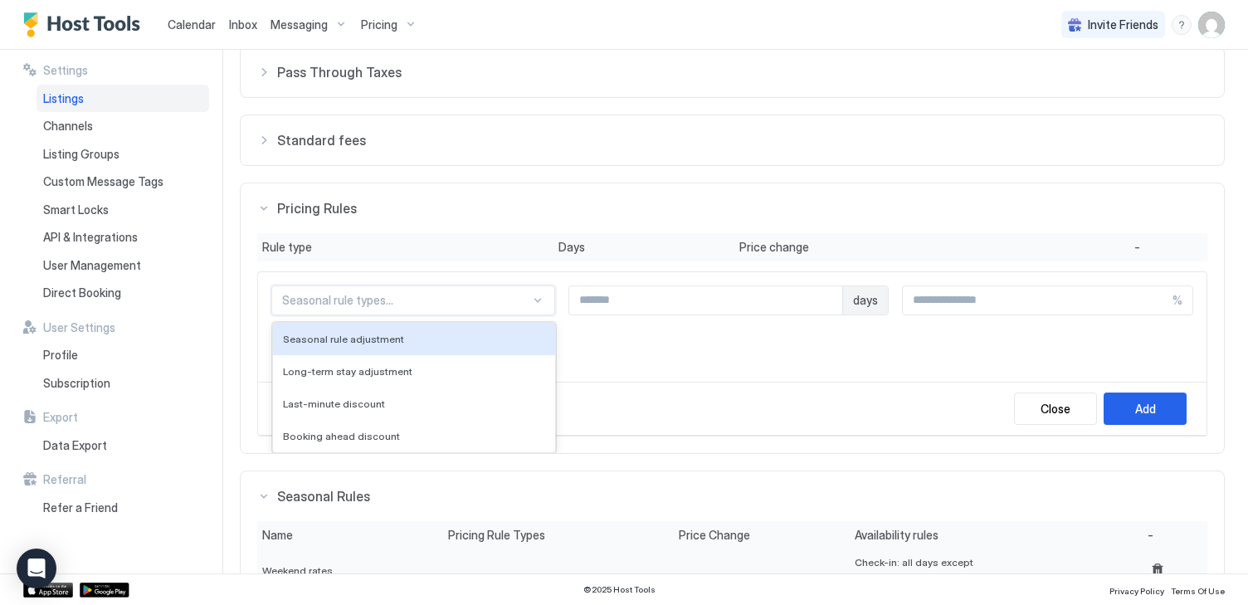
click at [488, 306] on div at bounding box center [406, 300] width 248 height 15
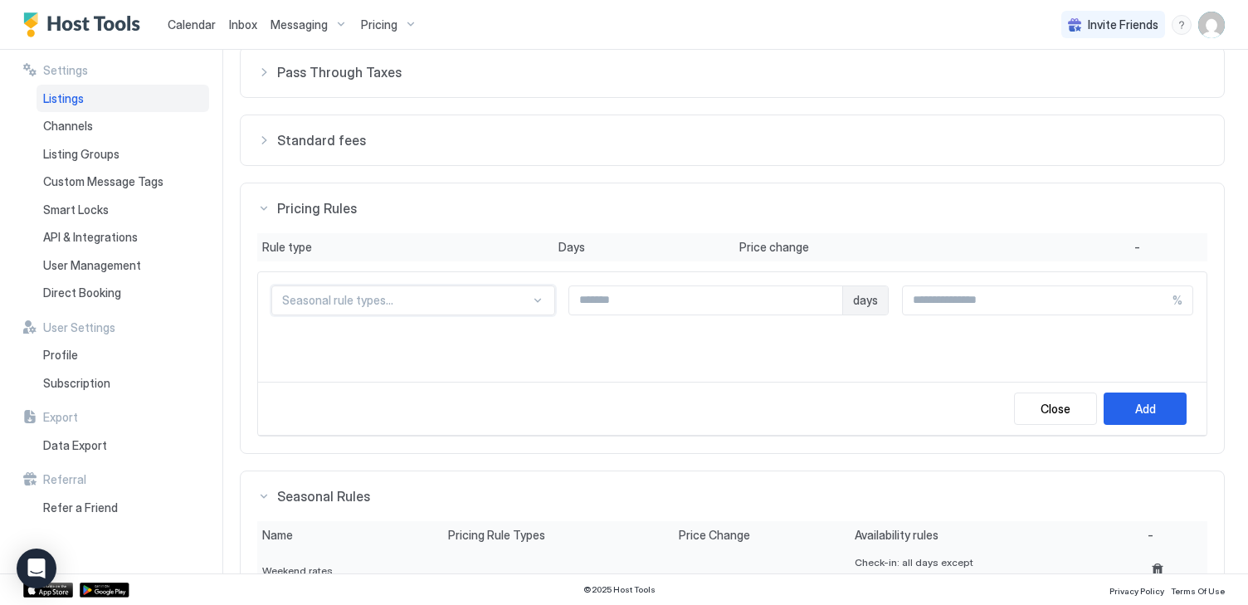
click at [471, 299] on div at bounding box center [406, 300] width 248 height 15
click at [855, 301] on span "days" at bounding box center [865, 300] width 25 height 15
click at [793, 295] on input "Input Field" at bounding box center [705, 300] width 273 height 28
click at [874, 304] on span "days" at bounding box center [865, 300] width 25 height 15
click at [1060, 408] on div "Close" at bounding box center [1056, 408] width 30 height 17
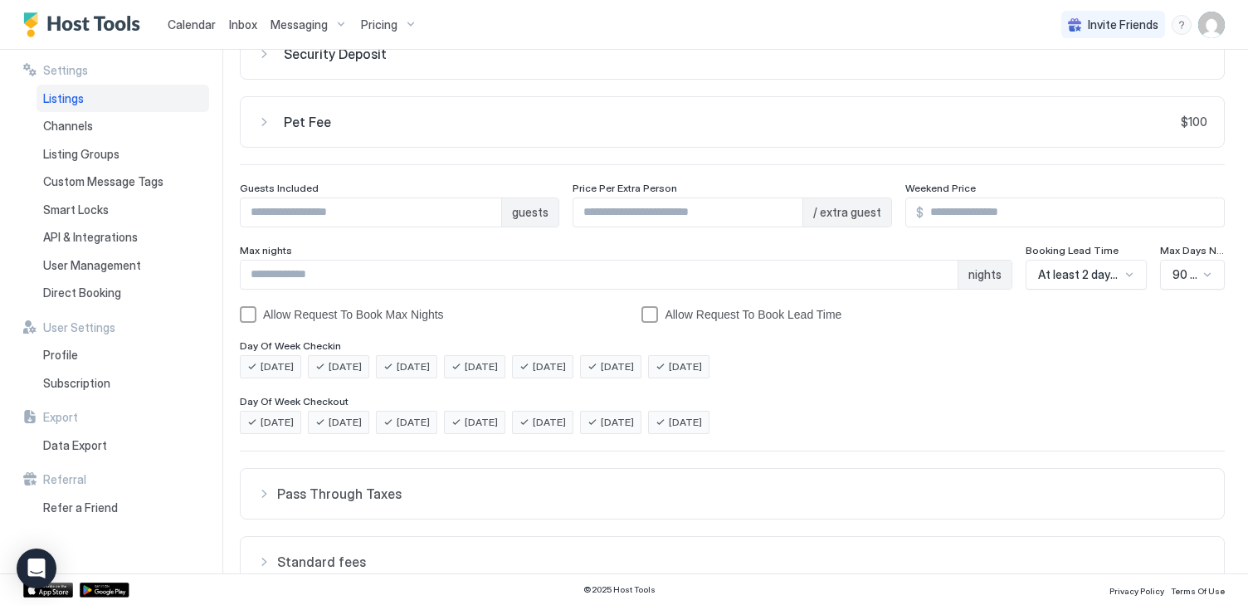
scroll to position [0, 0]
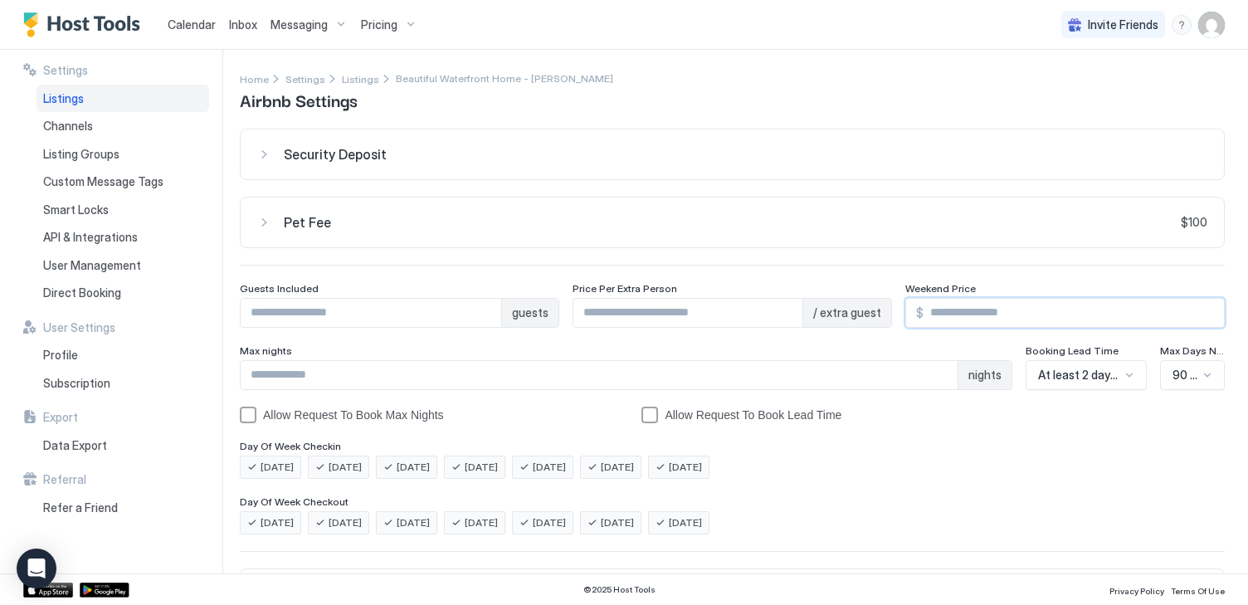
click at [1035, 305] on input "***" at bounding box center [1074, 313] width 300 height 28
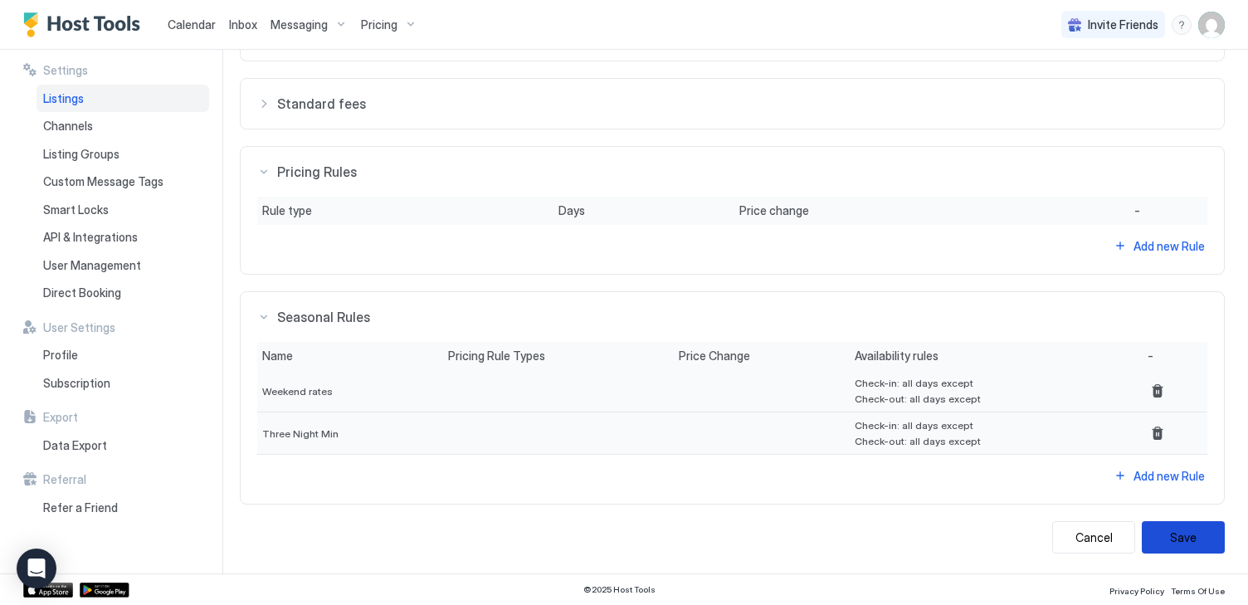
click at [1181, 546] on button "Save" at bounding box center [1183, 537] width 83 height 32
click at [1174, 530] on button "Save" at bounding box center [1183, 537] width 83 height 32
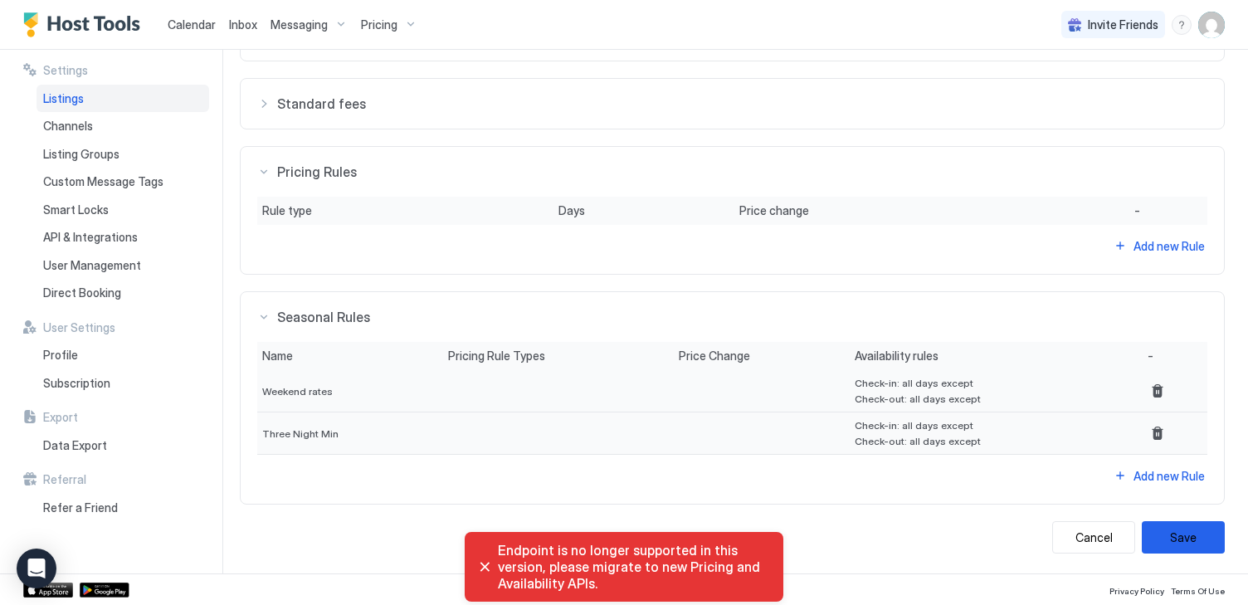
click at [615, 554] on span "Endpoint is no longer supported in this version, please migrate to new Pricing …" at bounding box center [634, 567] width 272 height 50
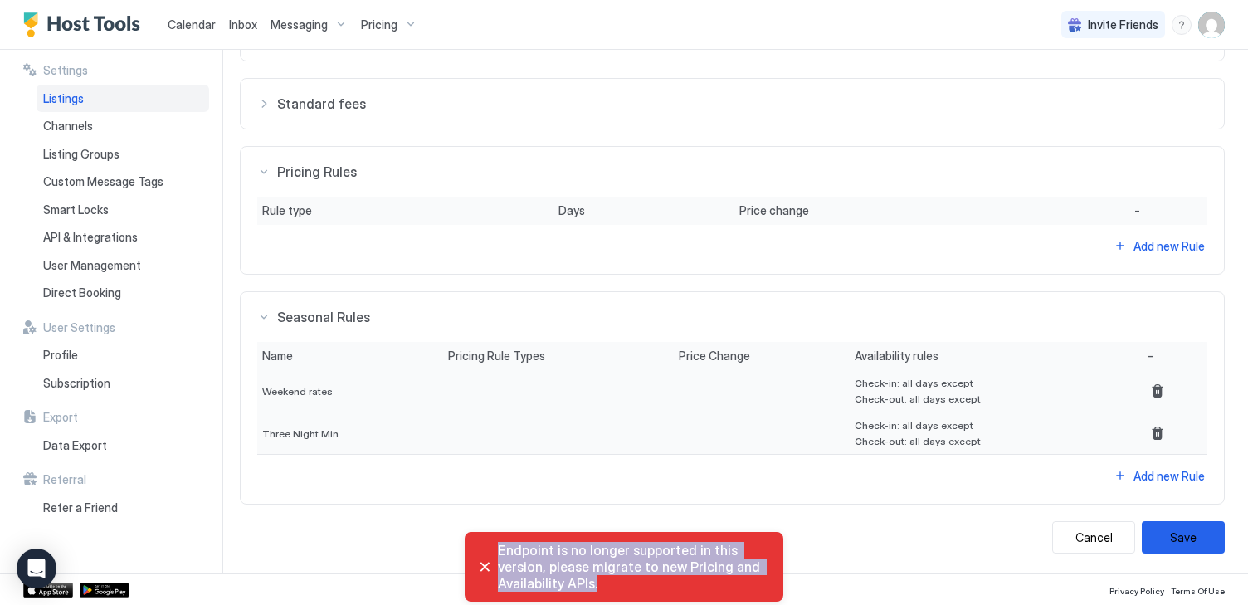
click at [615, 554] on span "Endpoint is no longer supported in this version, please migrate to new Pricing …" at bounding box center [634, 567] width 272 height 50
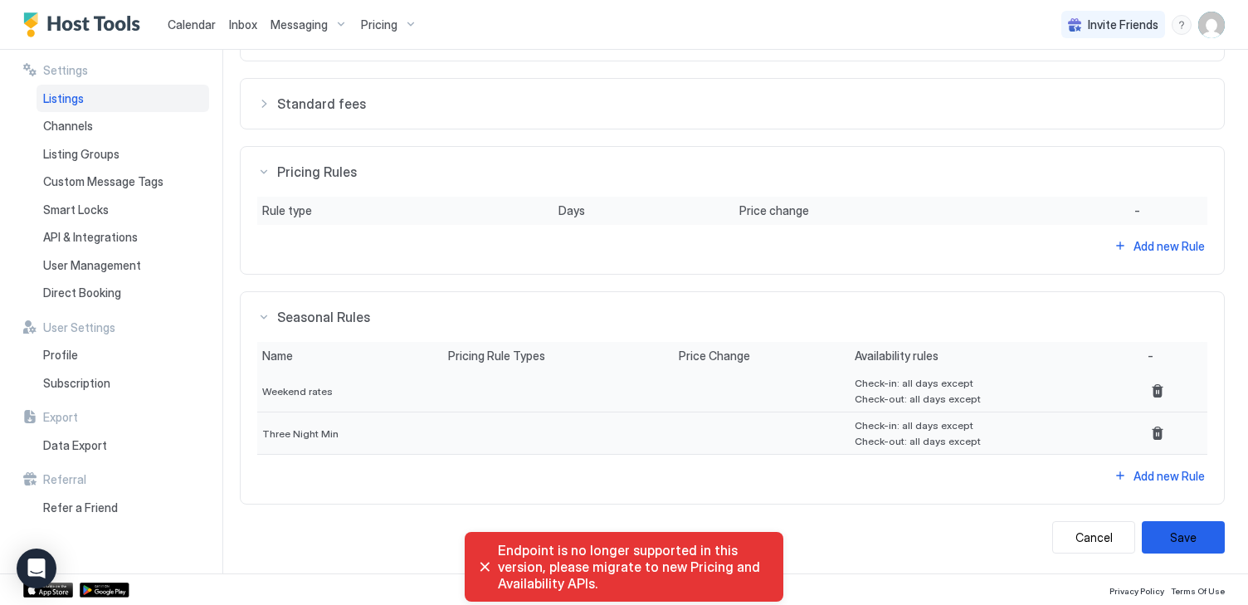
click at [583, 500] on section "Name Pricing Rule Types Price Change Availability rules - Weekend rates Check-i…" at bounding box center [732, 423] width 983 height 162
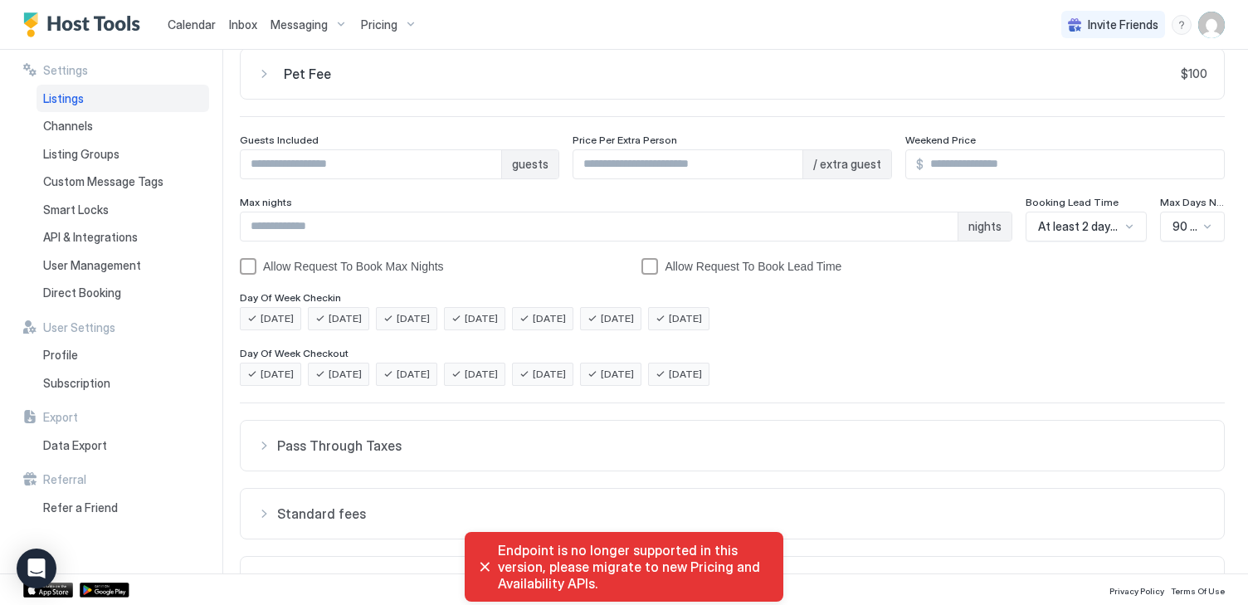
scroll to position [0, 0]
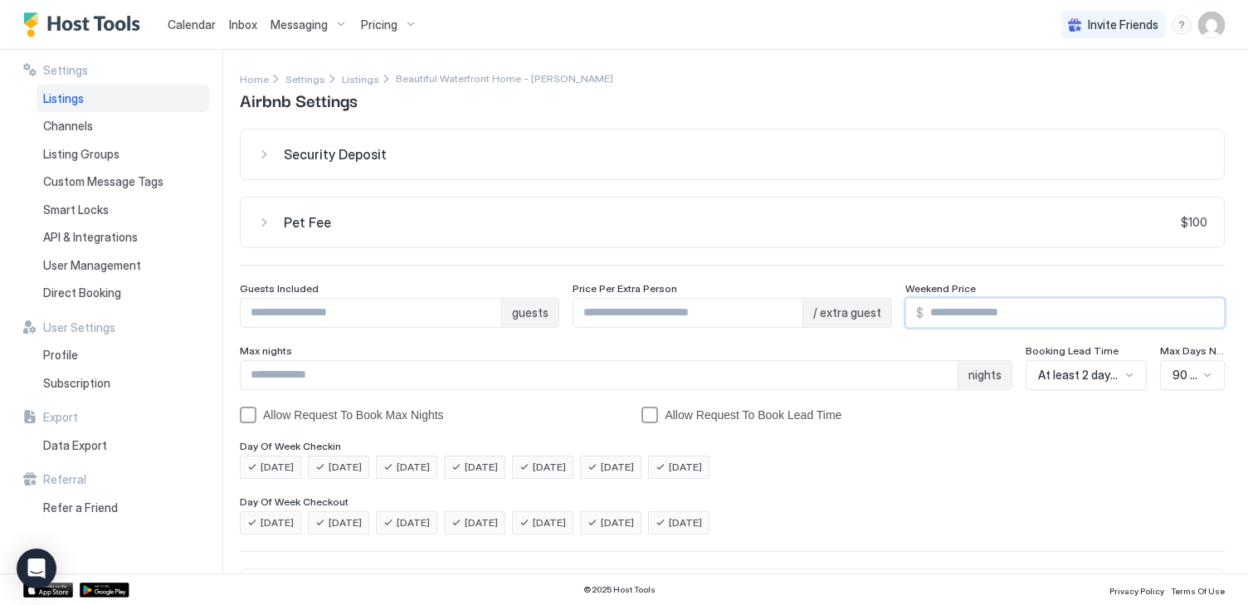
drag, startPoint x: 959, startPoint y: 314, endPoint x: 937, endPoint y: 314, distance: 21.6
click at [937, 314] on input "***" at bounding box center [1074, 313] width 300 height 28
type input "***"
click at [1037, 507] on div "Day Of Week Checkout" at bounding box center [732, 503] width 985 height 16
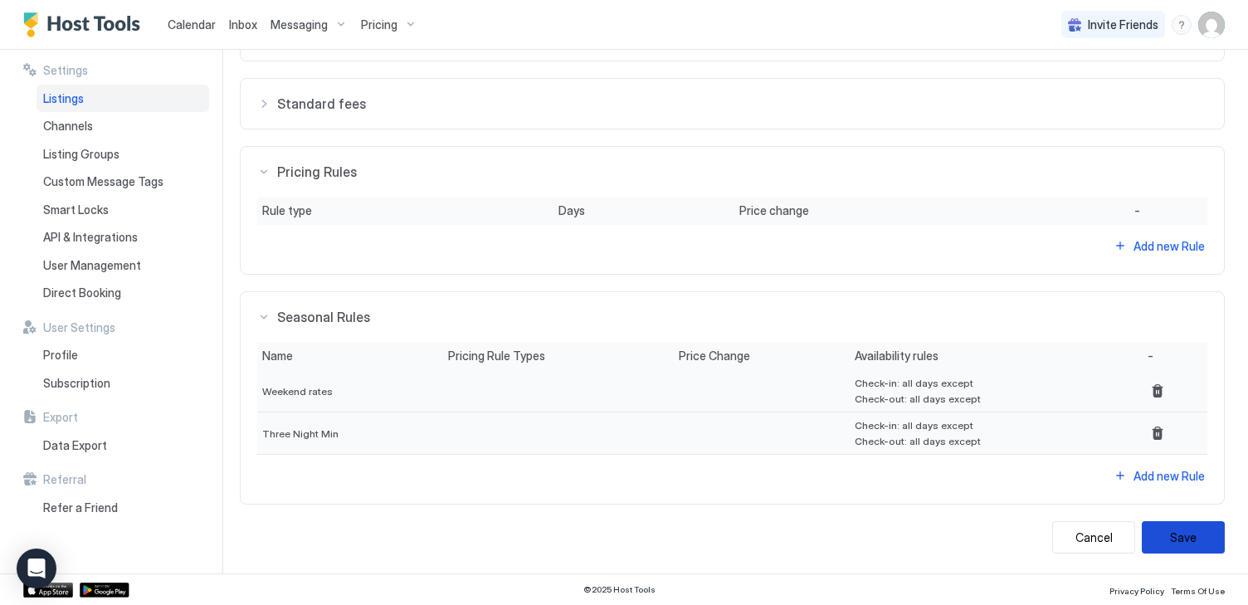
click at [1179, 550] on button "Save" at bounding box center [1183, 537] width 83 height 32
click at [1179, 543] on button "Save" at bounding box center [1183, 537] width 83 height 32
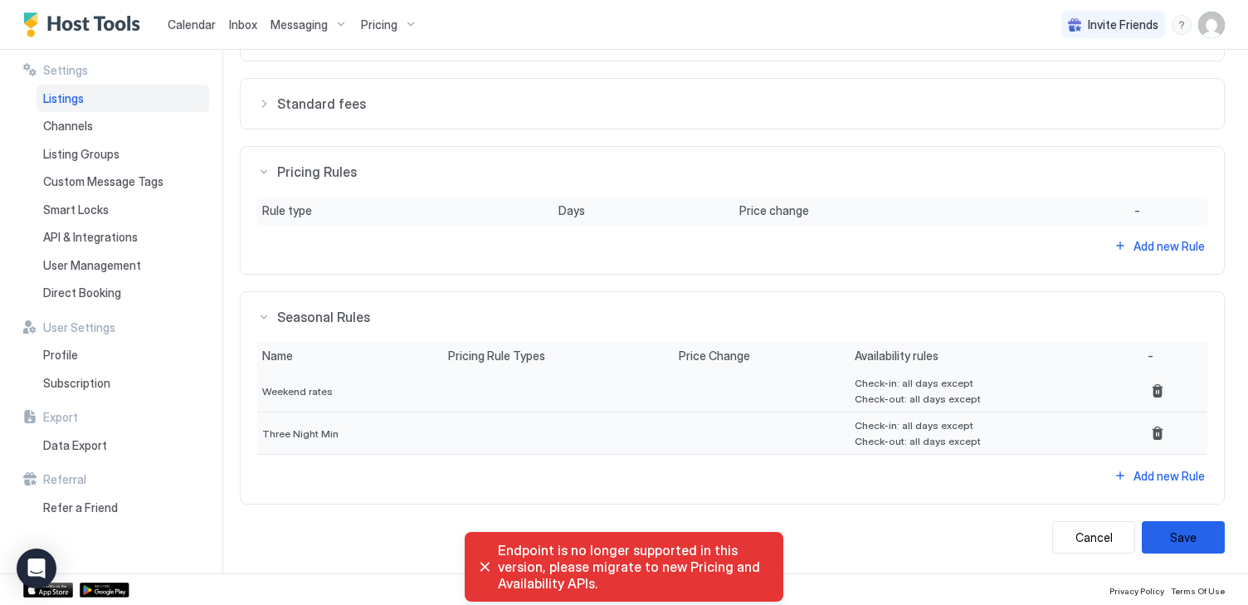
click at [713, 319] on span "Seasonal Rules" at bounding box center [742, 317] width 930 height 17
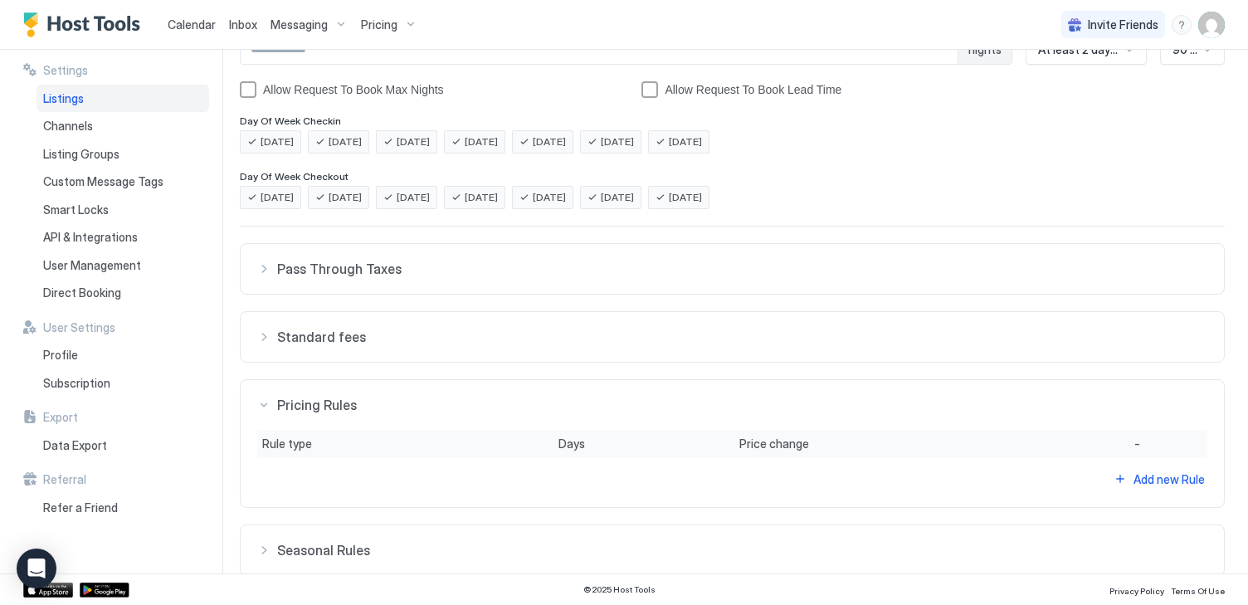
scroll to position [0, 0]
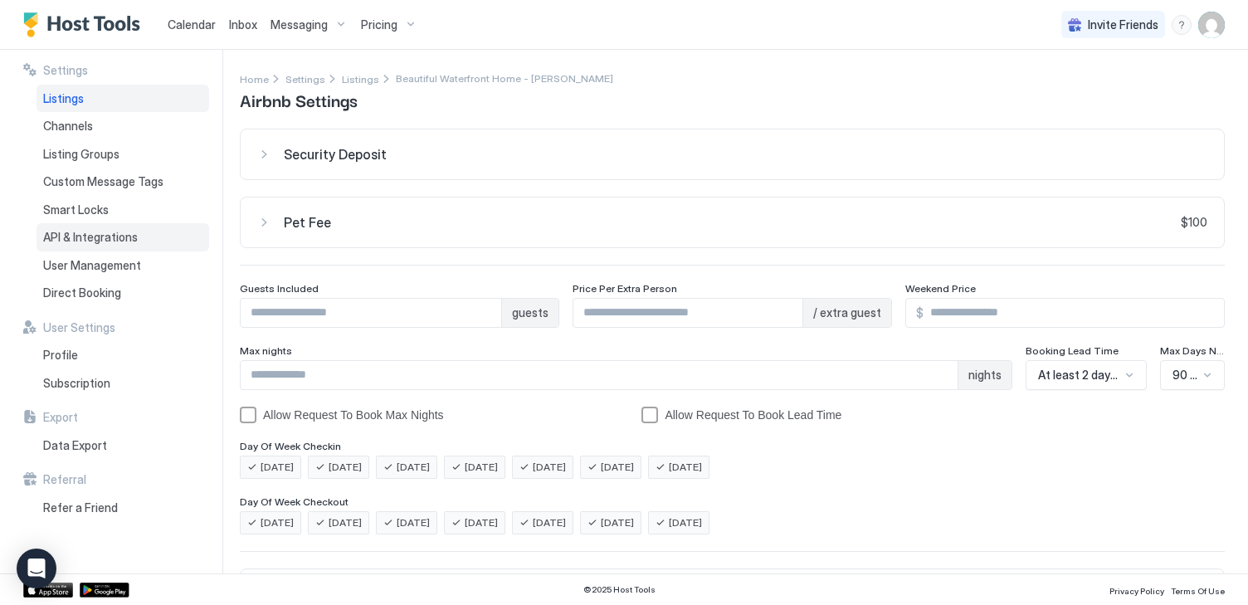
click at [81, 240] on span "API & Integrations" at bounding box center [90, 237] width 95 height 15
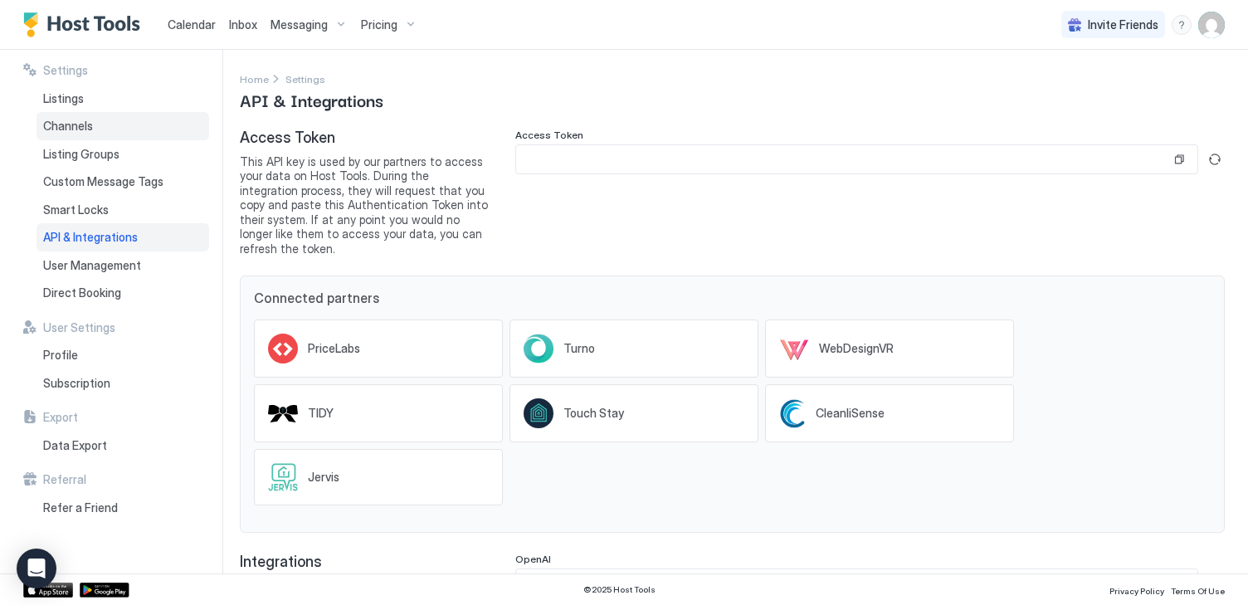
click at [57, 122] on span "Channels" at bounding box center [68, 126] width 50 height 15
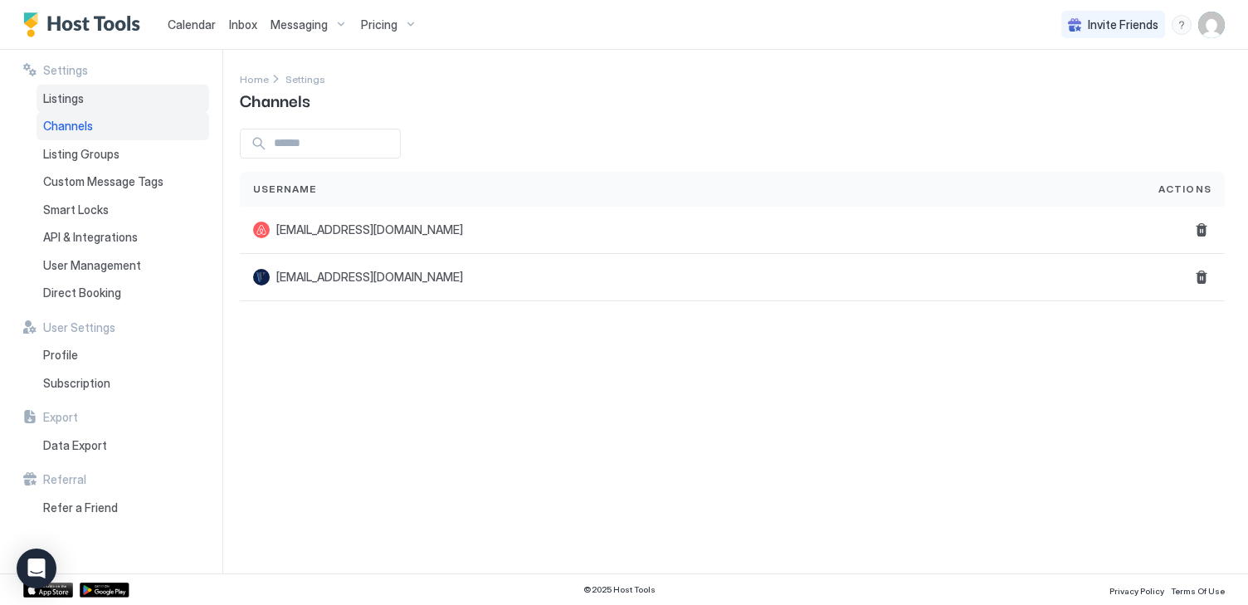
click at [54, 97] on span "Listings" at bounding box center [63, 98] width 41 height 15
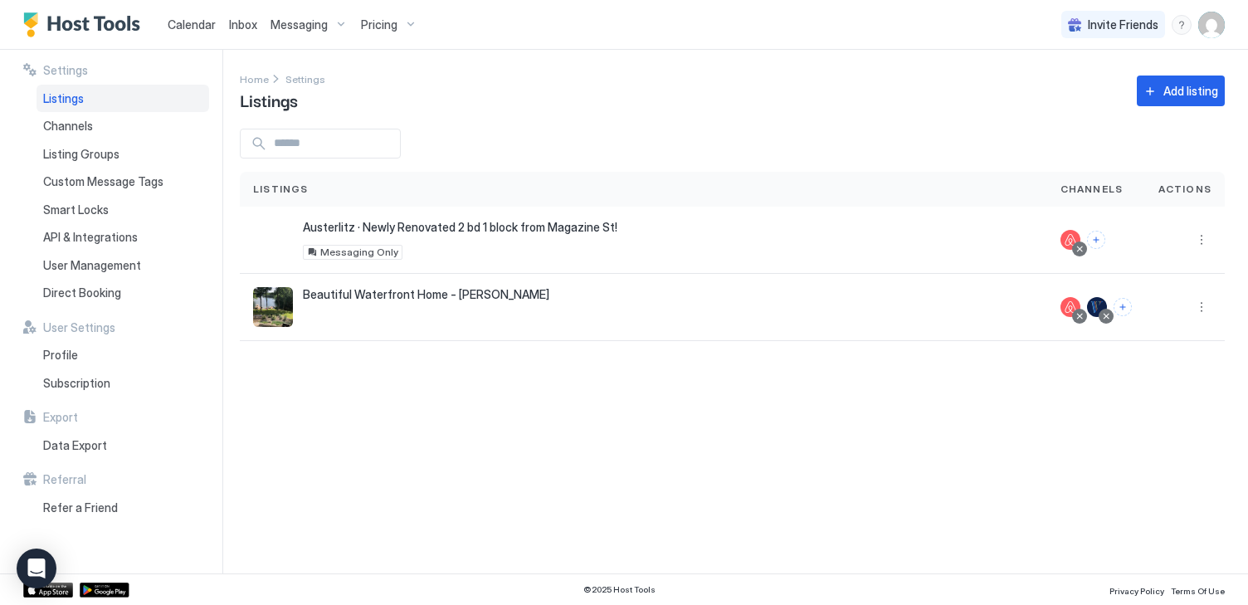
click at [373, 22] on span "Pricing" at bounding box center [379, 24] width 37 height 15
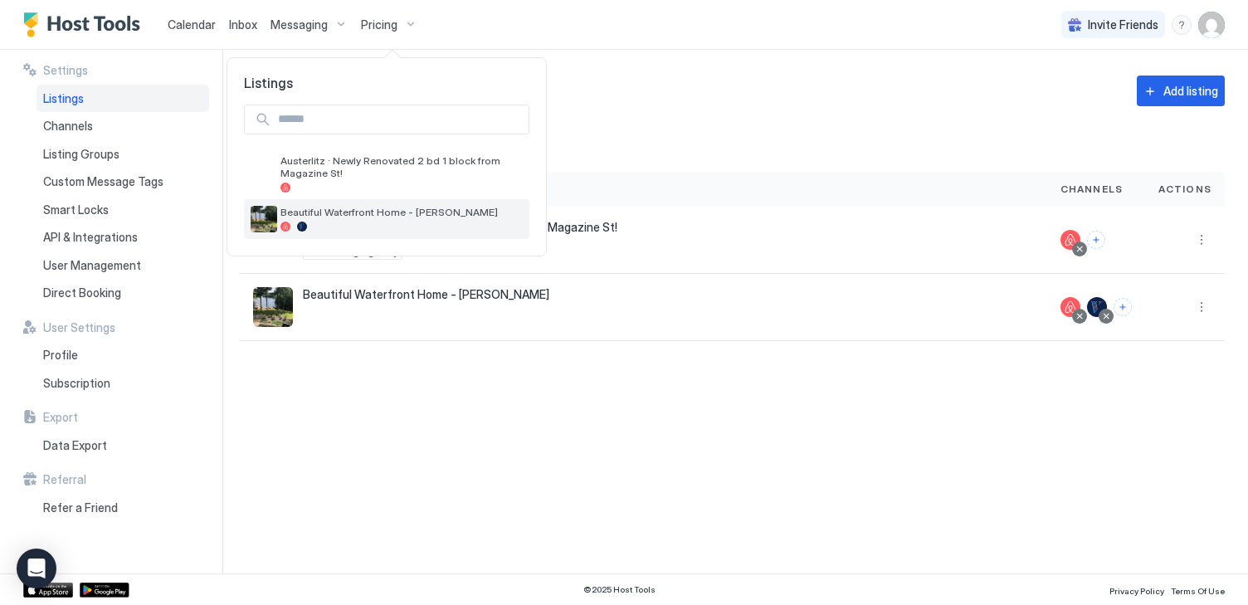
click at [334, 215] on span "Beautiful Waterfront Home - [PERSON_NAME]" at bounding box center [402, 212] width 242 height 12
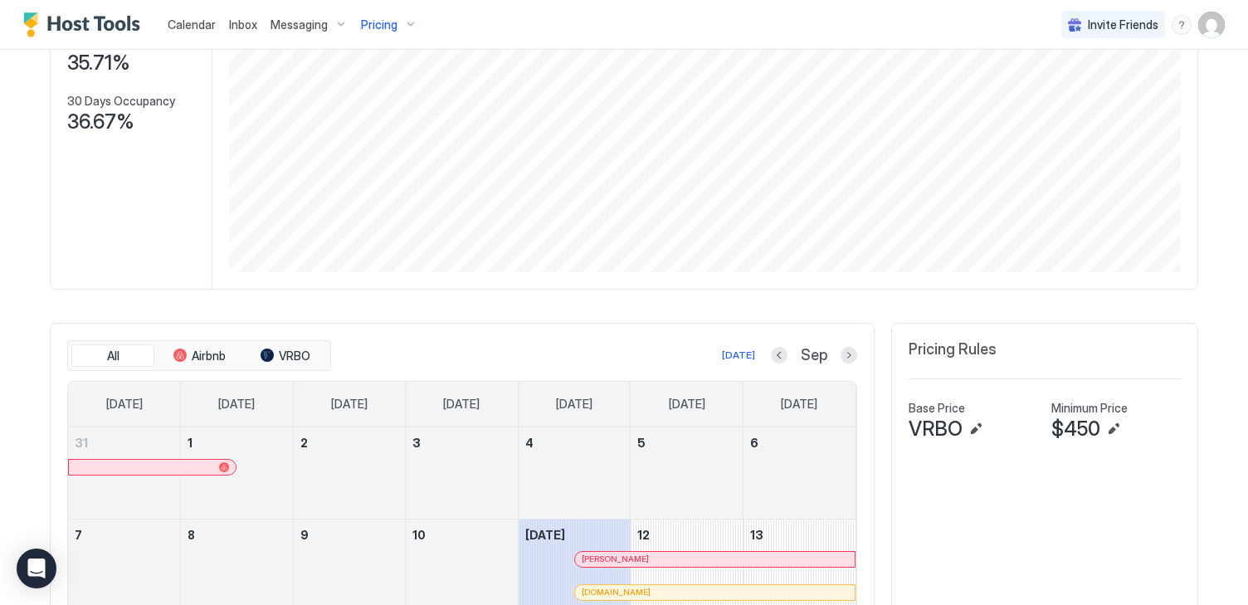
scroll to position [245, 0]
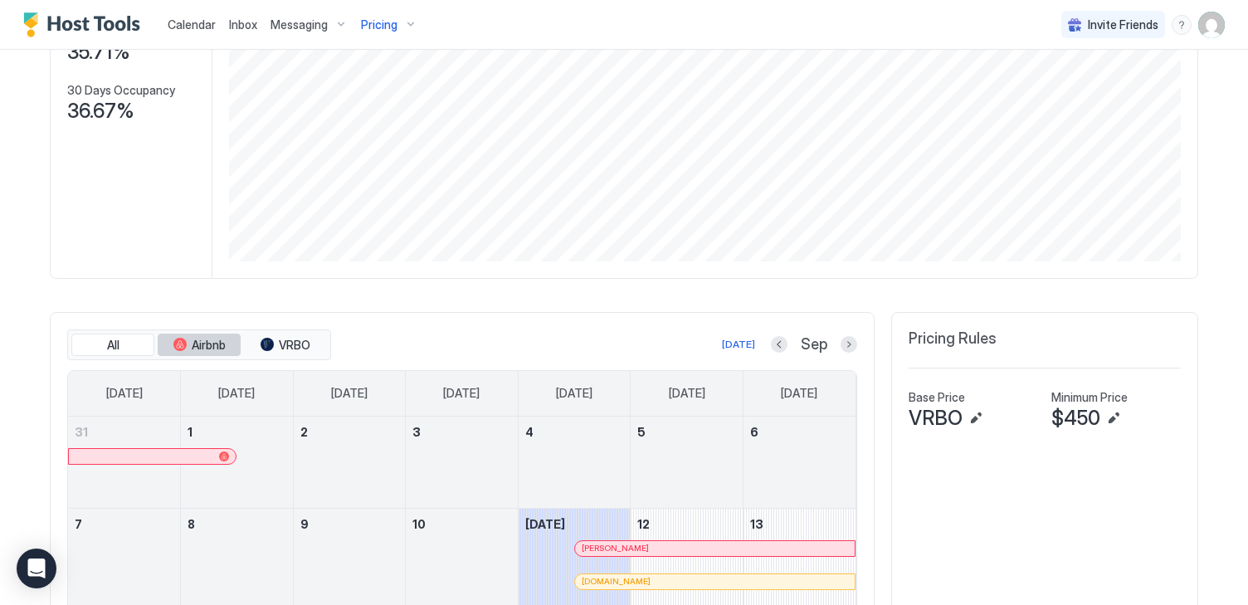
click at [208, 342] on span "Airbnb" at bounding box center [209, 345] width 34 height 15
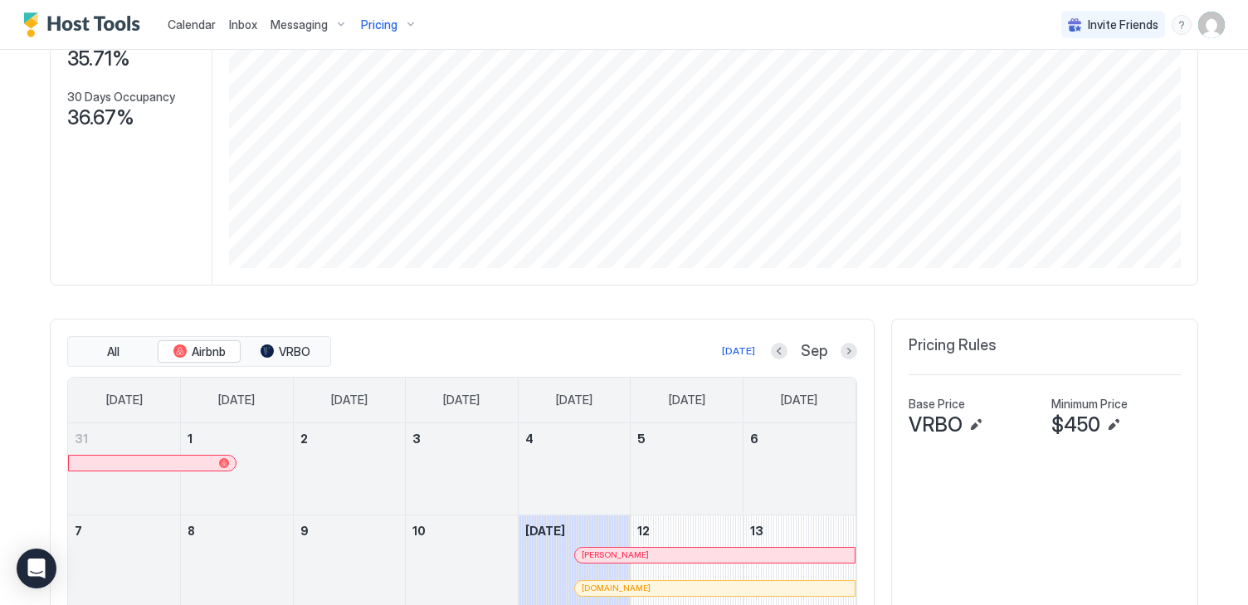
scroll to position [0, 0]
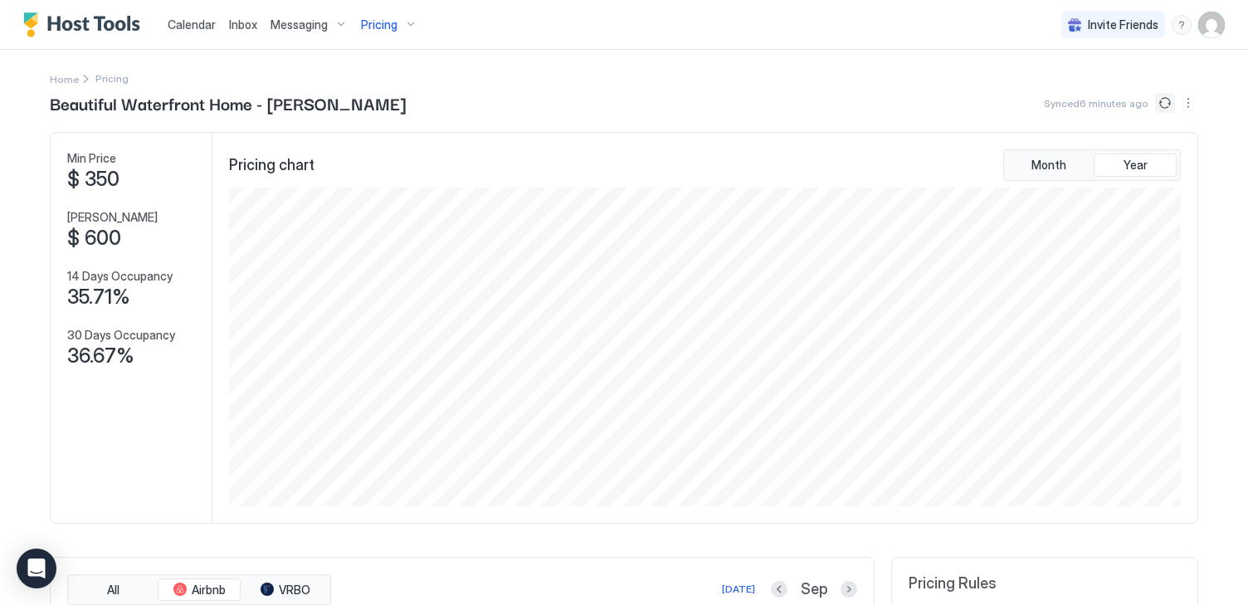
click at [1164, 99] on button "Sync prices" at bounding box center [1165, 103] width 20 height 20
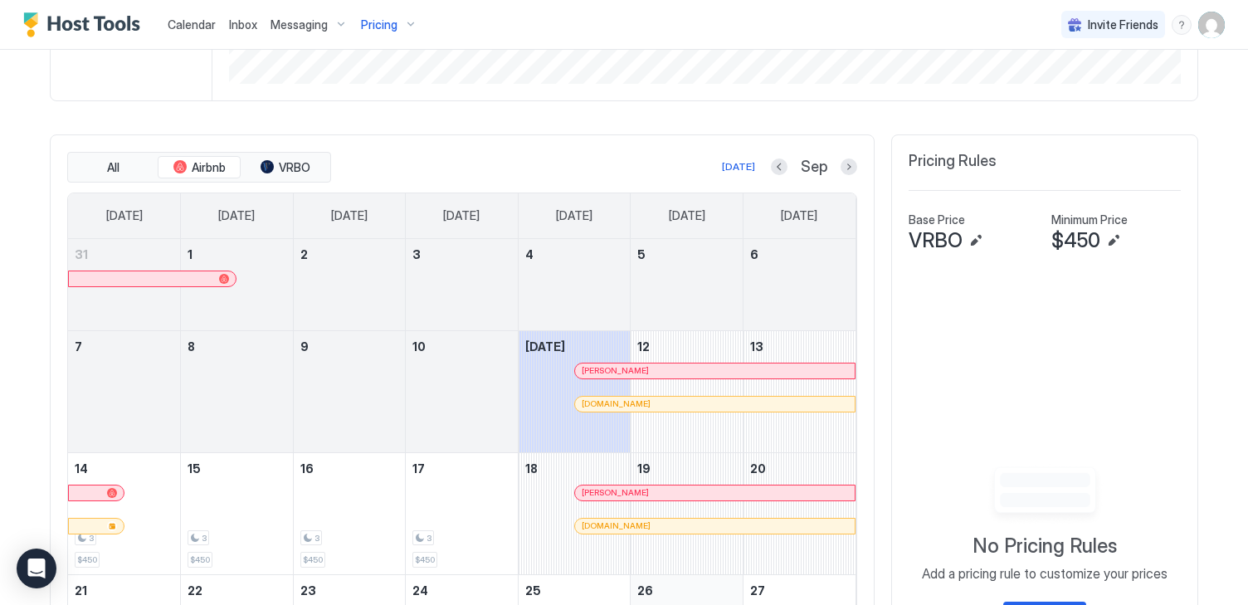
scroll to position [423, 0]
click at [851, 163] on button "Next month" at bounding box center [849, 166] width 17 height 17
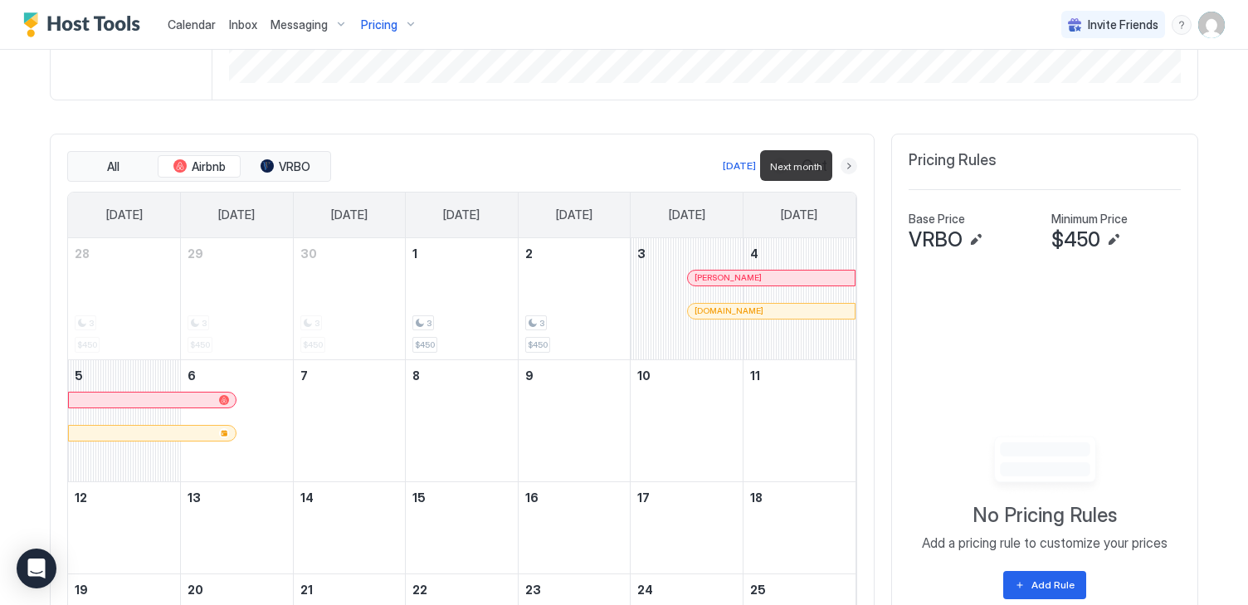
click at [851, 163] on button "Next month" at bounding box center [849, 166] width 17 height 17
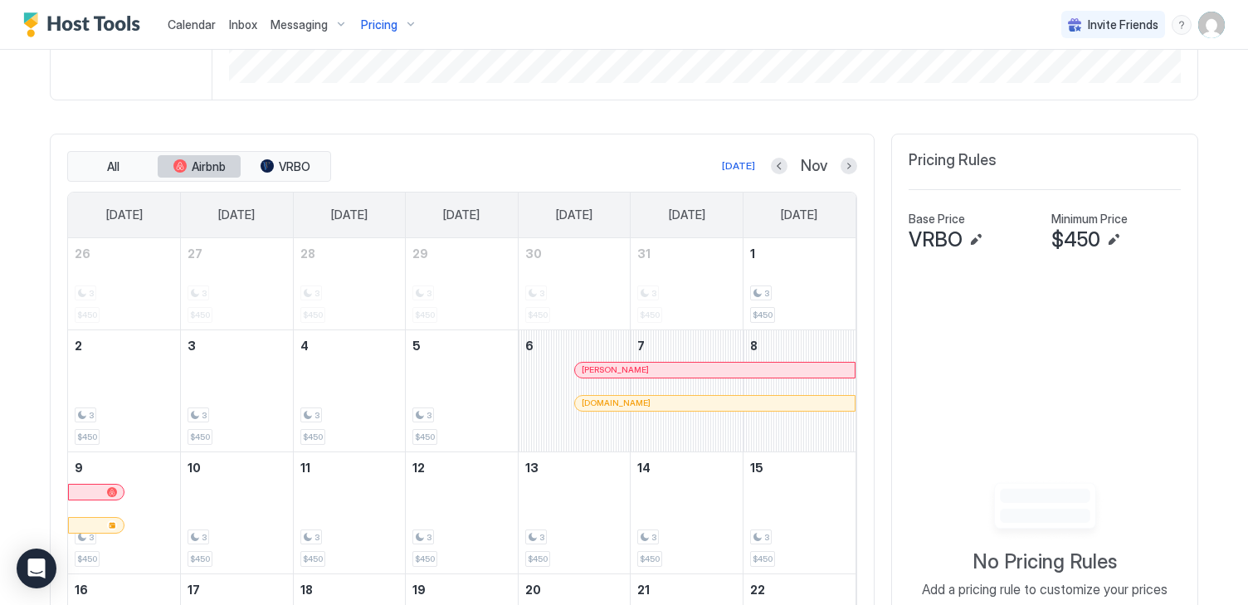
click at [193, 164] on span "Airbnb" at bounding box center [209, 166] width 34 height 15
click at [849, 164] on button "Next month" at bounding box center [849, 166] width 17 height 17
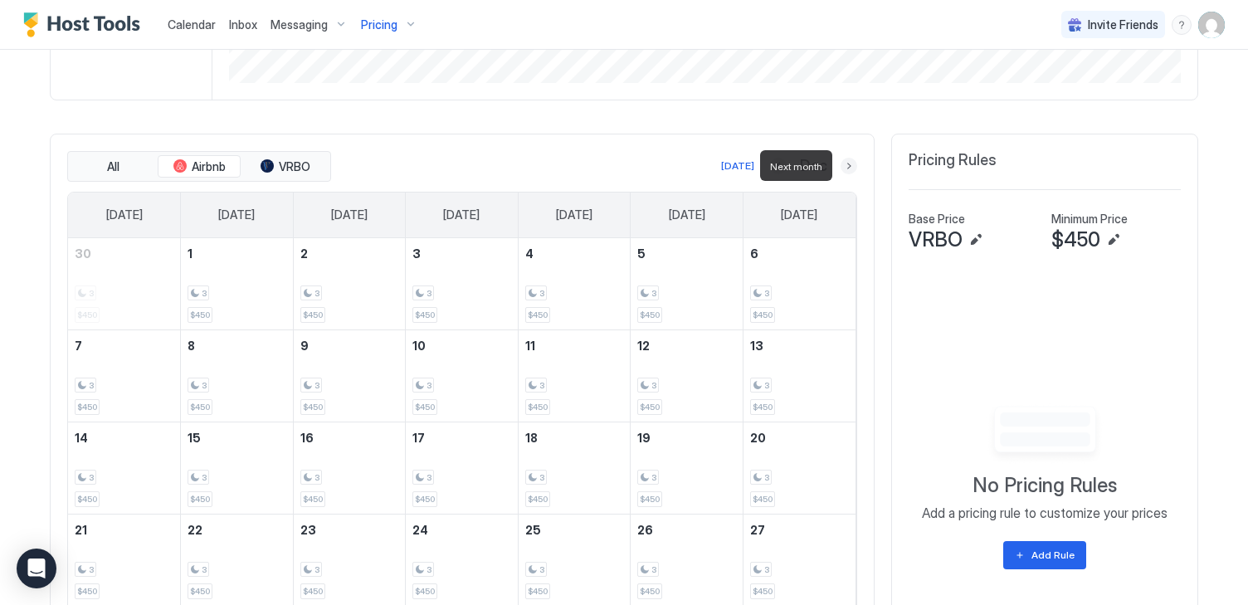
click at [849, 164] on button "Next month" at bounding box center [849, 166] width 17 height 17
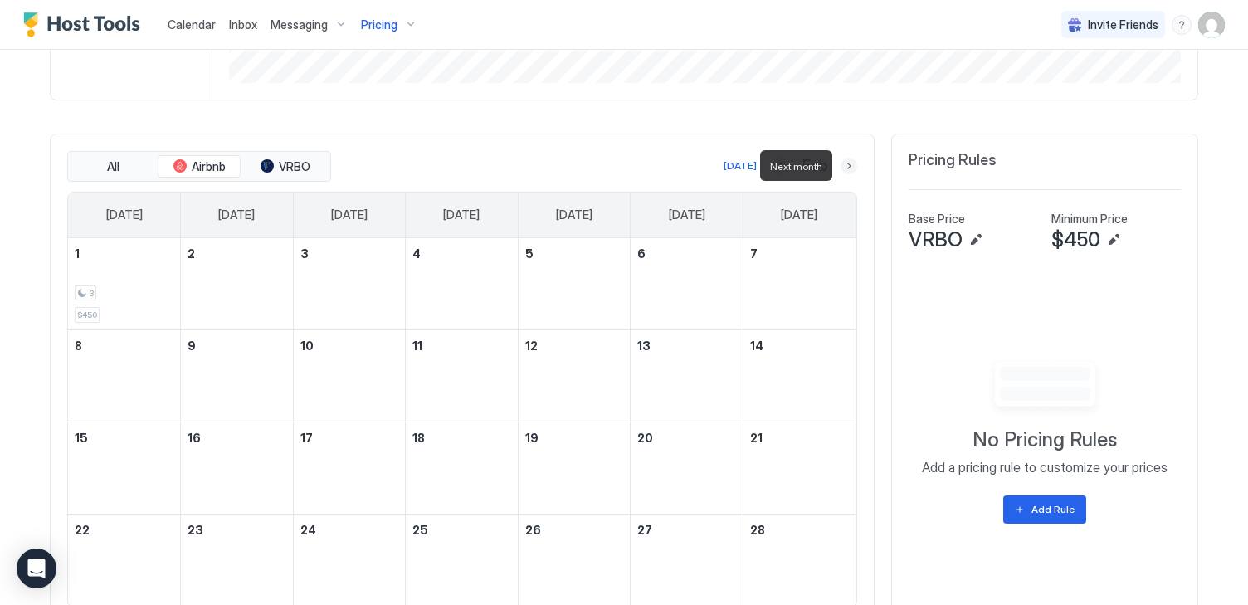
click at [849, 164] on button "Next month" at bounding box center [849, 166] width 17 height 17
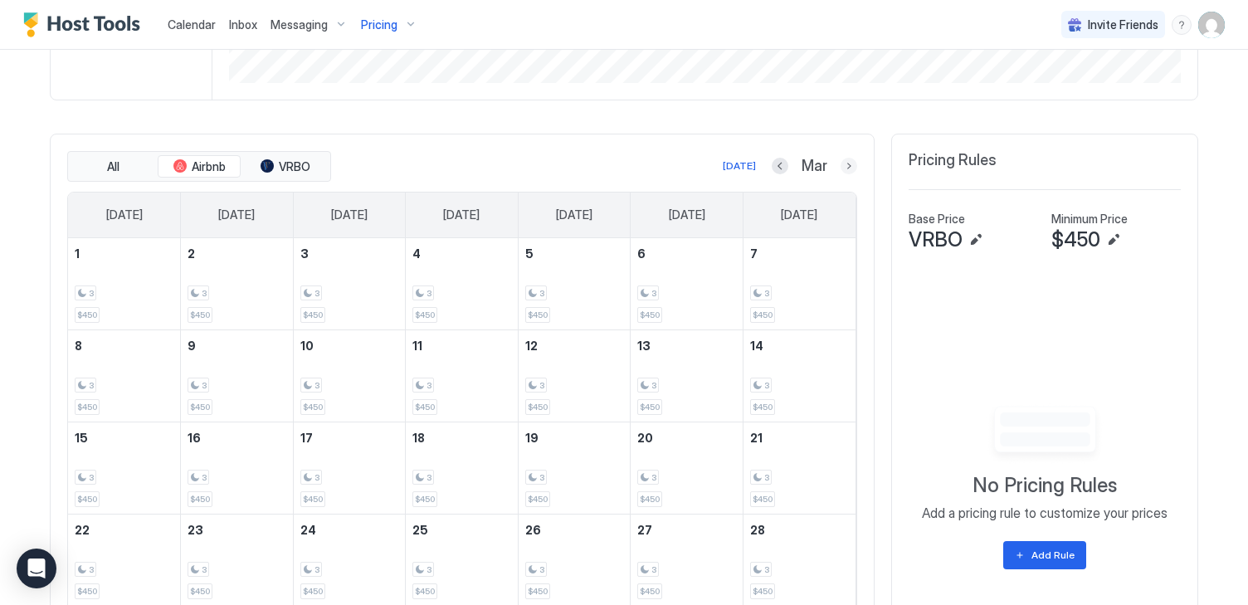
click at [846, 163] on button "Next month" at bounding box center [849, 166] width 17 height 17
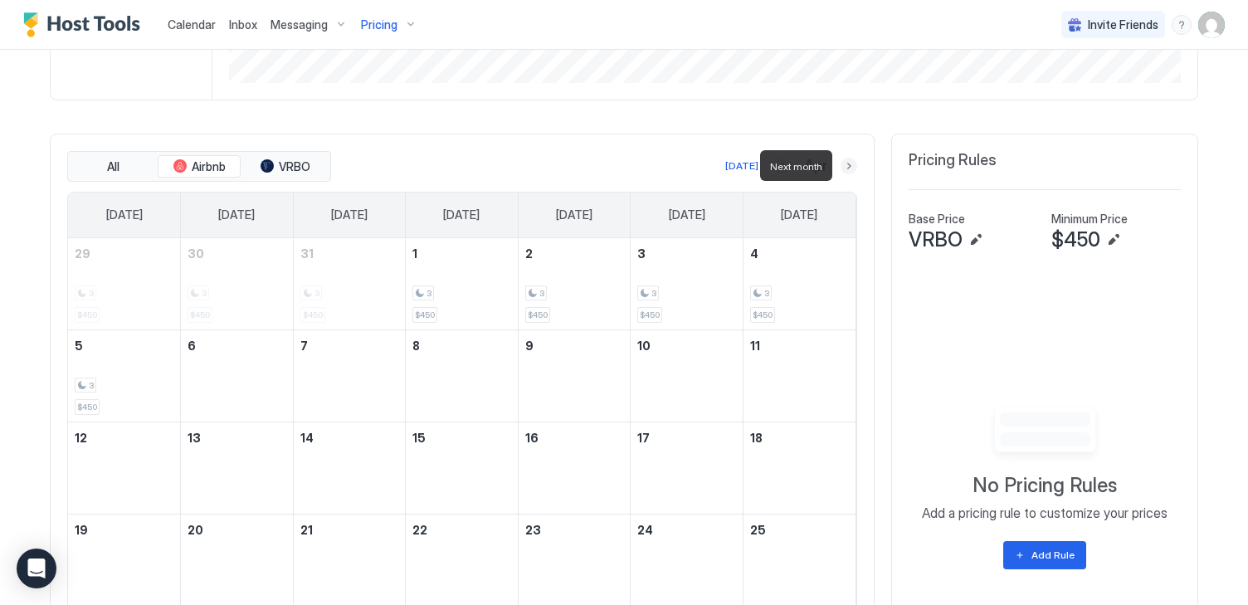
click at [846, 163] on button "Next month" at bounding box center [849, 166] width 17 height 17
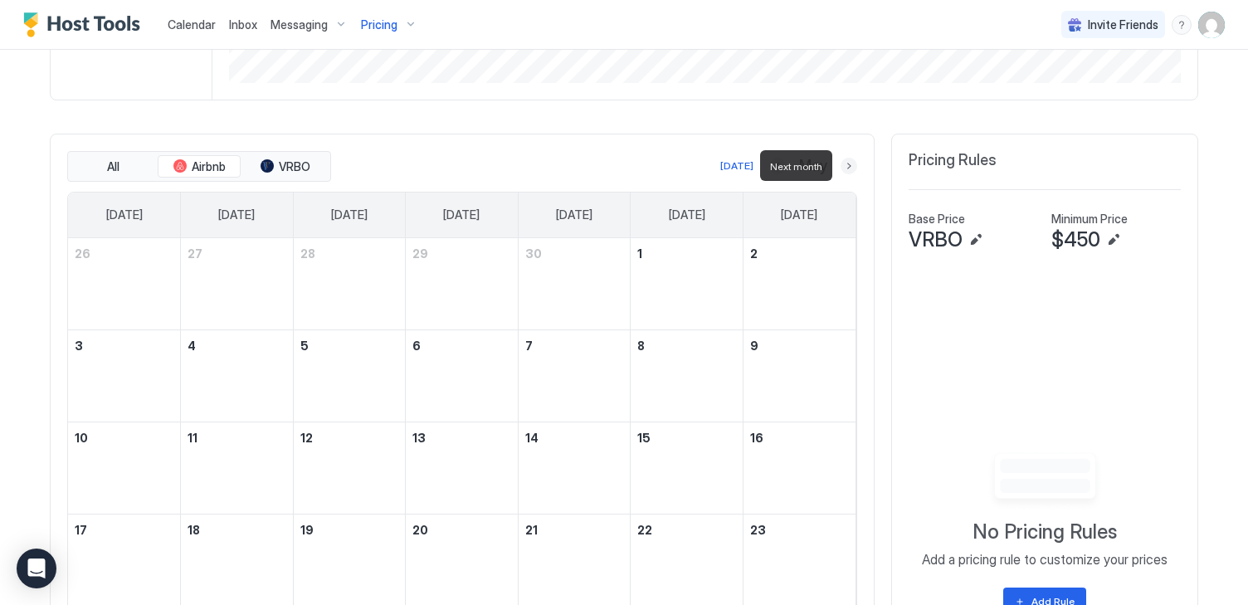
click at [846, 163] on button "Next month" at bounding box center [849, 166] width 17 height 17
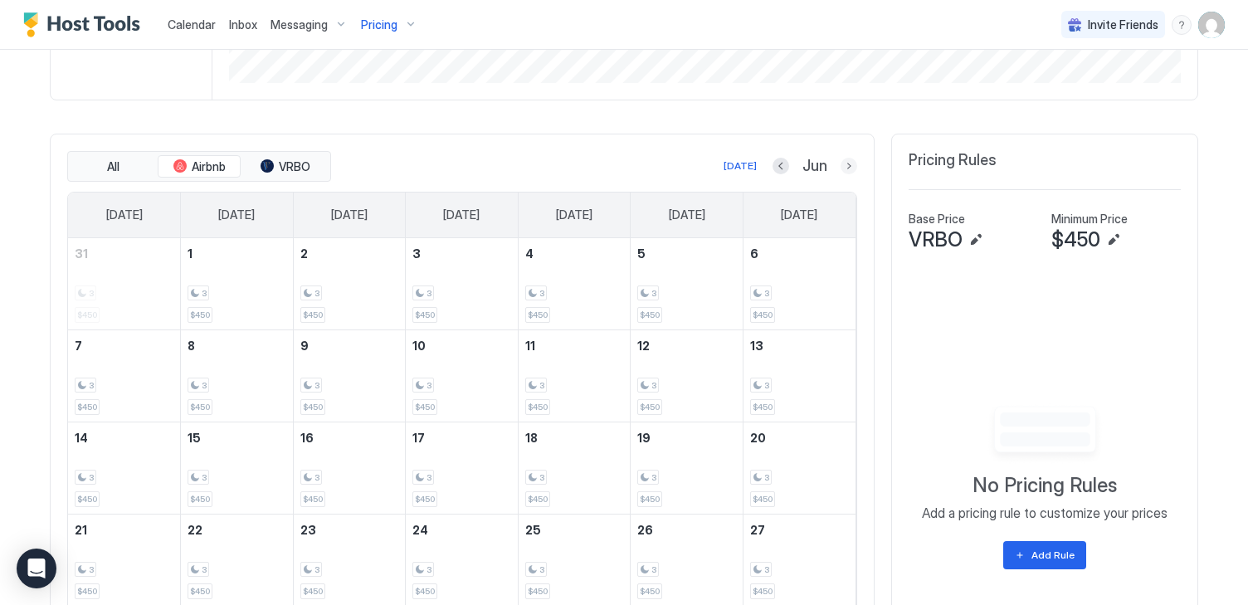
click at [850, 159] on button "Next month" at bounding box center [849, 166] width 17 height 17
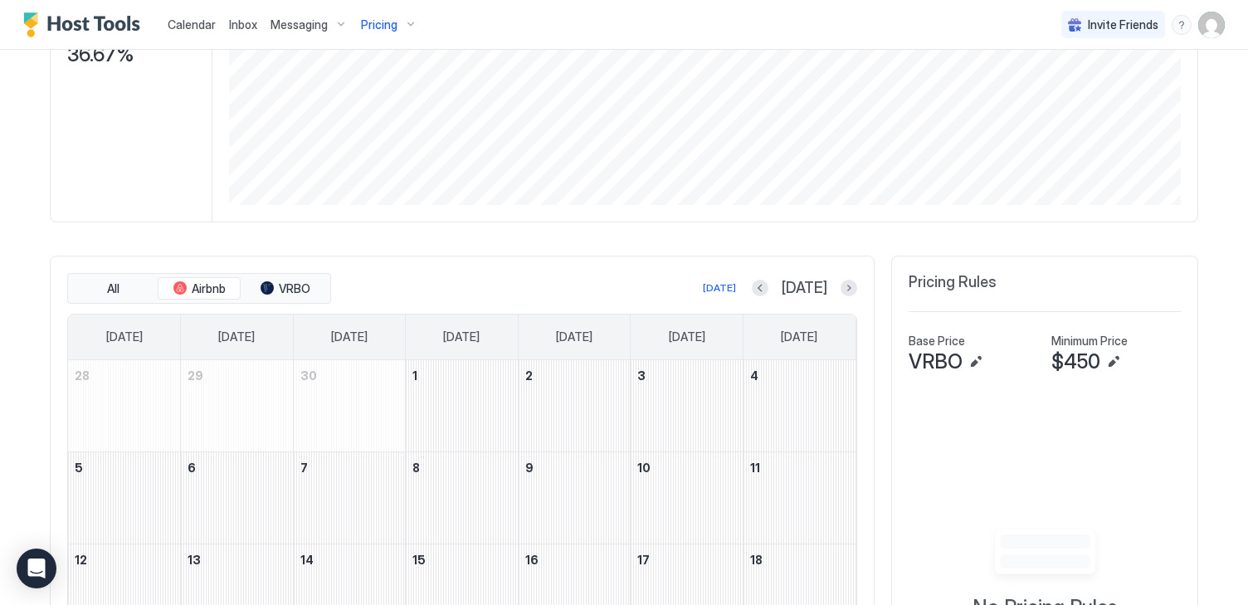
scroll to position [290, 0]
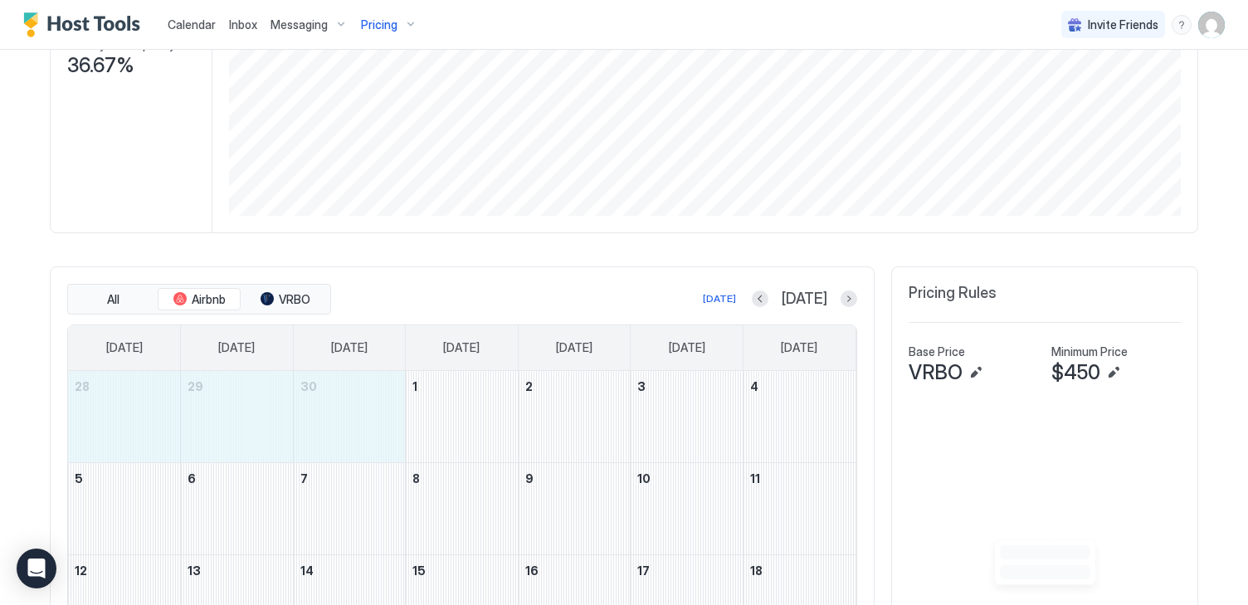
drag, startPoint x: 356, startPoint y: 399, endPoint x: 139, endPoint y: 385, distance: 217.1
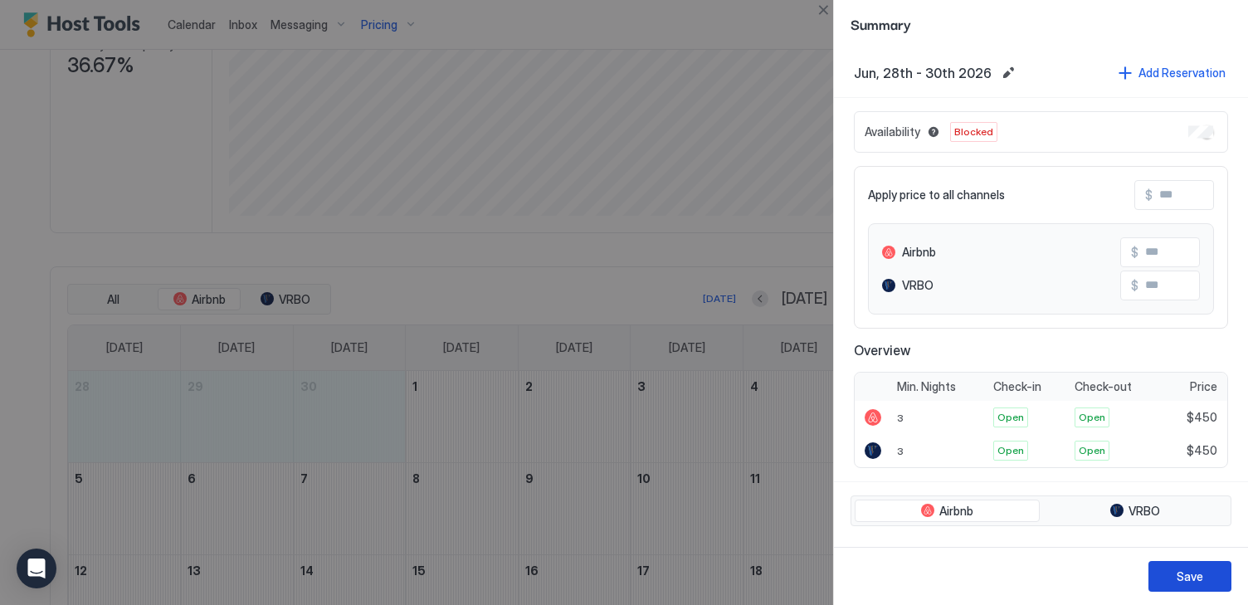
click at [1187, 583] on div "Save" at bounding box center [1190, 576] width 27 height 17
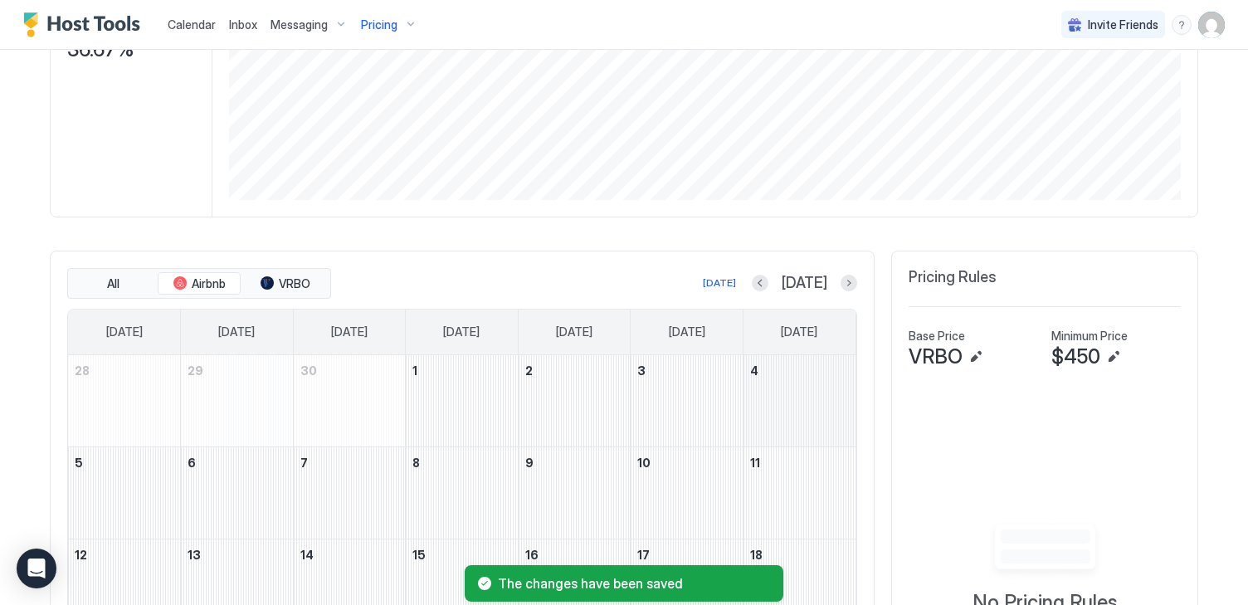
scroll to position [320, 0]
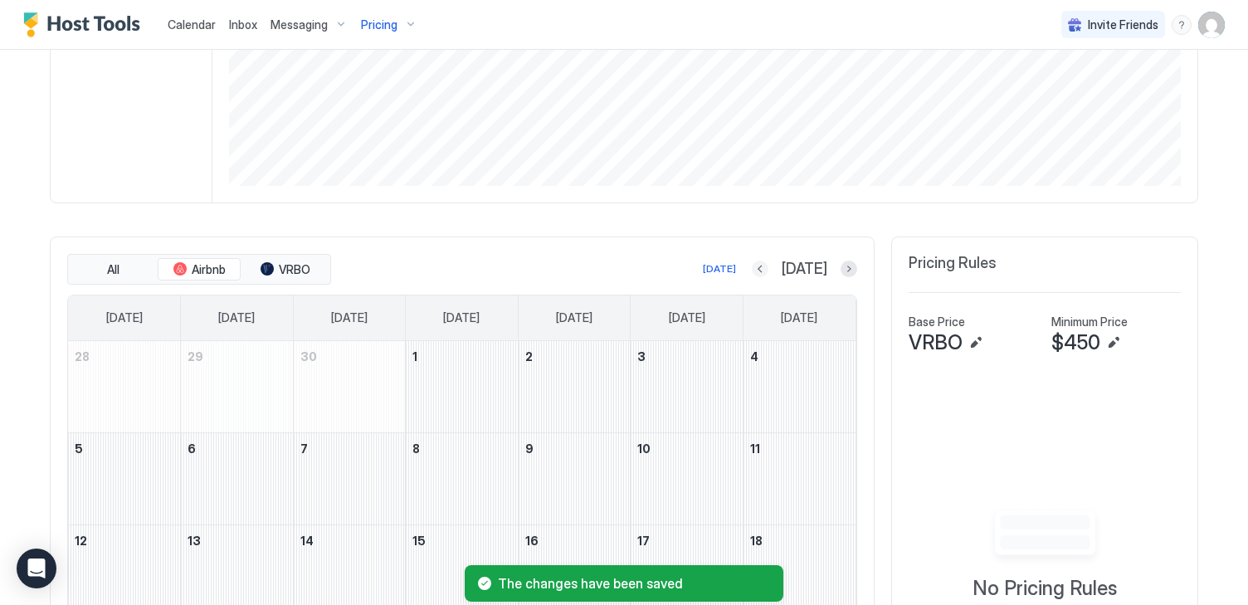
click at [769, 266] on button "Previous month" at bounding box center [760, 269] width 17 height 17
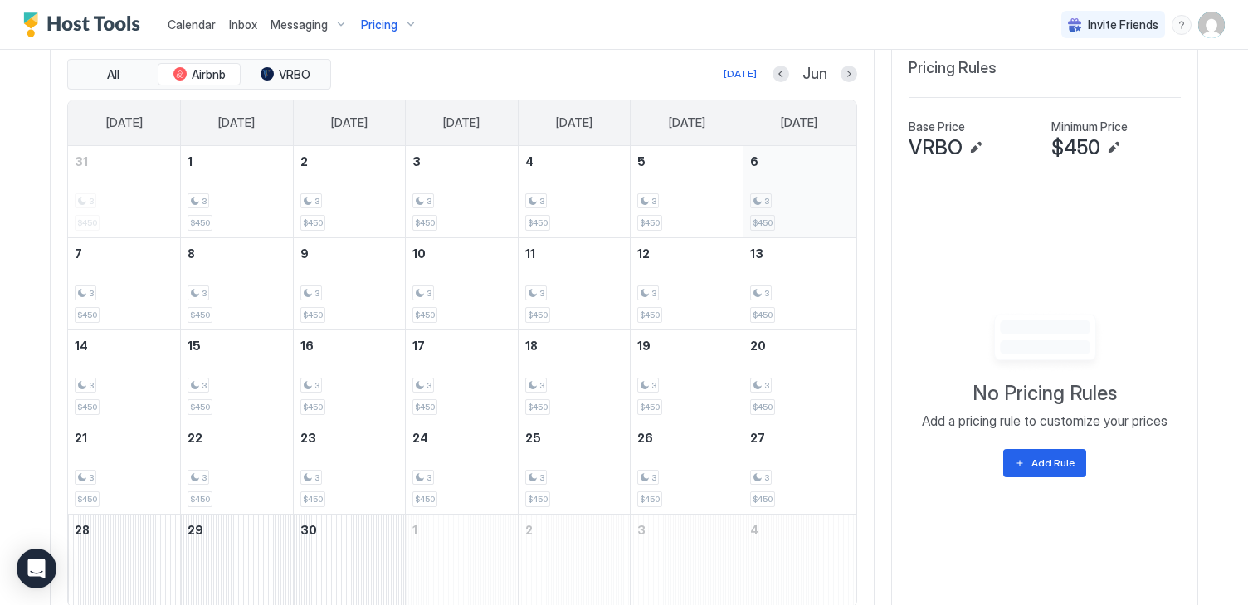
scroll to position [482, 0]
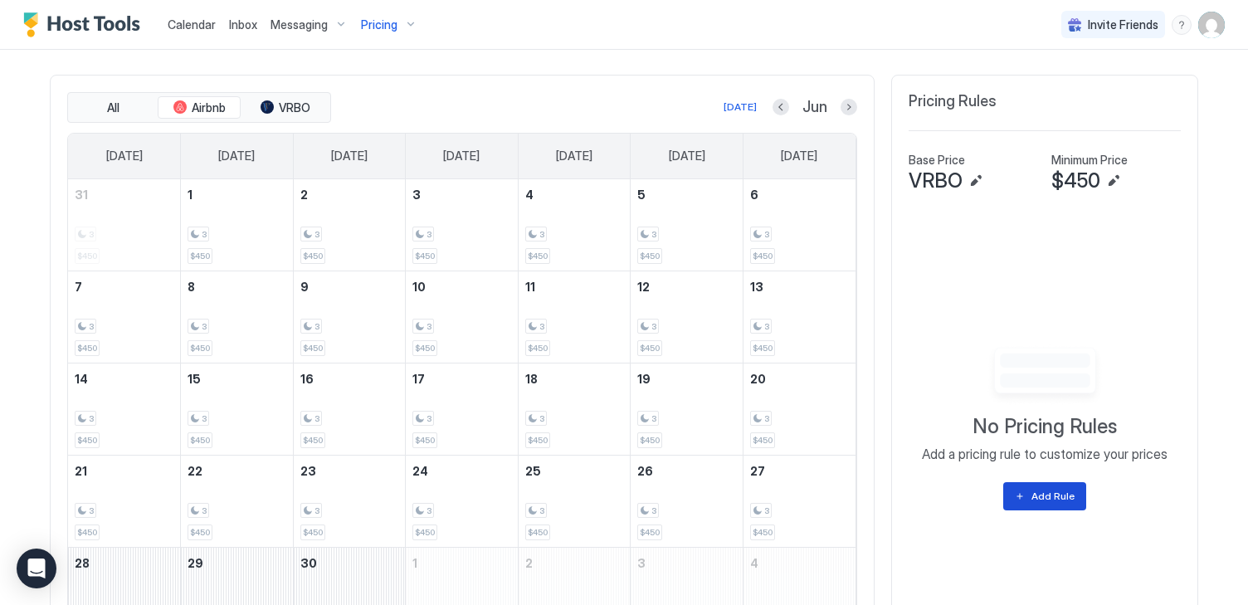
click at [1058, 486] on button "Add Rule" at bounding box center [1044, 496] width 83 height 28
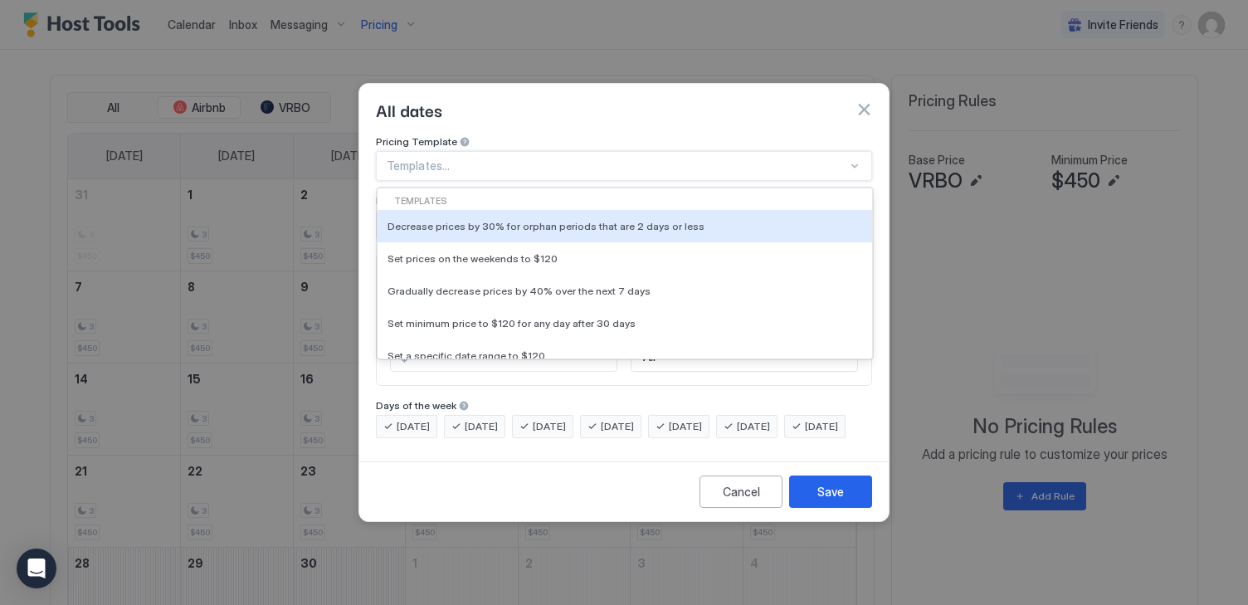
click at [594, 159] on div at bounding box center [617, 166] width 461 height 15
click at [606, 97] on div "All dates" at bounding box center [624, 109] width 496 height 25
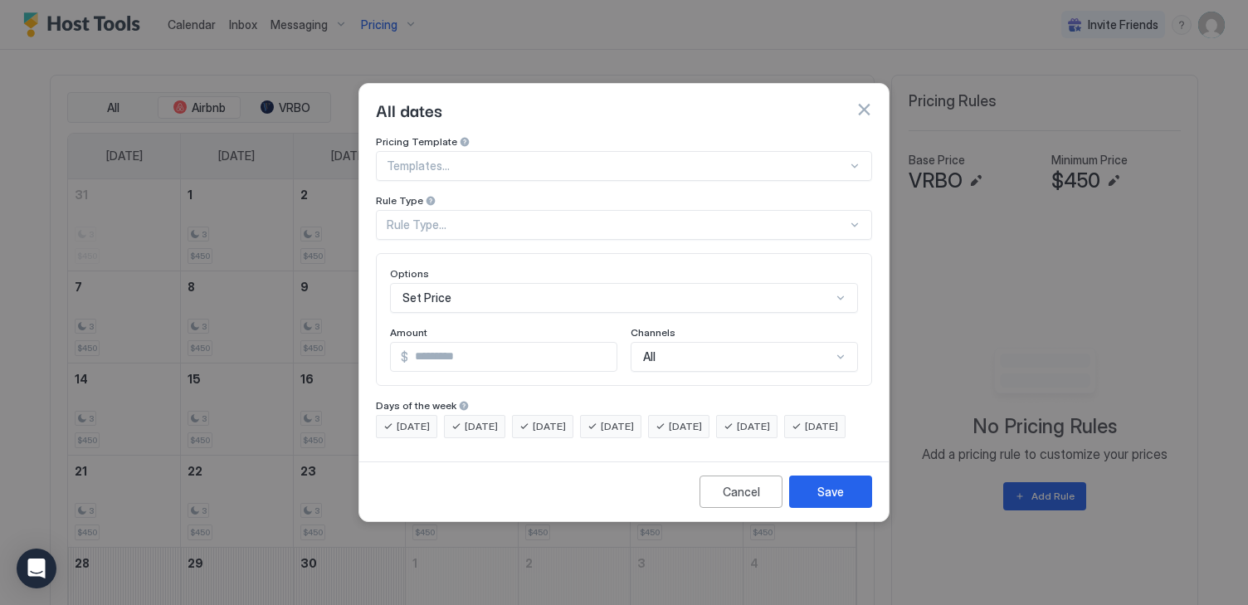
scroll to position [85, 0]
click at [528, 284] on div "Set Price" at bounding box center [624, 298] width 468 height 30
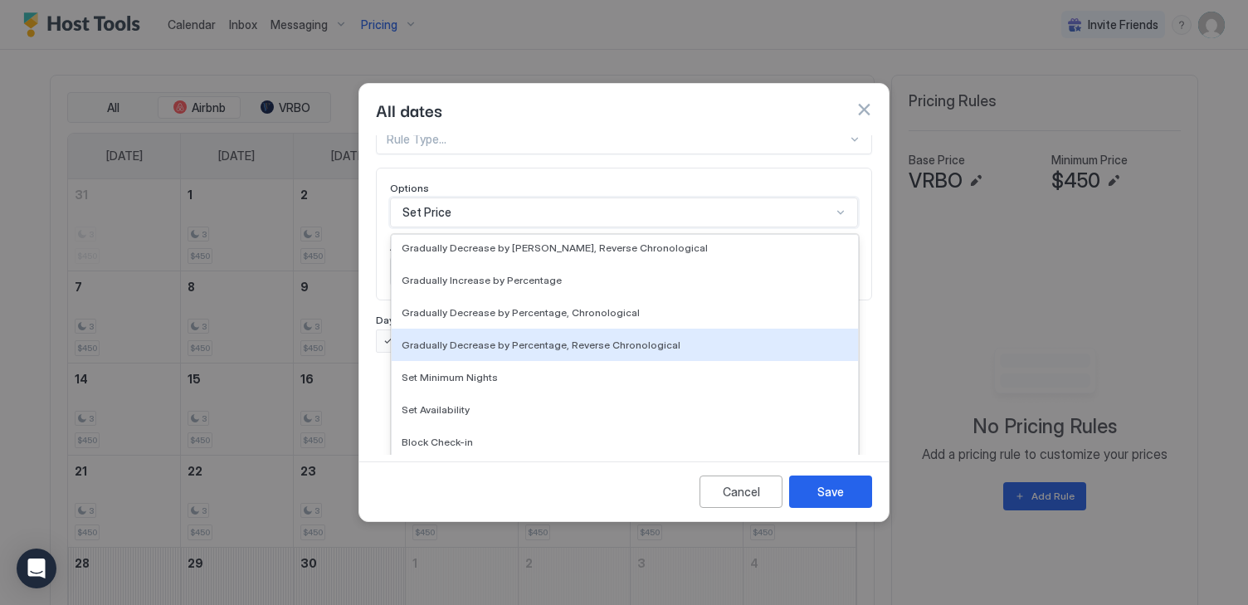
scroll to position [301, 0]
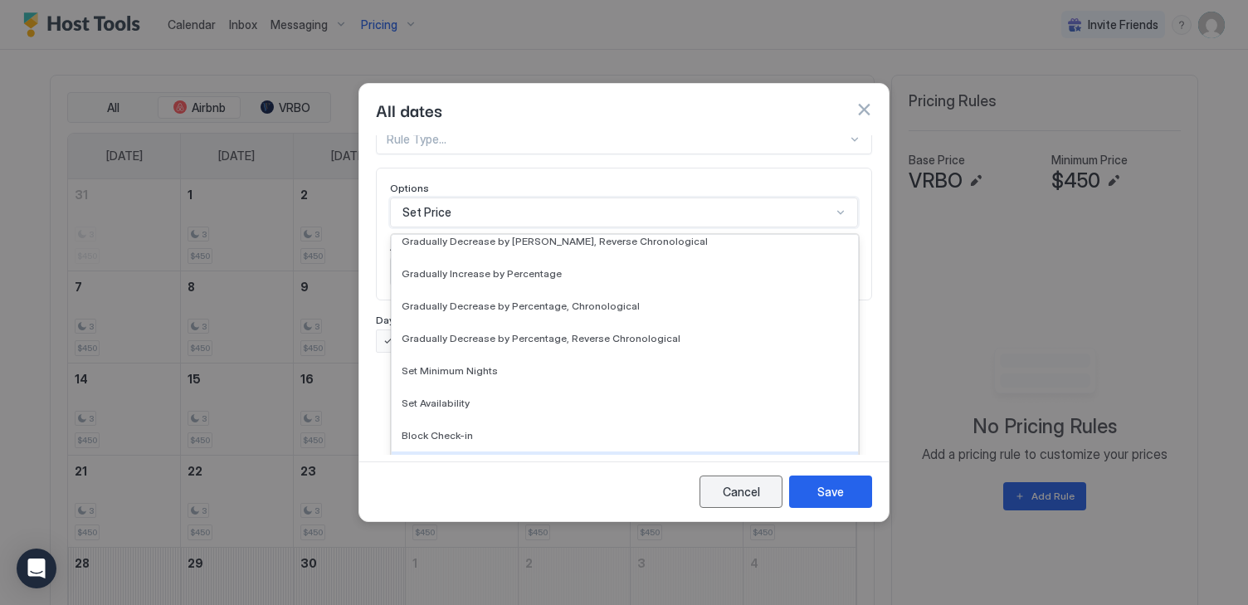
click at [741, 500] on div "Cancel" at bounding box center [741, 491] width 37 height 17
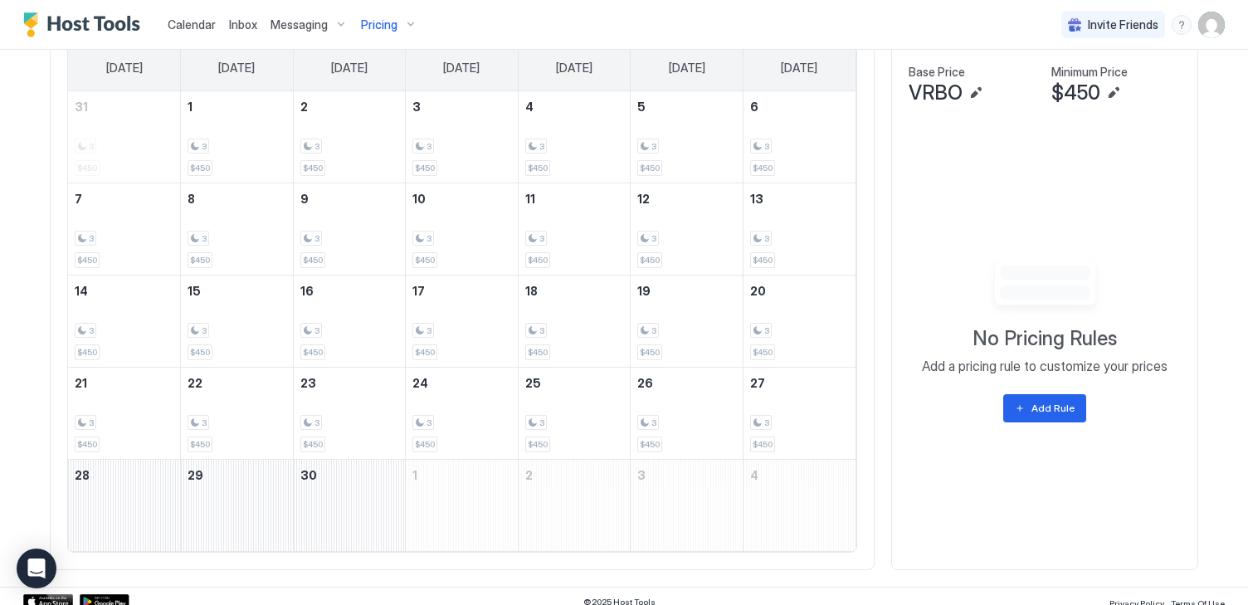
scroll to position [581, 0]
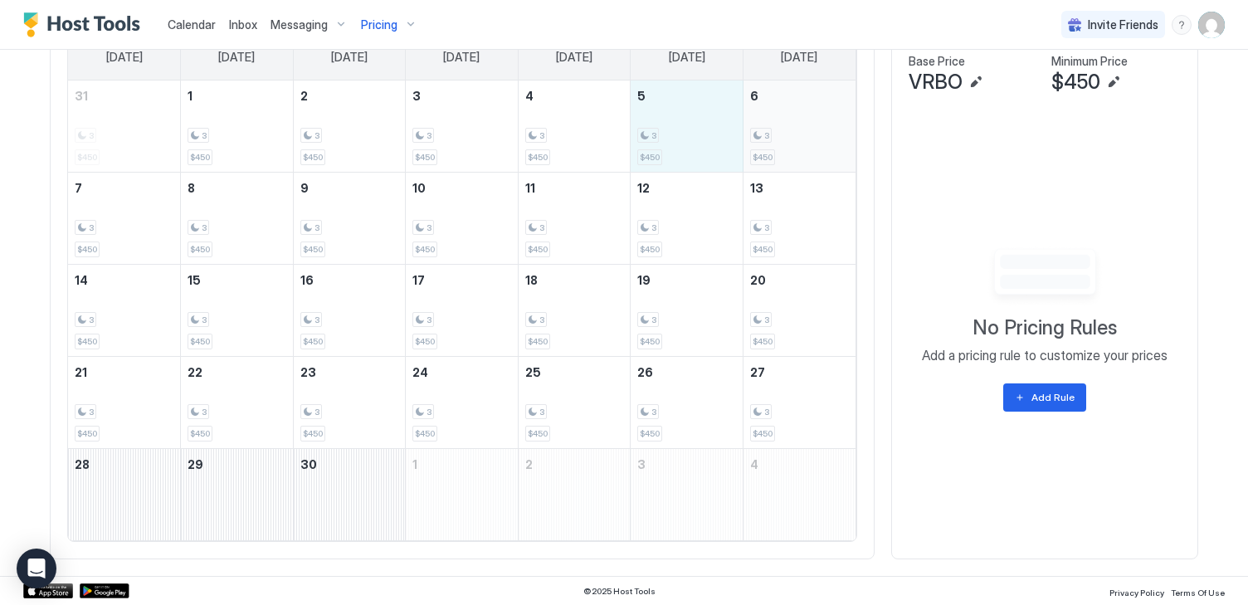
drag, startPoint x: 685, startPoint y: 141, endPoint x: 800, endPoint y: 140, distance: 115.4
click at [800, 140] on tr "31 3 $450 1 3 $450 2 3 $450 3 3 $450 4 3 $450 5 3 $450 6 3 $450" at bounding box center [462, 127] width 788 height 92
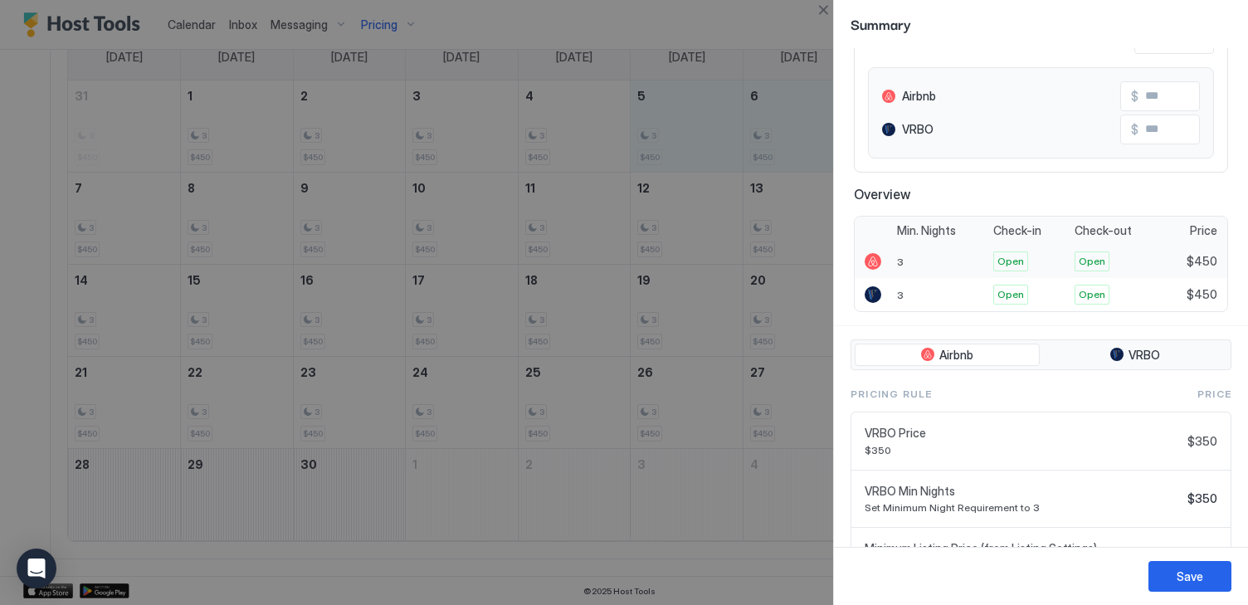
scroll to position [240, 0]
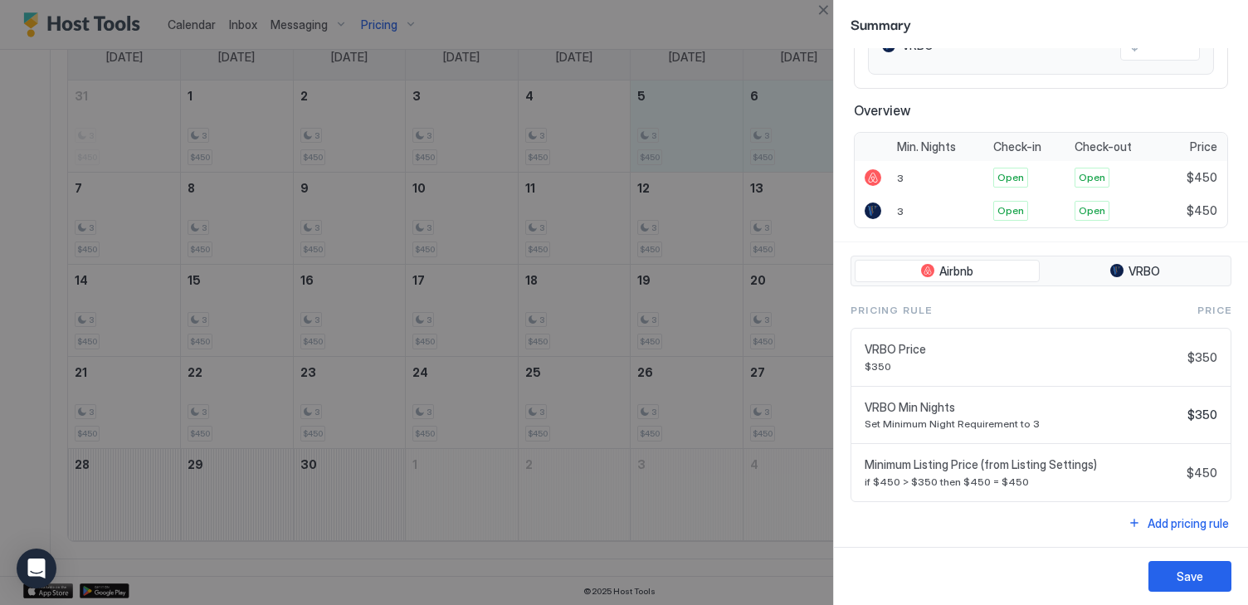
click at [1102, 375] on div "VRBO Price $350 $350" at bounding box center [1041, 358] width 379 height 58
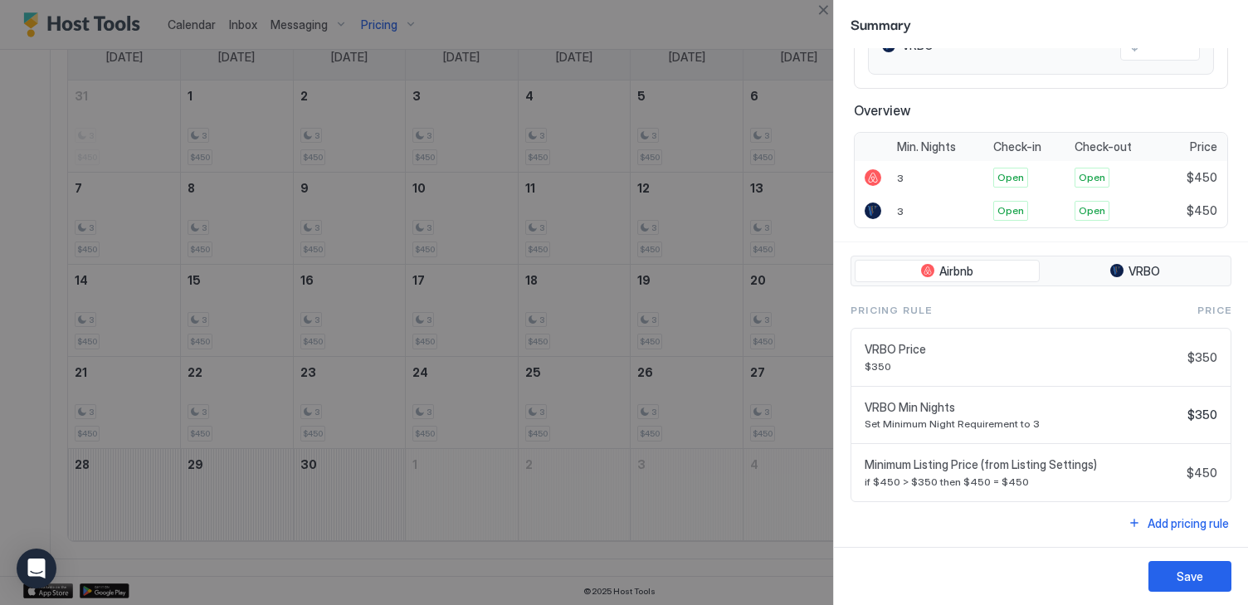
click at [1082, 354] on span "VRBO Price" at bounding box center [1023, 349] width 316 height 15
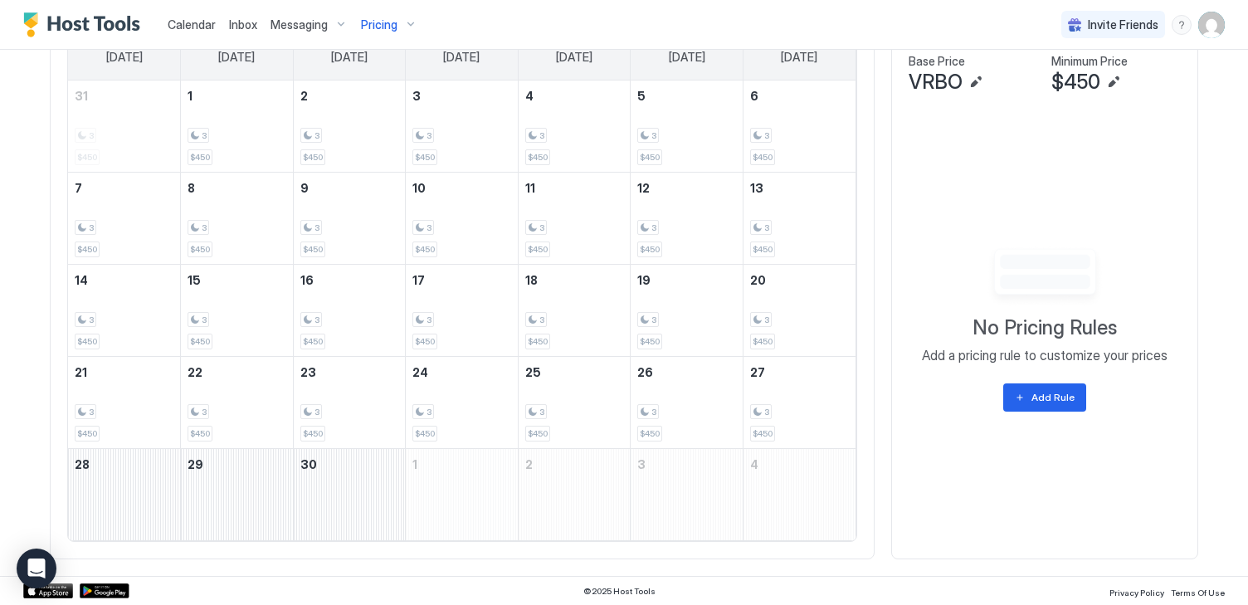
scroll to position [581, 0]
